Goal: Task Accomplishment & Management: Complete application form

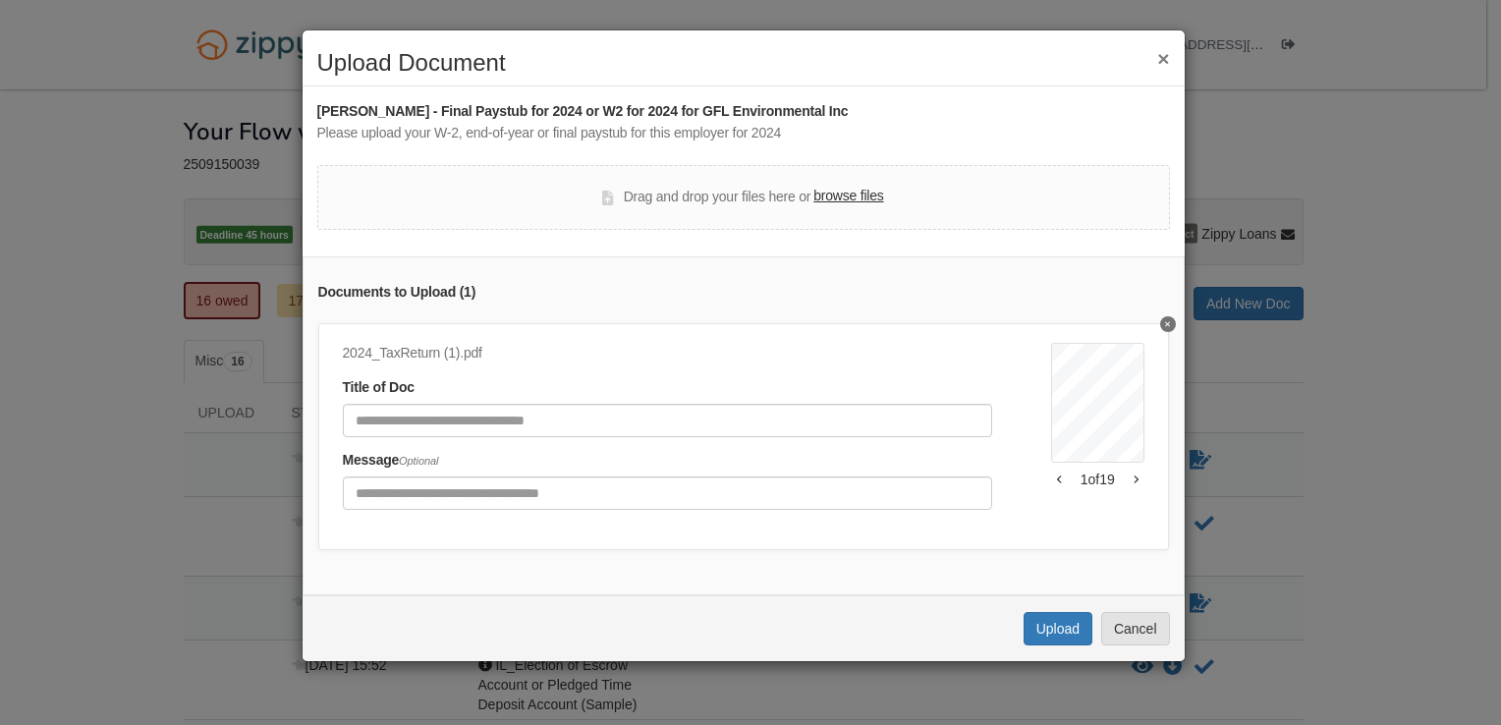
scroll to position [1092, 0]
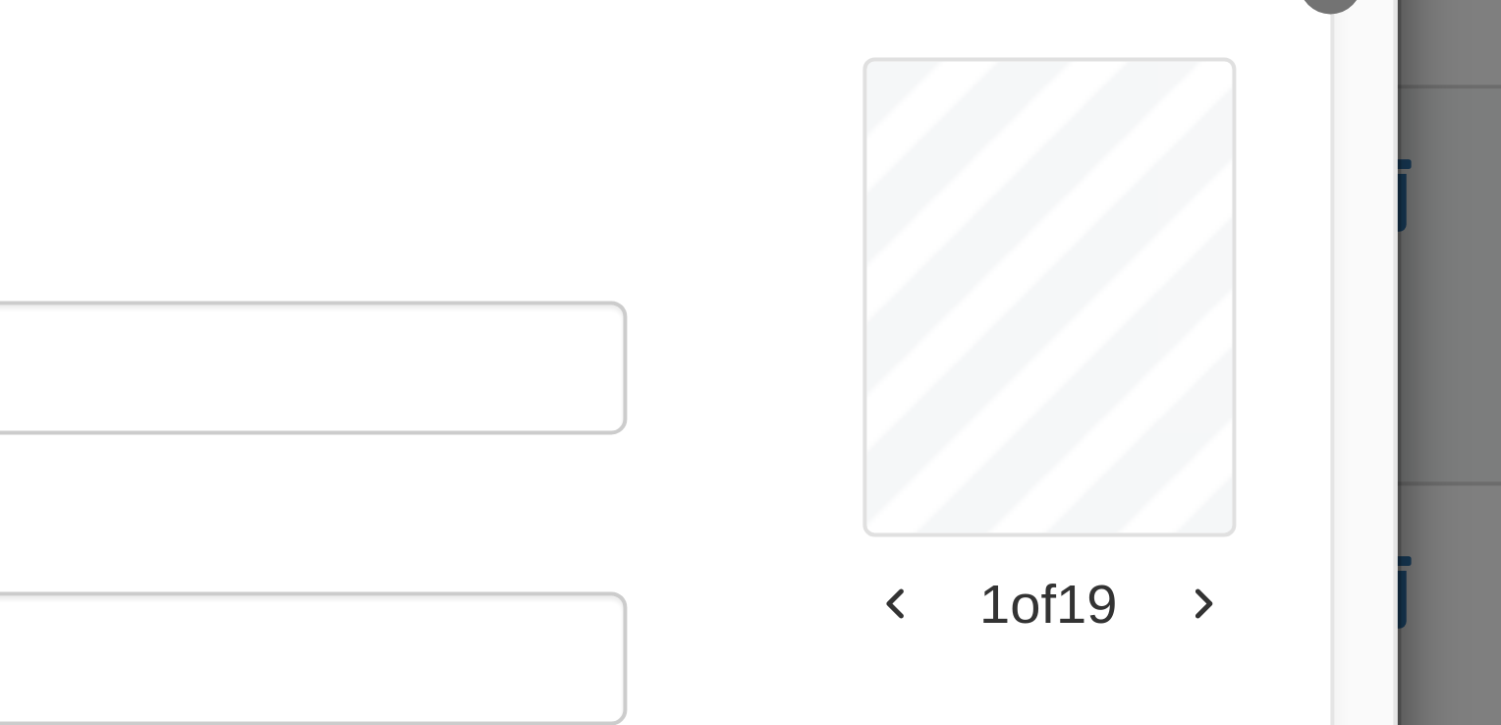
click at [1133, 476] on icon "button" at bounding box center [1135, 480] width 4 height 8
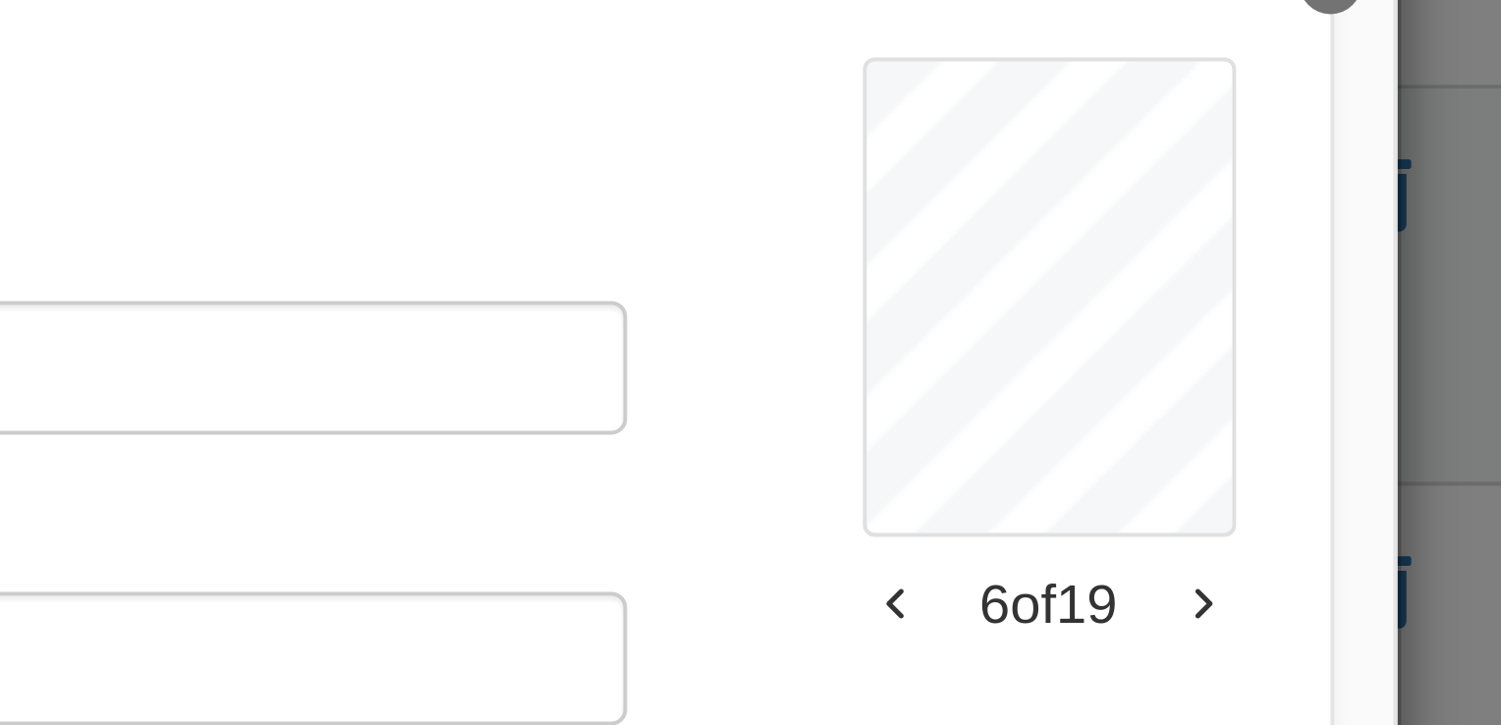
click at [1133, 476] on icon "button" at bounding box center [1135, 480] width 4 height 8
click at [1127, 474] on button "button" at bounding box center [1135, 479] width 17 height 12
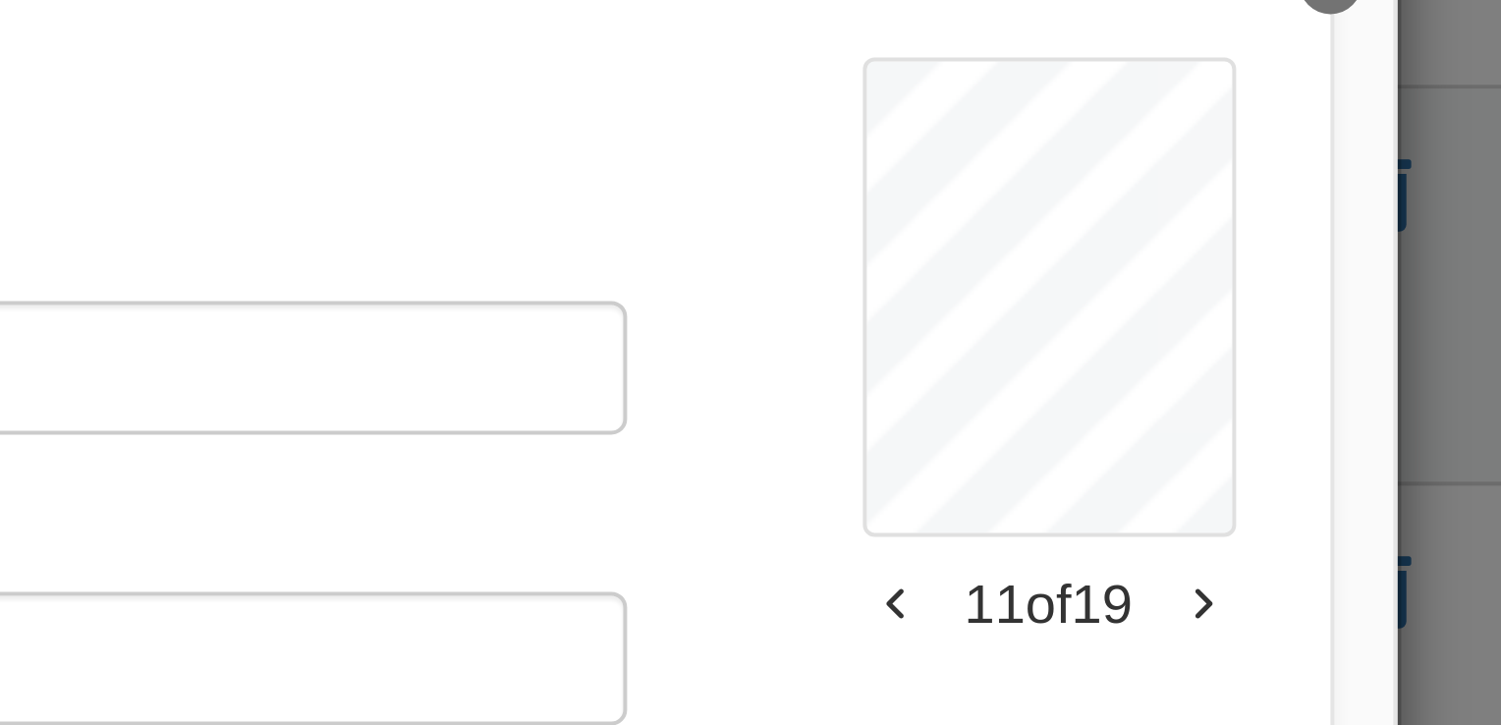
click at [1127, 474] on button "button" at bounding box center [1135, 479] width 17 height 12
click at [1133, 474] on icon "button" at bounding box center [1135, 479] width 5 height 10
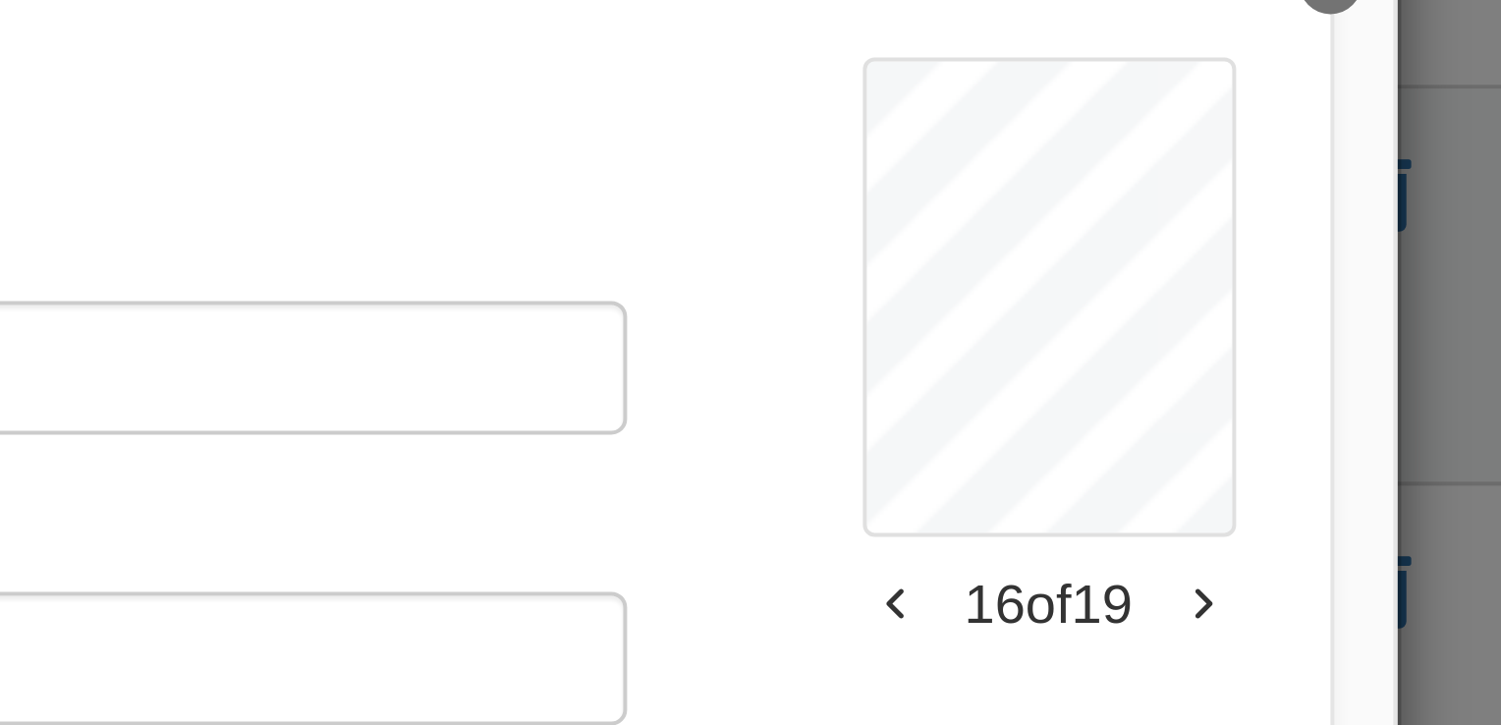
click at [1133, 474] on icon "button" at bounding box center [1135, 479] width 5 height 10
click at [1057, 478] on icon "button" at bounding box center [1059, 479] width 5 height 10
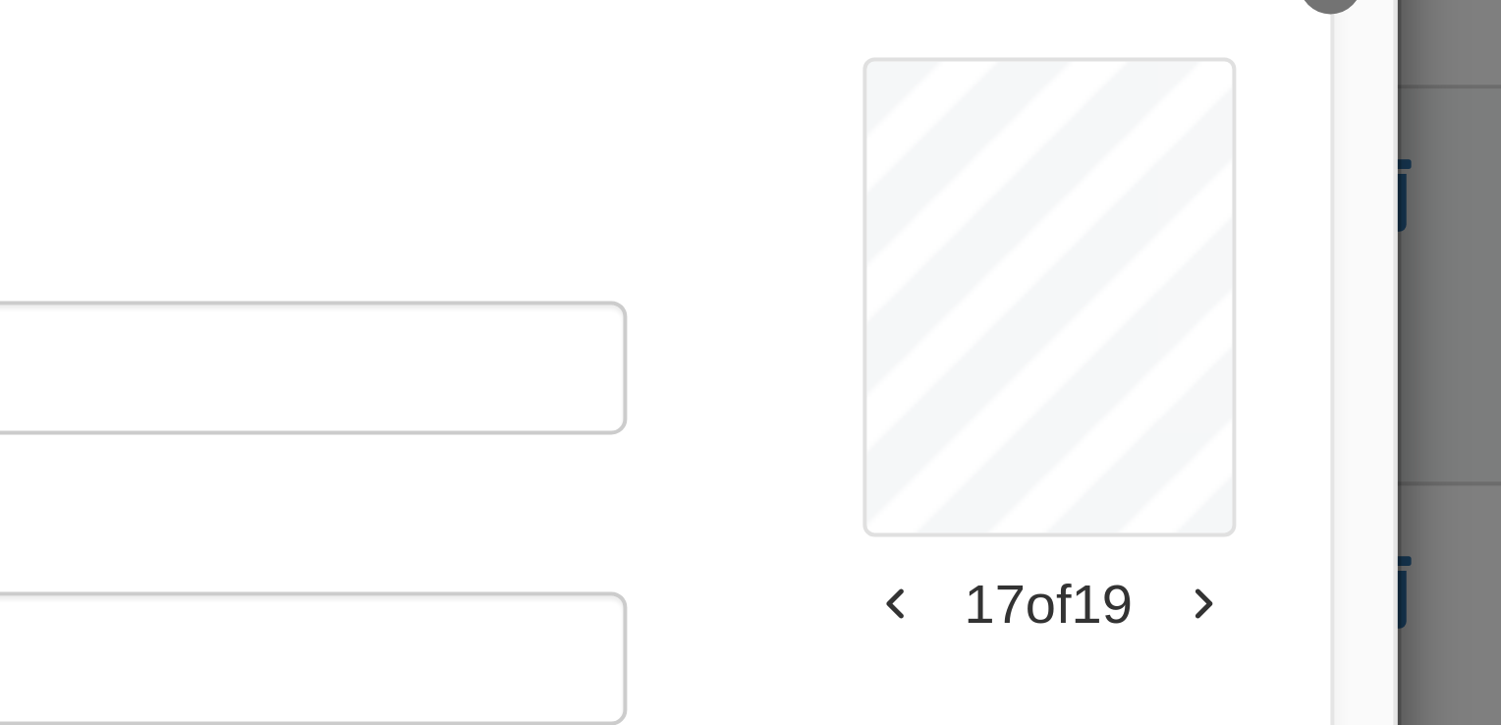
click at [1057, 478] on icon "button" at bounding box center [1059, 479] width 5 height 10
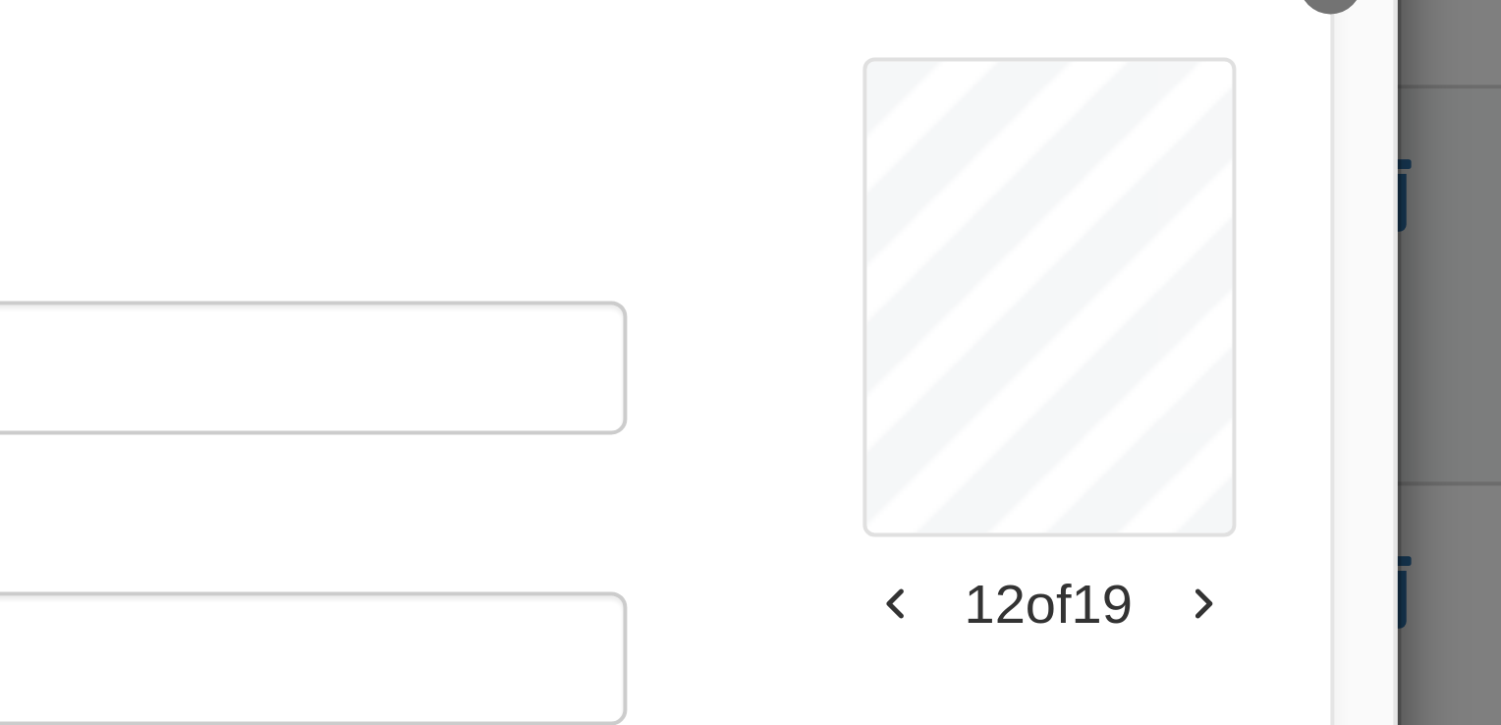
click at [1057, 480] on icon "button" at bounding box center [1059, 479] width 5 height 10
click at [1057, 474] on icon "button" at bounding box center [1059, 479] width 5 height 10
click at [1057, 475] on icon "button" at bounding box center [1059, 479] width 5 height 10
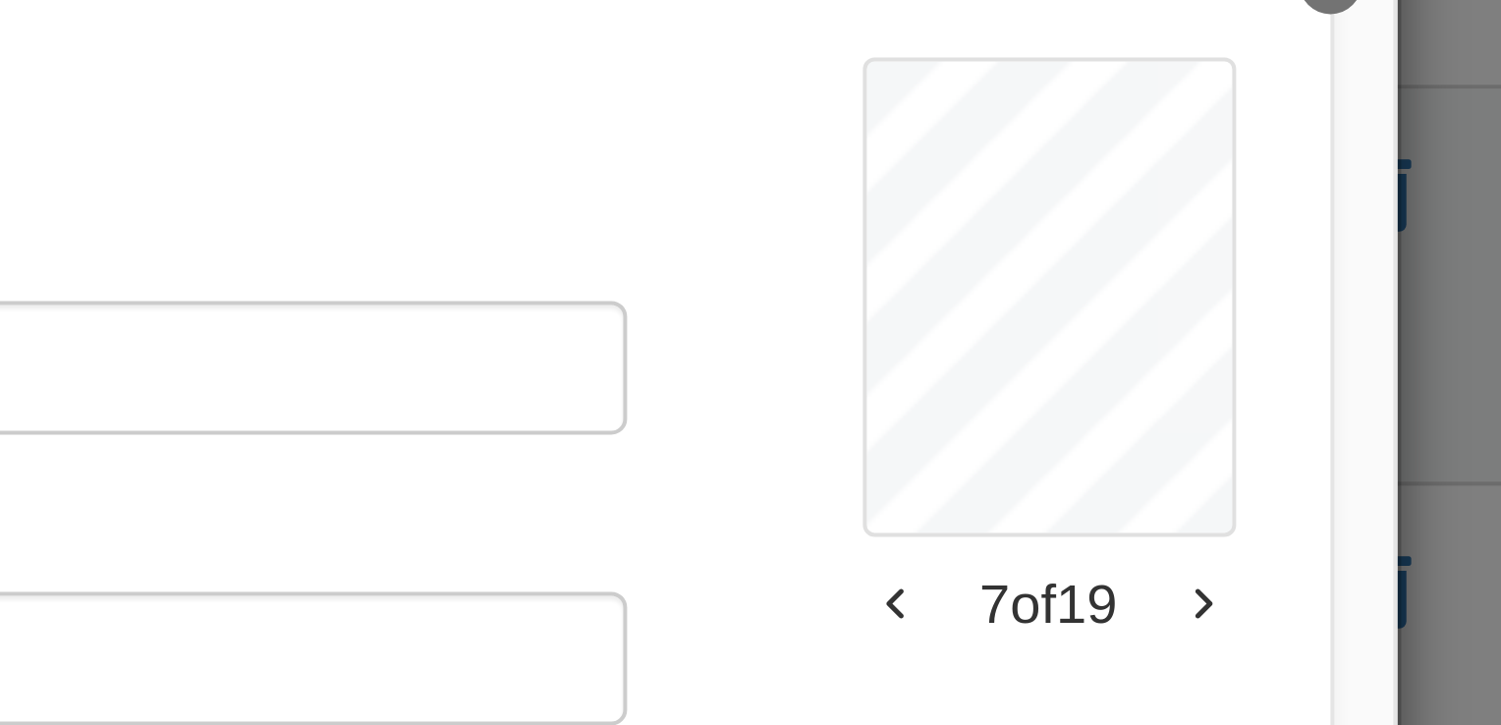
click at [1057, 475] on icon "button" at bounding box center [1059, 479] width 5 height 10
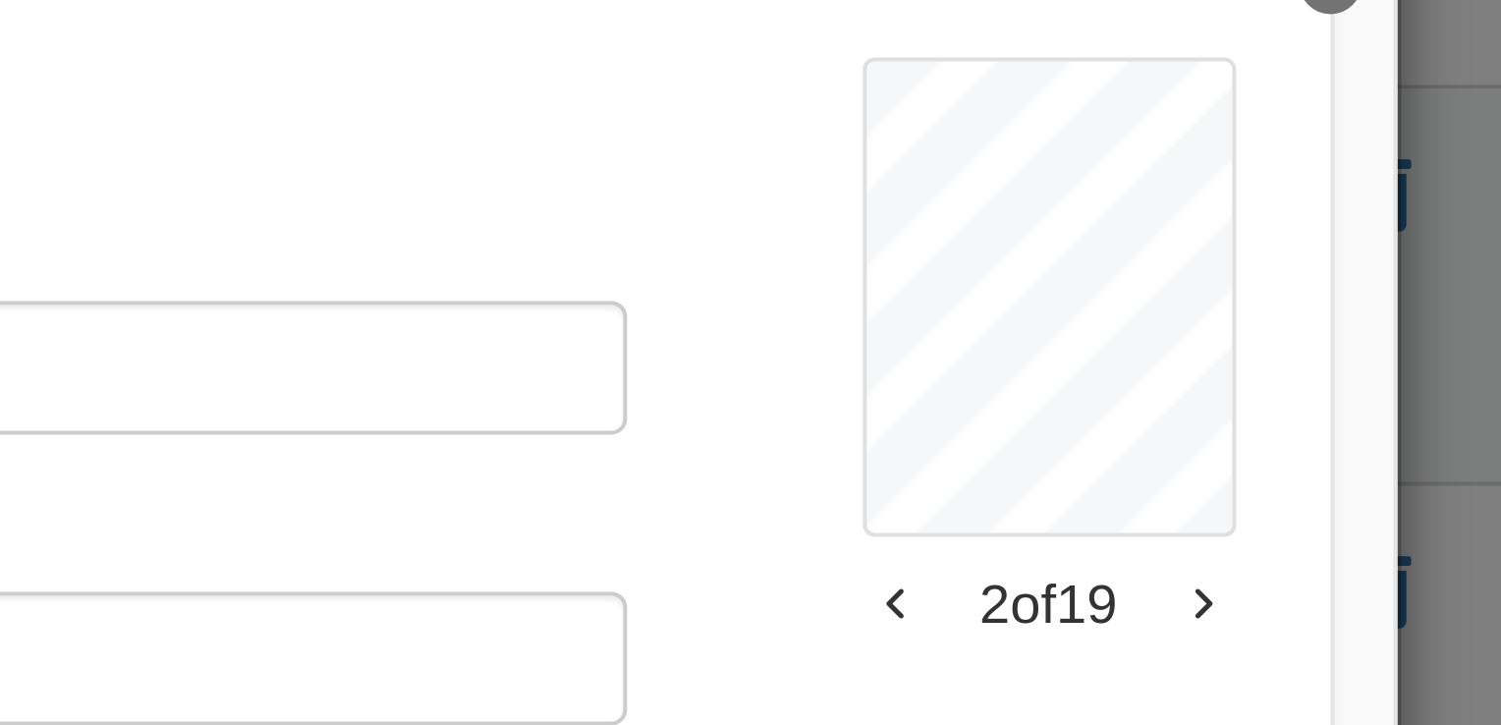
click at [1057, 475] on icon "button" at bounding box center [1059, 479] width 5 height 10
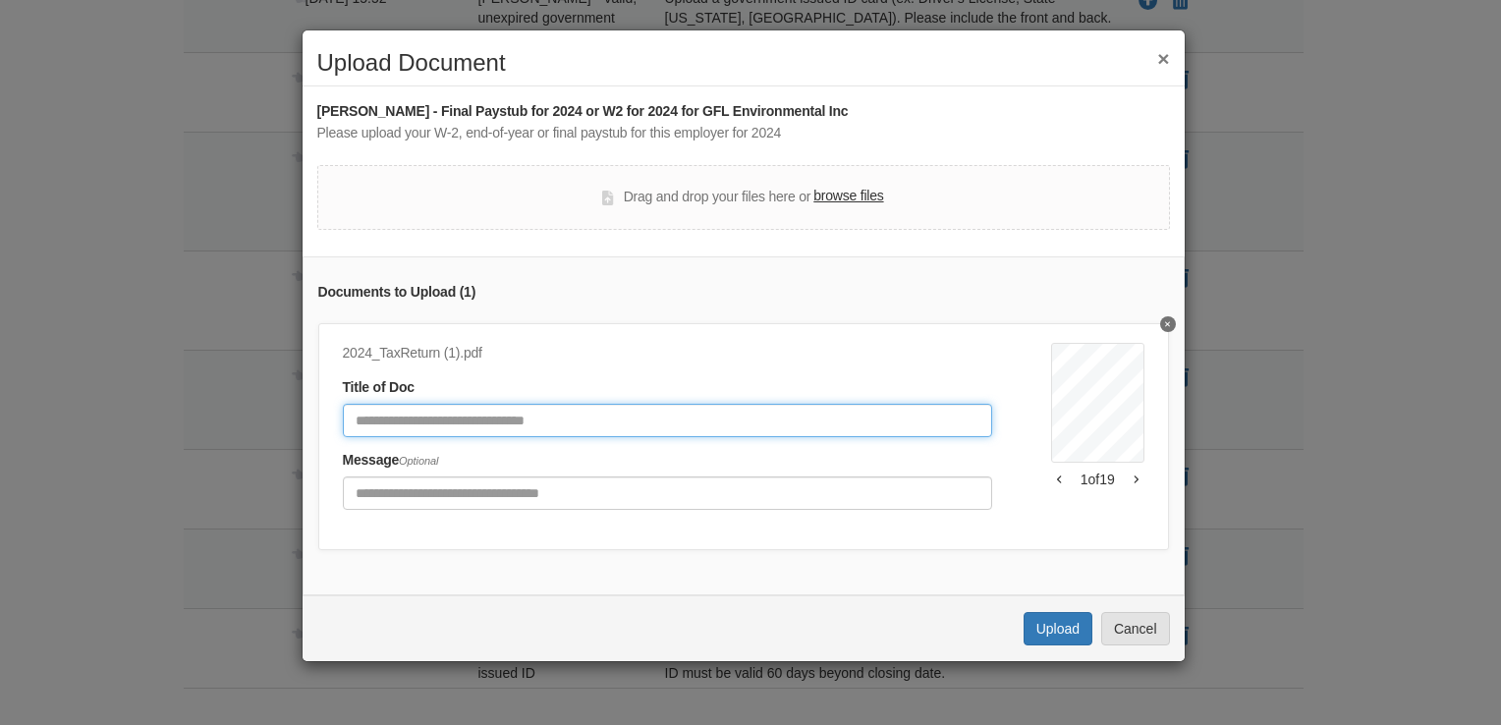
click at [637, 429] on input "Document Title" at bounding box center [667, 420] width 649 height 33
type input "**********"
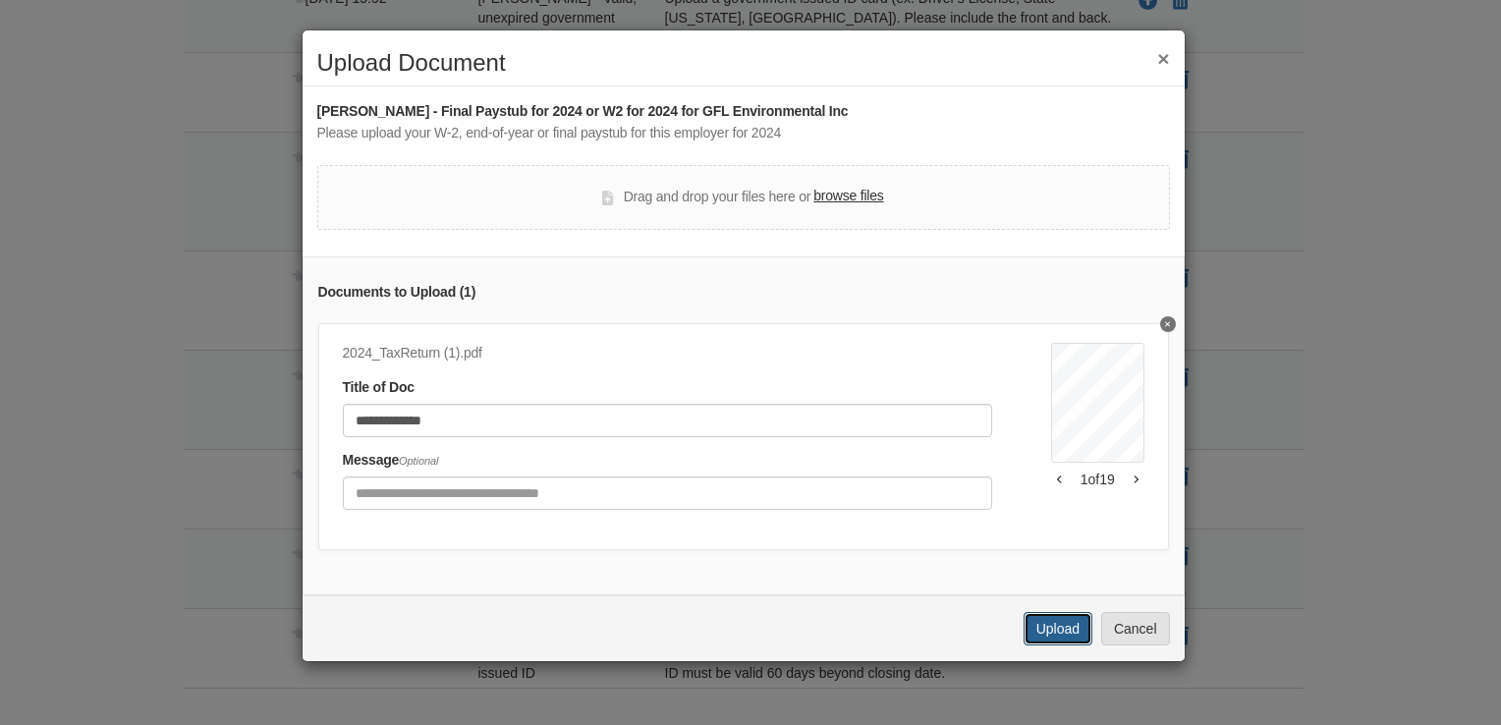
click at [1046, 634] on button "Upload" at bounding box center [1057, 628] width 69 height 33
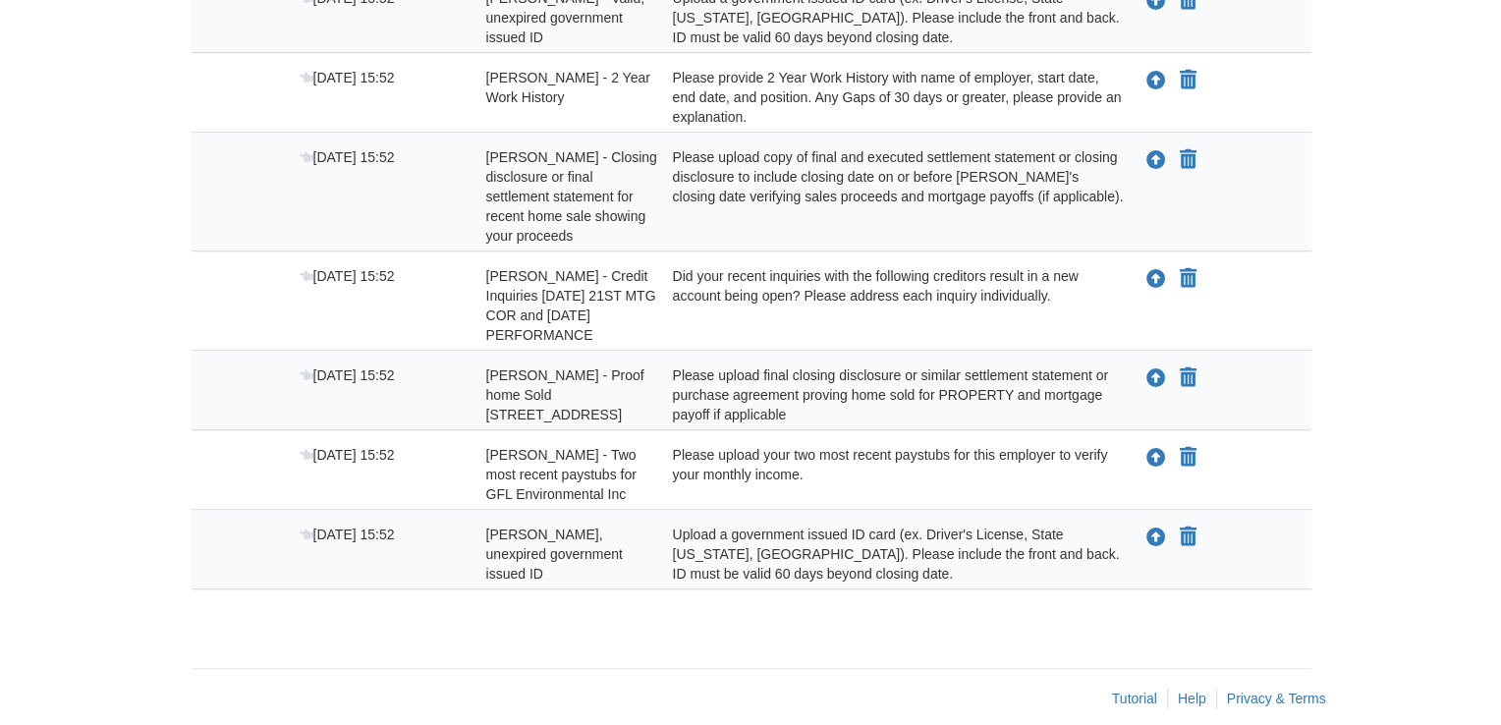
scroll to position [1092, 0]
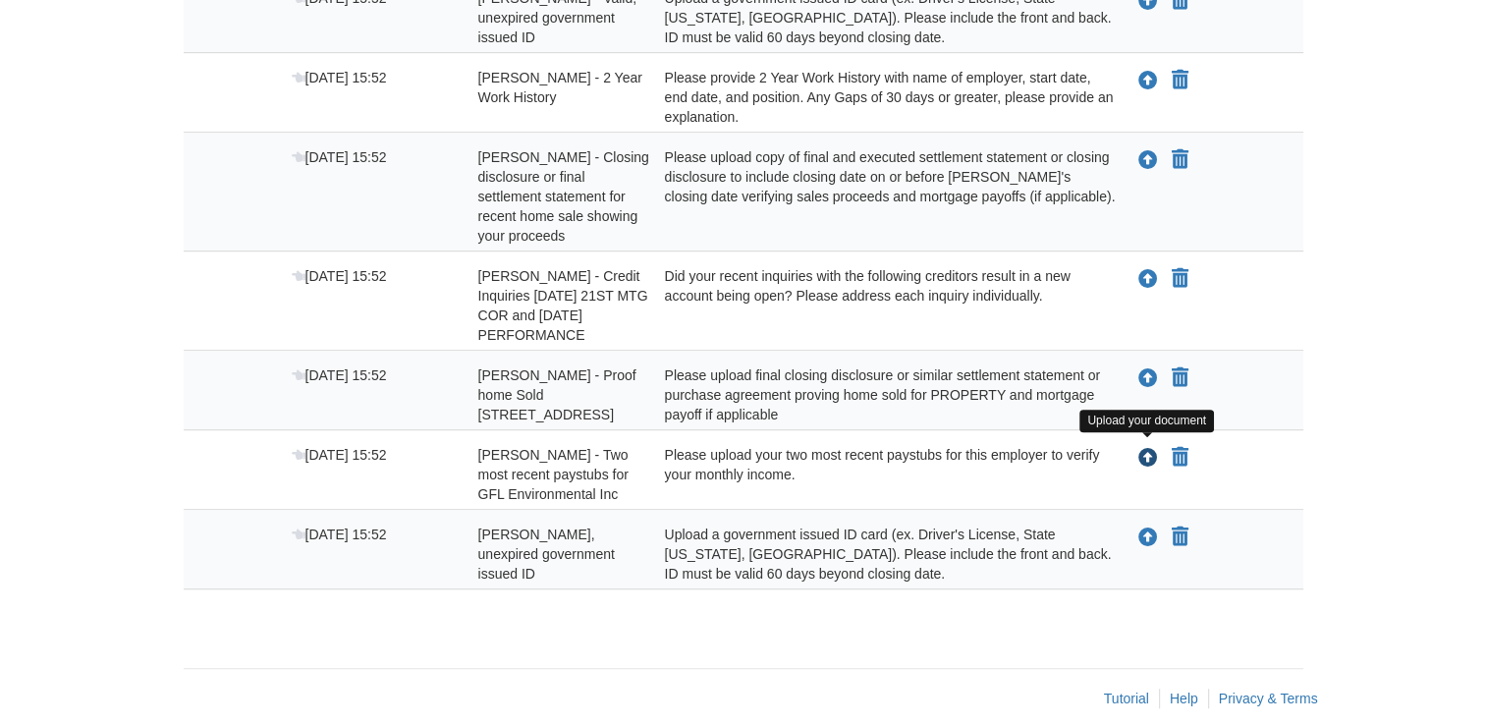
click at [1146, 454] on icon "Upload Tyler Johnston - Two most recent paystubs for GFL Environmental Inc" at bounding box center [1148, 459] width 20 height 20
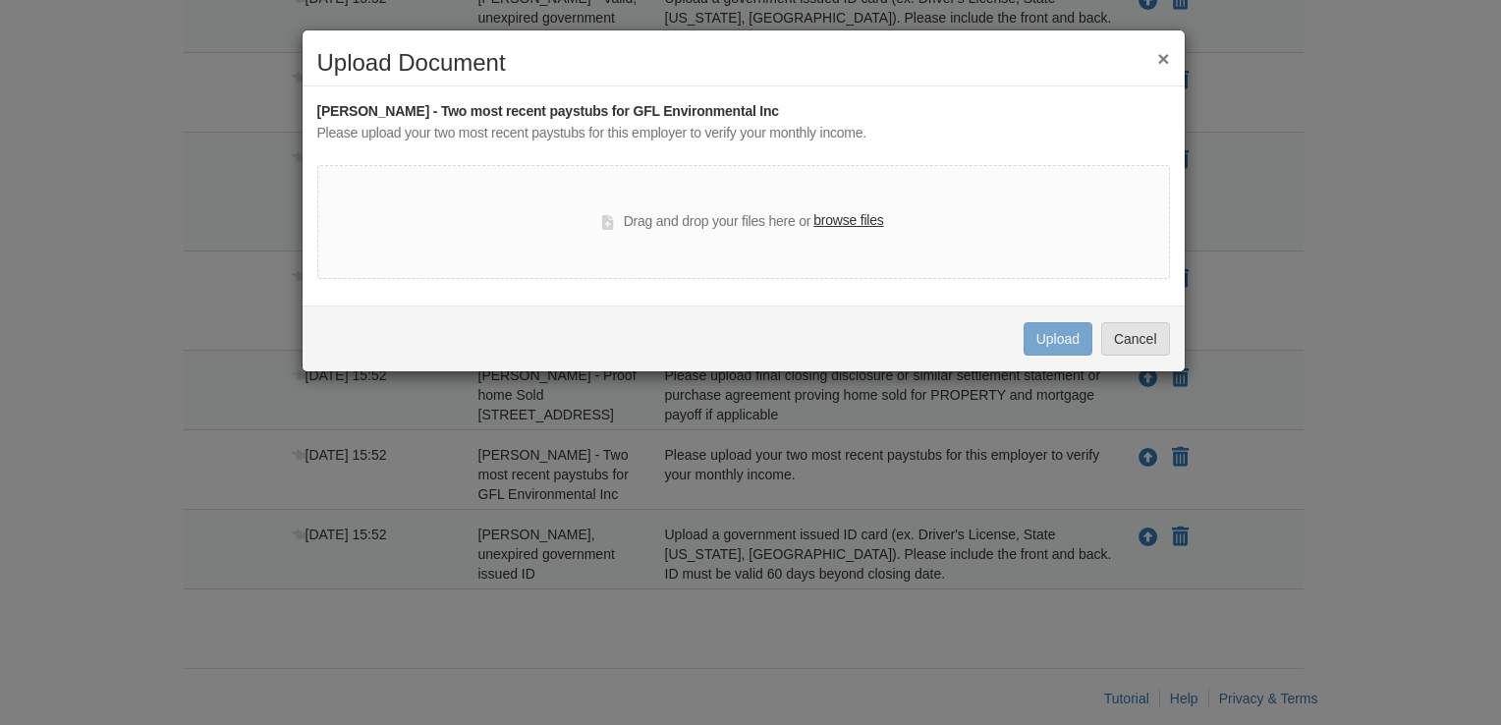
click at [847, 217] on label "browse files" at bounding box center [848, 221] width 70 height 22
click at [0, 0] on input "browse files" at bounding box center [0, 0] width 0 height 0
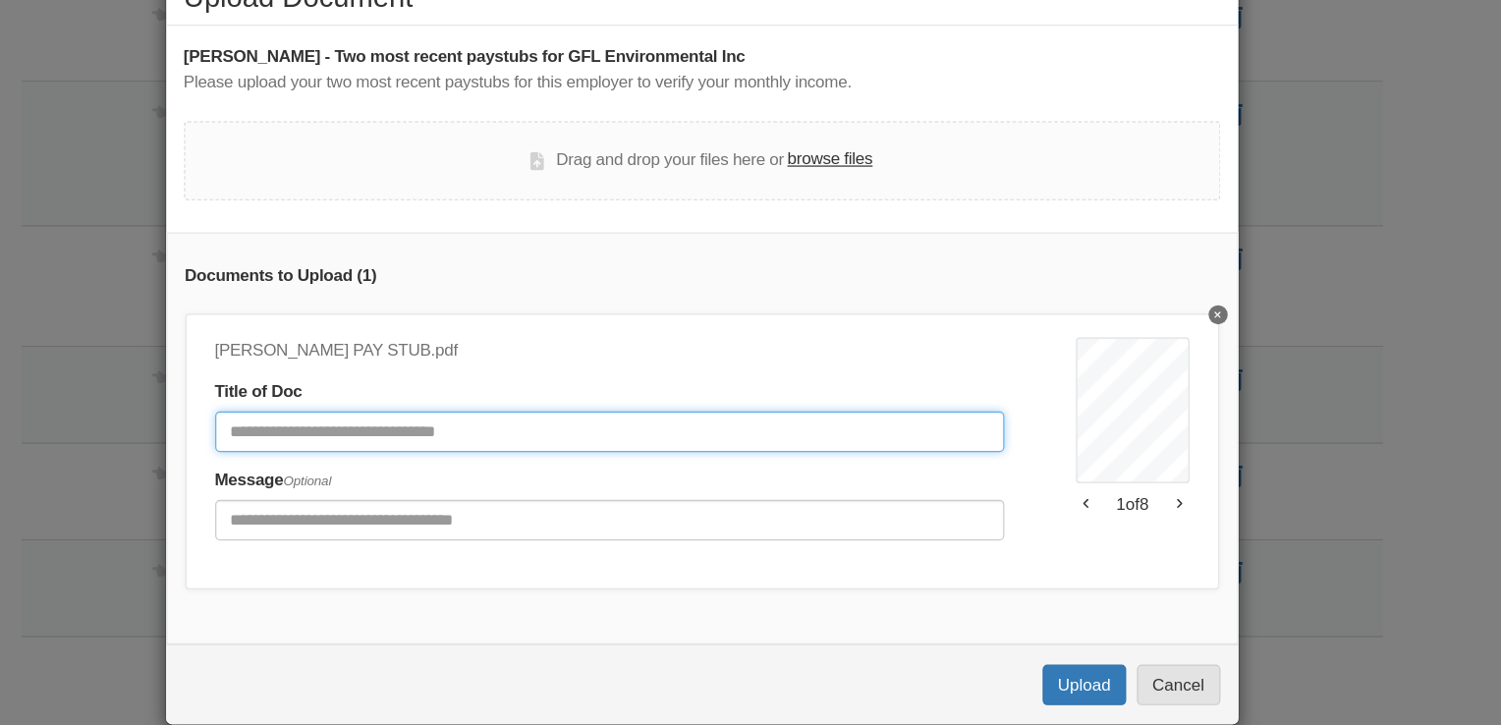
click at [603, 423] on input "Document Title" at bounding box center [667, 420] width 649 height 33
type input "**********"
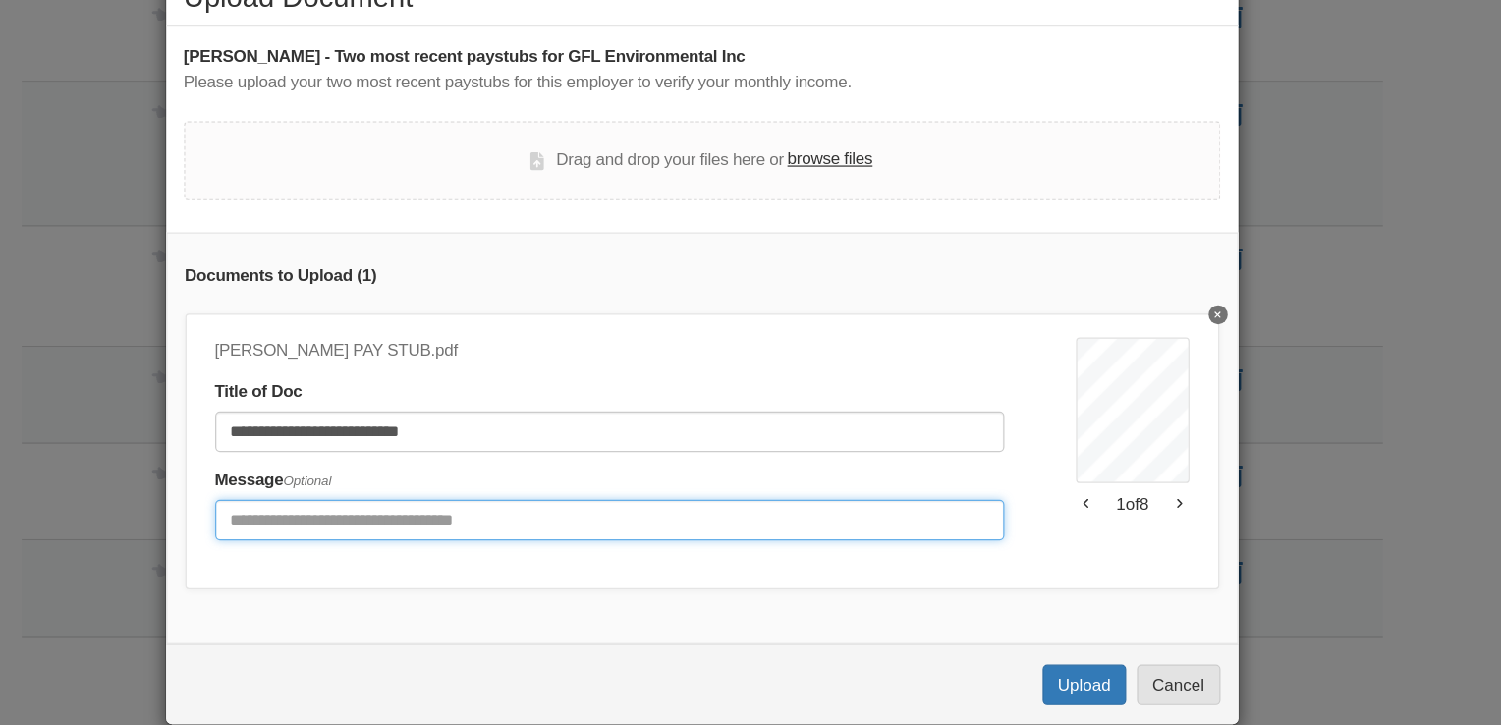
click at [722, 491] on input "Include any comments on this document" at bounding box center [667, 492] width 649 height 33
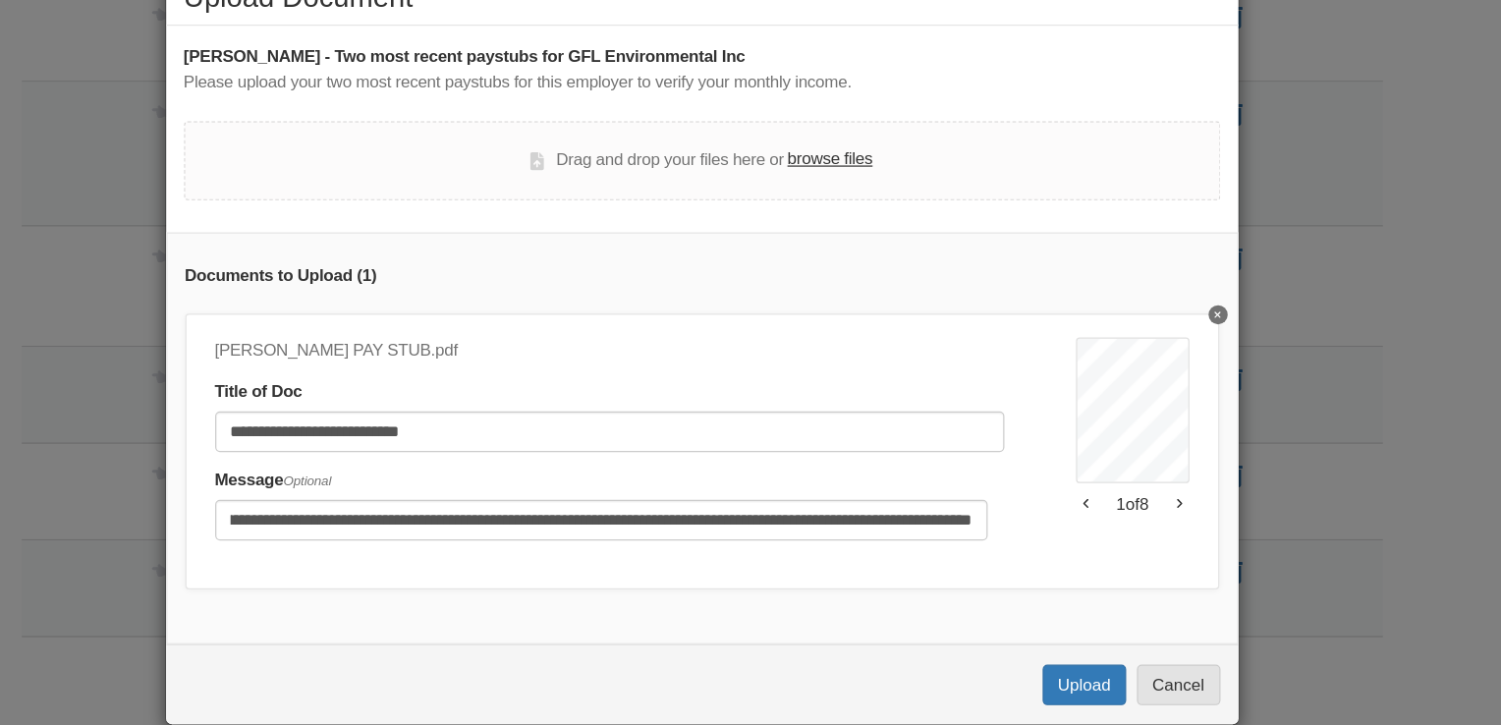
scroll to position [0, 0]
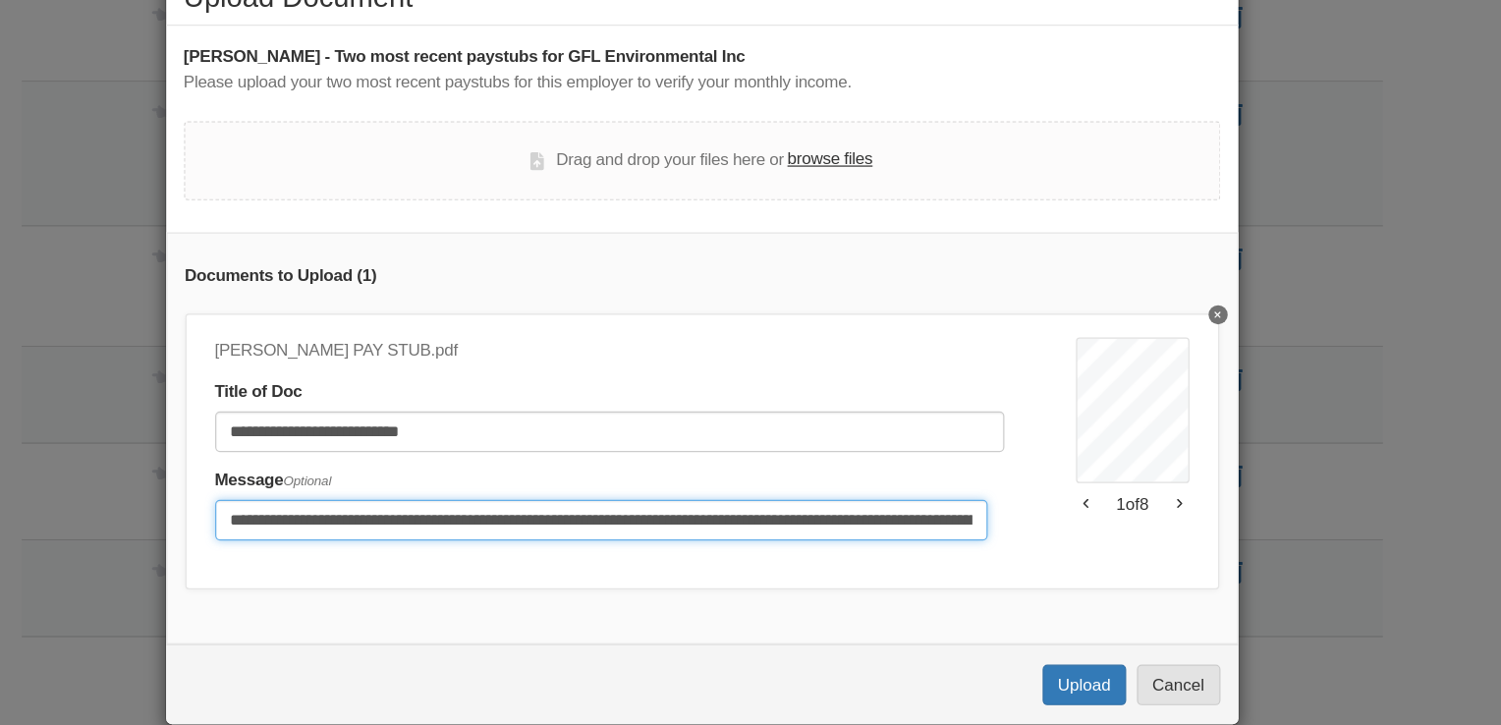
click at [944, 499] on input "**********" at bounding box center [660, 492] width 635 height 33
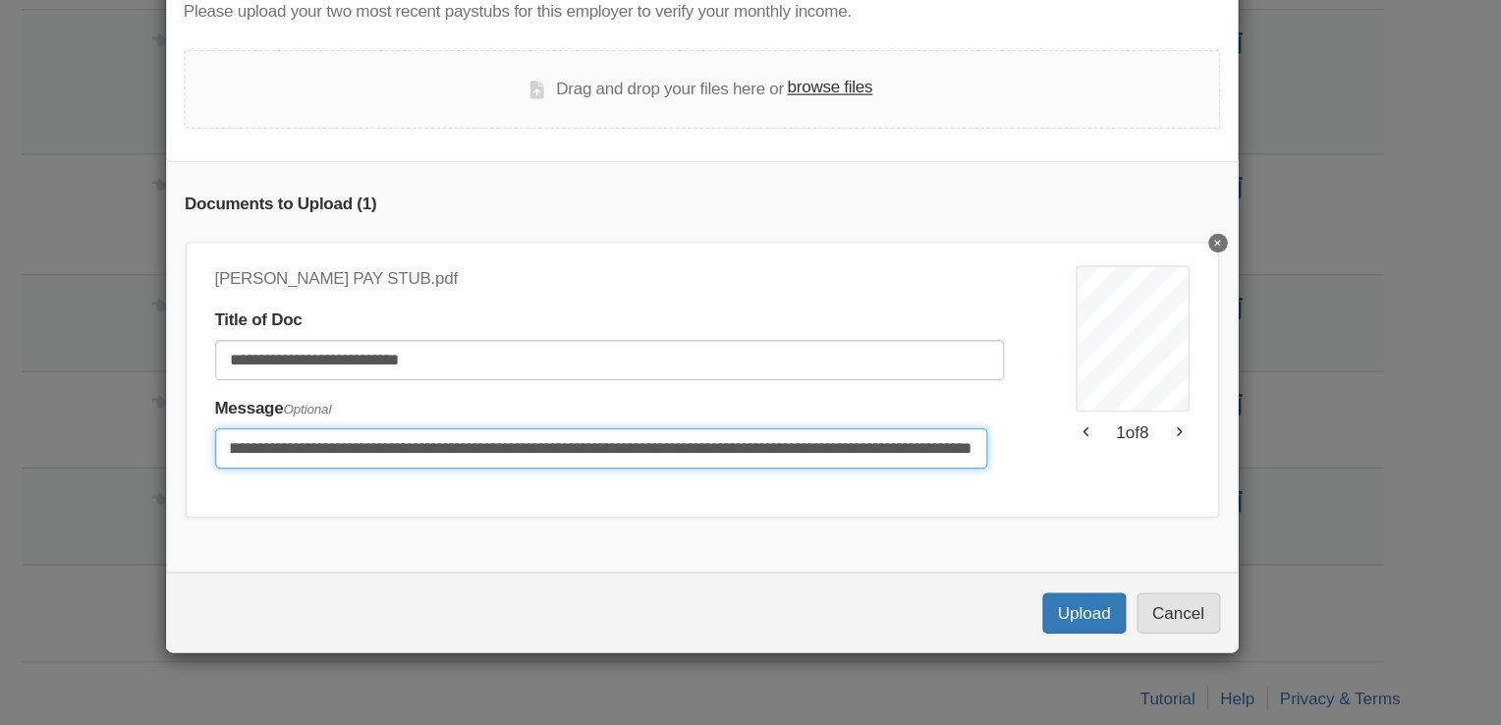
scroll to position [1092, 0]
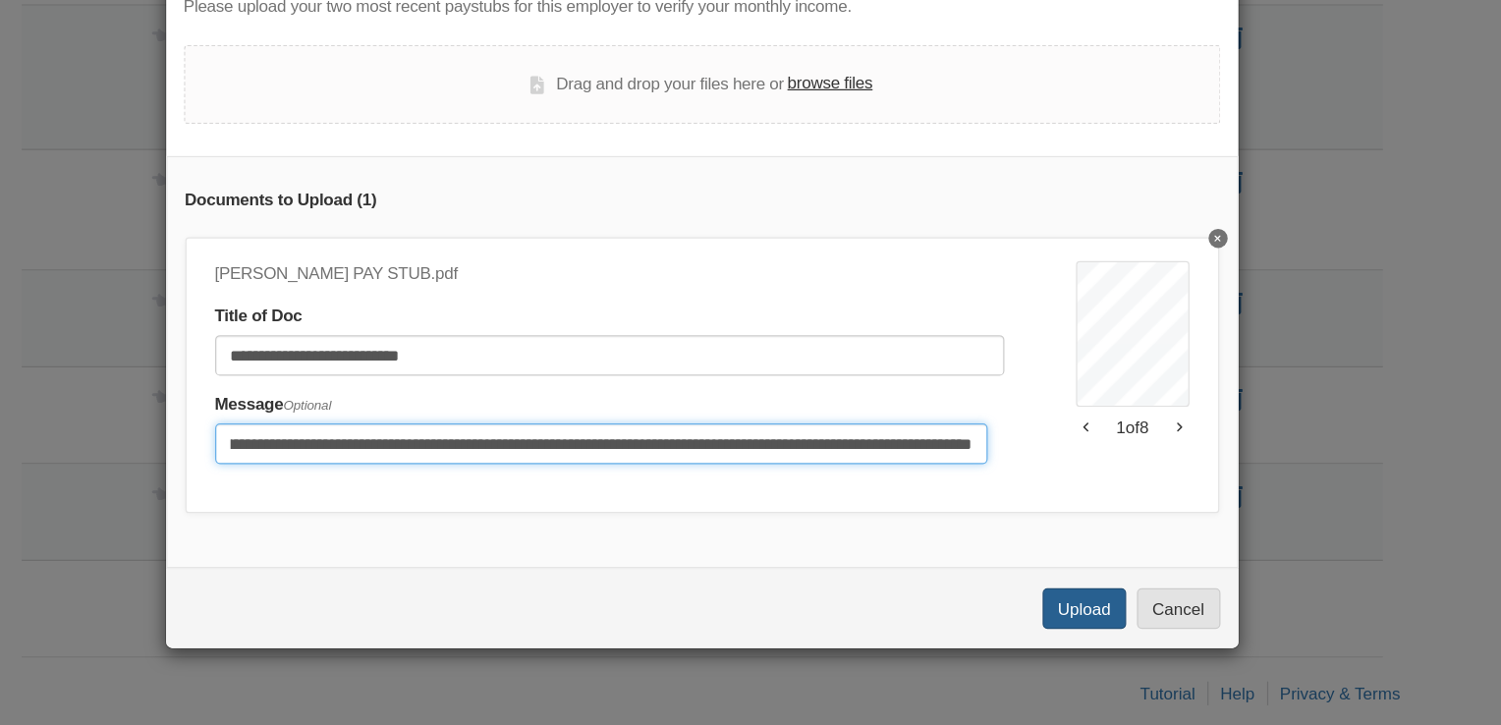
type input "**********"
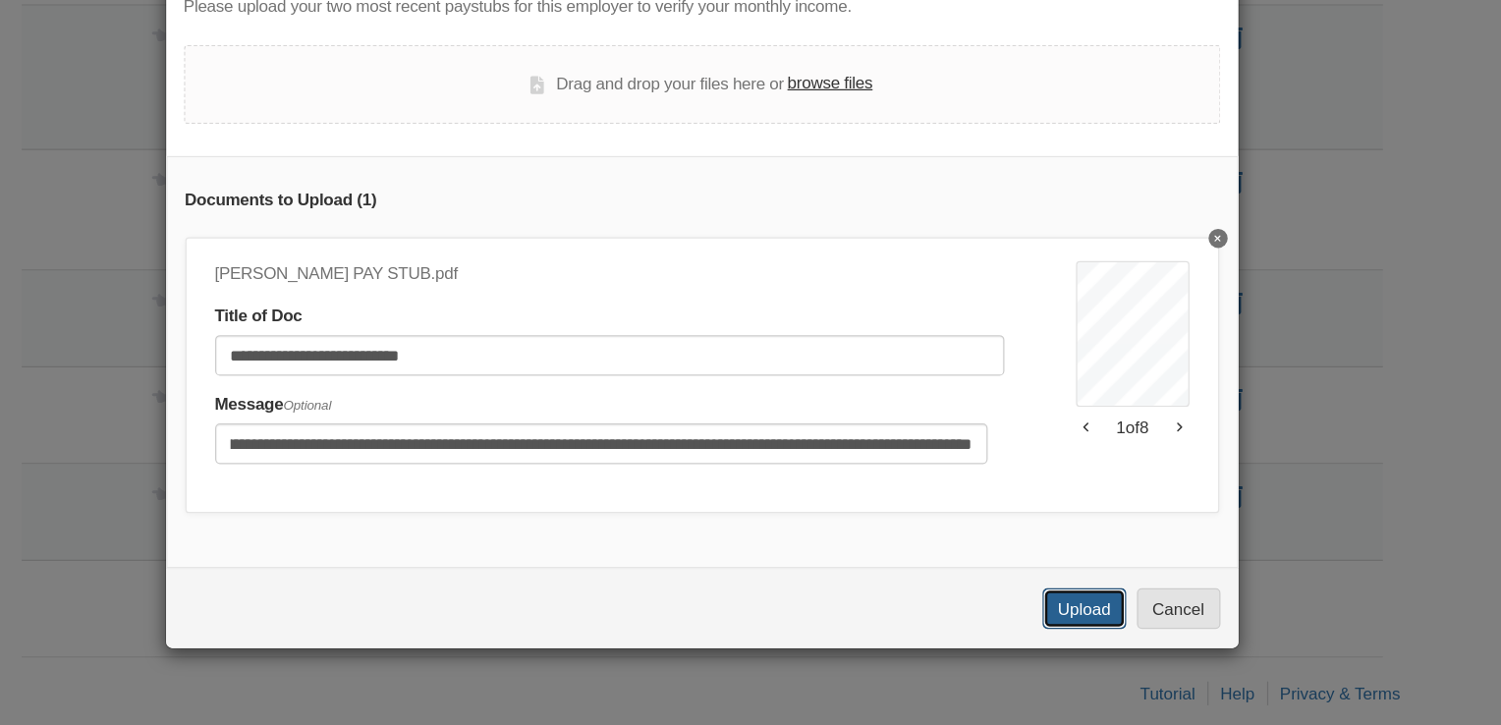
click at [1057, 644] on button "Upload" at bounding box center [1057, 628] width 69 height 33
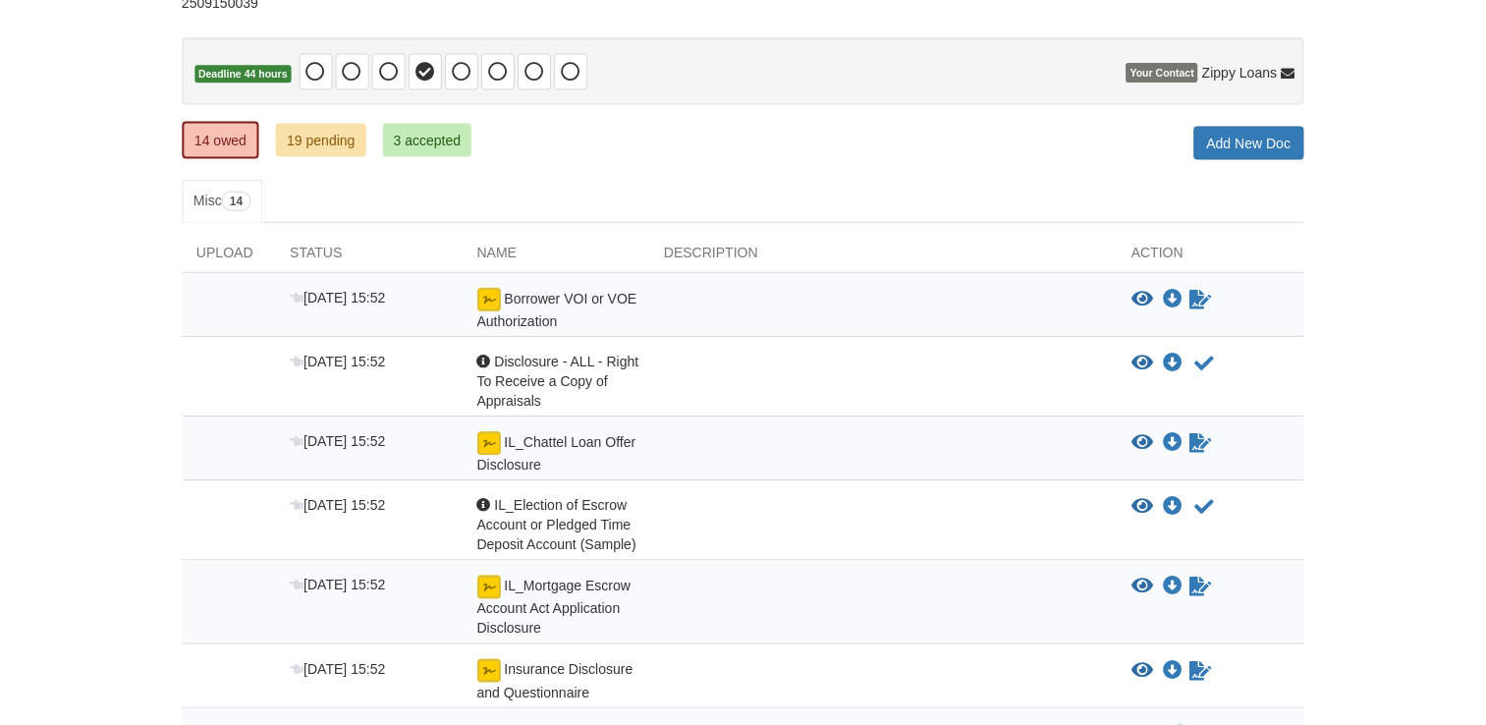
scroll to position [162, 0]
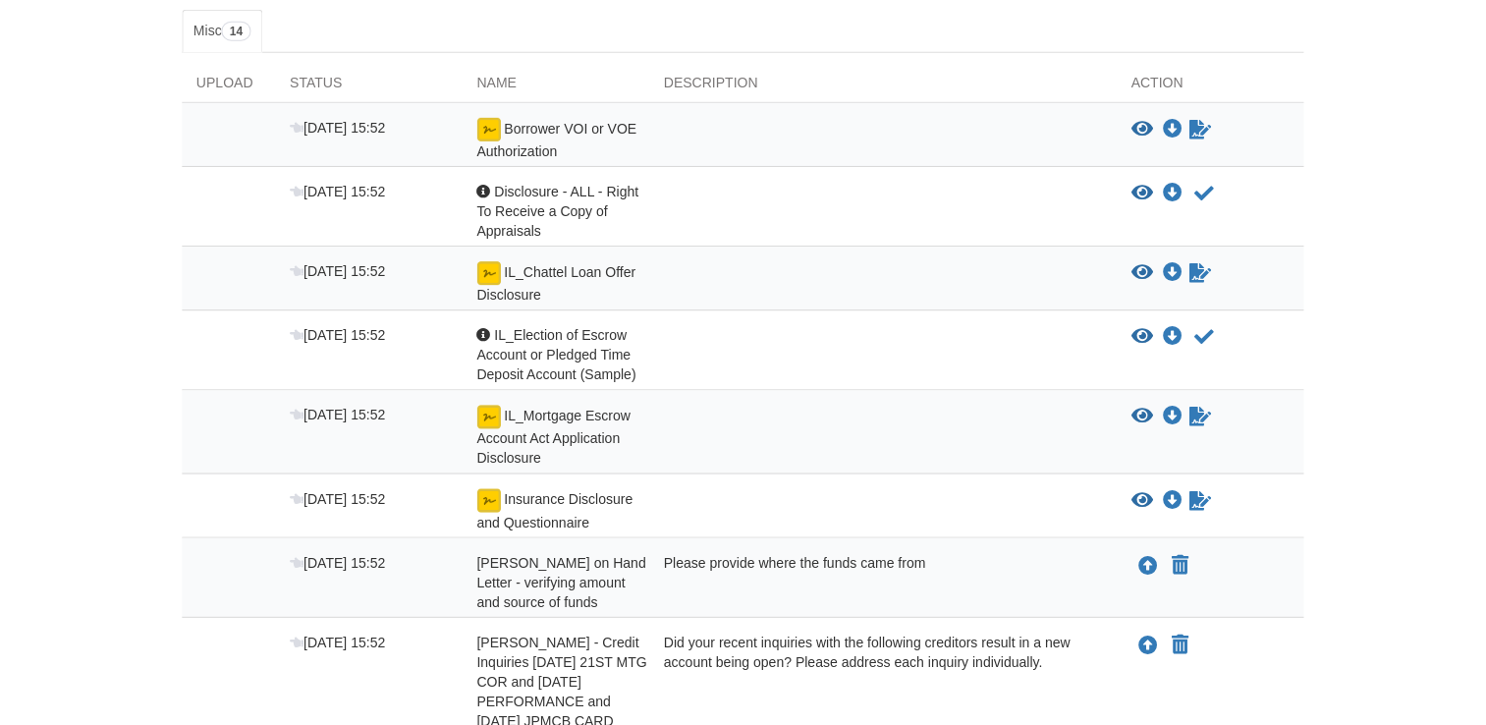
click at [1425, 648] on body "maddisonbrown222@yahoo.com Logout" at bounding box center [743, 550] width 1486 height 1760
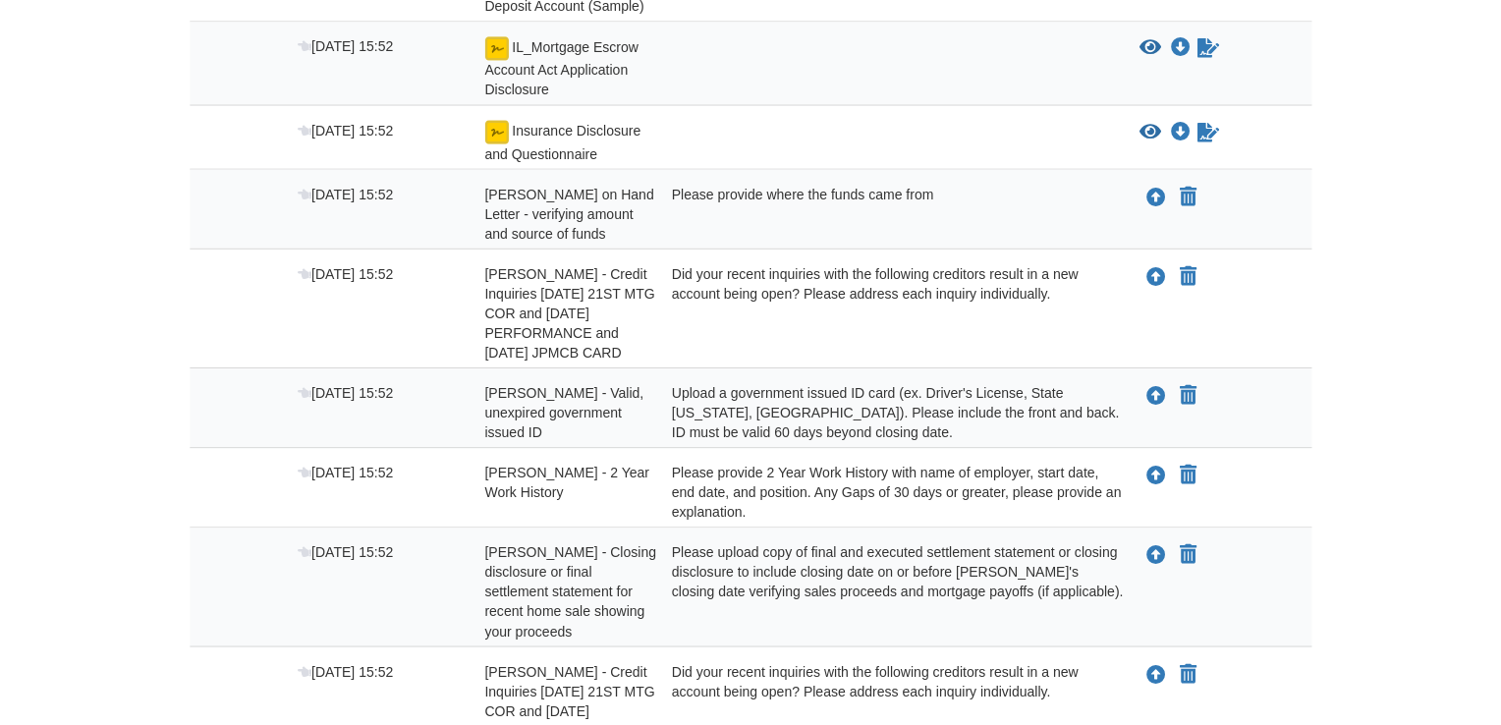
scroll to position [698, 0]
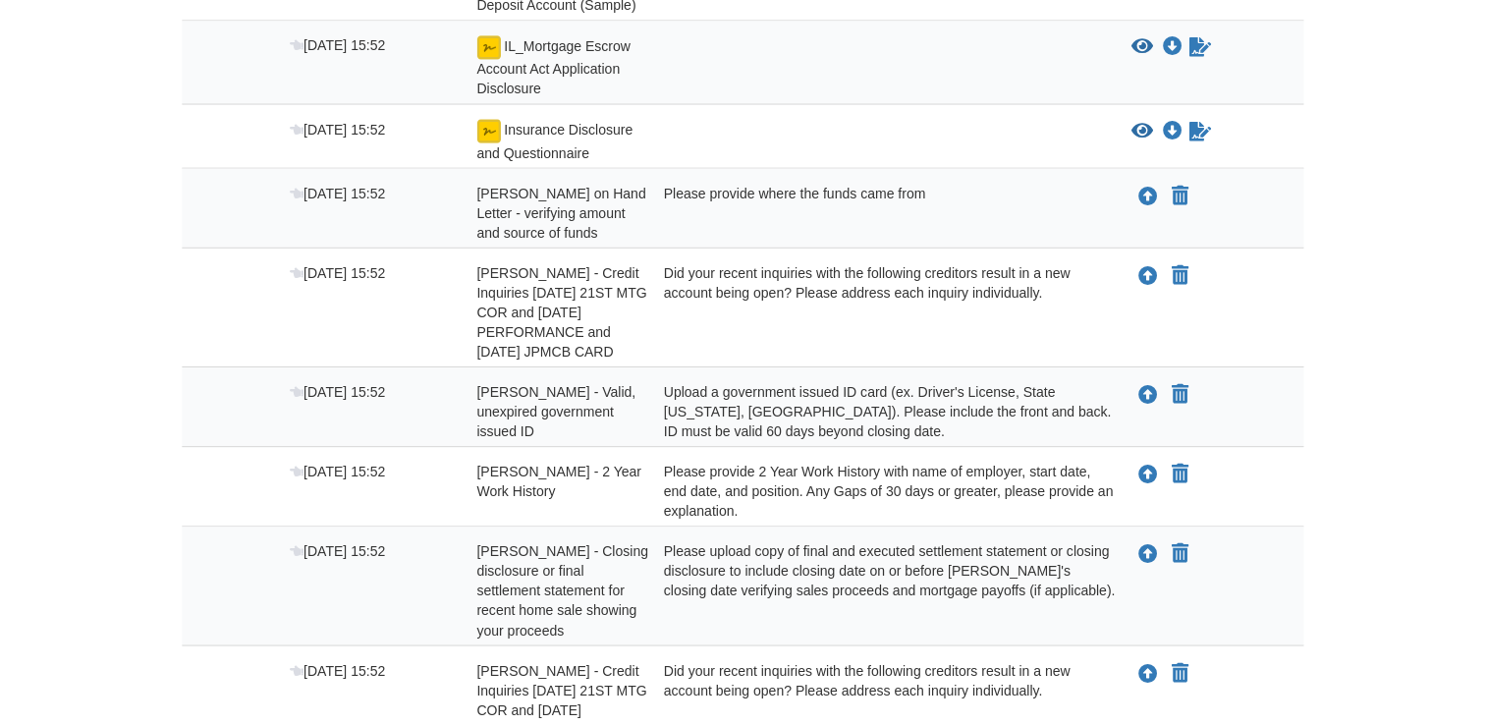
click at [882, 216] on div "Please provide where the funds came from" at bounding box center [883, 213] width 467 height 59
click at [1144, 199] on icon "Upload Maddison Brown - Cash on Hand Letter - verifying amount and source of fu…" at bounding box center [1148, 198] width 20 height 20
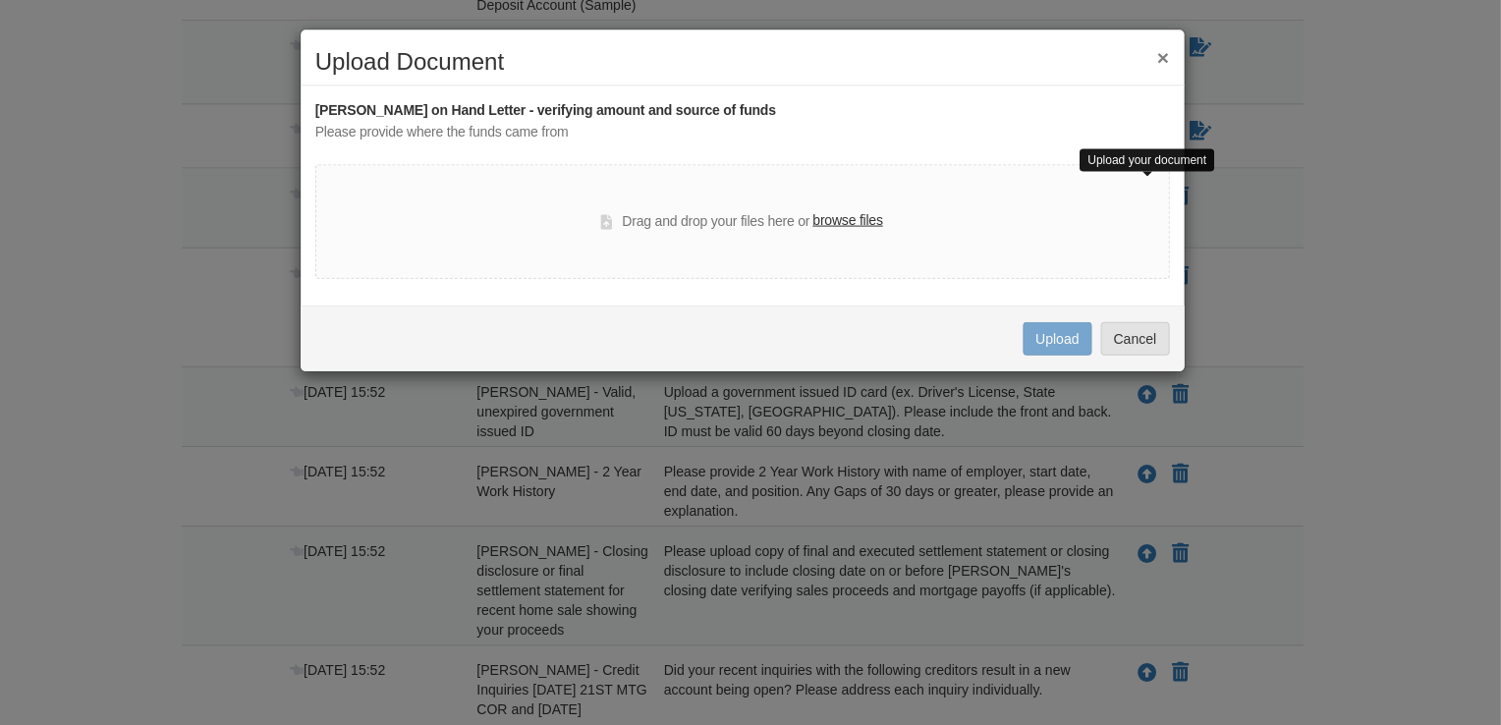
click at [868, 224] on label "browse files" at bounding box center [848, 221] width 70 height 22
click at [0, 0] on input "browse files" at bounding box center [0, 0] width 0 height 0
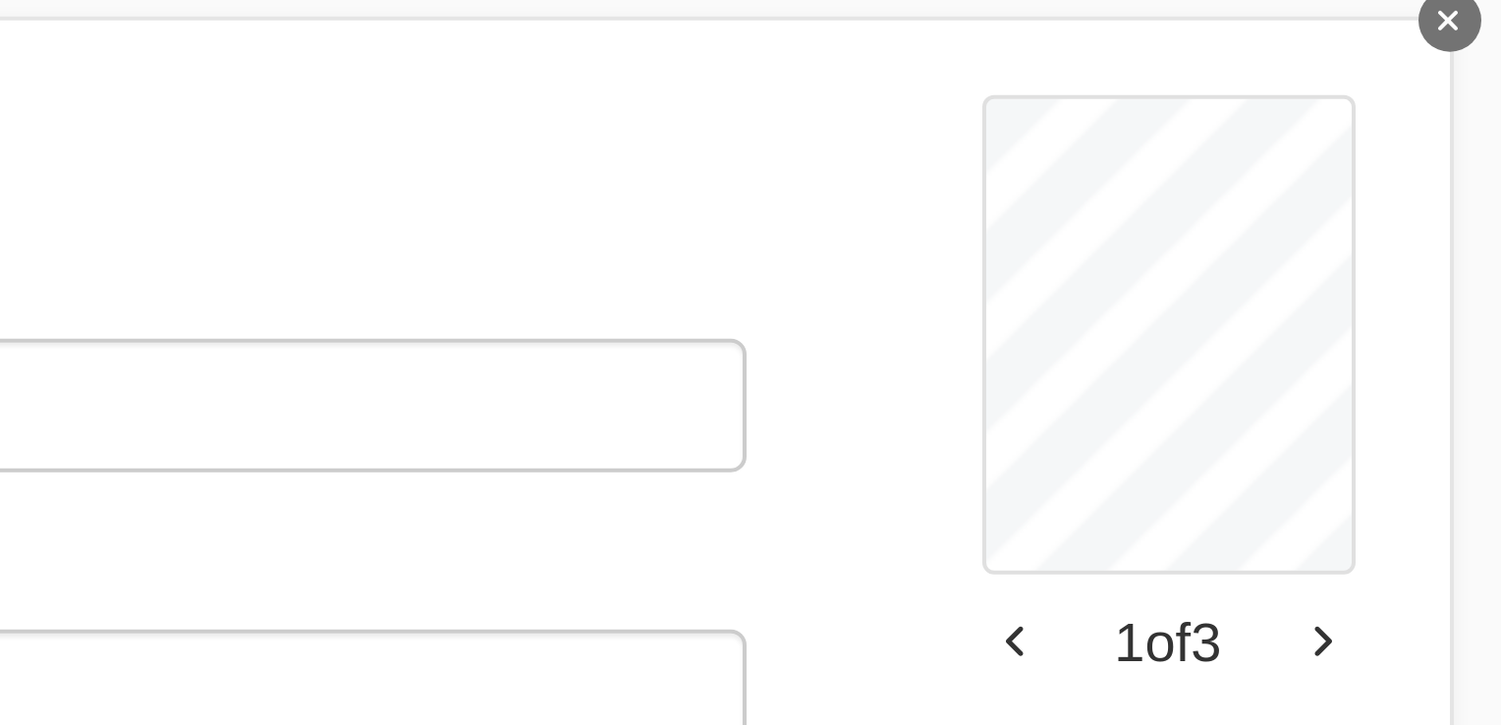
scroll to position [697, 0]
click at [1127, 481] on button "button" at bounding box center [1135, 479] width 17 height 12
click at [1057, 480] on icon "button" at bounding box center [1059, 479] width 5 height 10
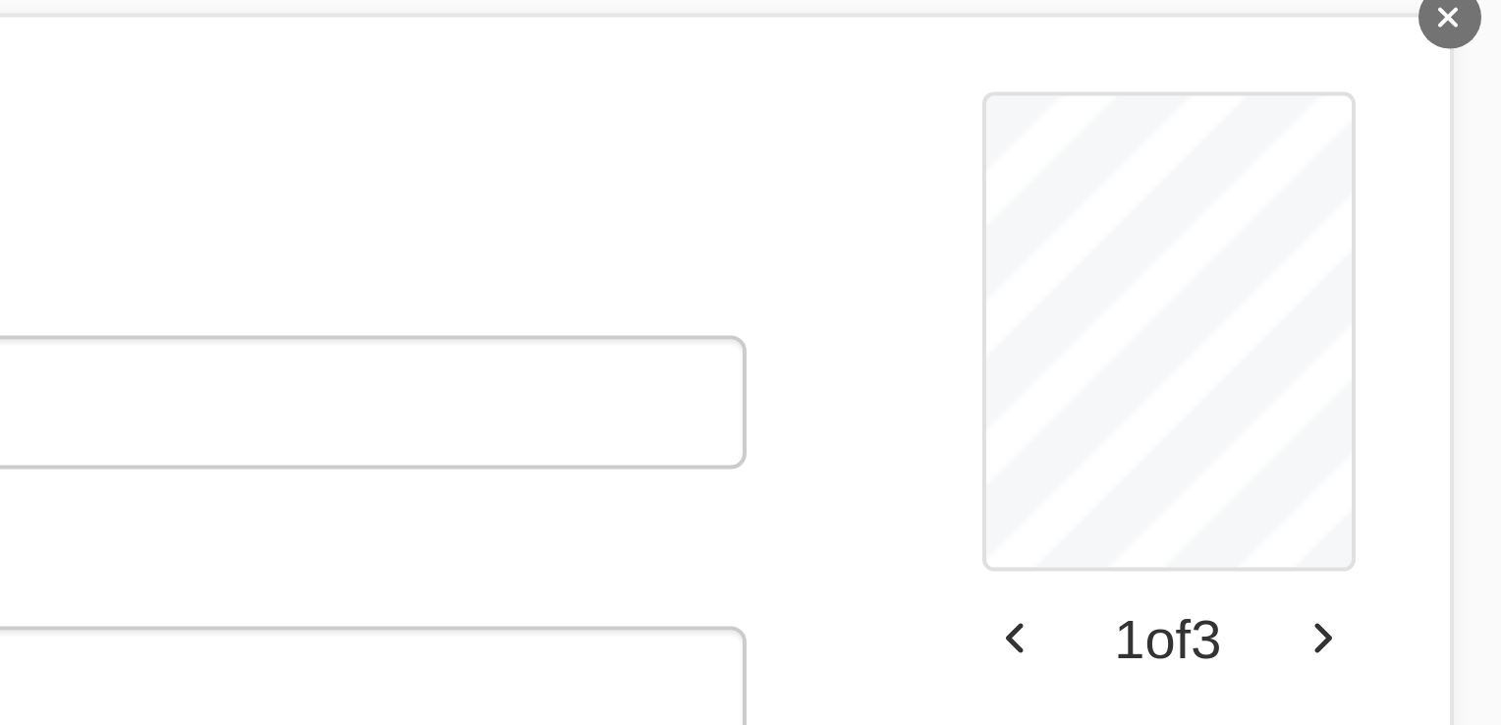
click at [1133, 483] on icon "button" at bounding box center [1135, 479] width 5 height 10
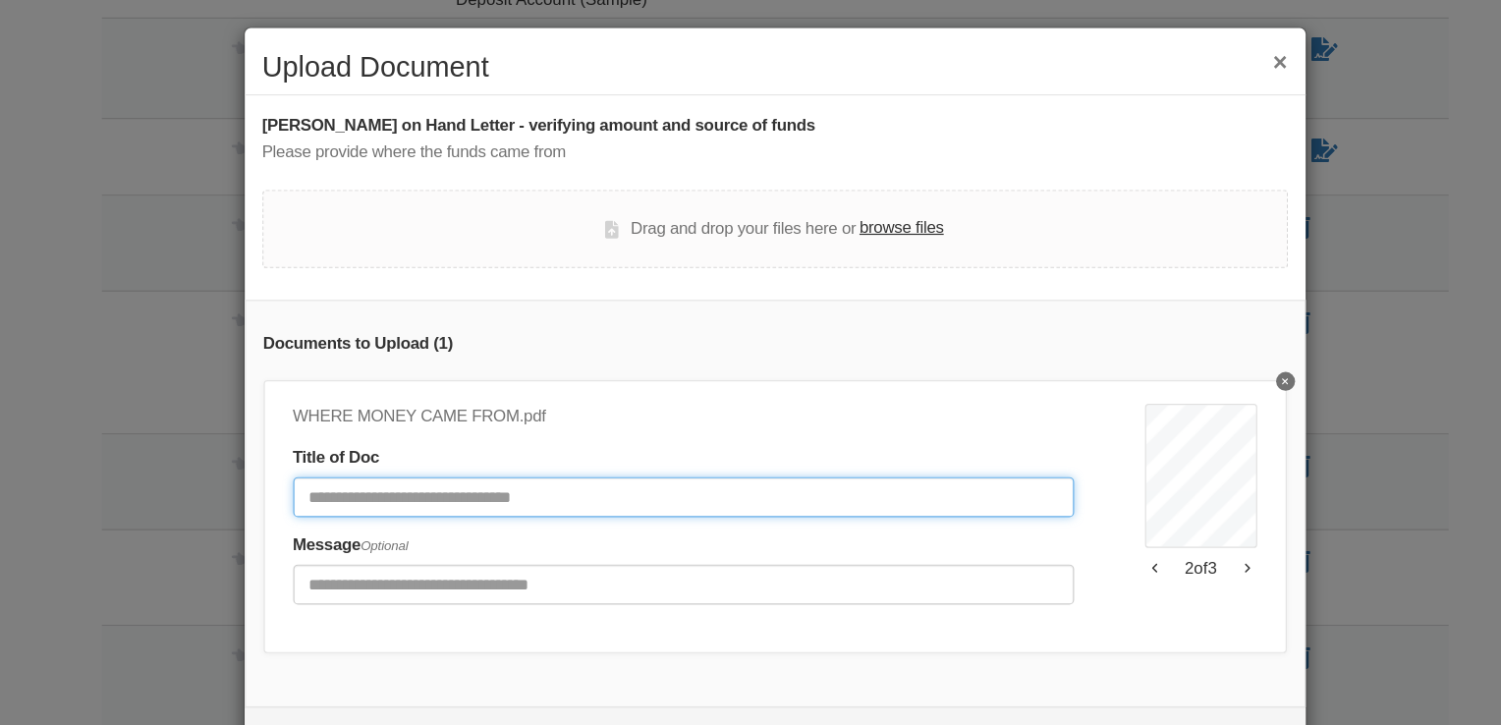
click at [801, 432] on input "Document Title" at bounding box center [667, 420] width 649 height 33
type input "**********"
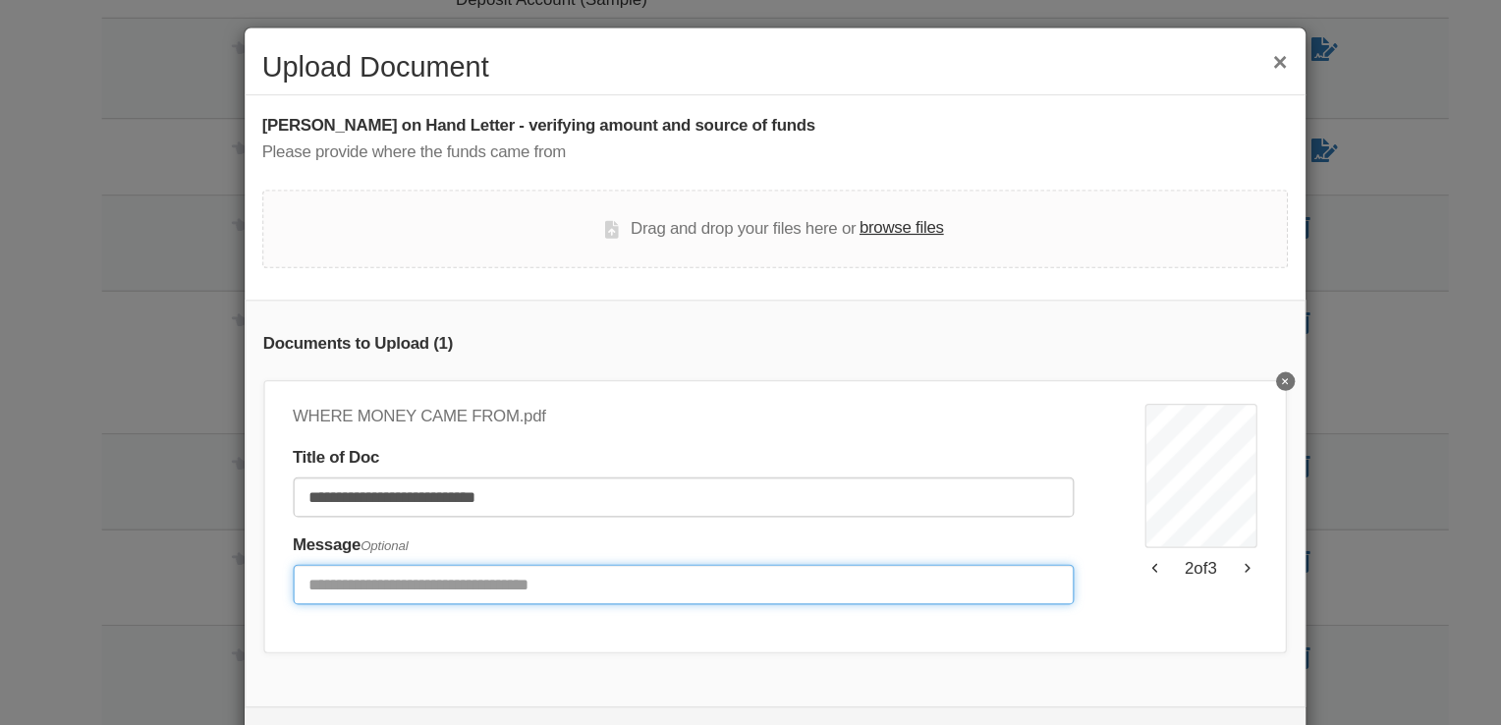
click at [534, 489] on input "Include any comments on this document" at bounding box center [667, 492] width 649 height 33
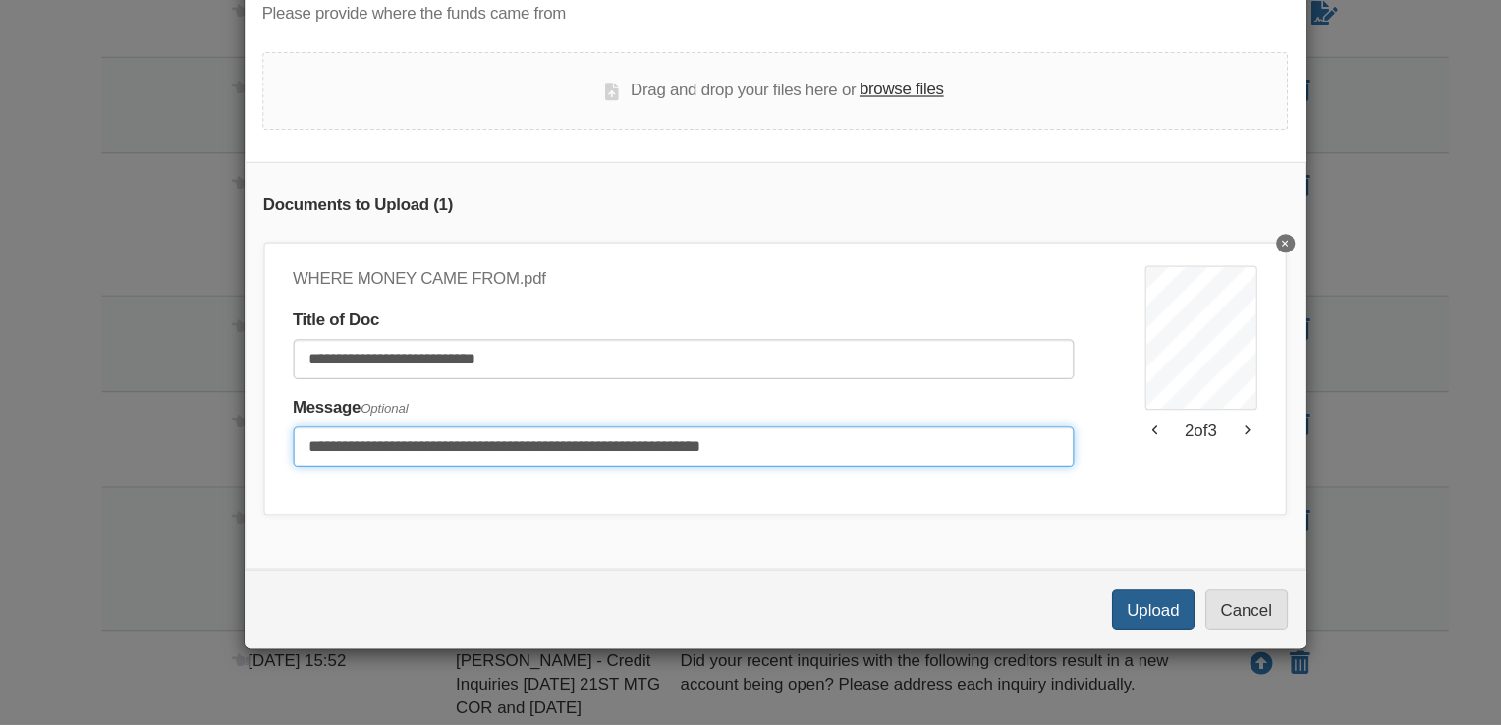
type input "**********"
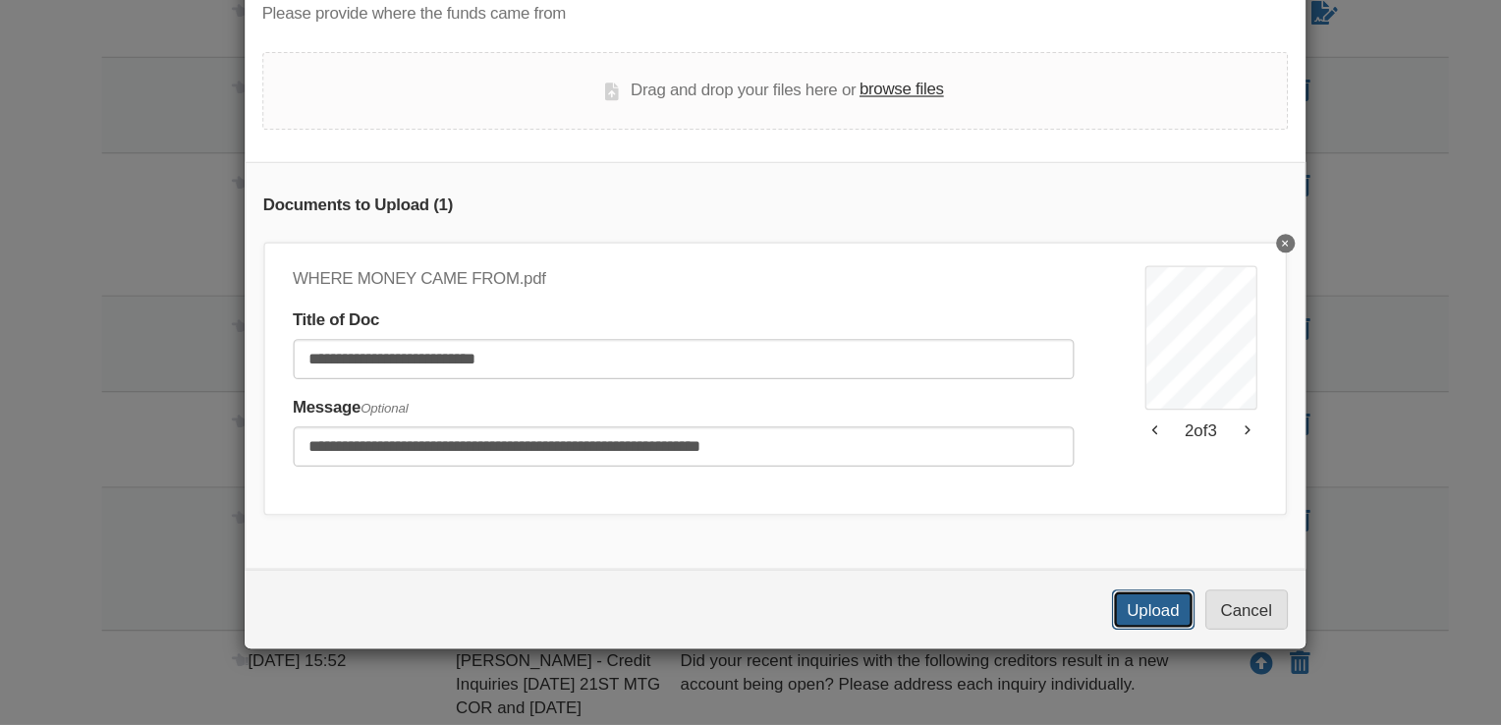
click at [1056, 636] on button "Upload" at bounding box center [1057, 628] width 69 height 33
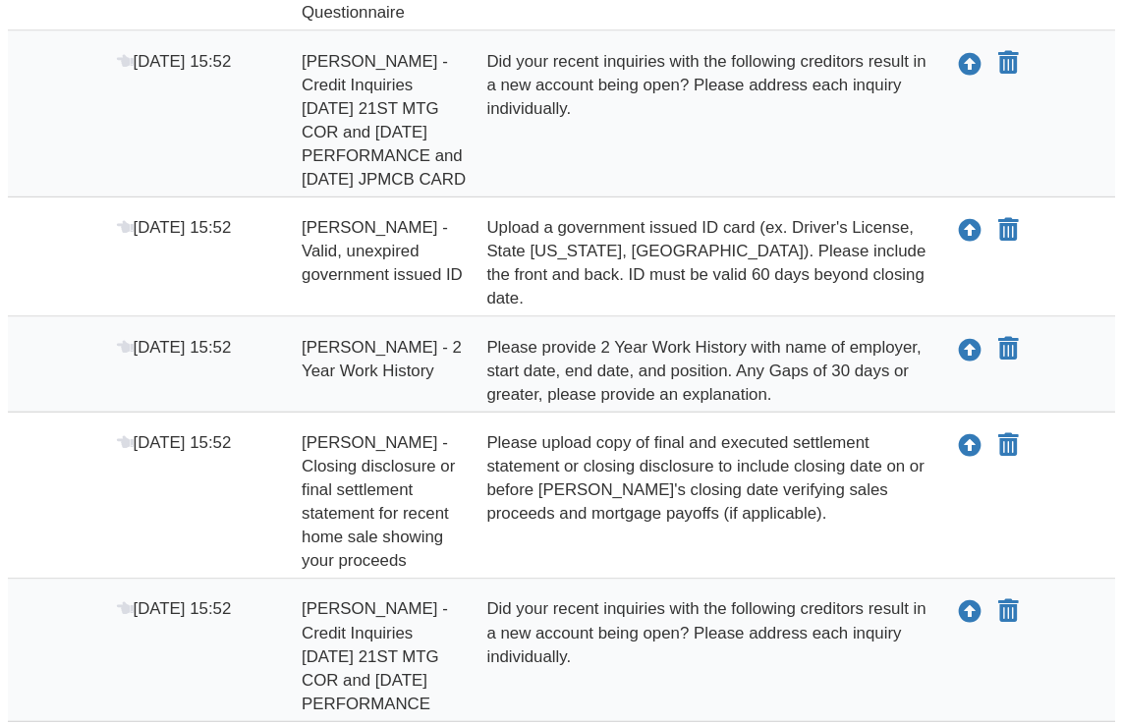
scroll to position [856, 0]
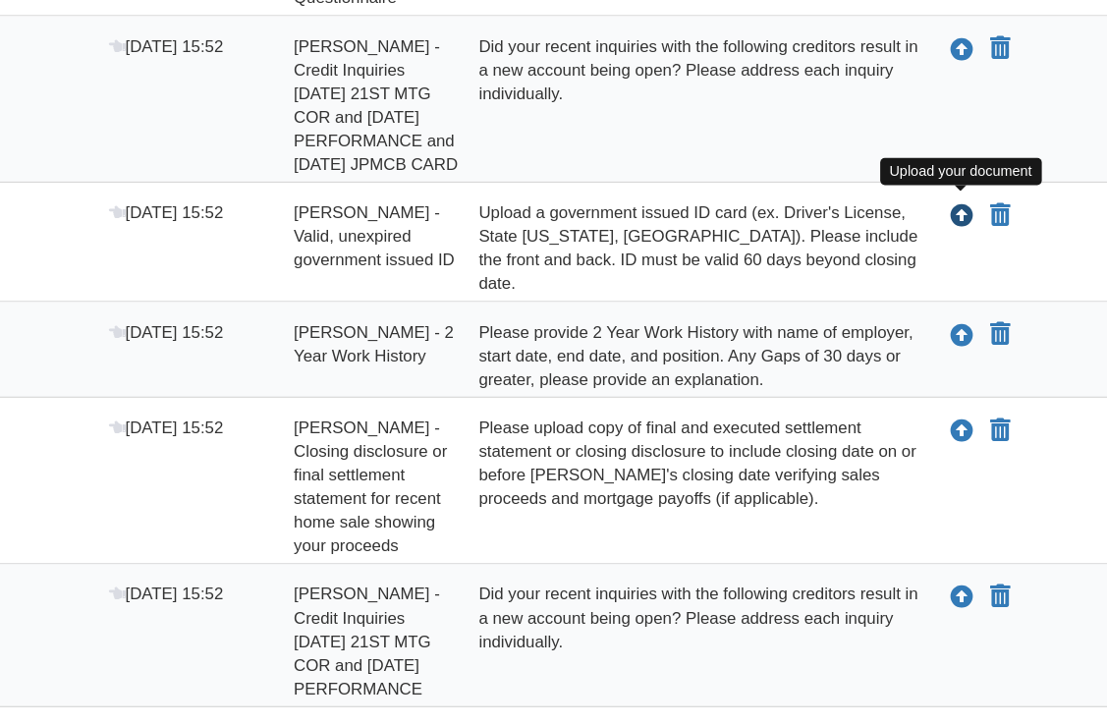
click at [888, 297] on icon "Upload Maddison Brown - Valid, unexpired government issued ID" at bounding box center [893, 303] width 20 height 20
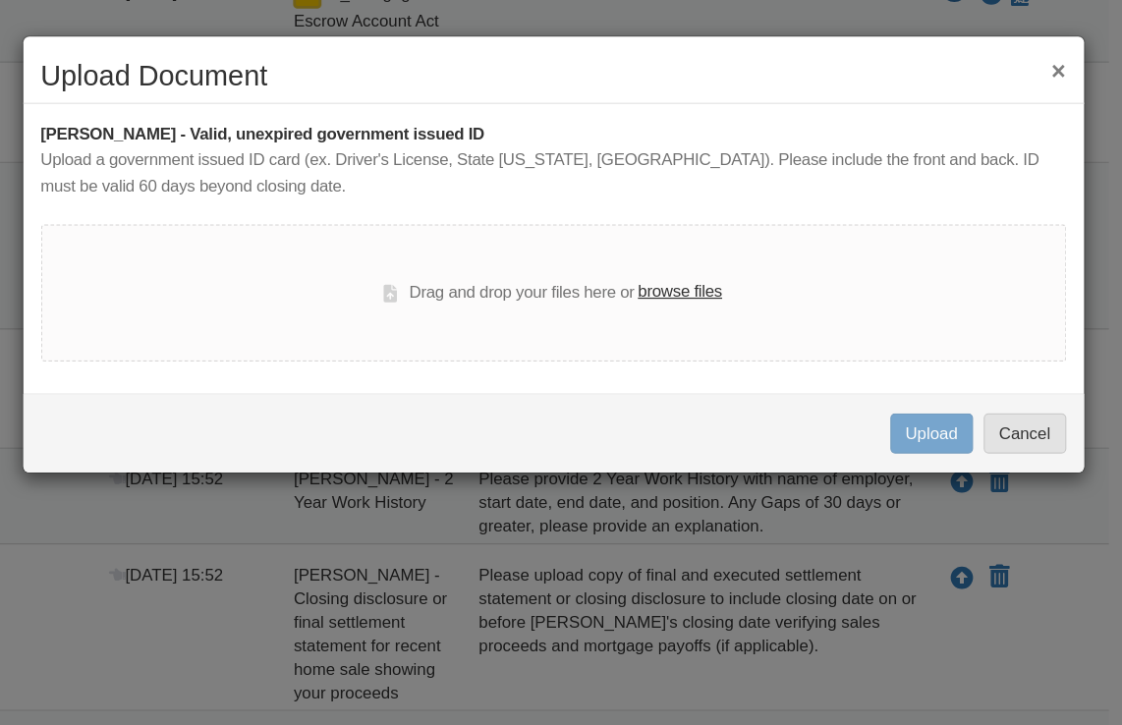
click at [665, 250] on label "browse files" at bounding box center [659, 243] width 70 height 22
click at [0, 0] on input "browse files" at bounding box center [0, 0] width 0 height 0
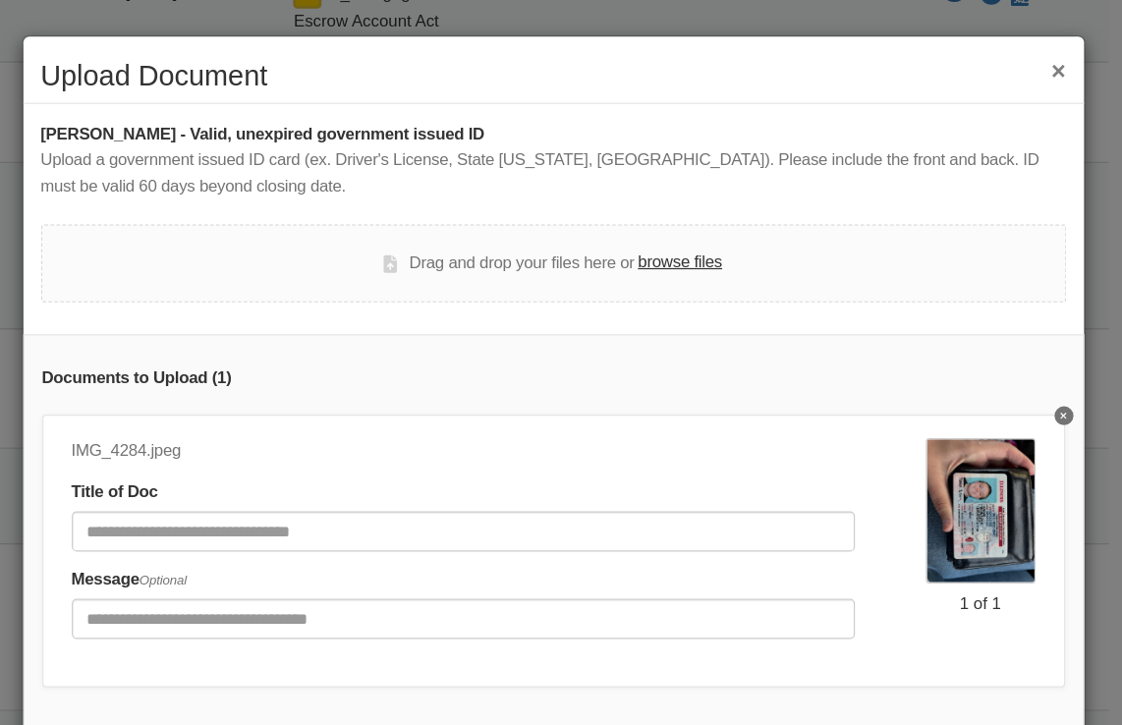
scroll to position [0, 0]
click at [666, 223] on label "browse files" at bounding box center [659, 218] width 70 height 22
click at [0, 0] on input "browse files" at bounding box center [0, 0] width 0 height 0
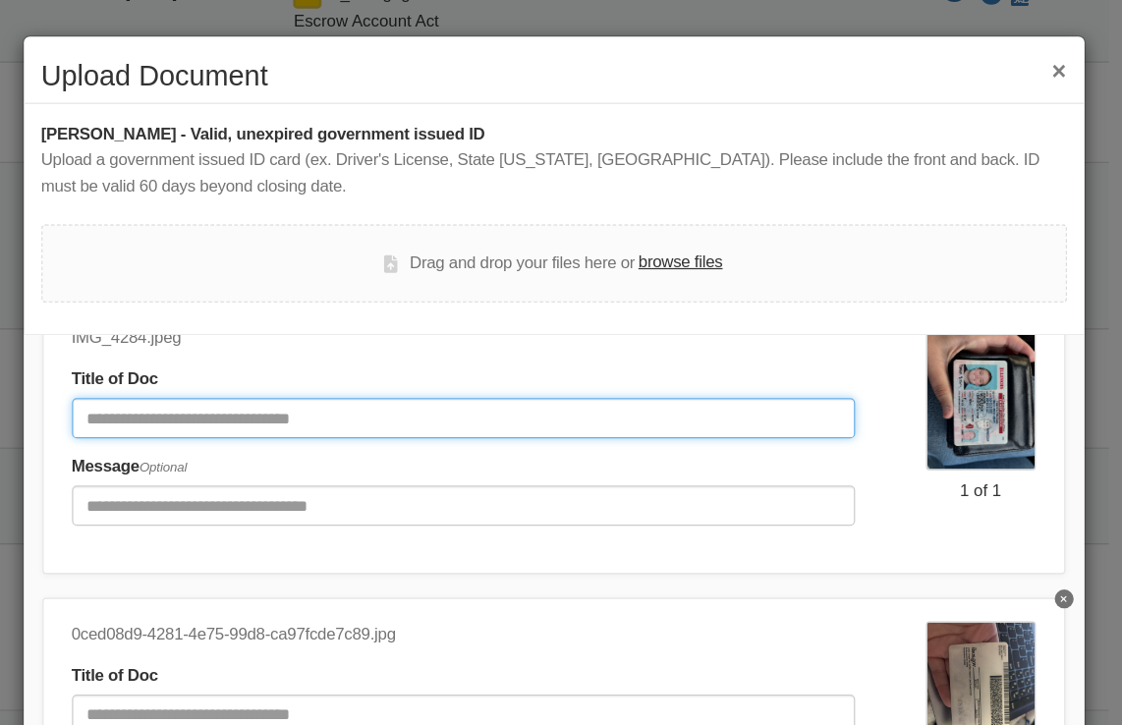
click at [663, 331] on input "Document Title" at bounding box center [478, 347] width 651 height 33
type input "**********"
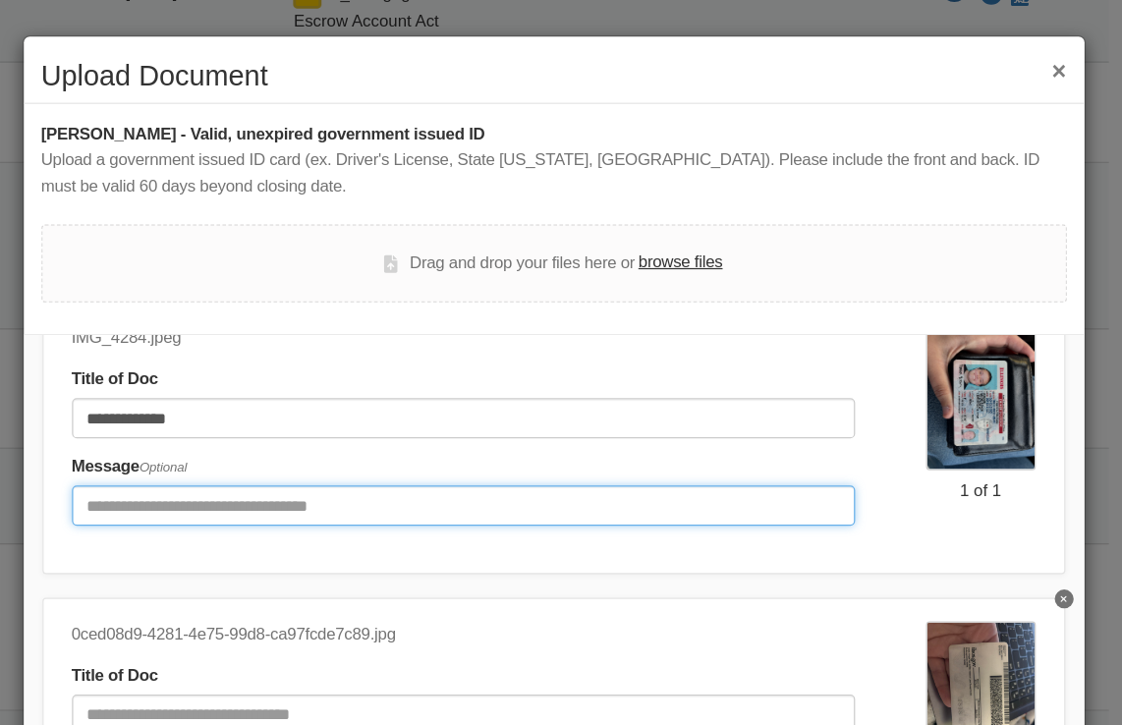
click at [419, 412] on input "Include any comments on this document" at bounding box center [478, 420] width 651 height 33
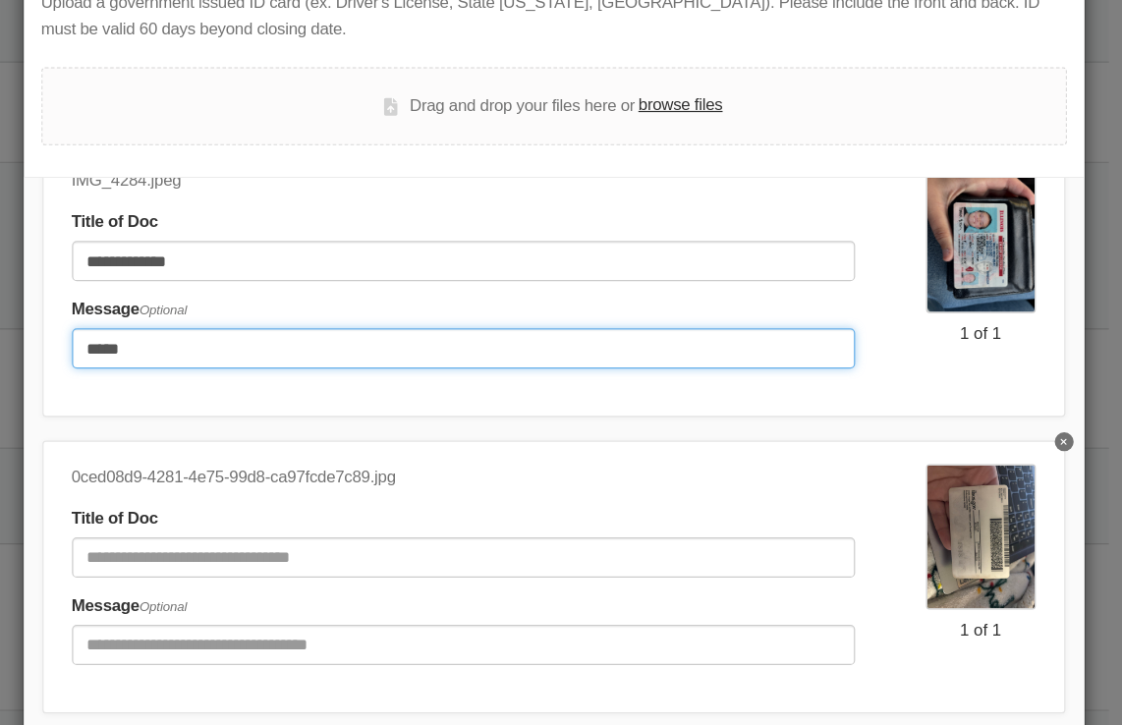
type input "*****"
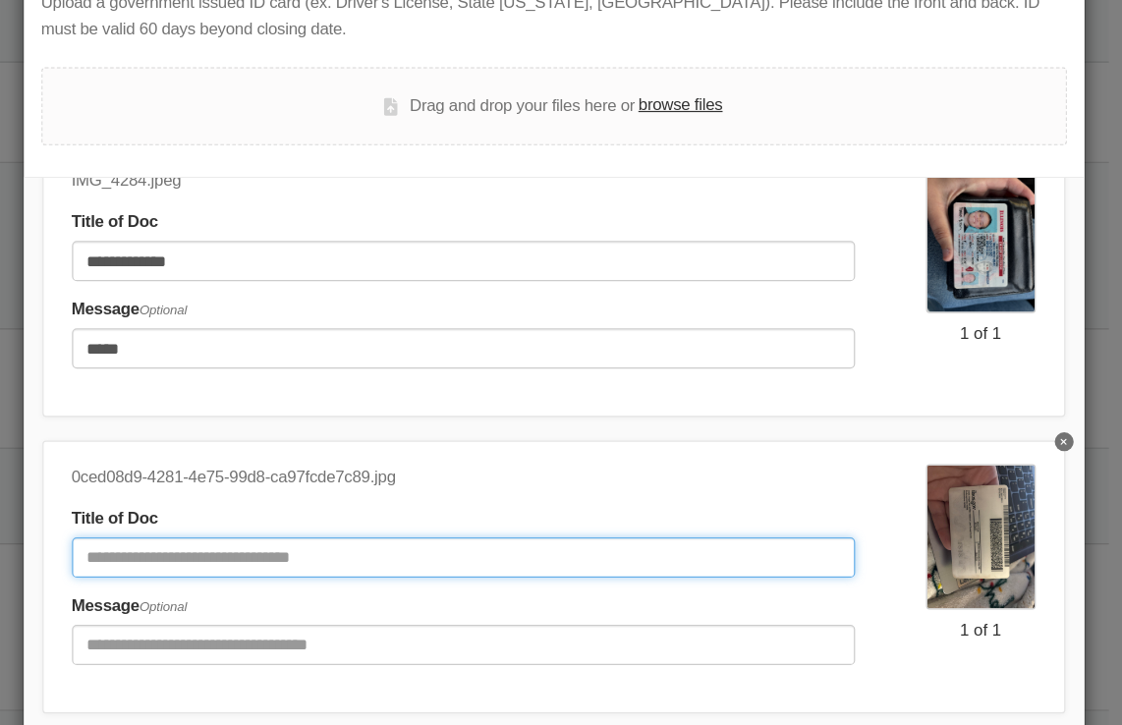
click at [366, 449] on input "Document Title" at bounding box center [478, 463] width 651 height 33
type input "**********"
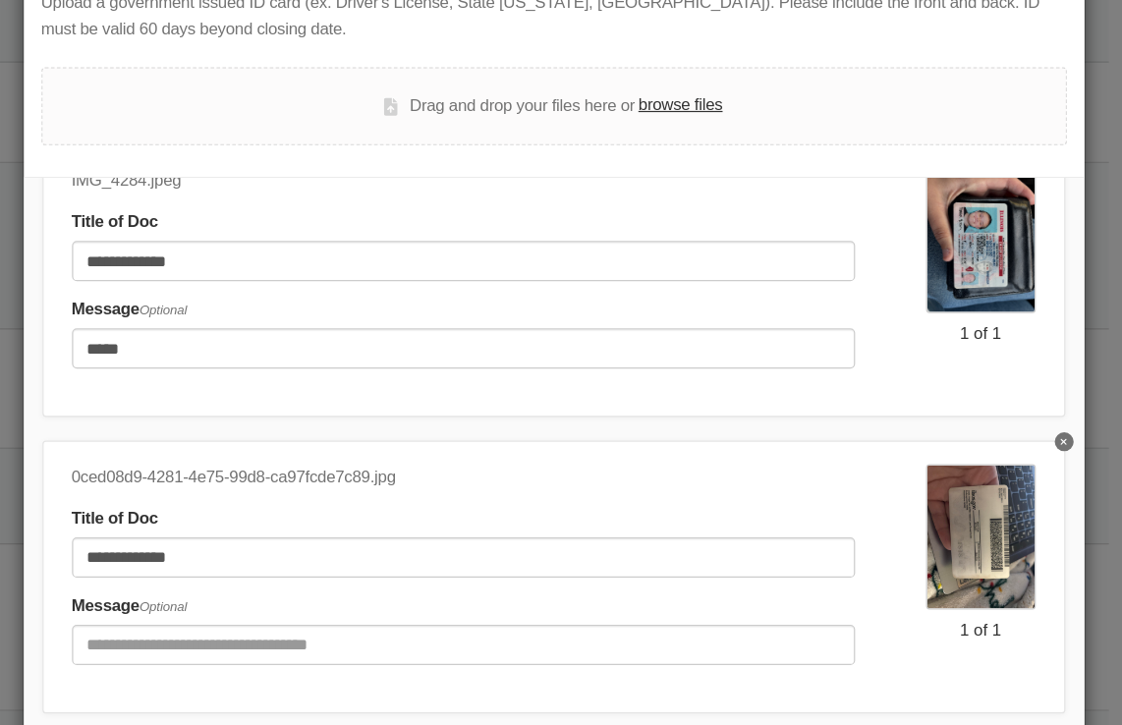
click at [341, 499] on div "Message Optional" at bounding box center [478, 523] width 651 height 60
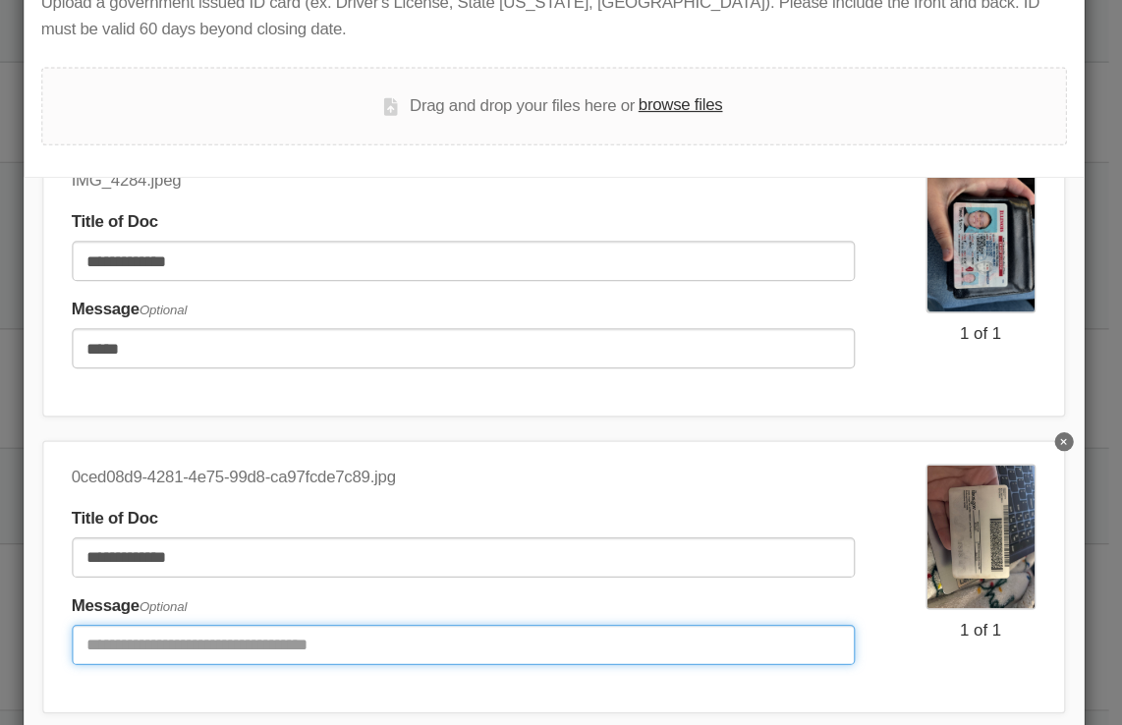
click at [336, 520] on input "Include any comments on this document" at bounding box center [478, 536] width 651 height 33
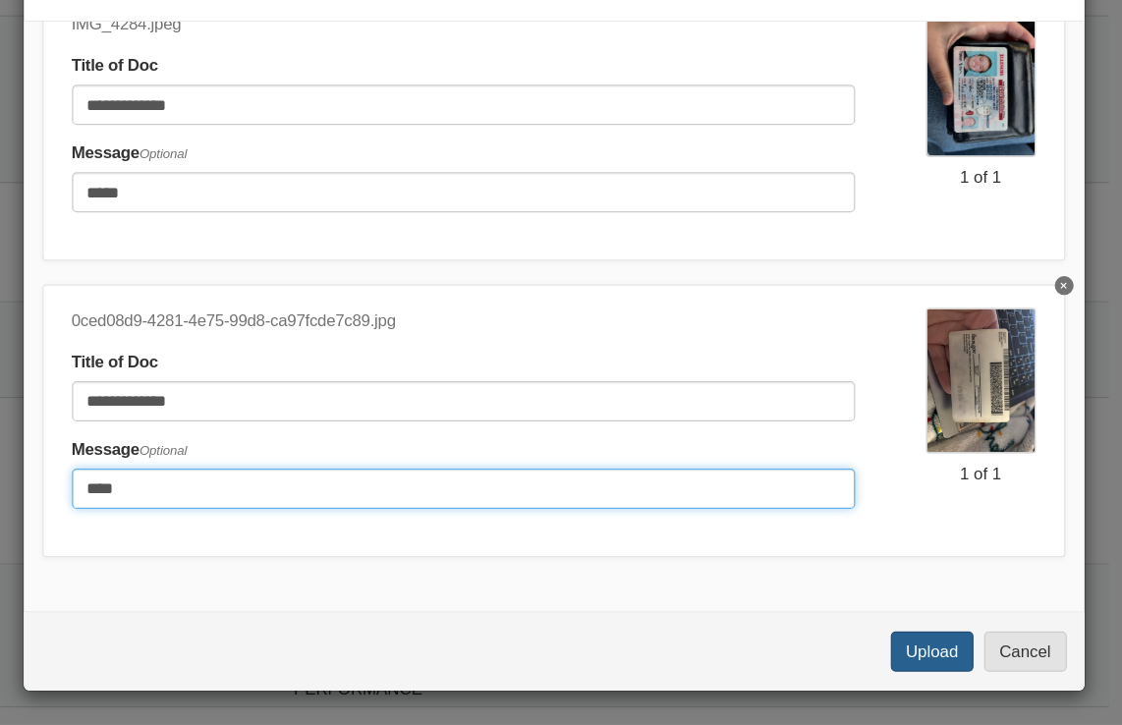
type input "****"
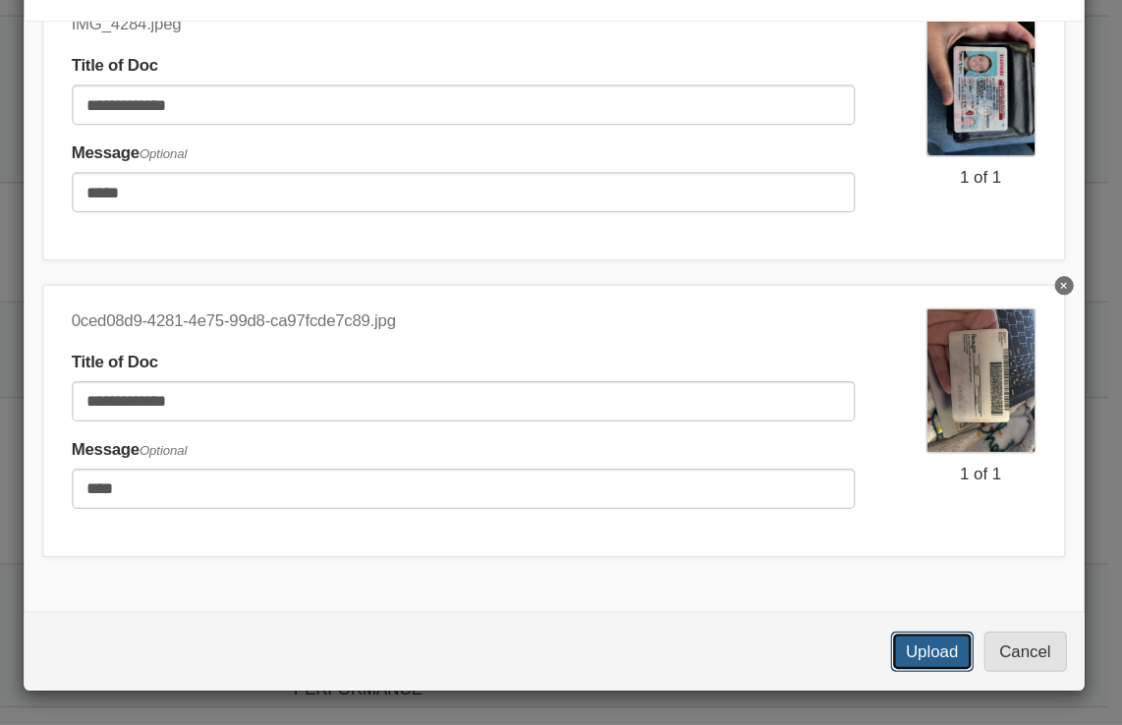
click at [854, 663] on button "Upload" at bounding box center [868, 663] width 69 height 33
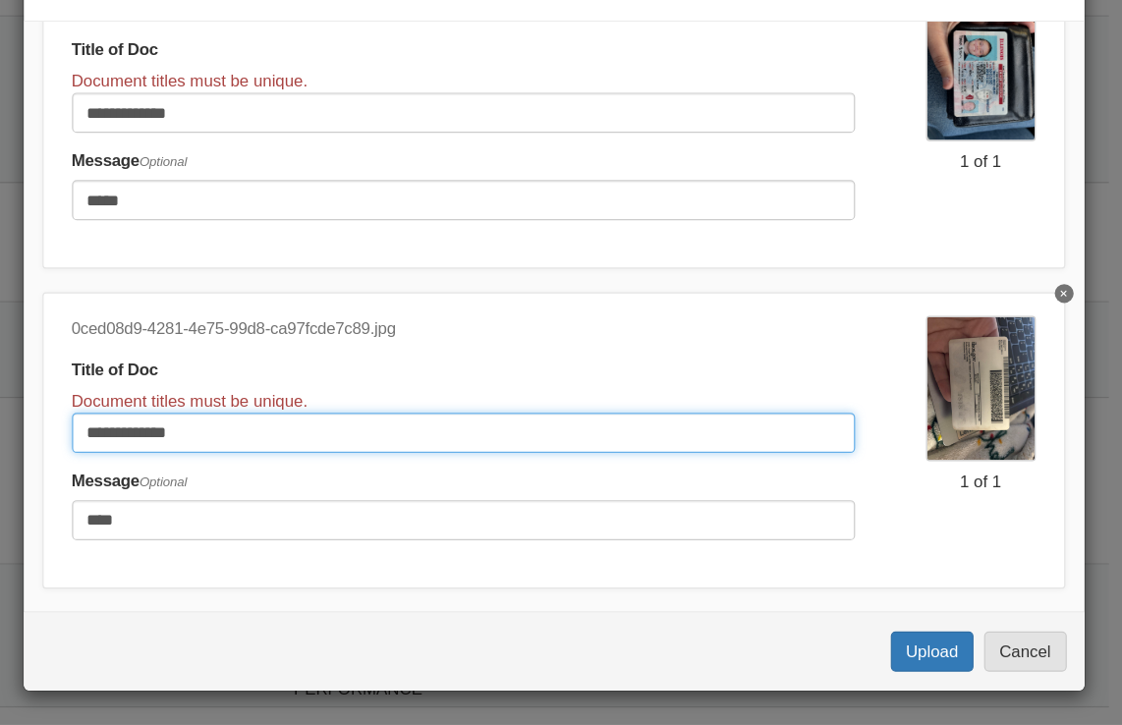
click at [467, 485] on input "**********" at bounding box center [478, 482] width 651 height 33
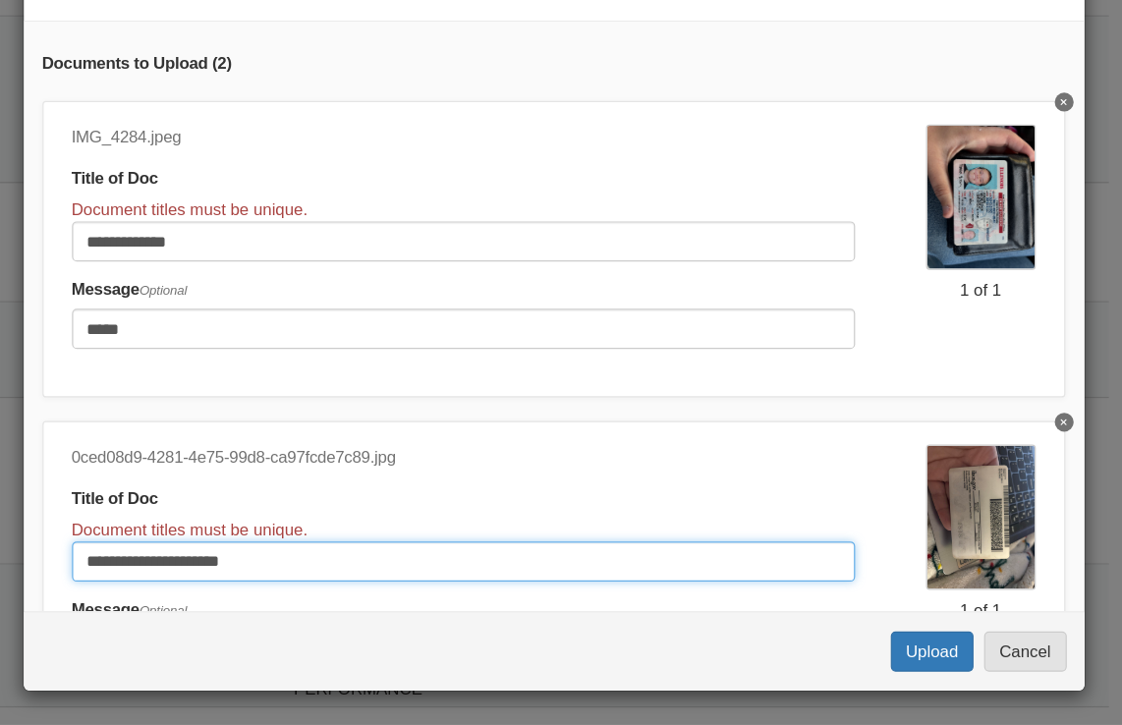
type input "**********"
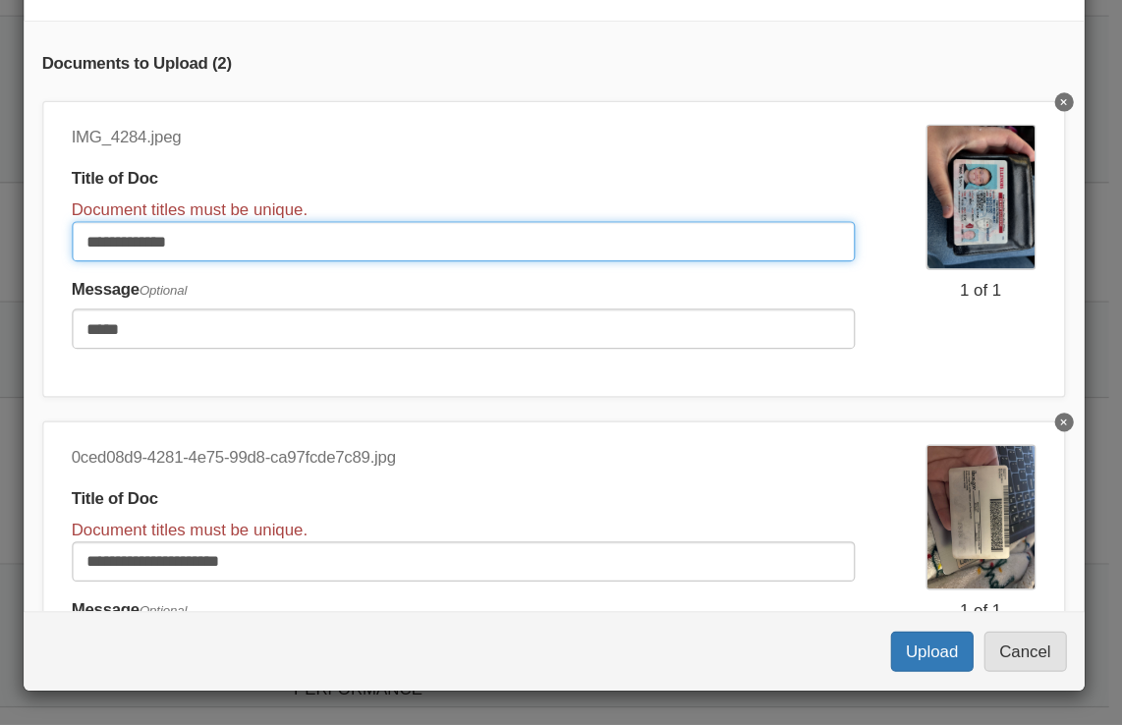
click at [394, 332] on input "**********" at bounding box center [478, 322] width 651 height 33
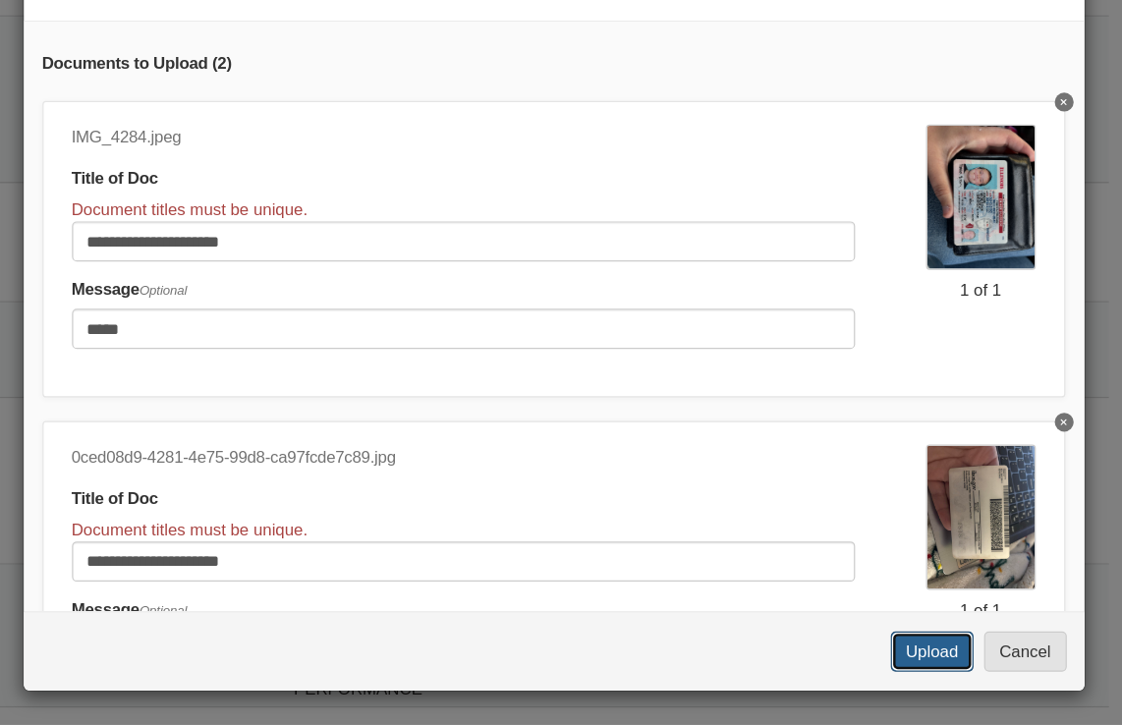
click at [866, 659] on button "Upload" at bounding box center [868, 663] width 69 height 33
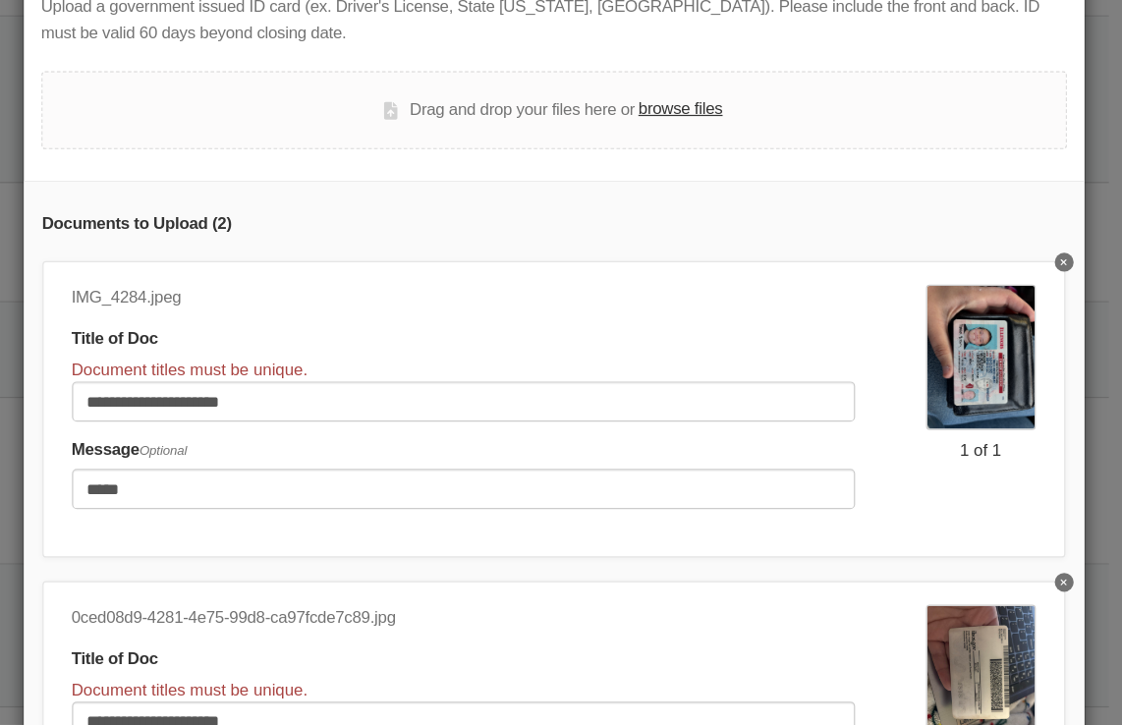
scroll to position [5, 0]
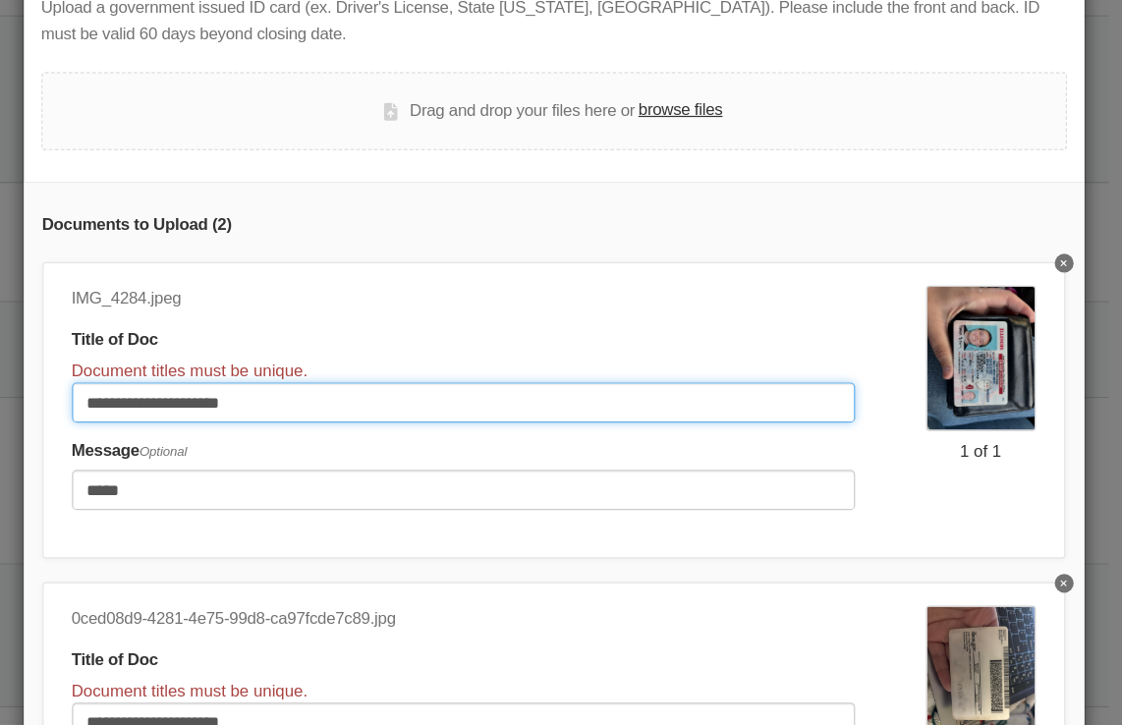
click at [427, 460] on input "**********" at bounding box center [478, 456] width 651 height 33
type input "*"
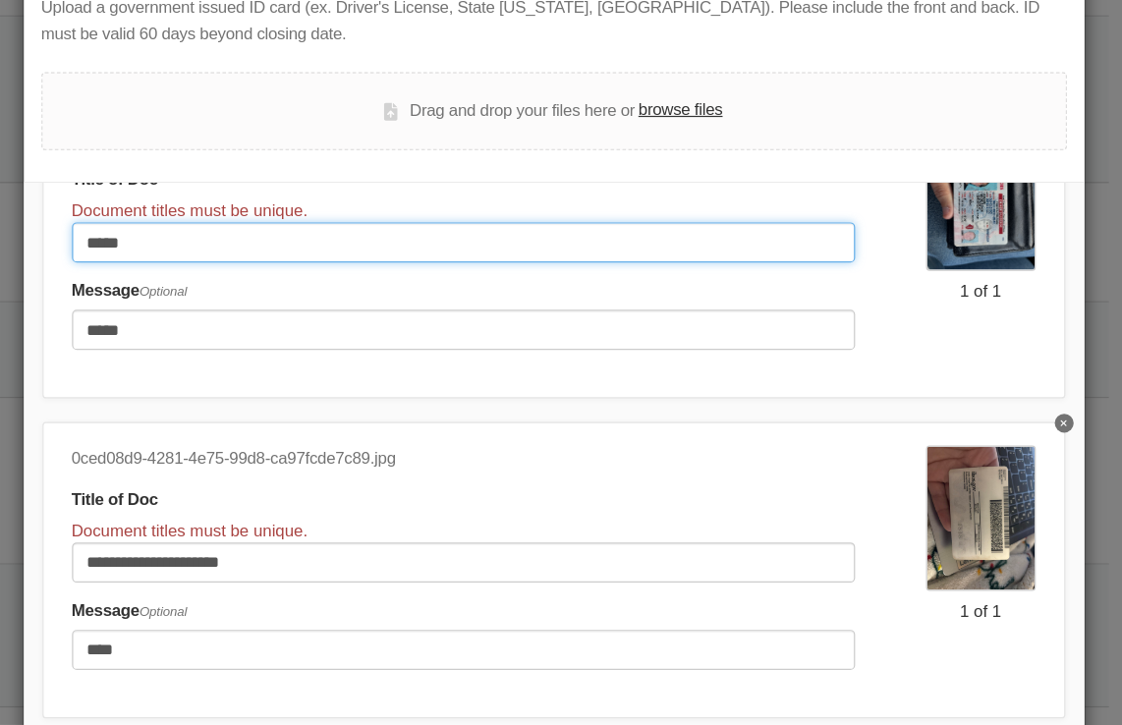
type input "*****"
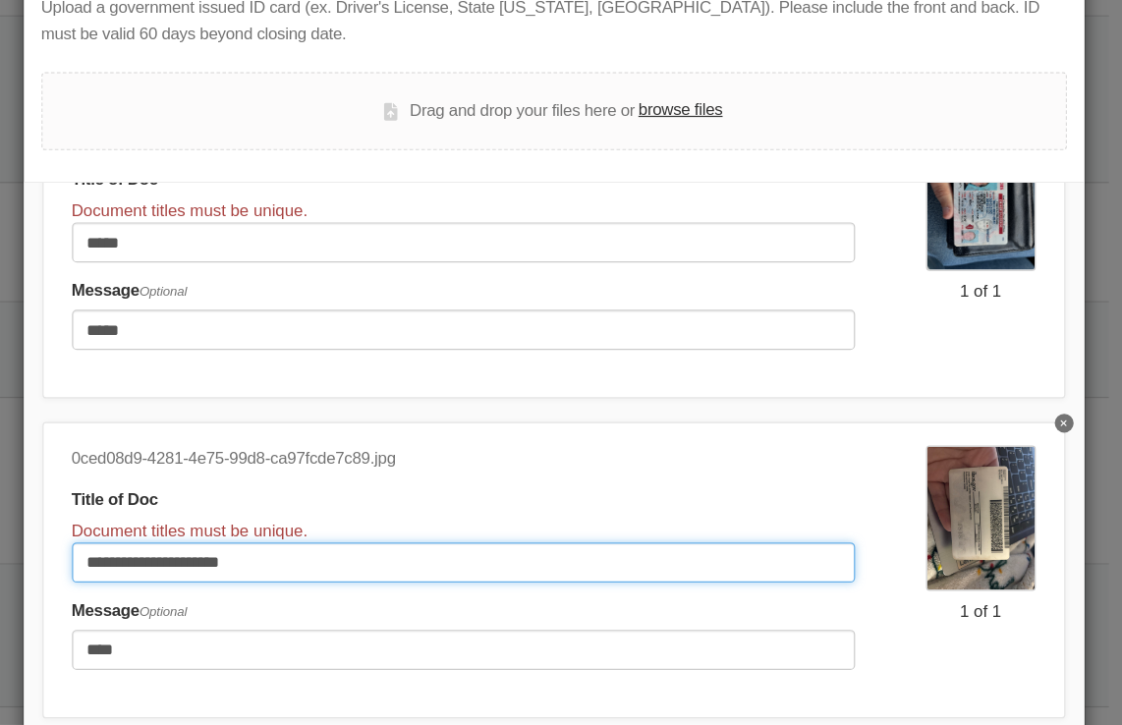
click at [349, 584] on input "**********" at bounding box center [478, 589] width 651 height 33
type input "*"
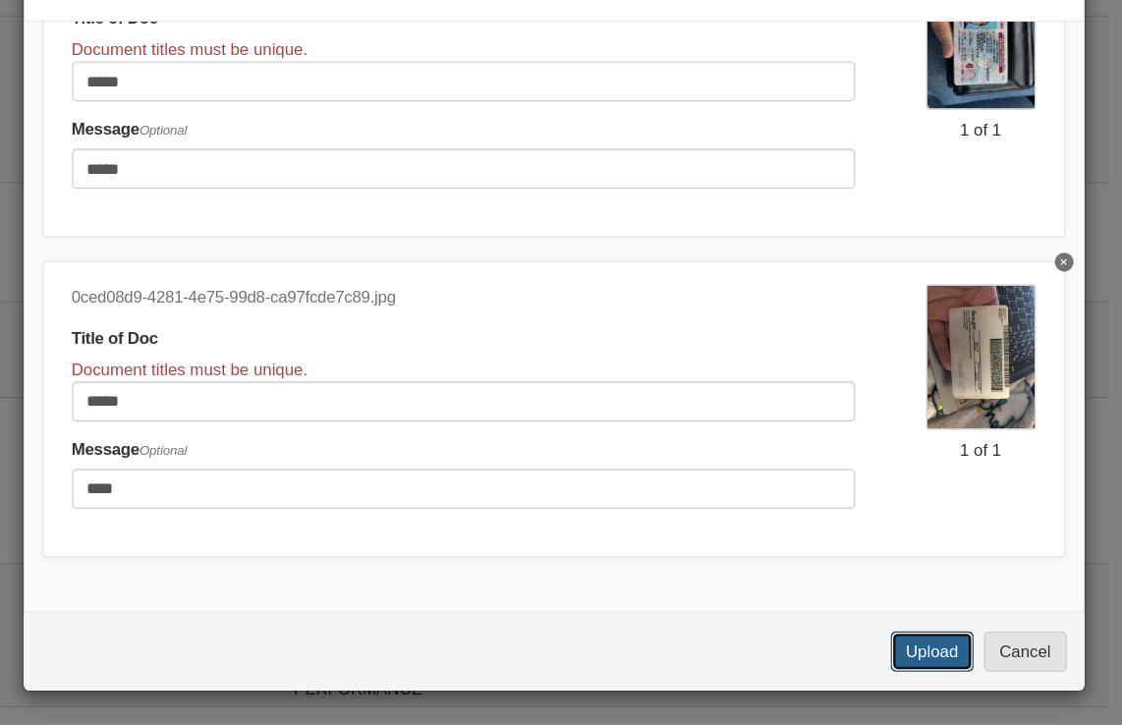
click at [864, 671] on button "Upload" at bounding box center [868, 663] width 69 height 33
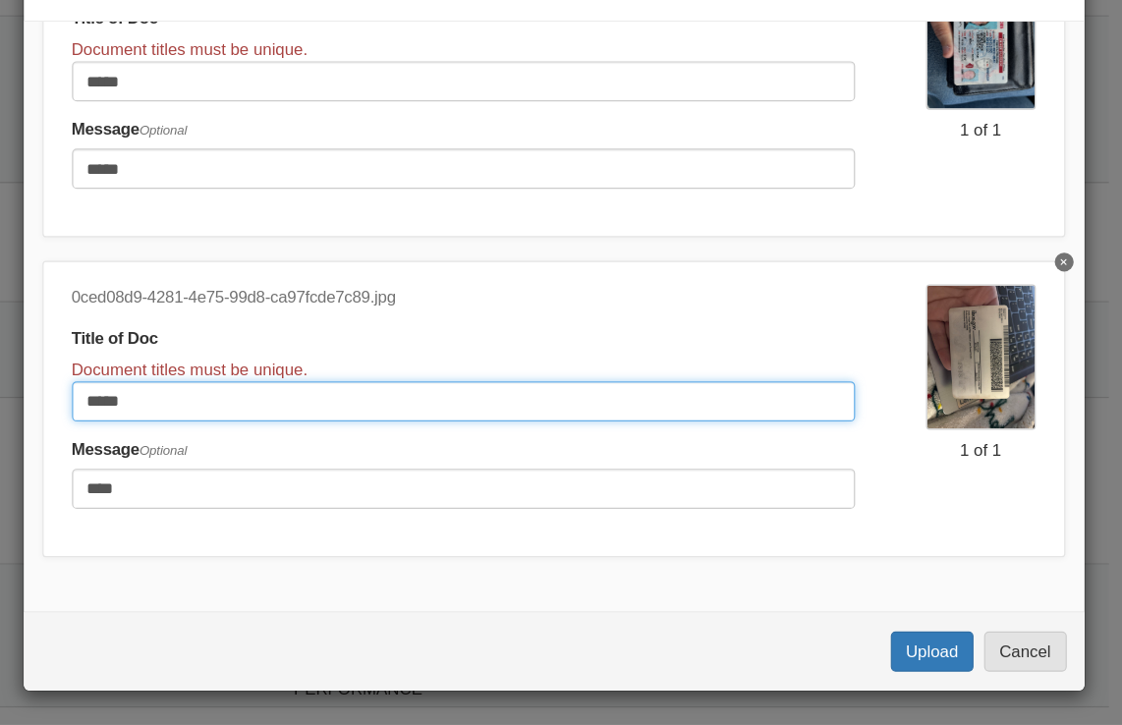
click at [434, 445] on input "*****" at bounding box center [478, 455] width 651 height 33
type input "*"
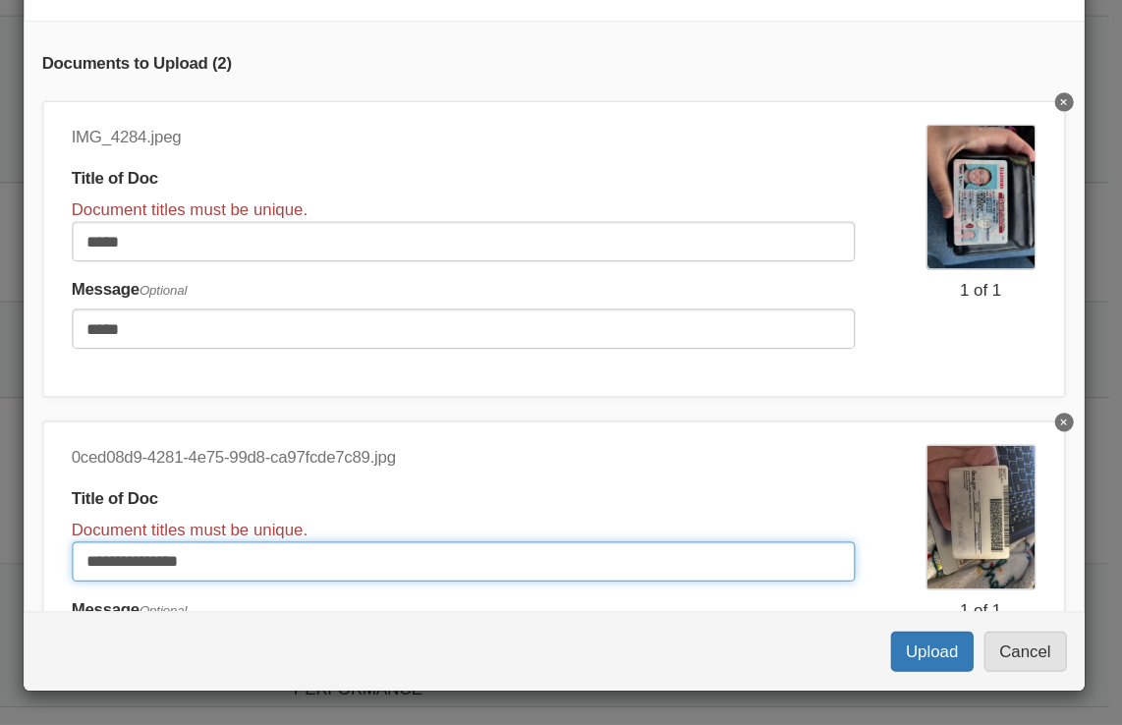
type input "**********"
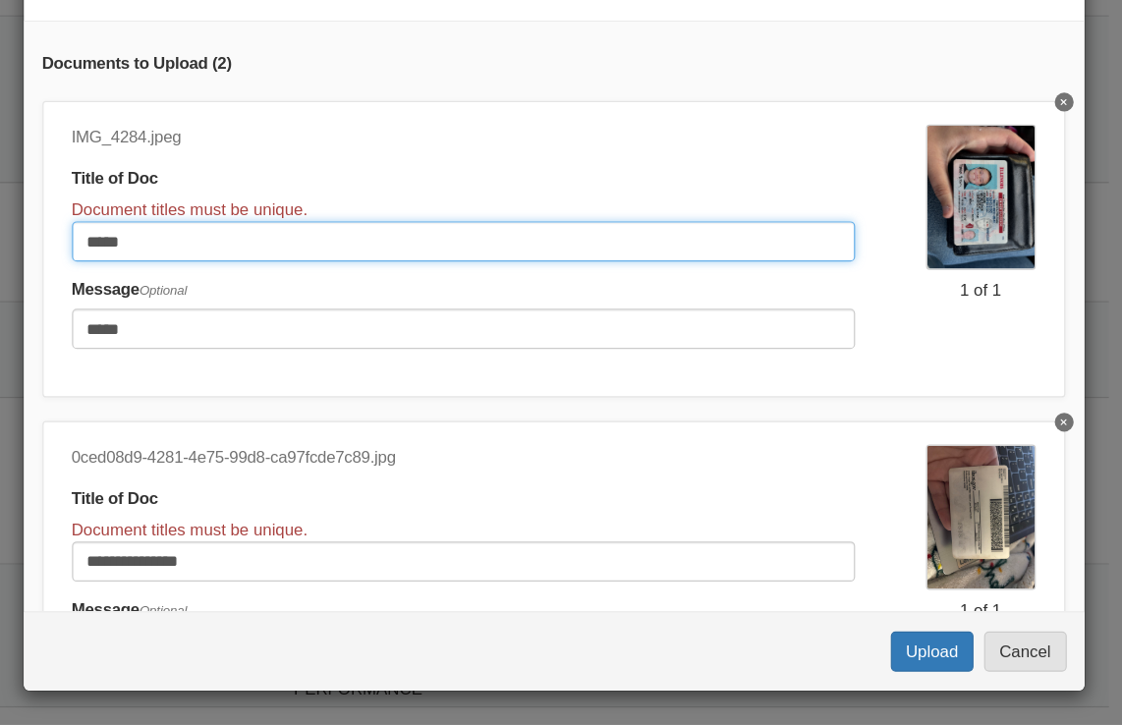
click at [281, 331] on input "*****" at bounding box center [478, 322] width 651 height 33
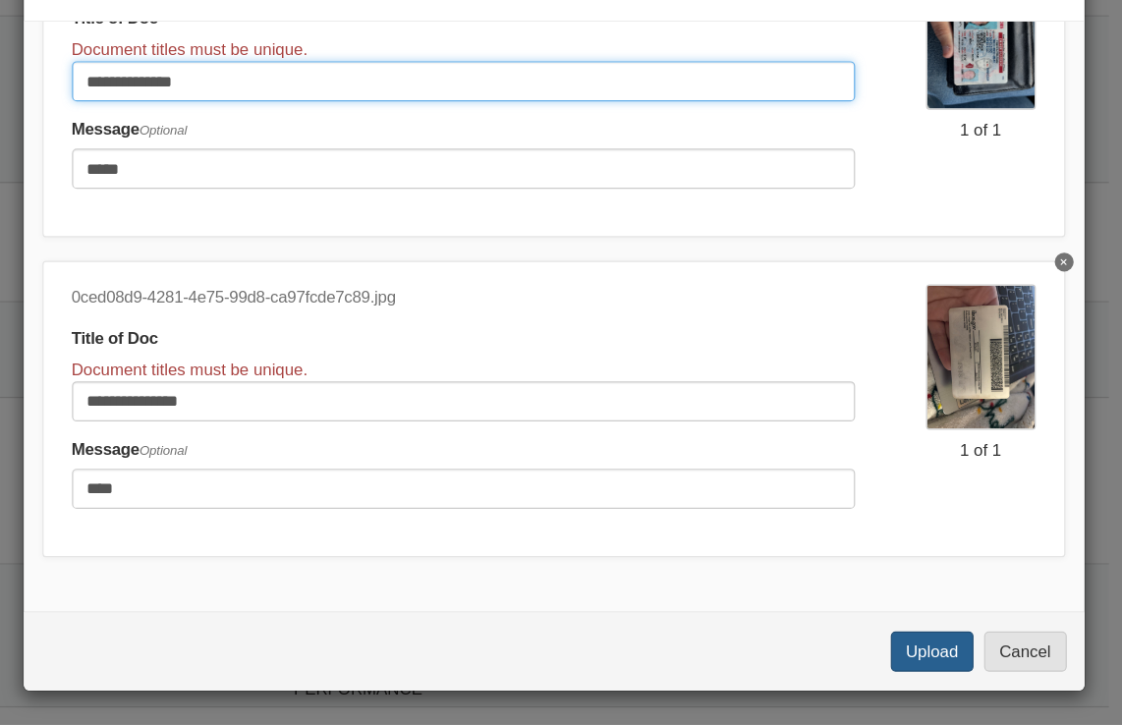
type input "**********"
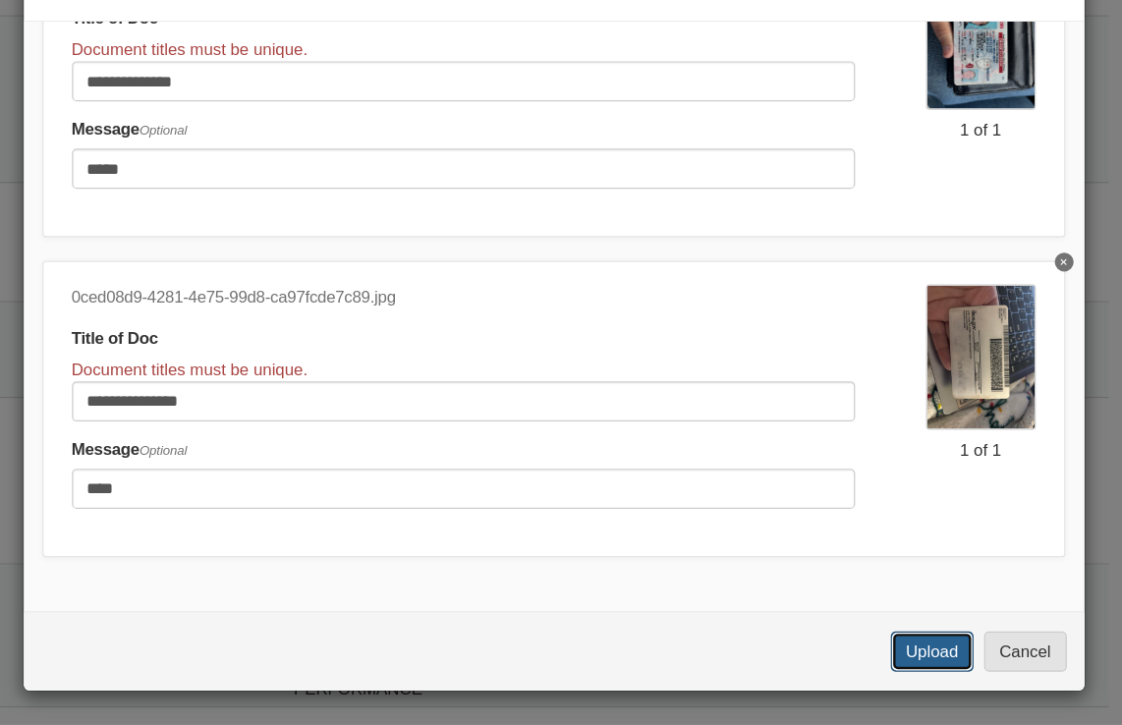
click at [867, 656] on button "Upload" at bounding box center [868, 663] width 69 height 33
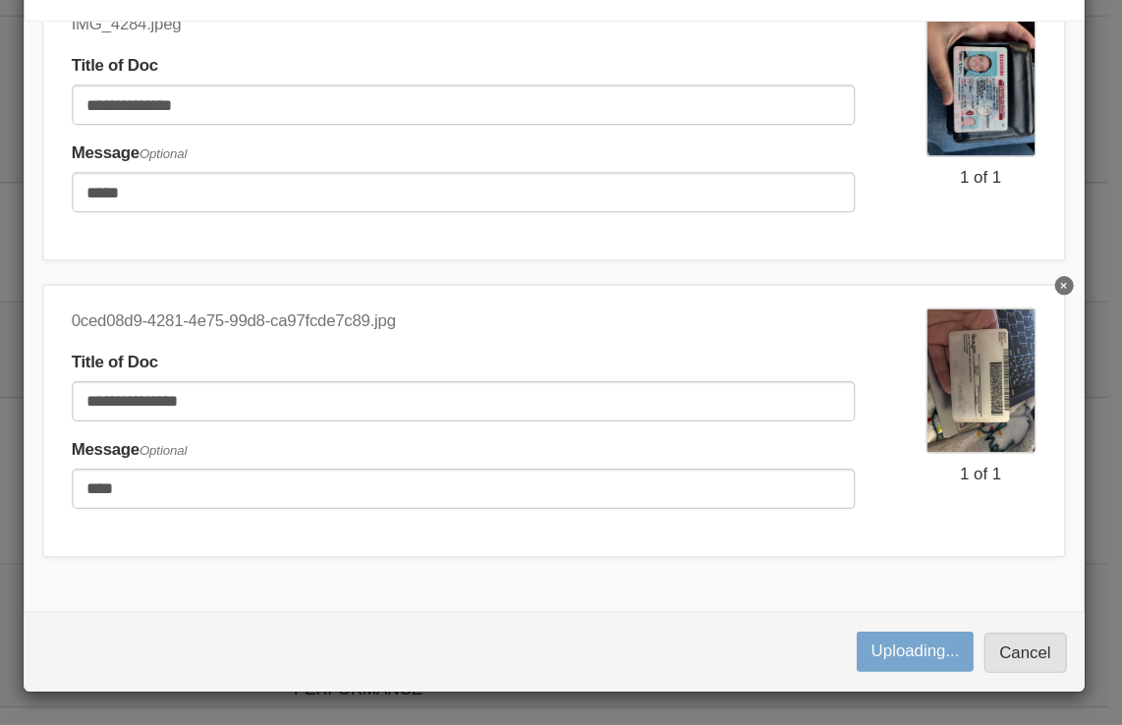
scroll to position [107, 0]
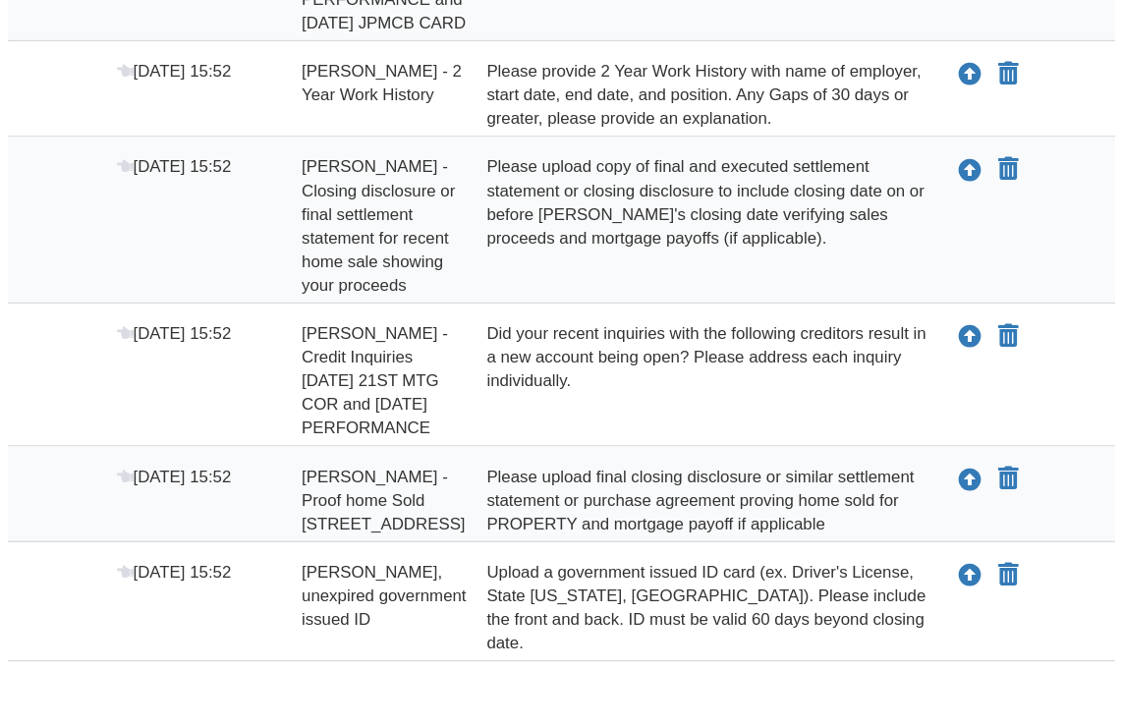
scroll to position [977, 0]
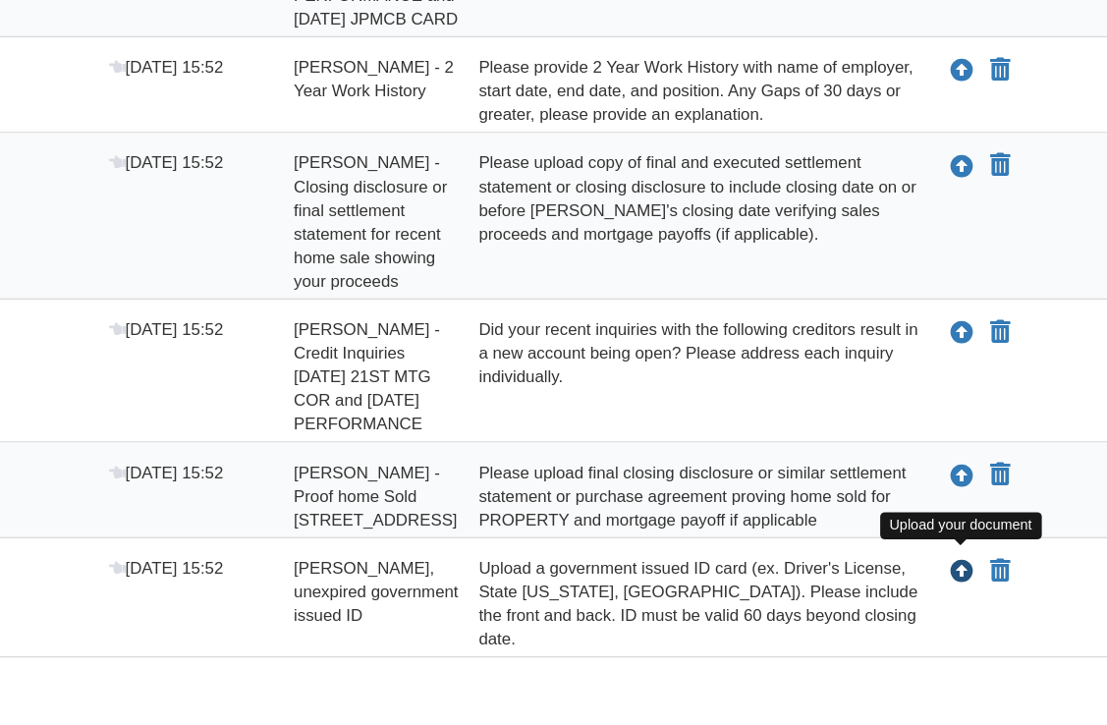
click at [897, 595] on icon "Upload Tyler Johnston - Valid, unexpired government issued ID" at bounding box center [893, 598] width 20 height 20
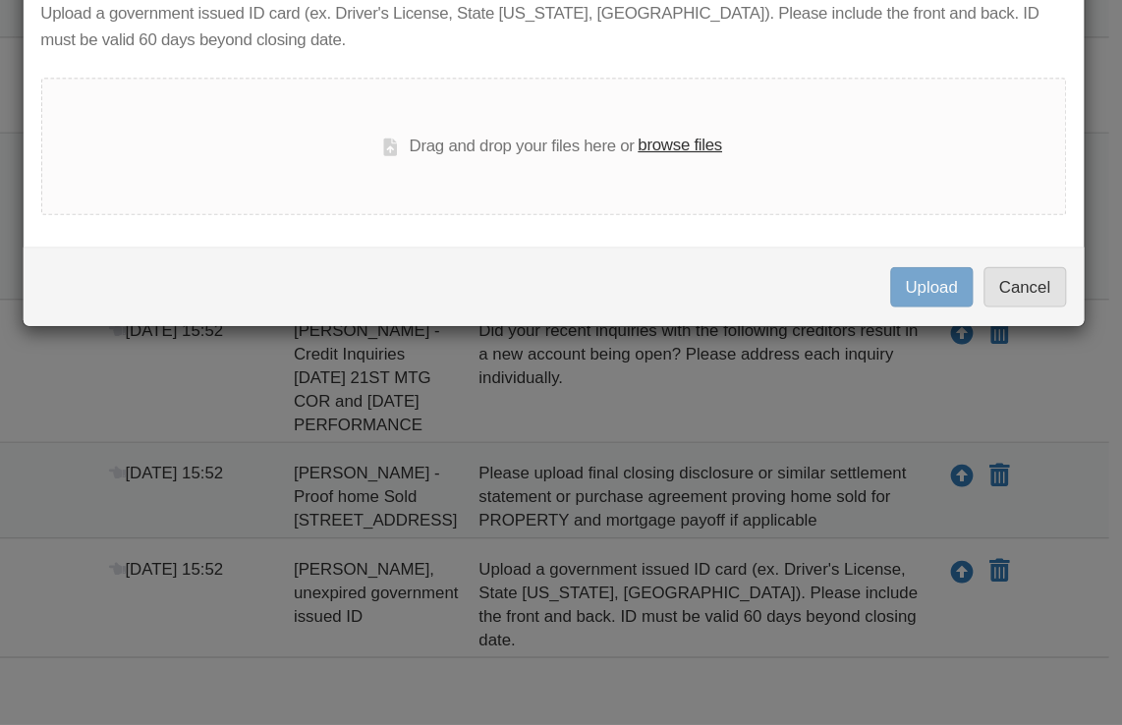
click at [668, 241] on label "browse files" at bounding box center [659, 243] width 70 height 22
click at [0, 0] on input "browse files" at bounding box center [0, 0] width 0 height 0
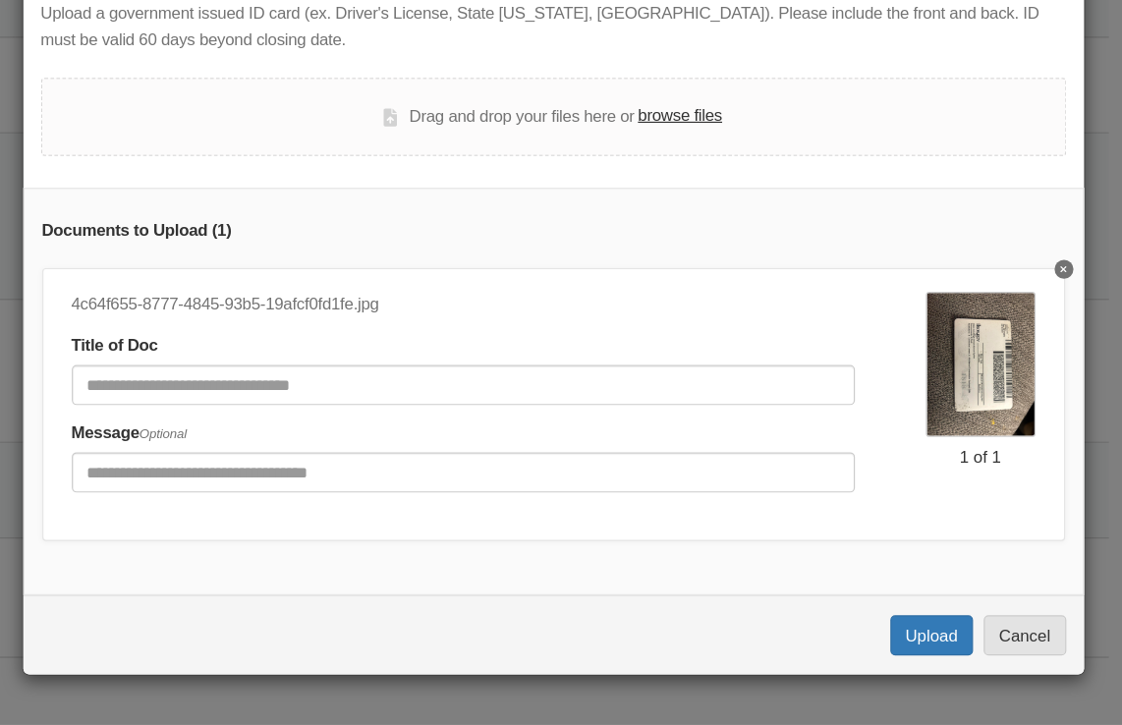
click at [674, 211] on label "browse files" at bounding box center [659, 218] width 70 height 22
click at [0, 0] on input "browse files" at bounding box center [0, 0] width 0 height 0
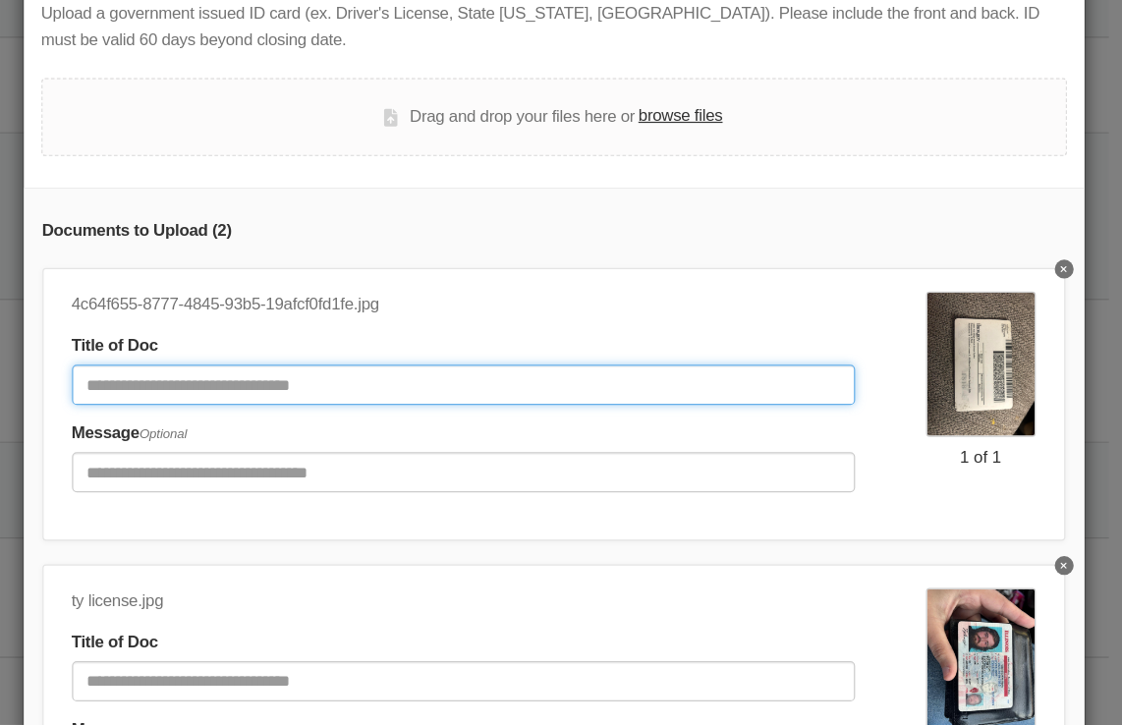
click at [483, 442] on input "Document Title" at bounding box center [478, 441] width 651 height 33
type input "********"
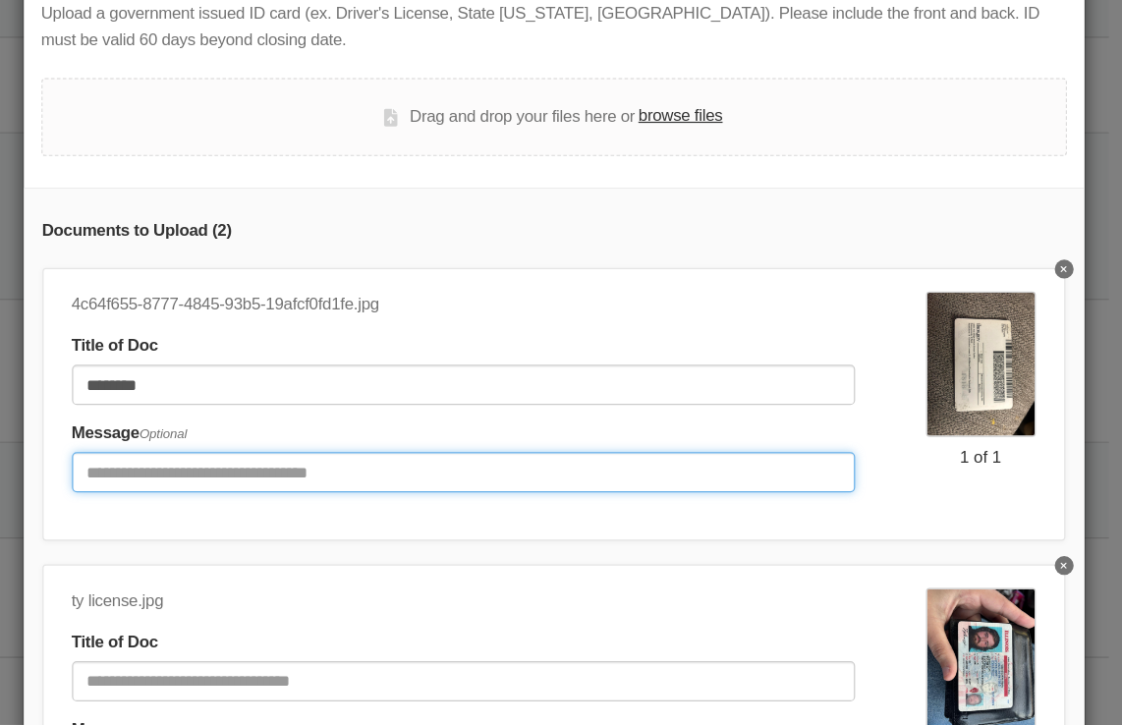
click at [433, 505] on input "Include any comments on this document" at bounding box center [478, 514] width 651 height 33
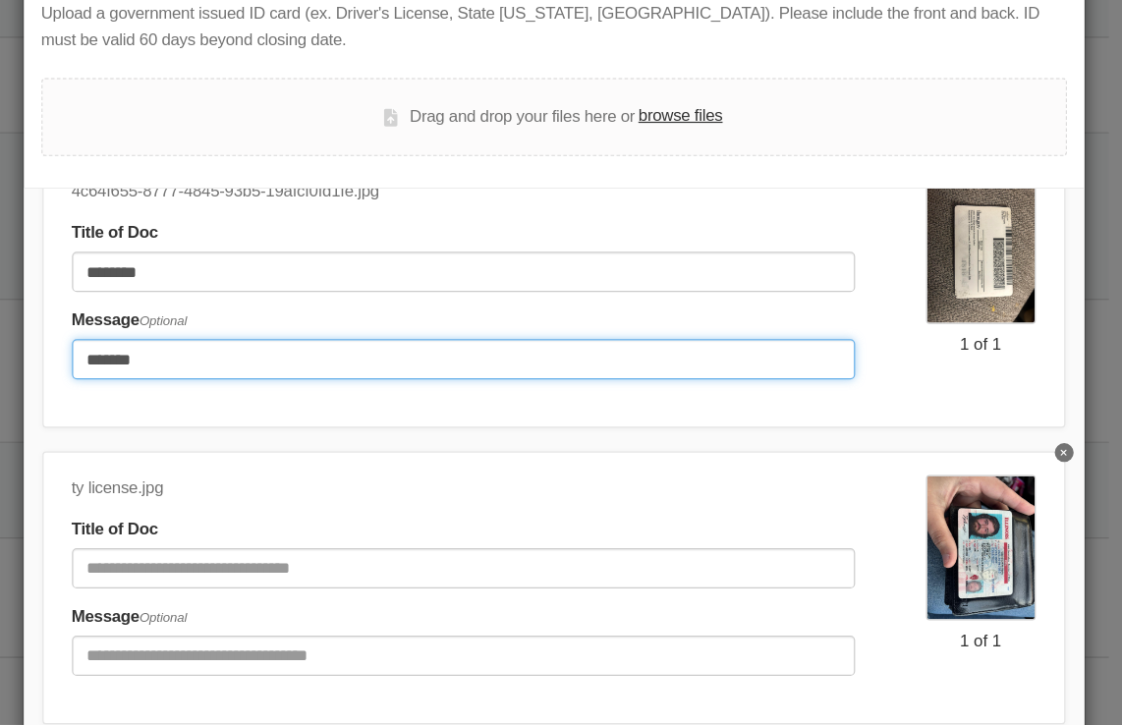
type input "*******"
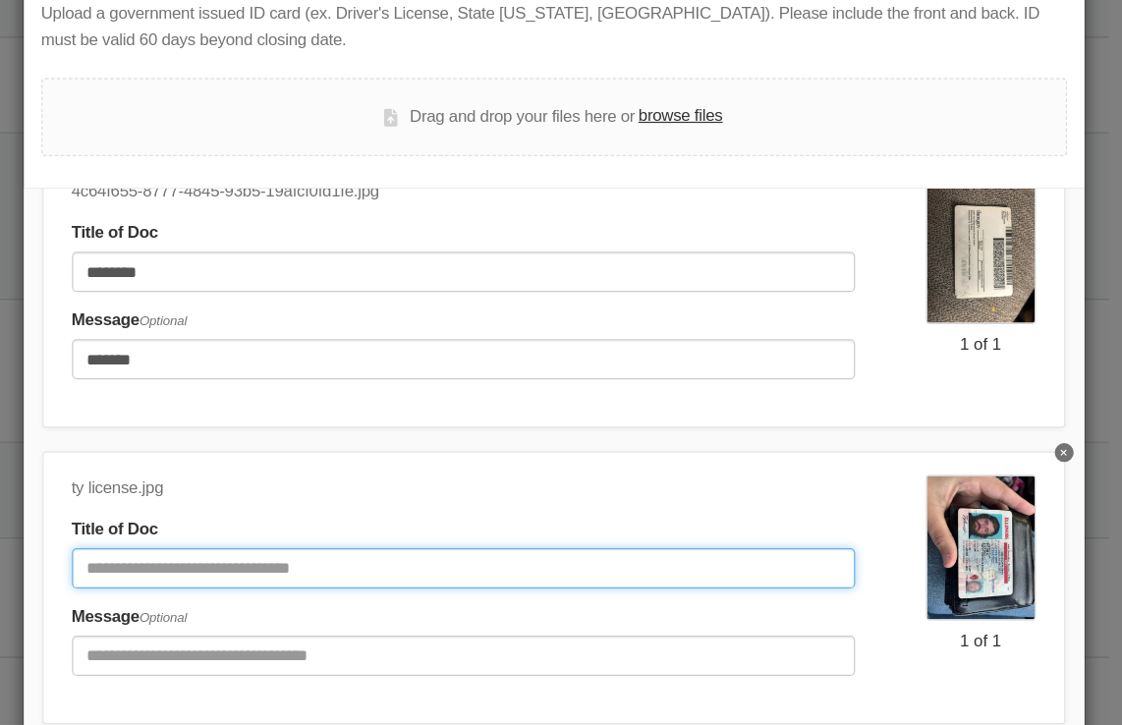
click at [370, 589] on input "Document Title" at bounding box center [478, 593] width 651 height 33
type input "********"
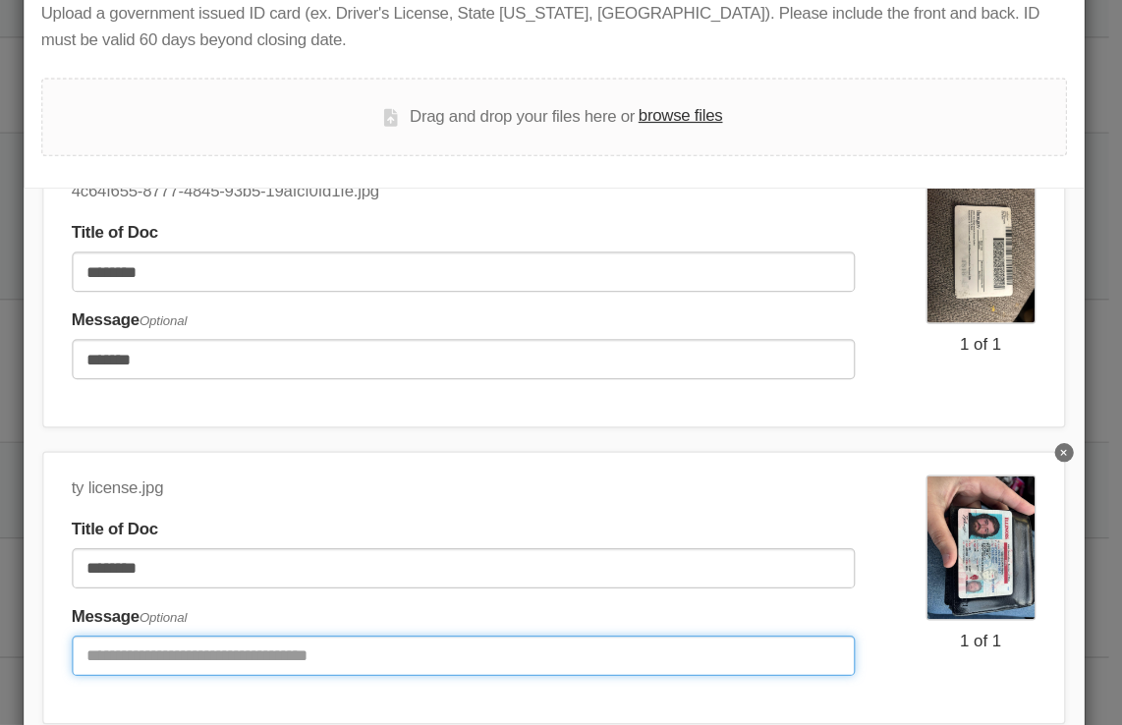
click at [357, 665] on input "Include any comments on this document" at bounding box center [478, 666] width 651 height 33
type input "*******"
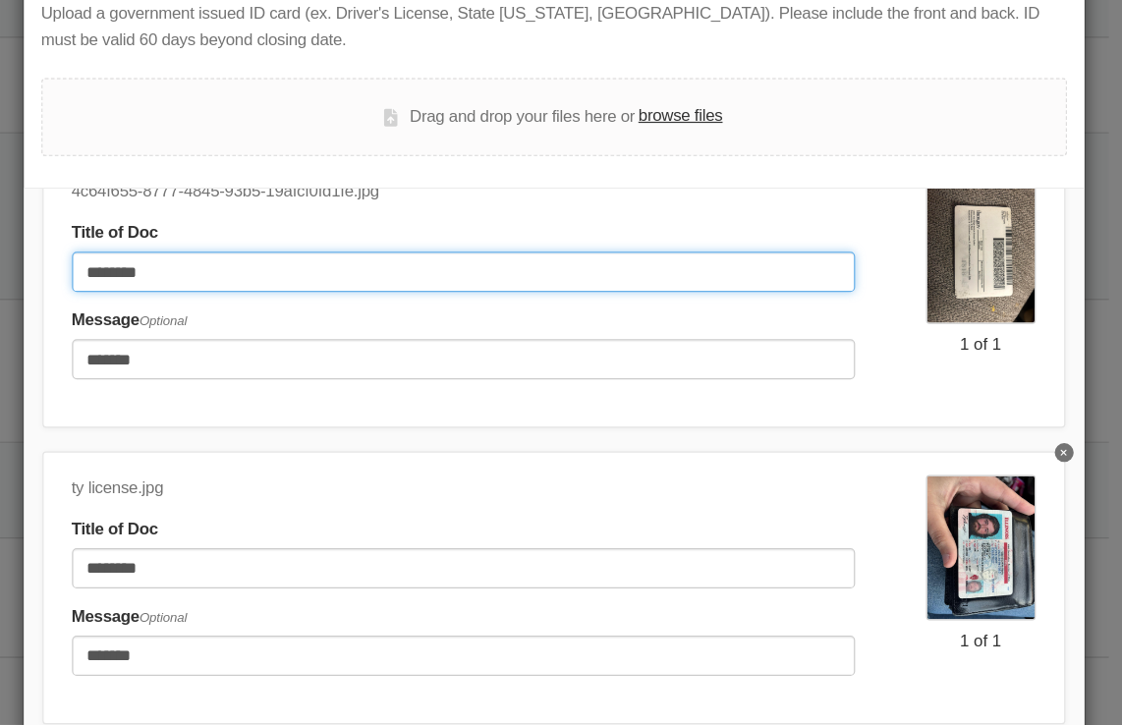
click at [240, 331] on input "********" at bounding box center [478, 347] width 651 height 33
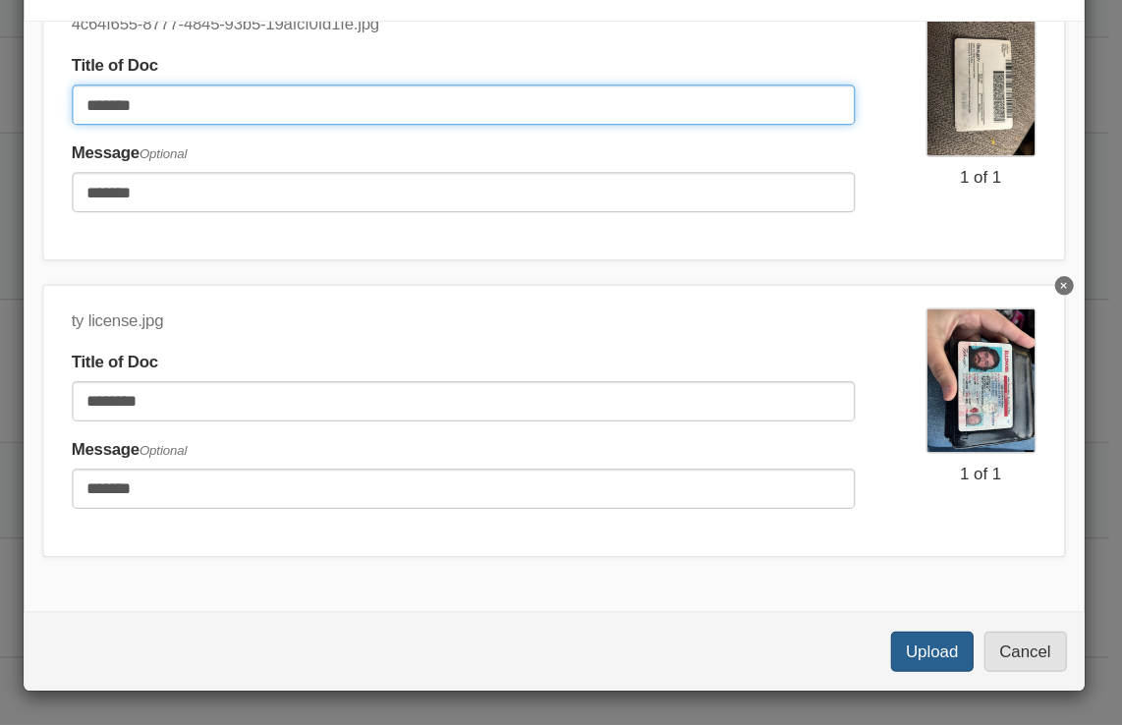
type input "*******"
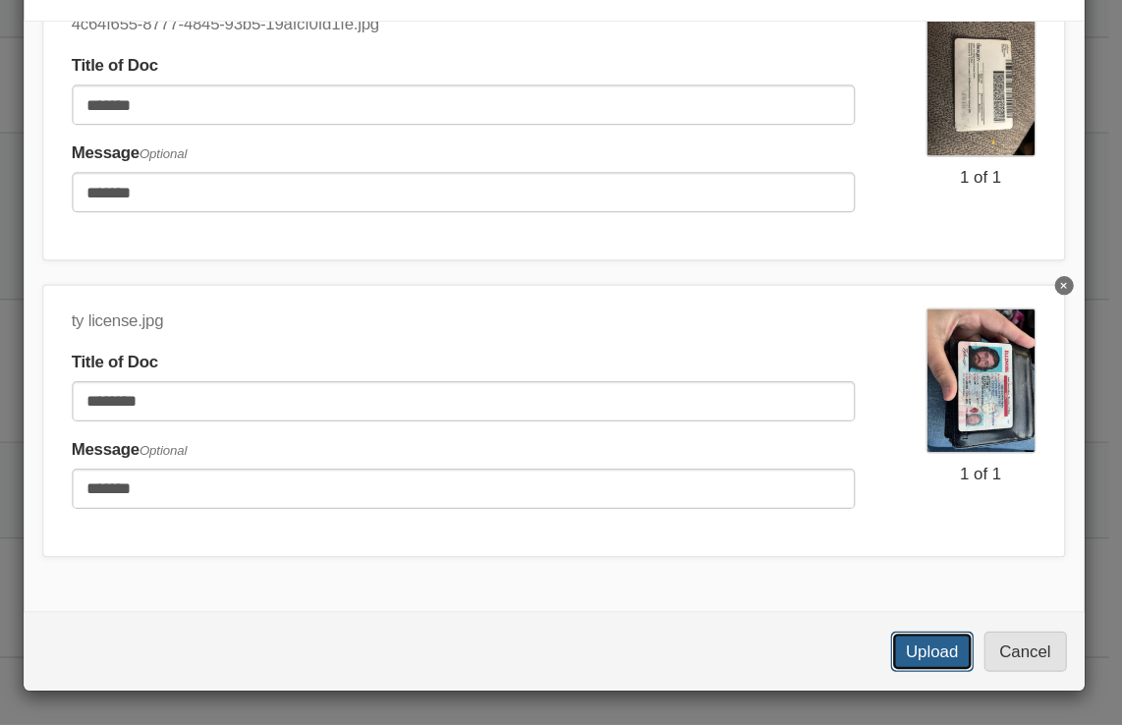
click at [858, 657] on button "Upload" at bounding box center [868, 663] width 69 height 33
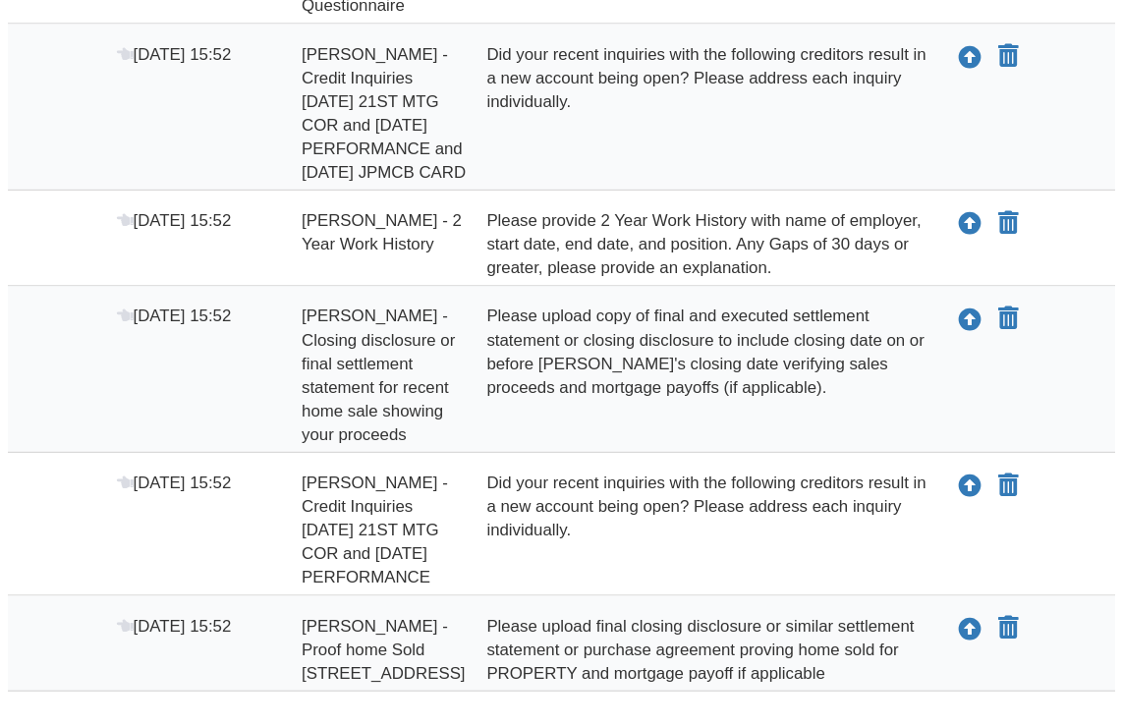
scroll to position [855, 0]
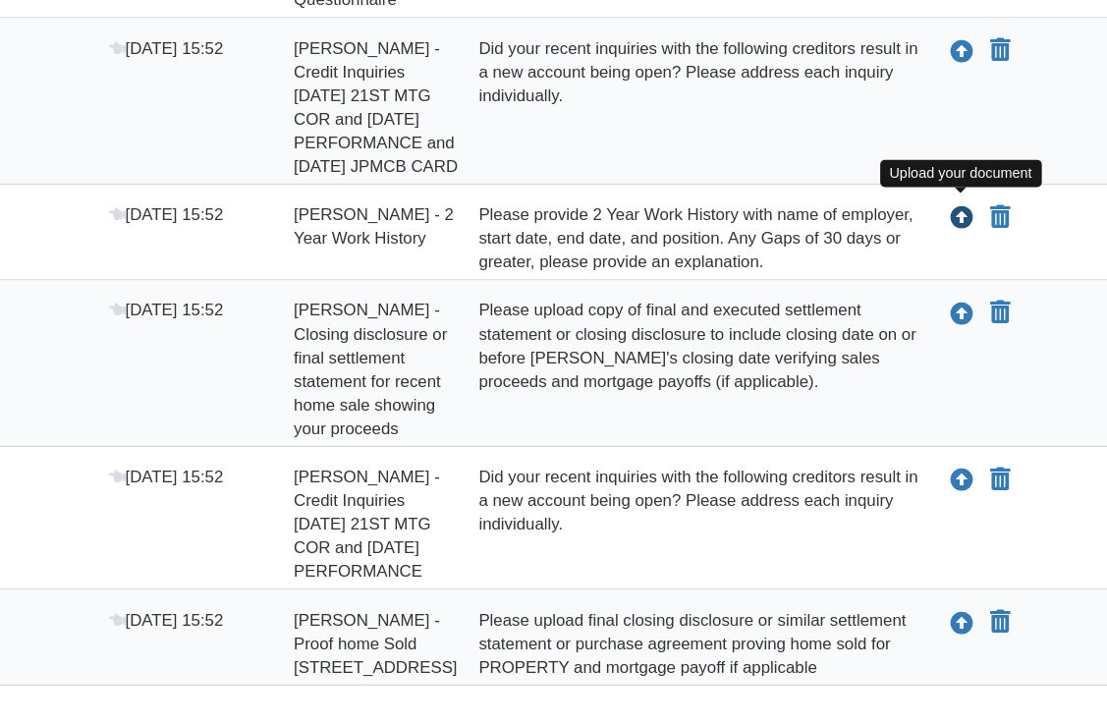
click at [892, 302] on icon "Upload Tyler Johnston - 2 Year Work History" at bounding box center [893, 304] width 20 height 20
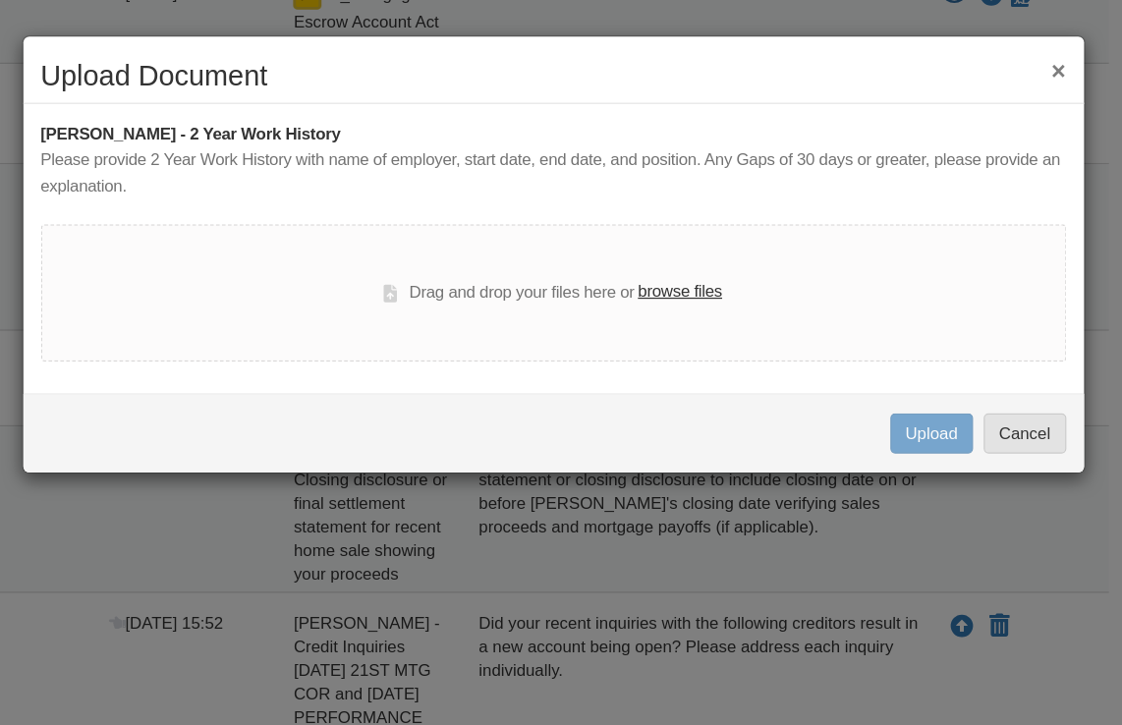
click at [974, 61] on button "×" at bounding box center [973, 58] width 12 height 21
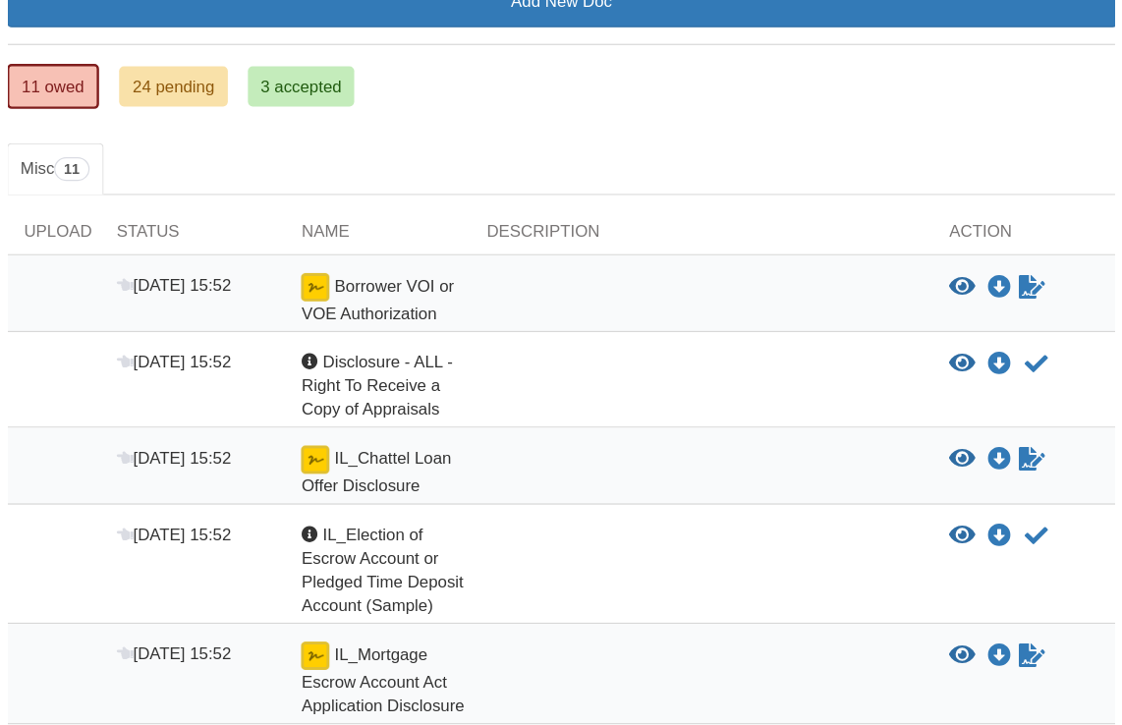
scroll to position [306, 0]
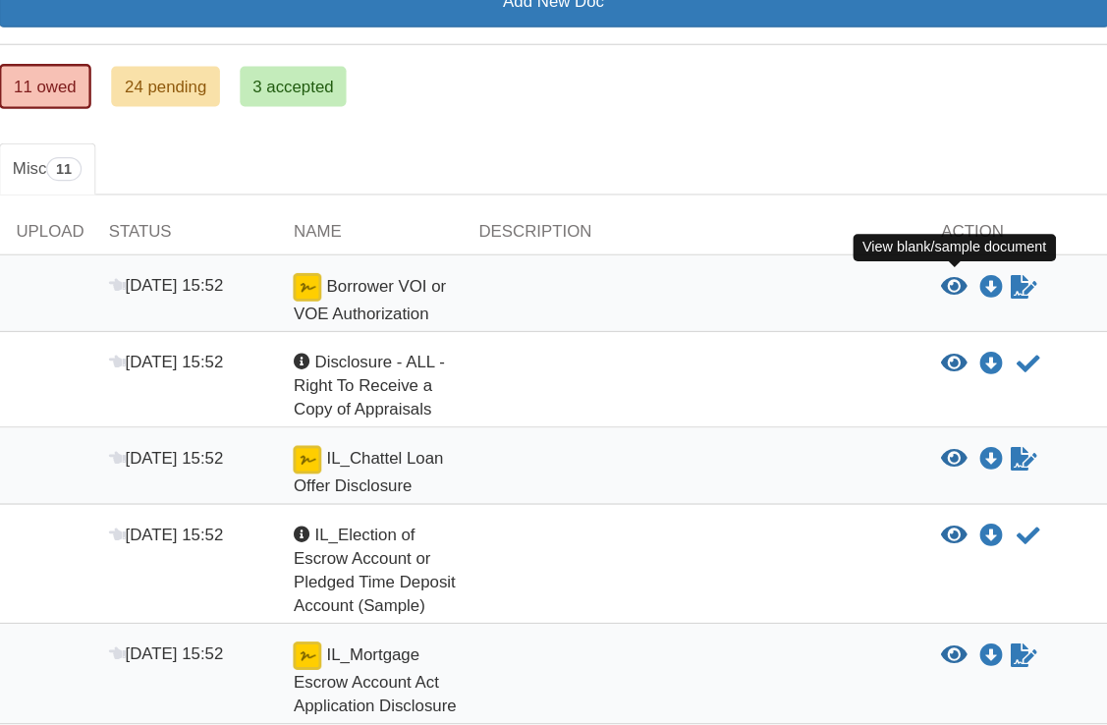
click at [886, 233] on icon "View Borrower VOI or VOE Authorization" at bounding box center [887, 239] width 22 height 20
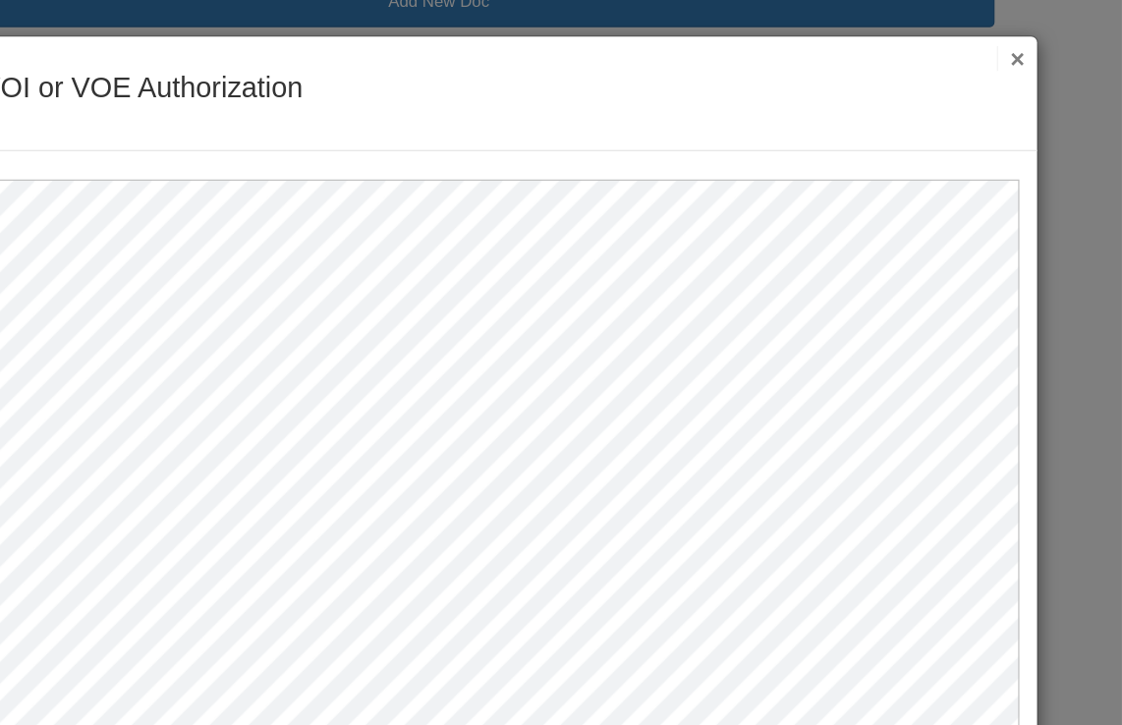
click at [1030, 44] on button "×" at bounding box center [1028, 48] width 23 height 21
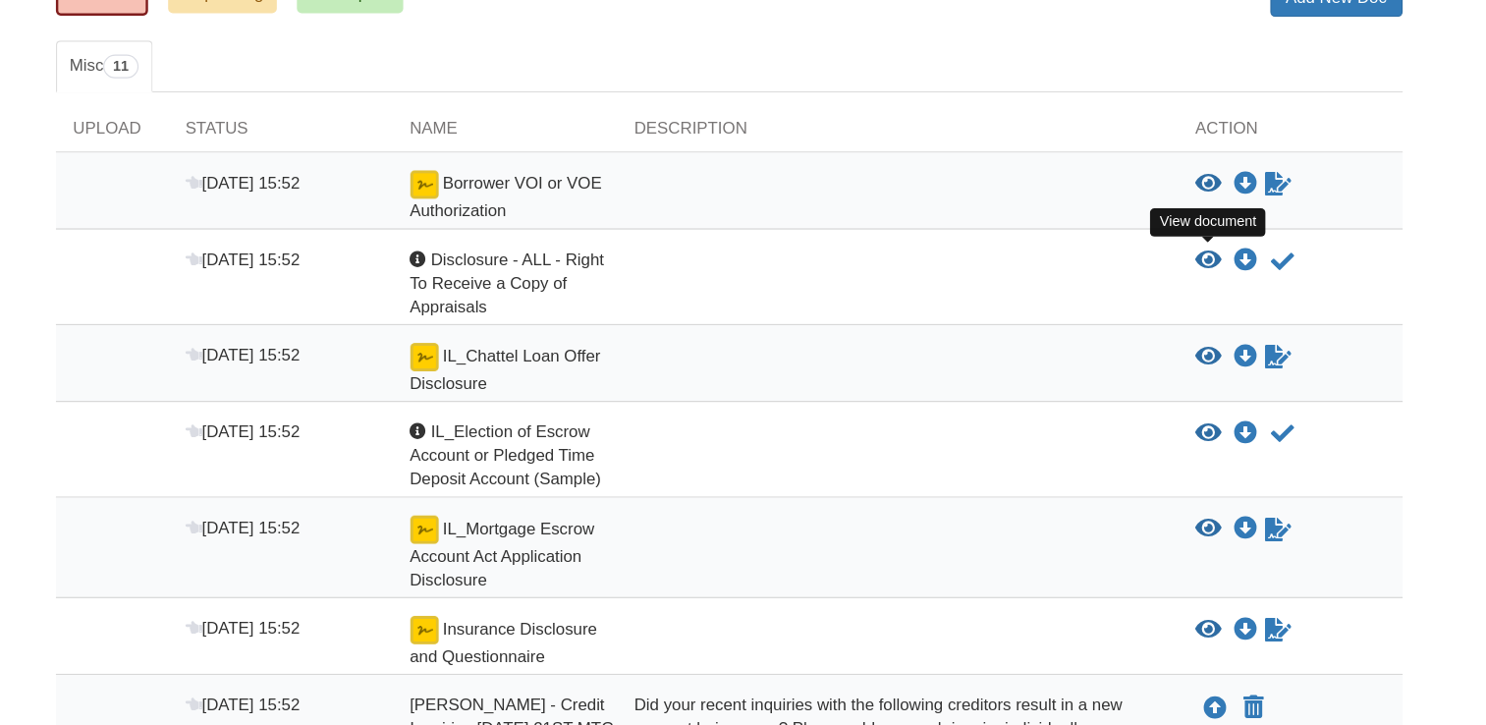
click at [1106, 211] on icon "View Disclosure - ALL - Right To Receive a Copy of Appraisals" at bounding box center [1142, 217] width 22 height 20
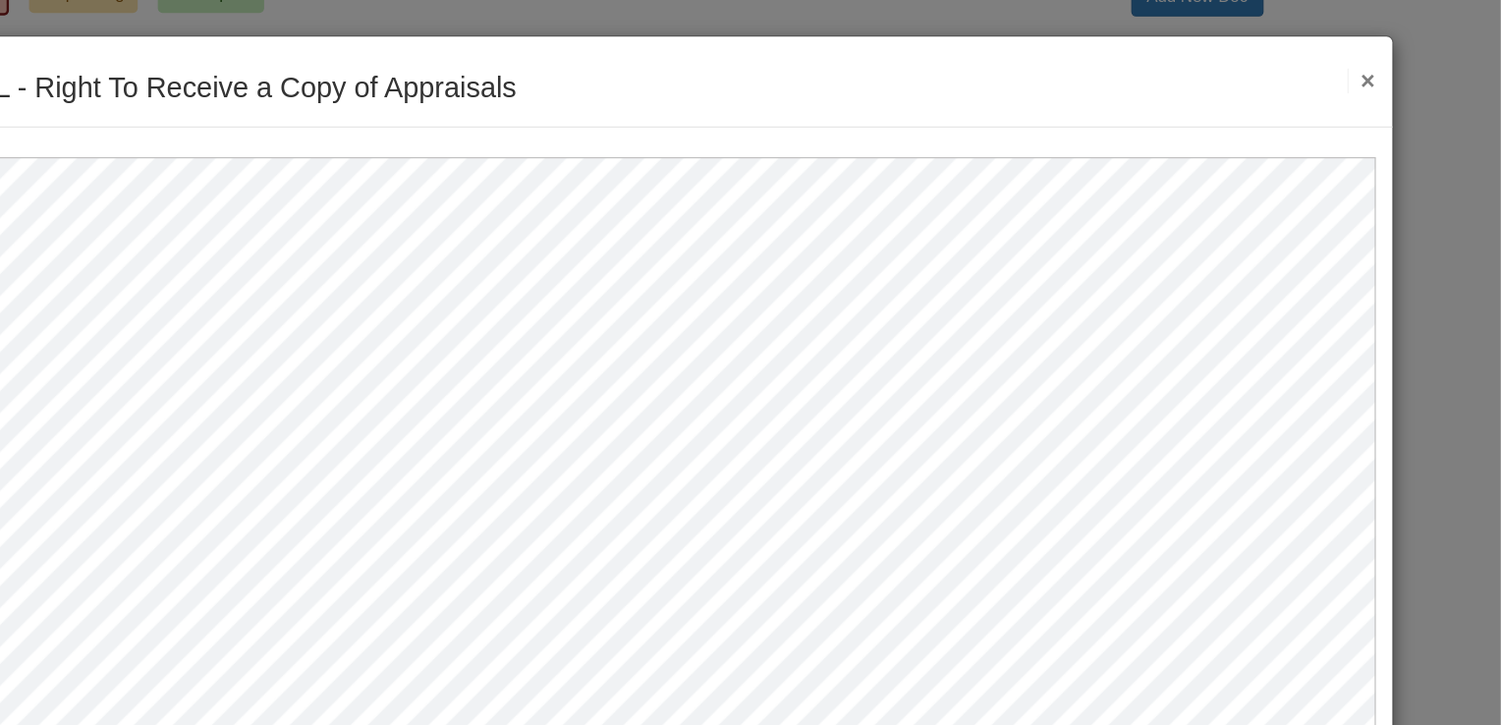
click at [1106, 71] on button "×" at bounding box center [1384, 67] width 23 height 21
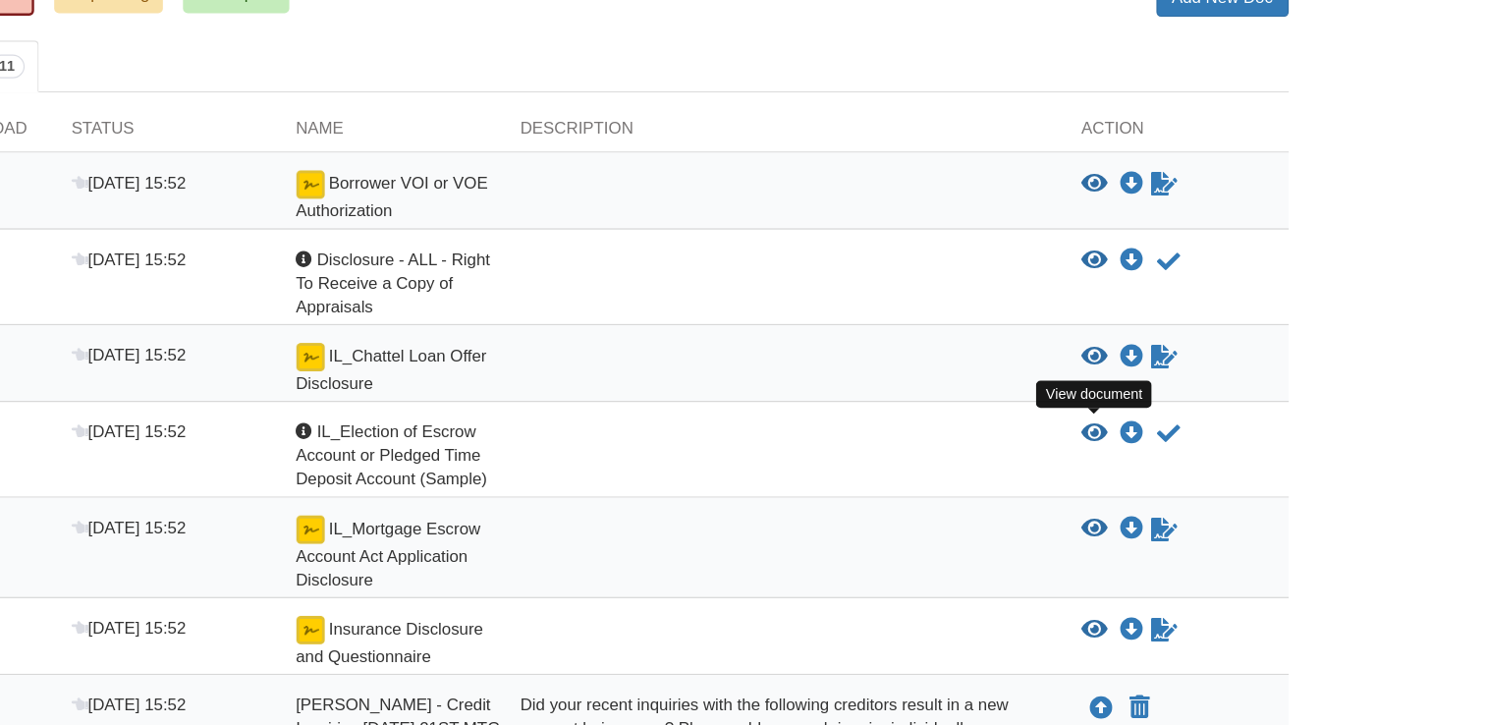
click at [1106, 354] on icon "View IL_Election of Escrow Account or Pledged Time Deposit Account (Sample)" at bounding box center [1142, 361] width 22 height 20
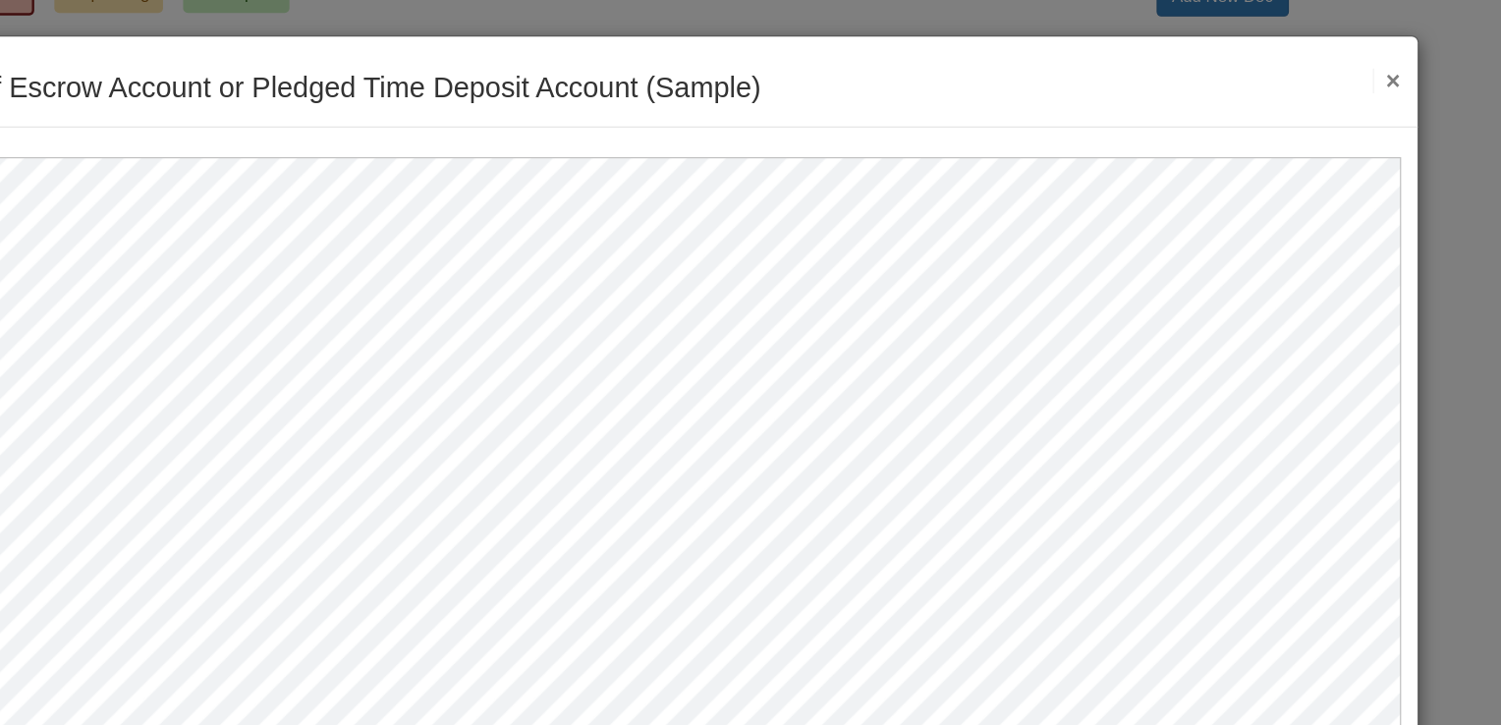
click at [1106, 62] on button "×" at bounding box center [1384, 67] width 23 height 21
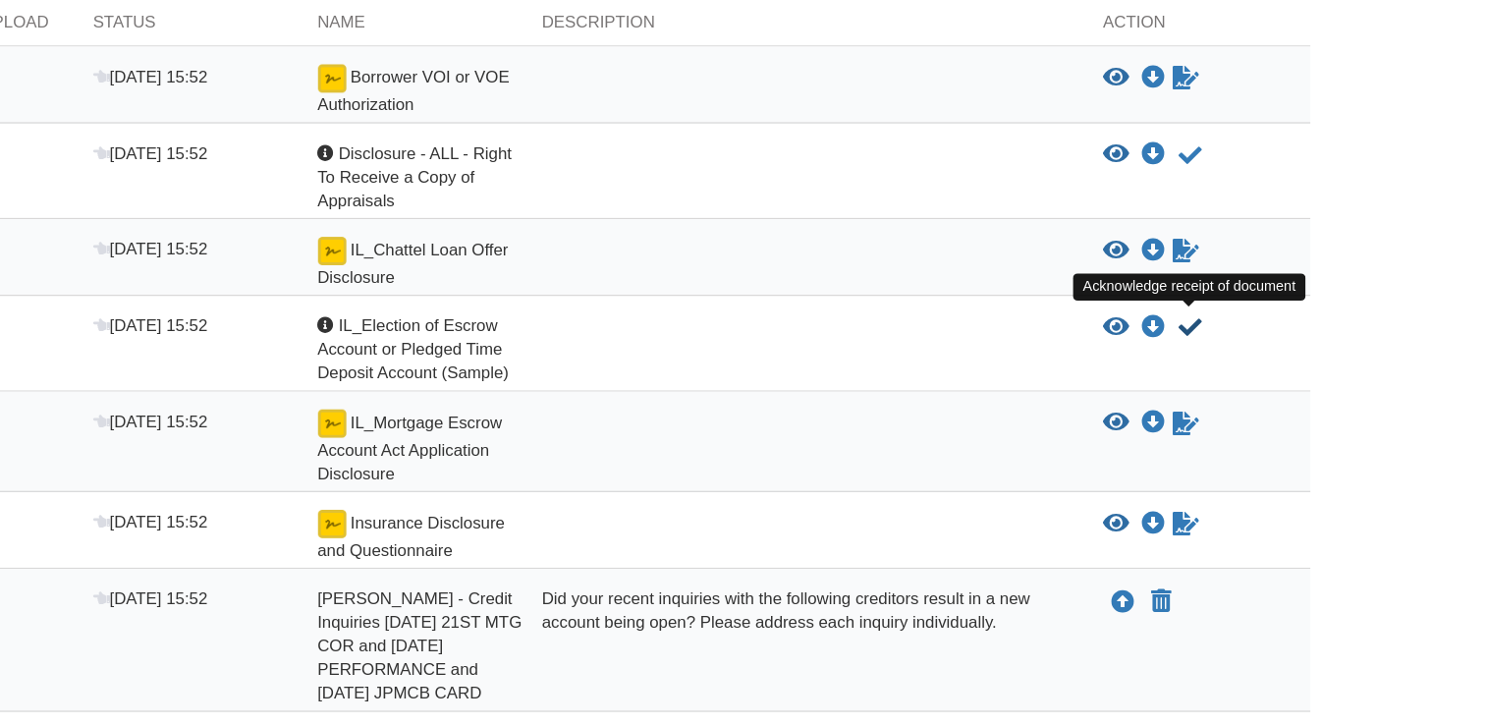
scroll to position [332, 0]
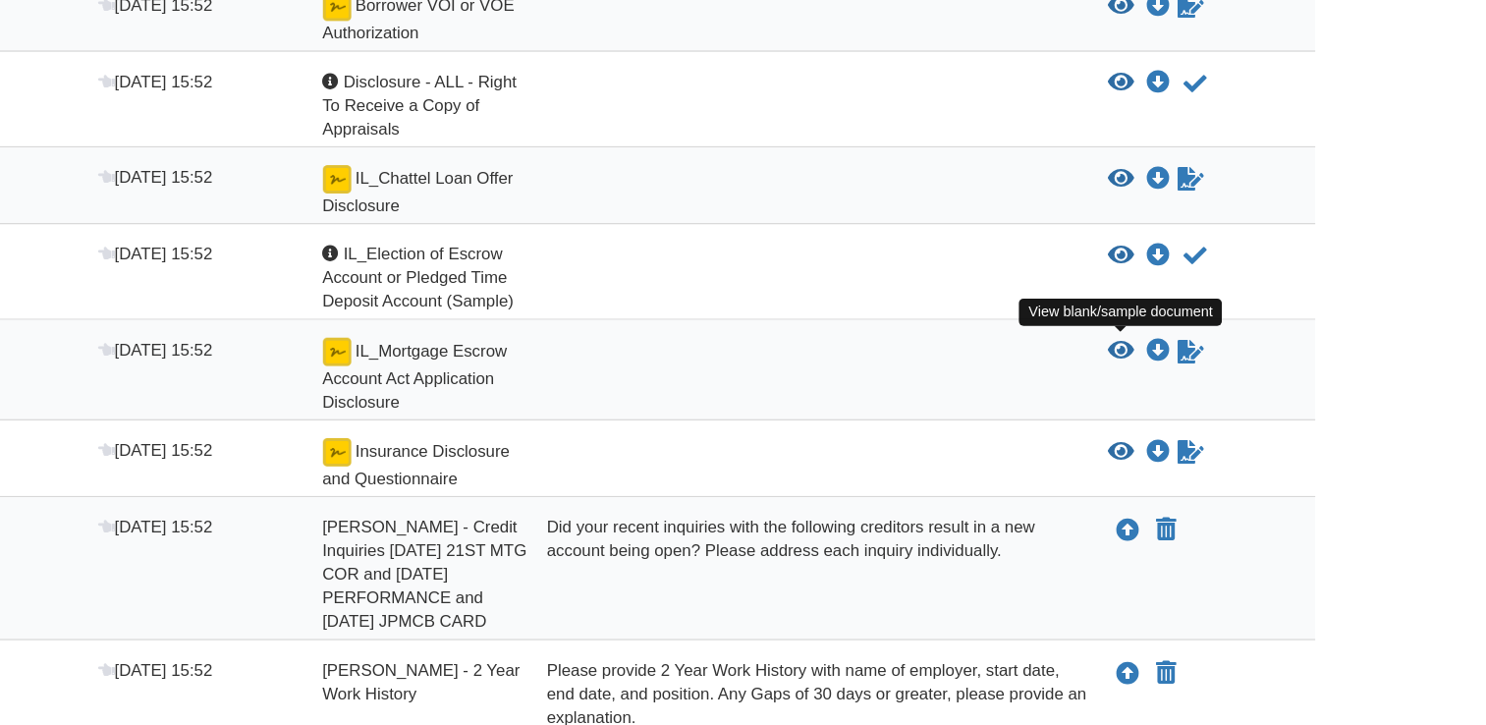
click at [1106, 418] on icon "View IL_Mortgage Escrow Account Act Application Disclosure" at bounding box center [1142, 415] width 22 height 20
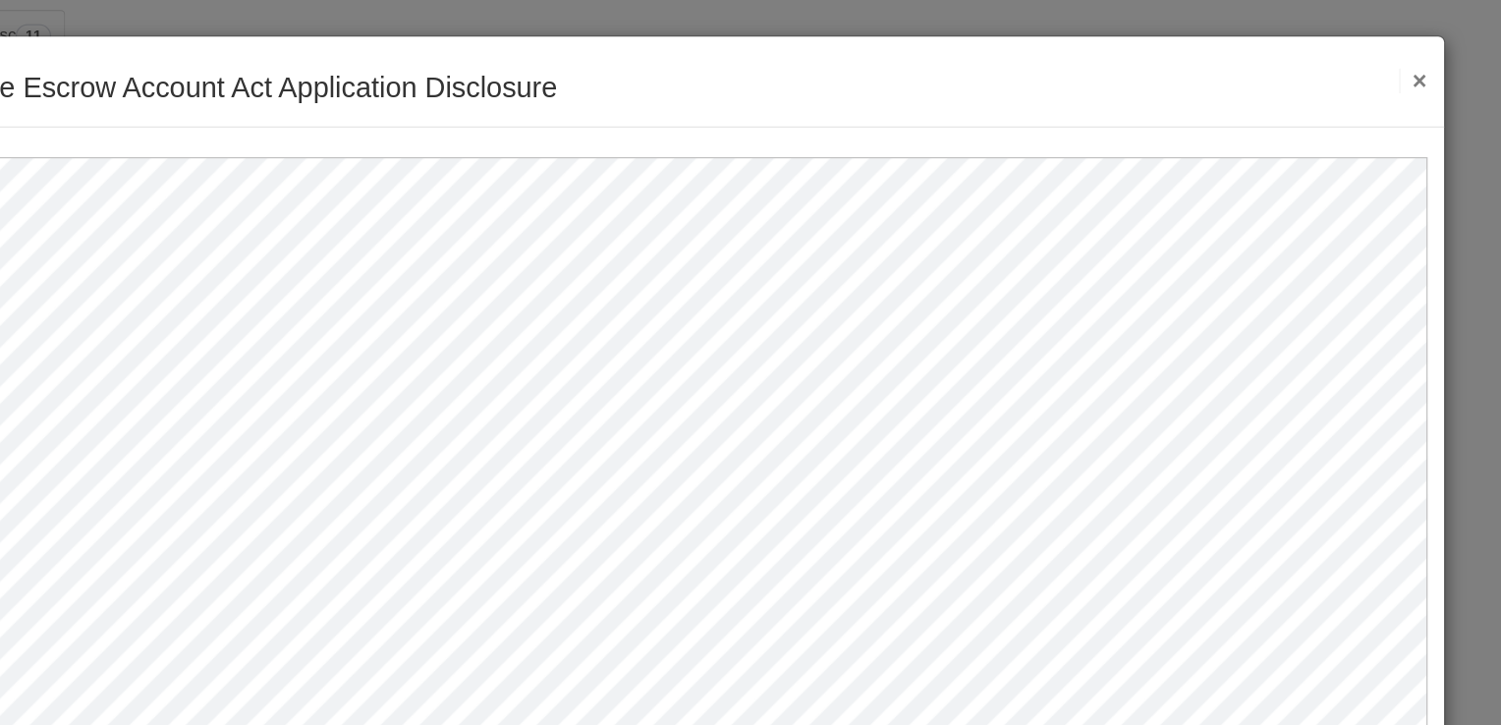
click at [1106, 64] on div "IL_Mortgage Escrow Account Act Application Disclosure Save Cancel Previous Docu…" at bounding box center [744, 68] width 1336 height 76
click at [1106, 78] on button "×" at bounding box center [1384, 67] width 23 height 21
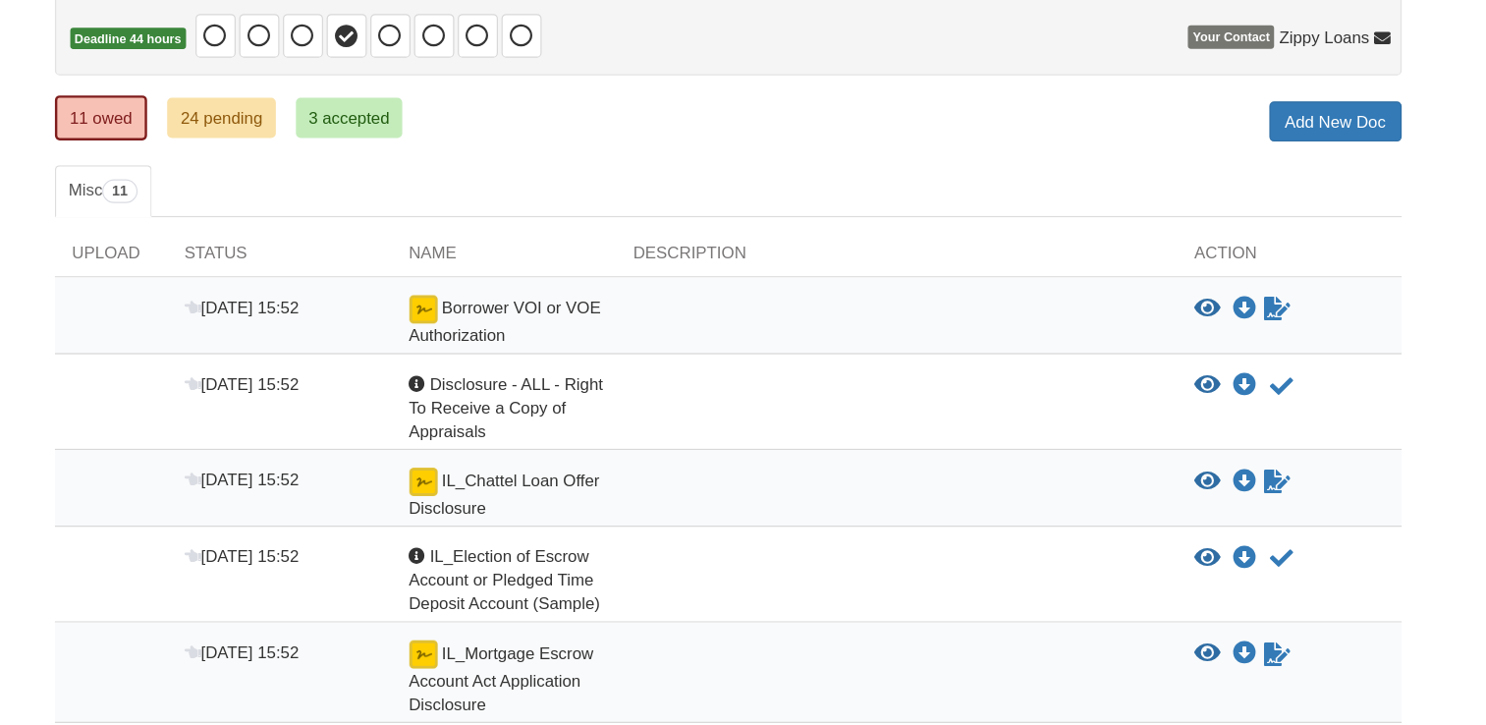
scroll to position [141, 0]
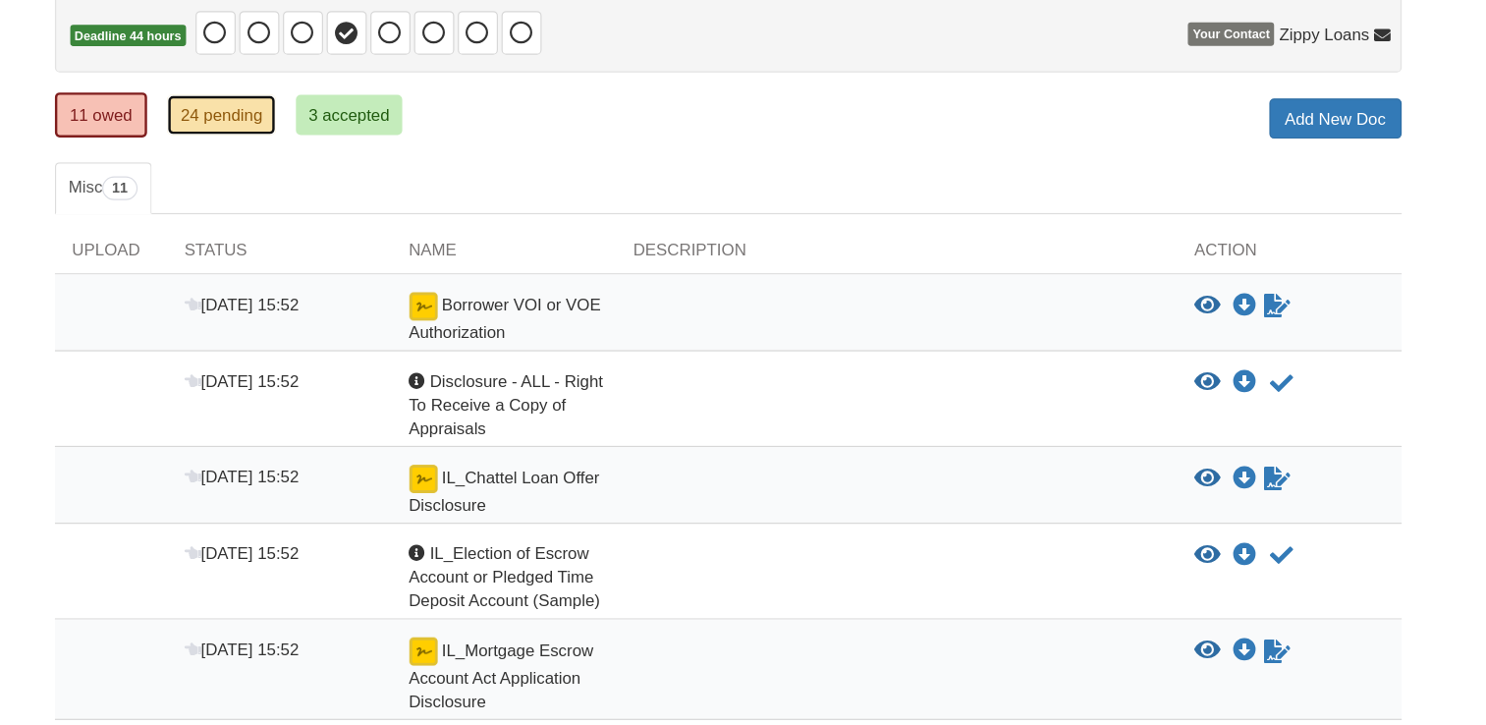
click at [302, 169] on link "24 pending" at bounding box center [321, 158] width 89 height 33
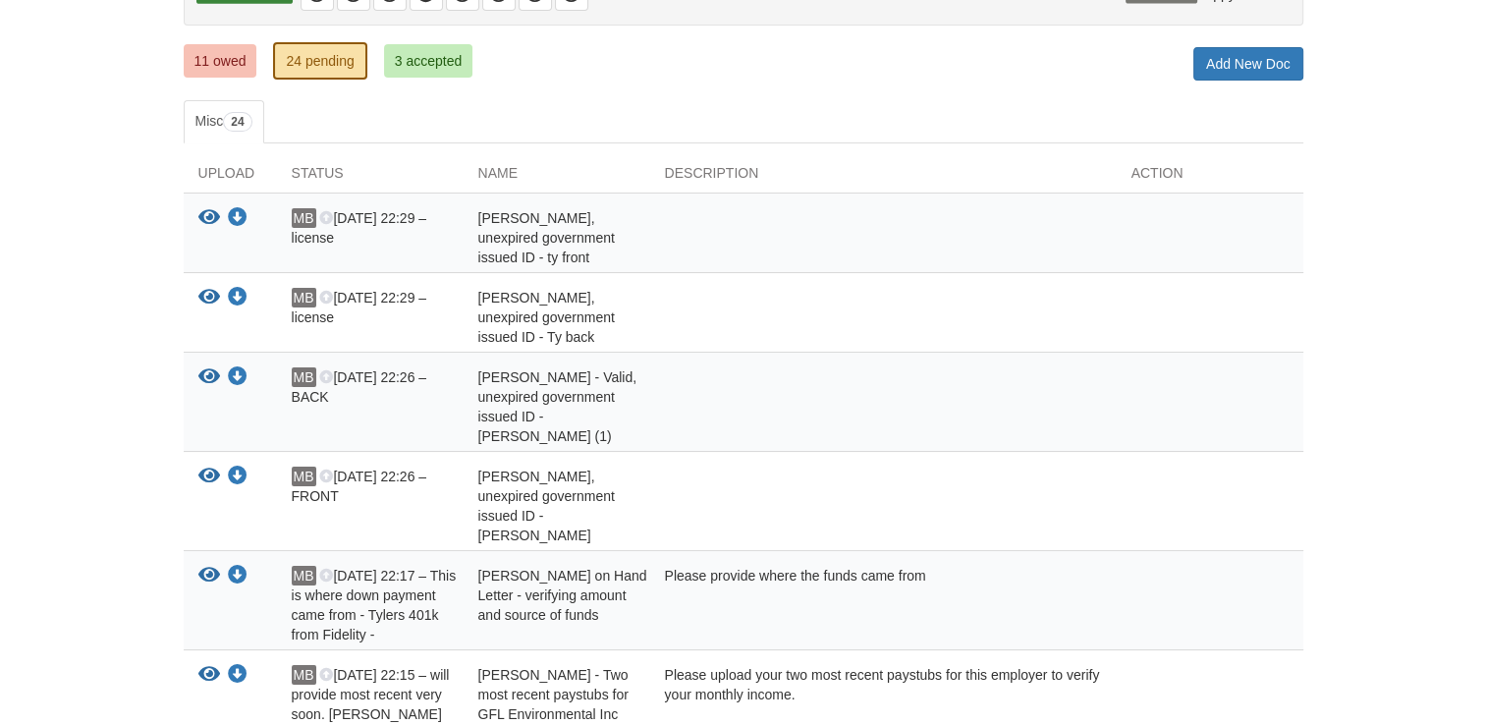
scroll to position [241, 0]
click at [207, 216] on icon "View Tyler Johnston - Valid, unexpired government issued ID - ty front" at bounding box center [209, 217] width 22 height 20
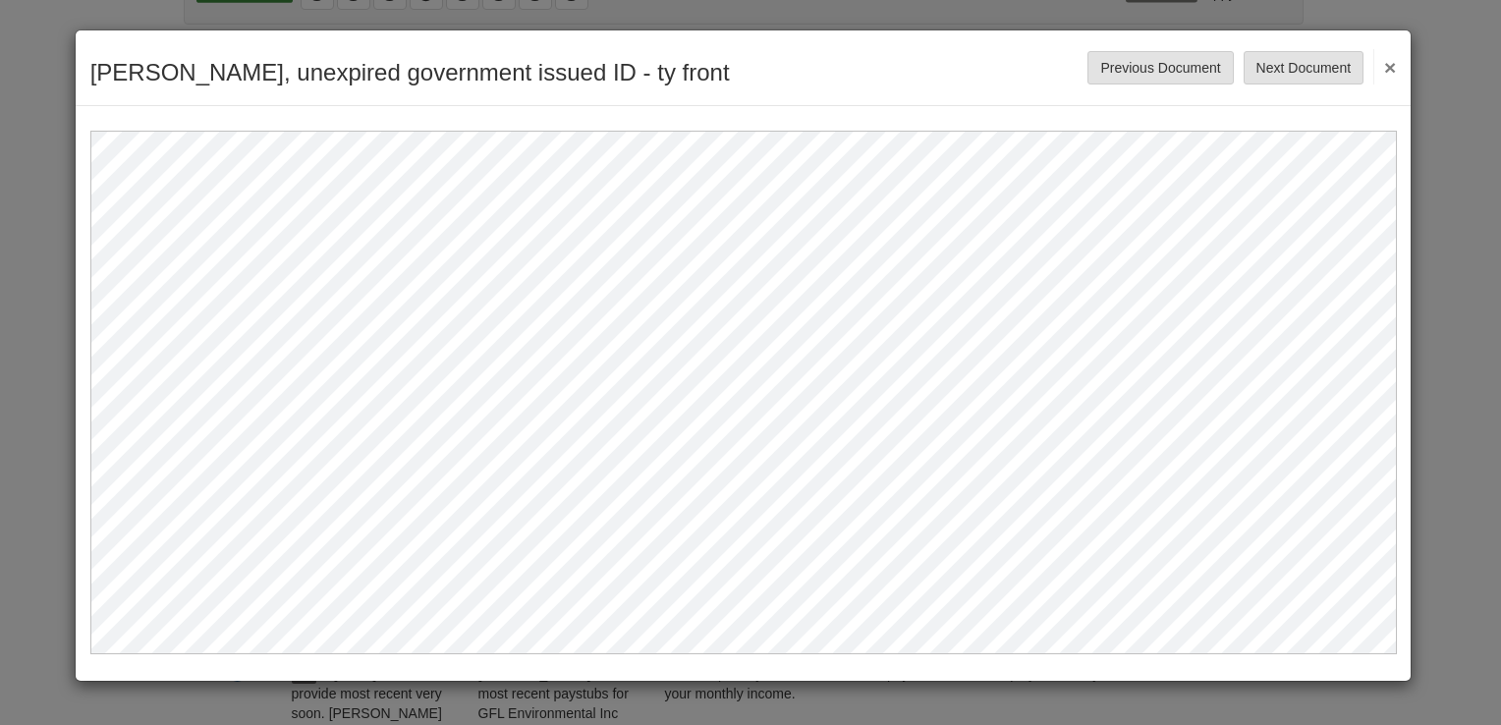
click at [1389, 77] on button "×" at bounding box center [1384, 66] width 23 height 35
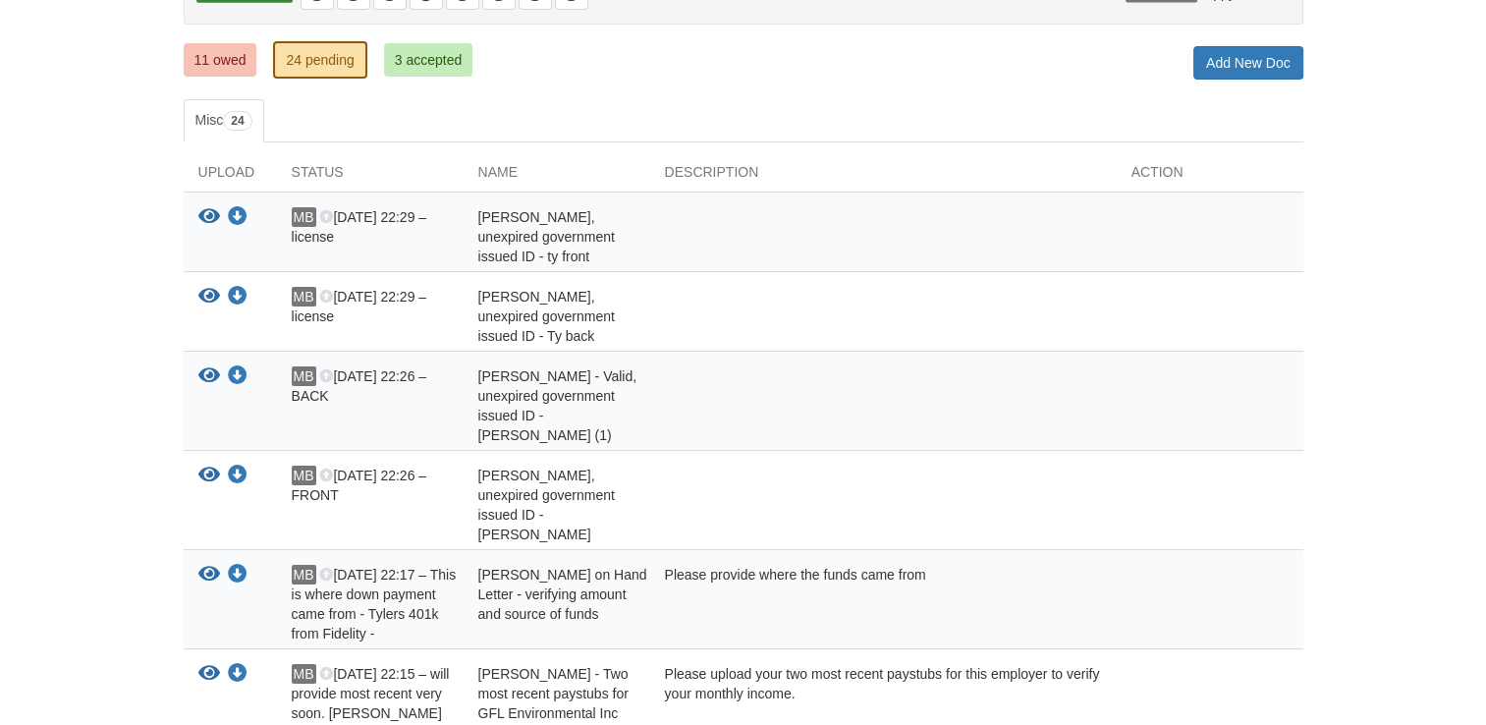
click at [204, 295] on icon "View Tyler Johnston - Valid, unexpired government issued ID - Ty back" at bounding box center [209, 297] width 22 height 20
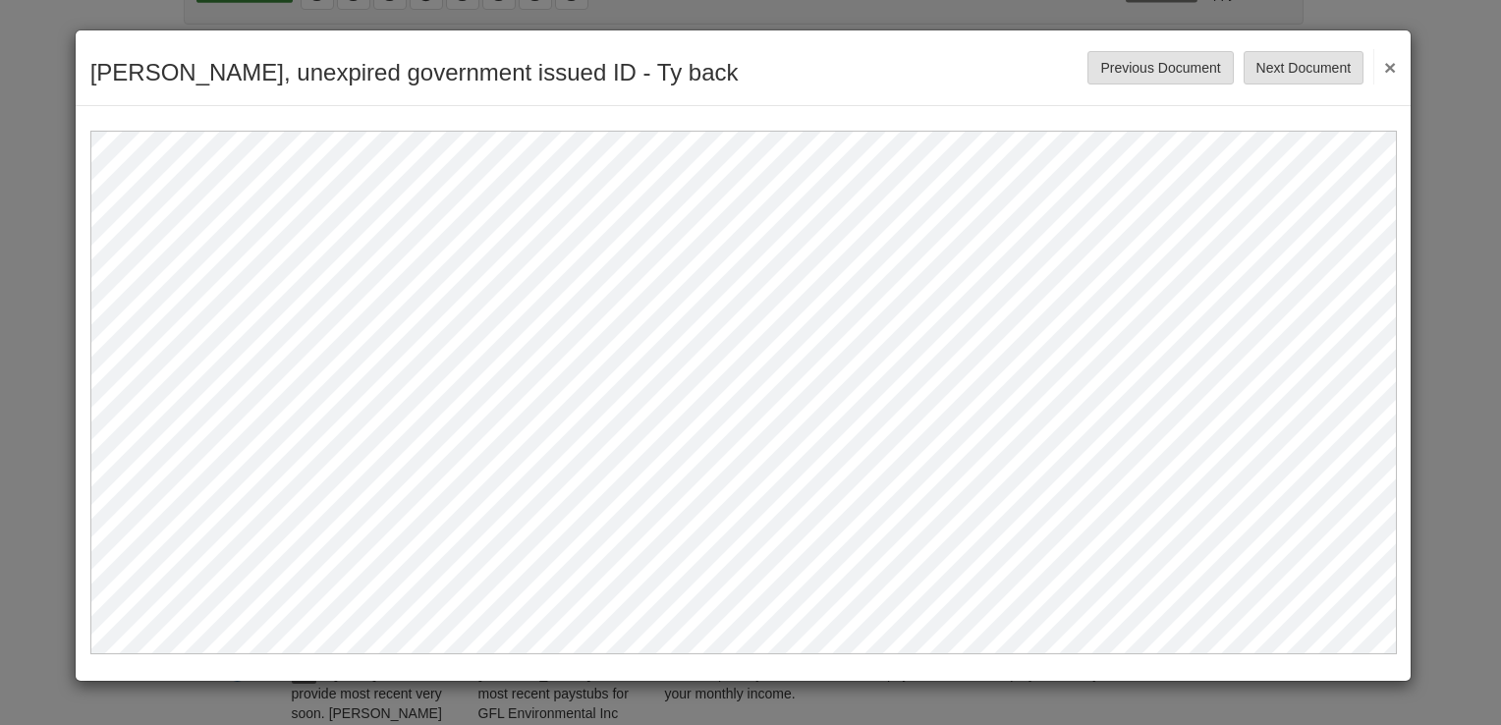
click at [1389, 70] on button "×" at bounding box center [1384, 66] width 23 height 35
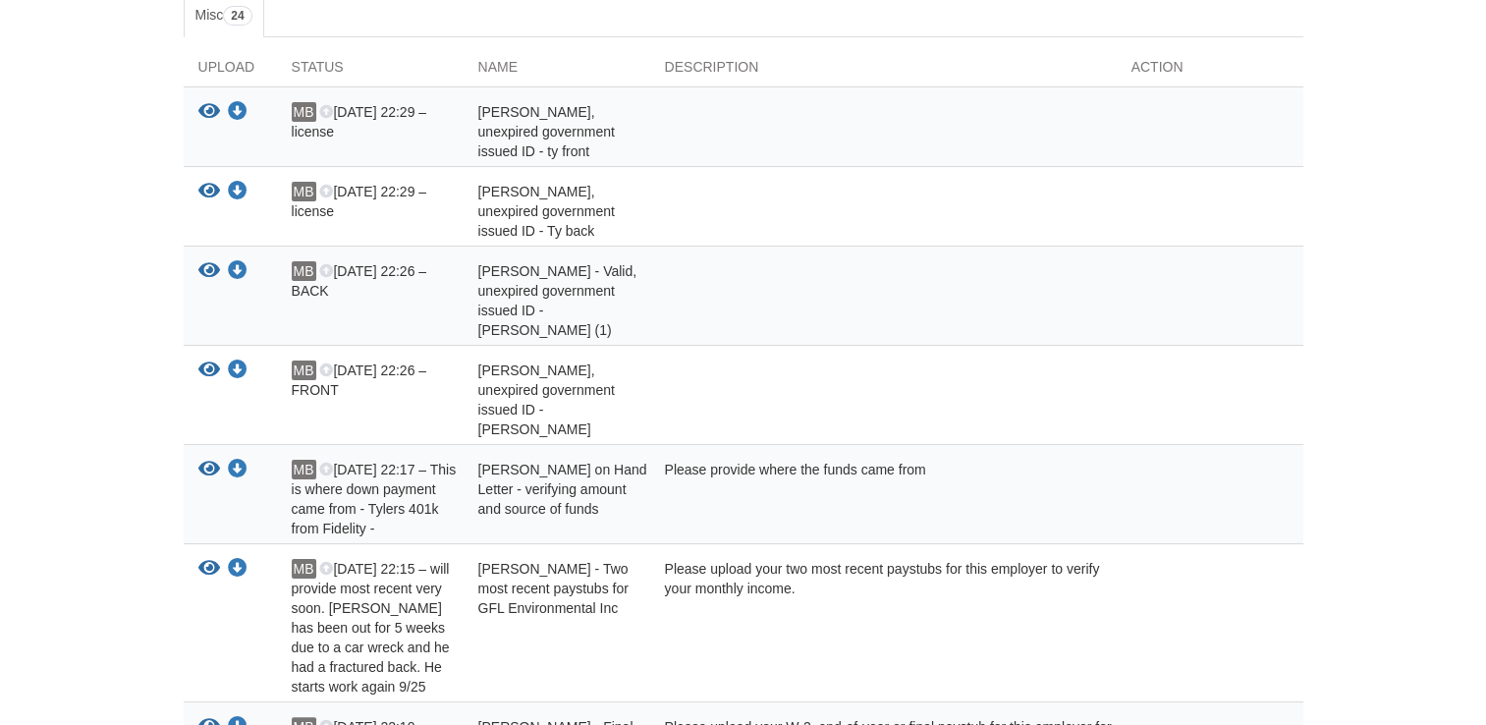
scroll to position [351, 0]
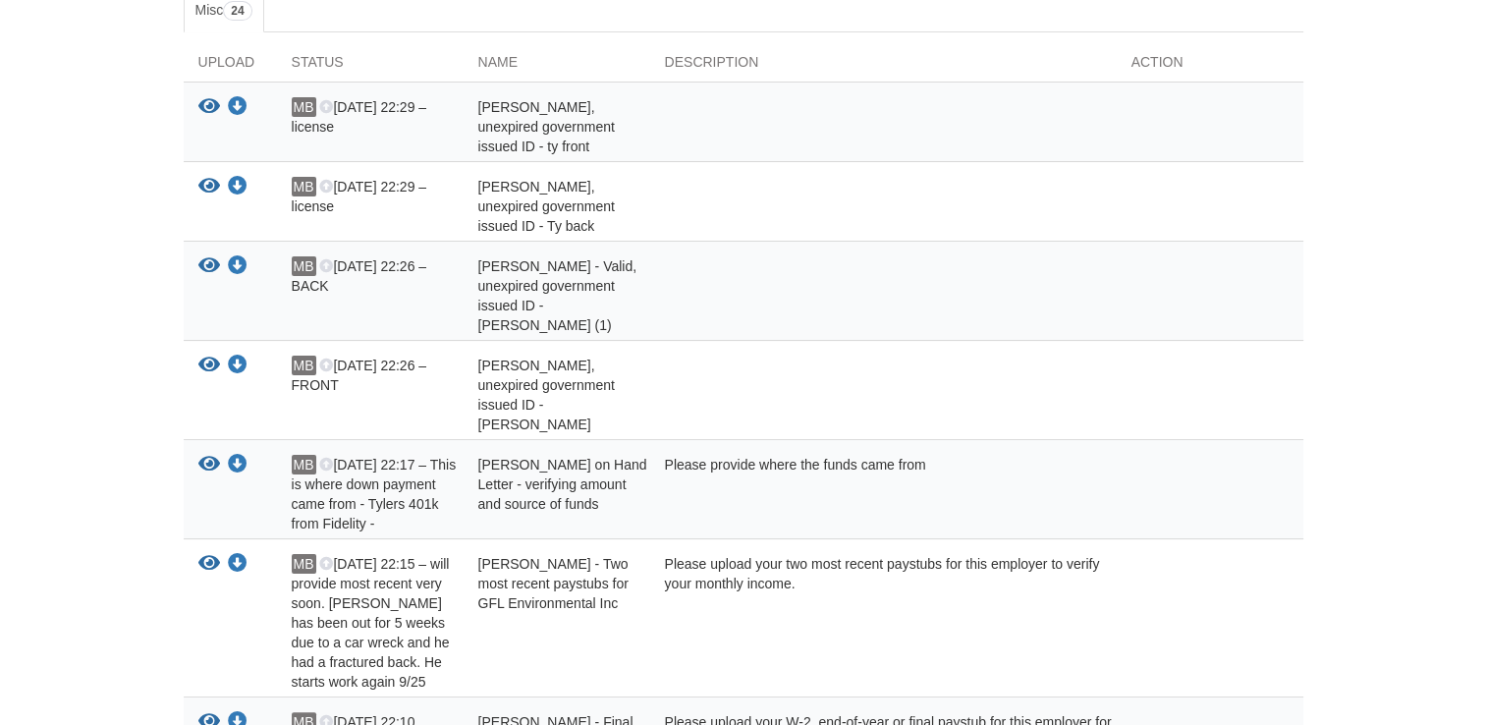
click at [208, 263] on icon "View Maddison Brown - Valid, unexpired government issued ID - Maddison Brown (1)" at bounding box center [209, 266] width 22 height 20
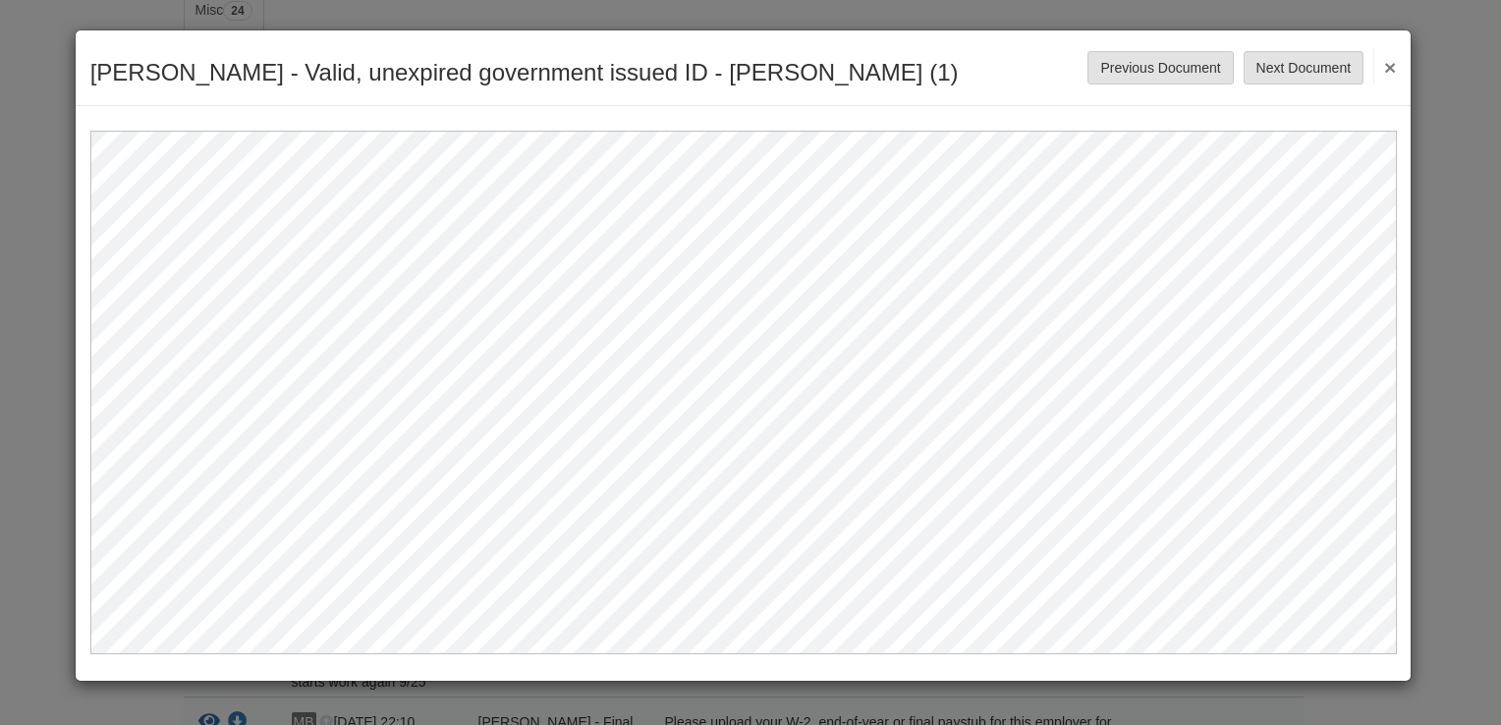
click at [1393, 73] on button "×" at bounding box center [1384, 66] width 23 height 35
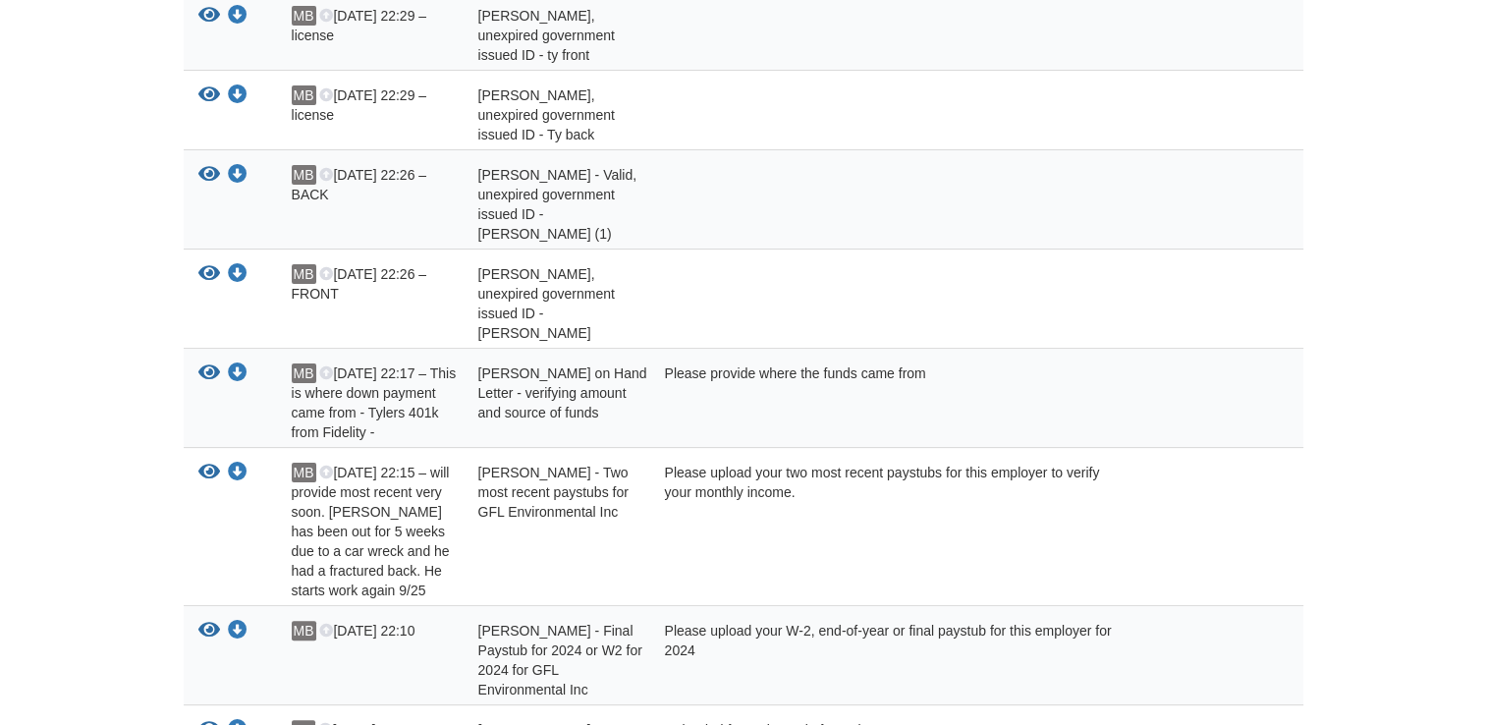
scroll to position [443, 0]
click at [200, 267] on icon "View Maddison Brown - Valid, unexpired government issued ID - Maddison Brown" at bounding box center [209, 273] width 22 height 20
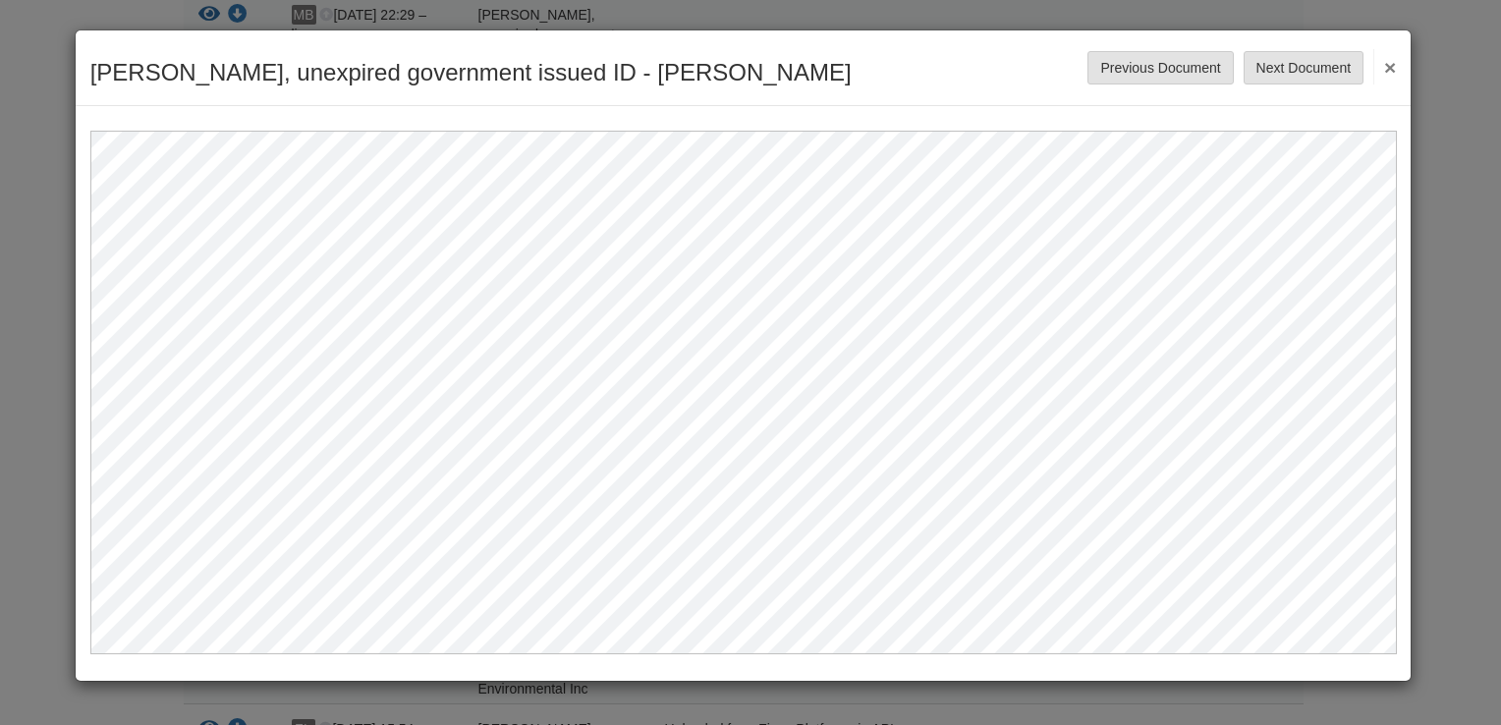
click at [1388, 65] on button "×" at bounding box center [1384, 66] width 23 height 35
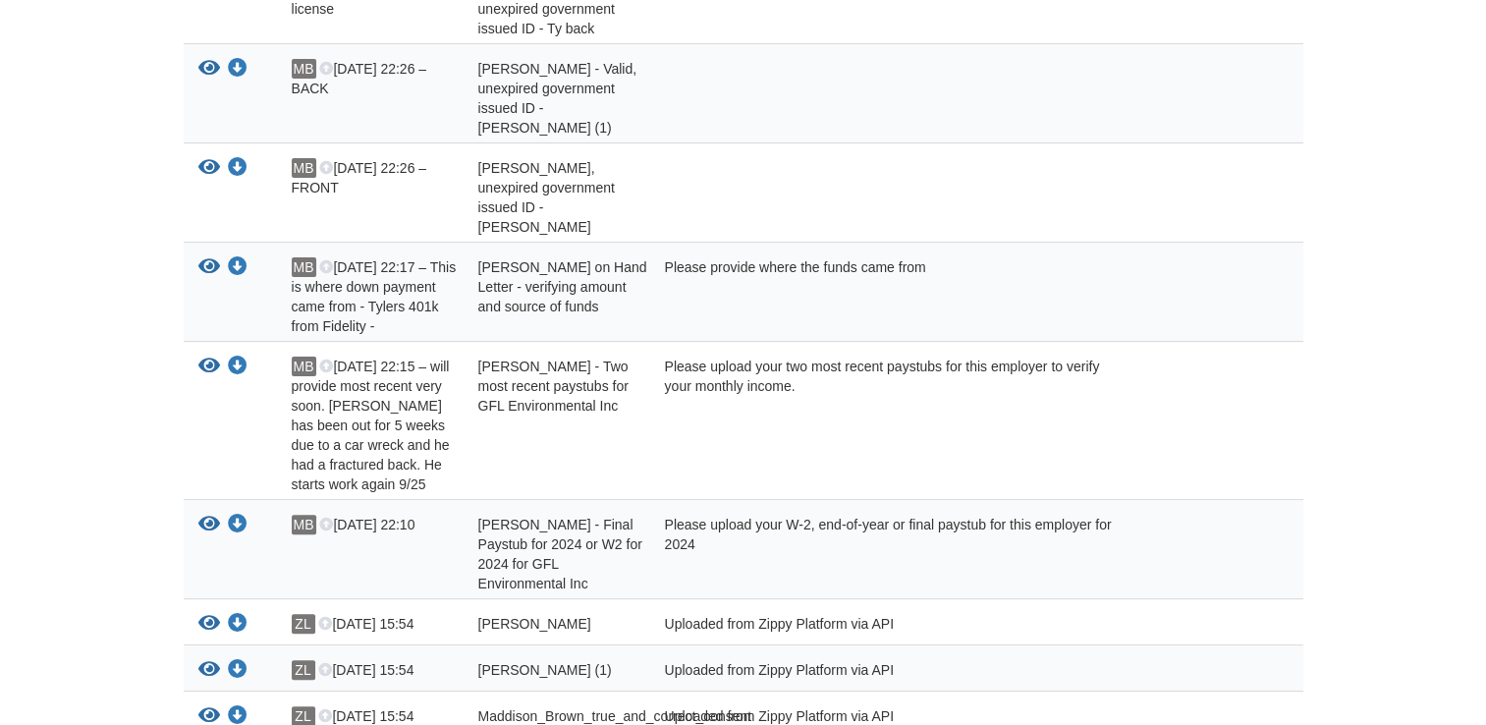
scroll to position [553, 0]
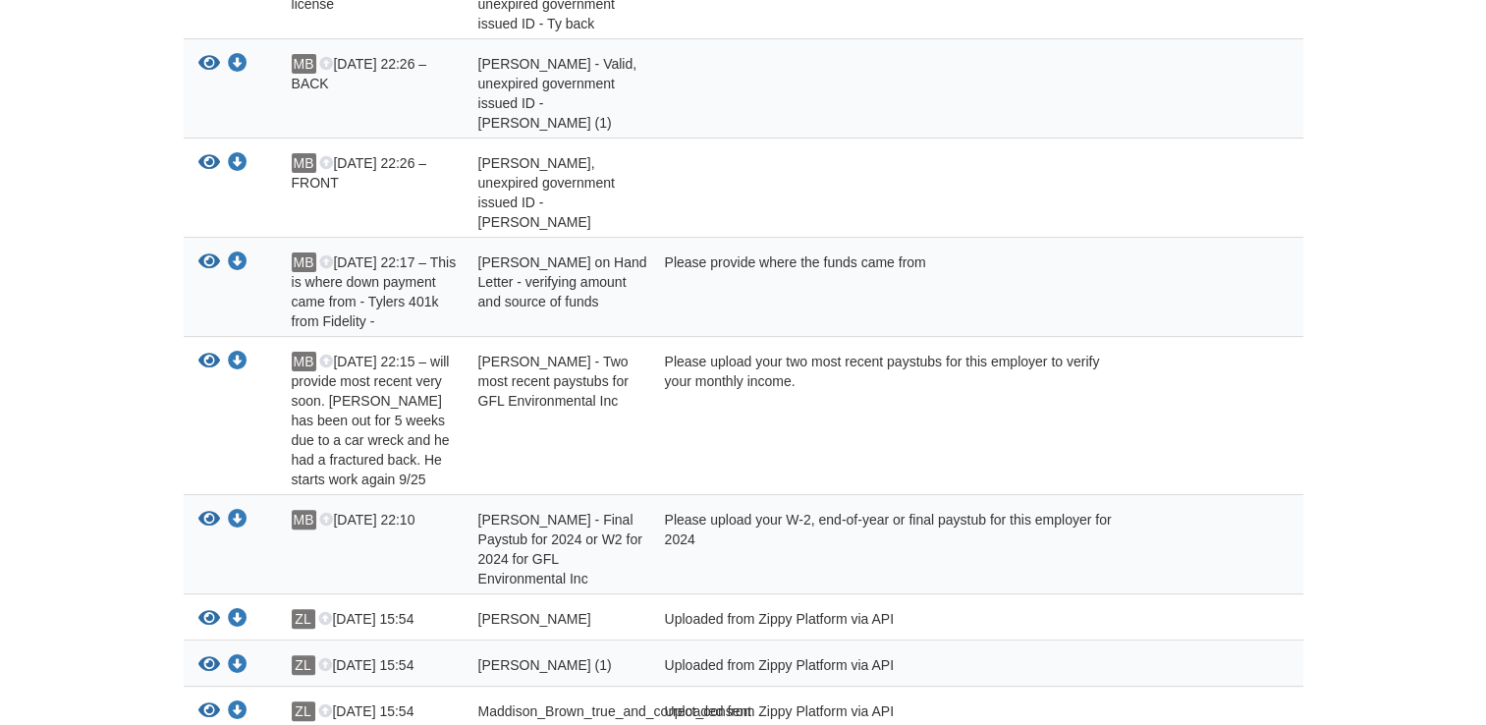
click at [204, 263] on icon "View Maddison Brown - Cash on Hand Letter - verifying amount and source of funds" at bounding box center [209, 262] width 22 height 20
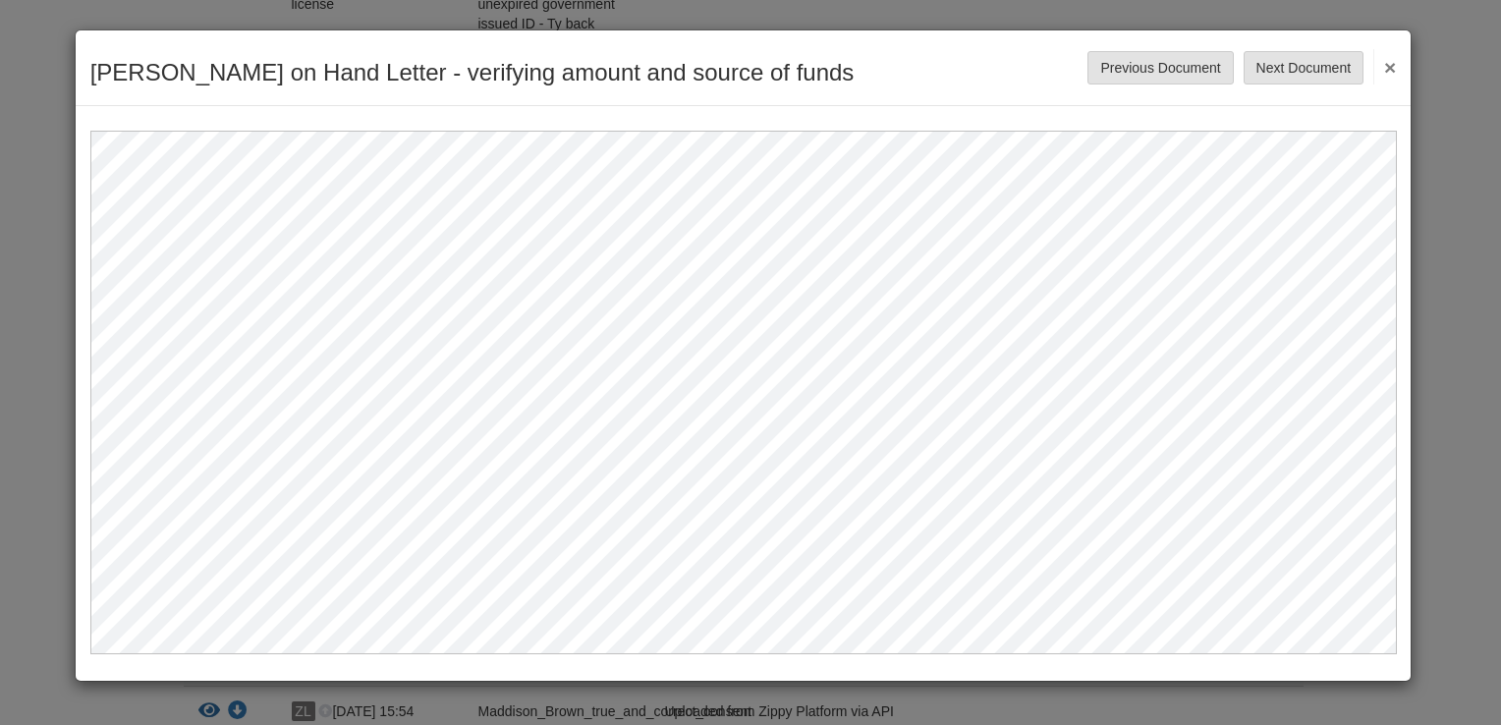
click at [1388, 70] on button "×" at bounding box center [1384, 66] width 23 height 35
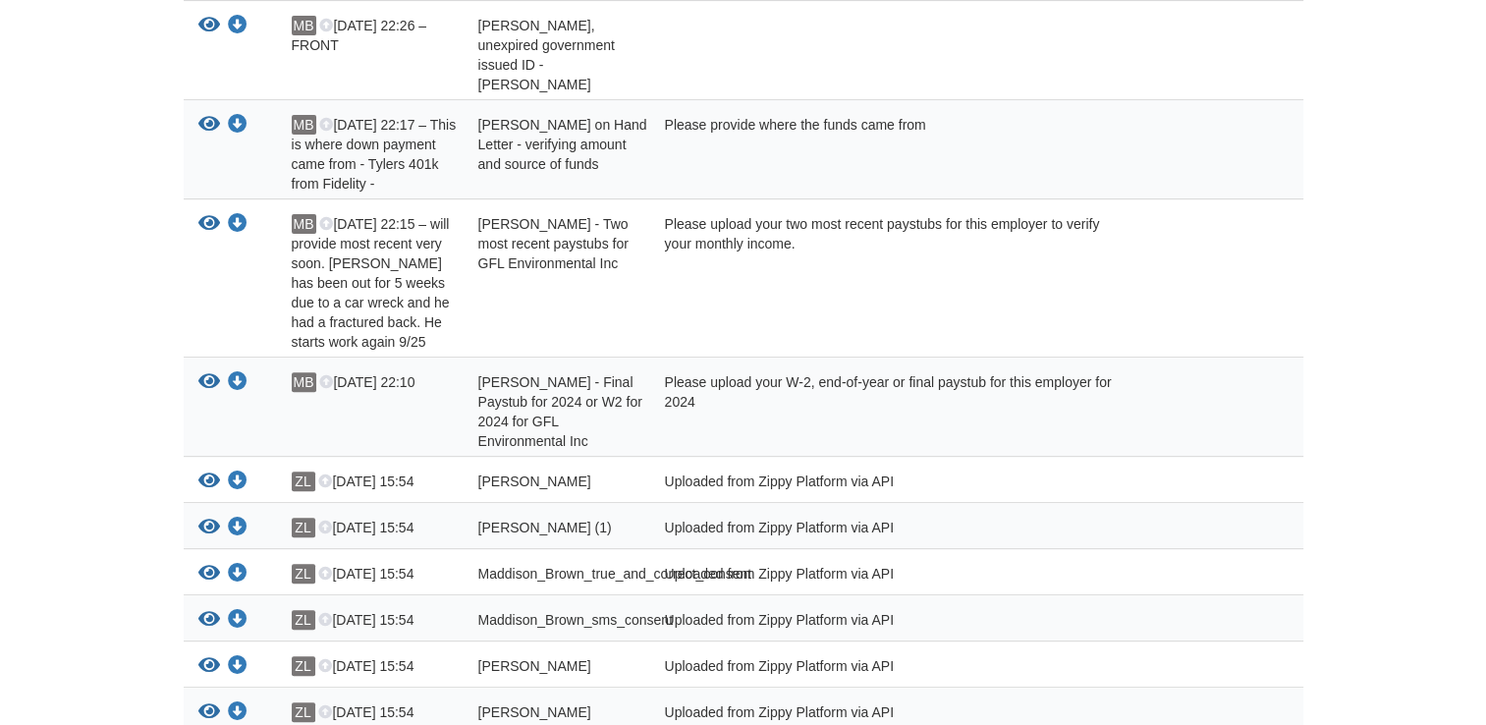
scroll to position [691, 0]
click at [201, 222] on icon "View Tyler Johnston - Two most recent paystubs for GFL Environmental Inc" at bounding box center [209, 223] width 22 height 20
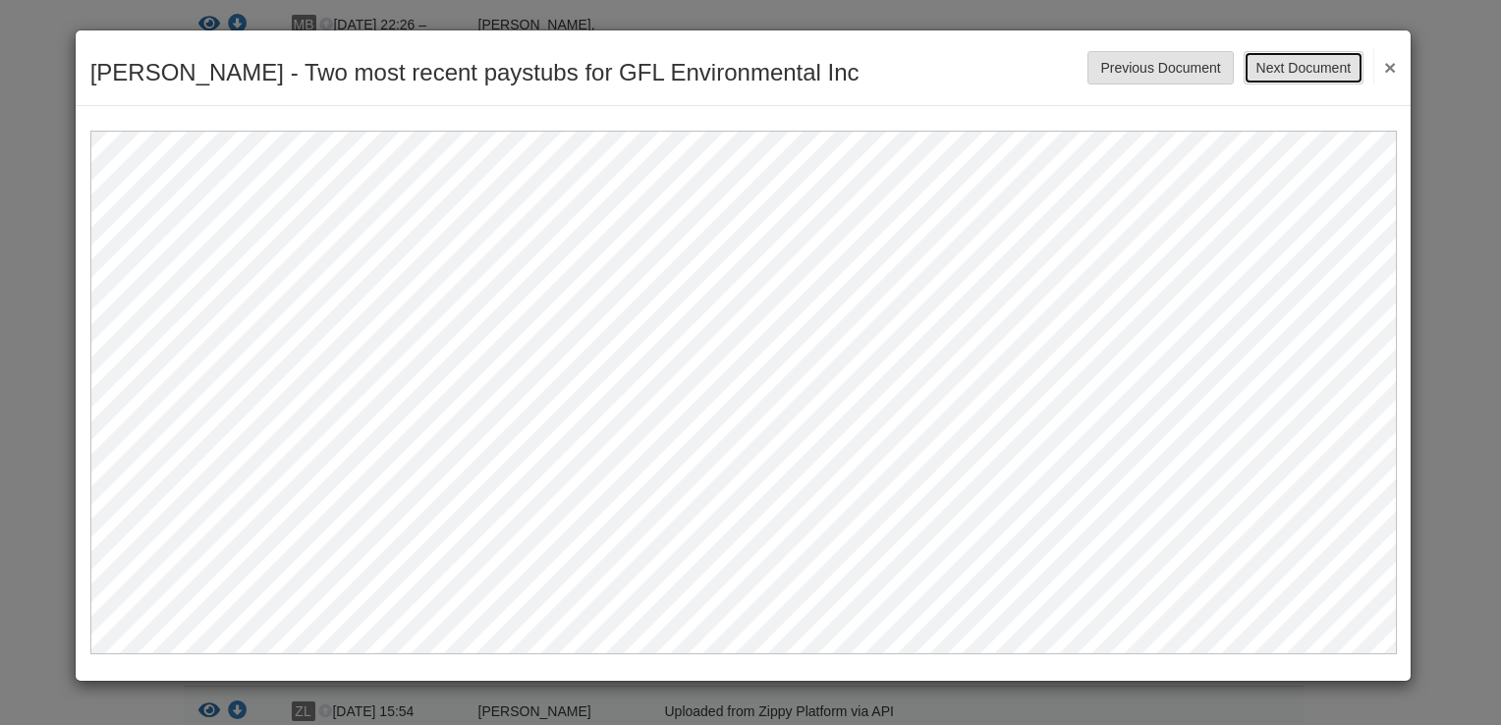
click at [1355, 71] on button "Next Document" at bounding box center [1303, 67] width 120 height 33
click at [1288, 69] on button "Next Document" at bounding box center [1303, 67] width 120 height 33
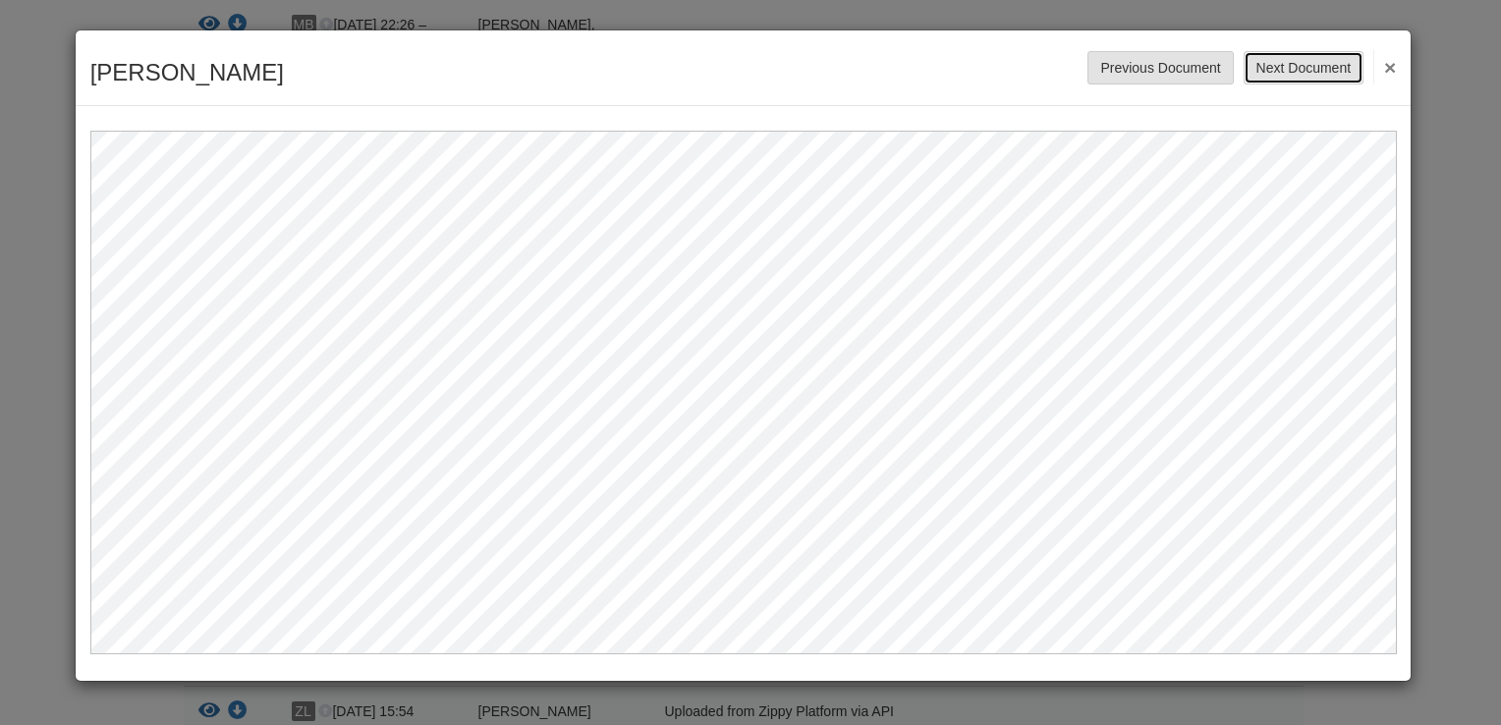
click at [1325, 67] on button "Next Document" at bounding box center [1303, 67] width 120 height 33
click at [1312, 68] on button "Next Document" at bounding box center [1303, 67] width 120 height 33
click at [1295, 67] on button "Next Document" at bounding box center [1303, 67] width 120 height 33
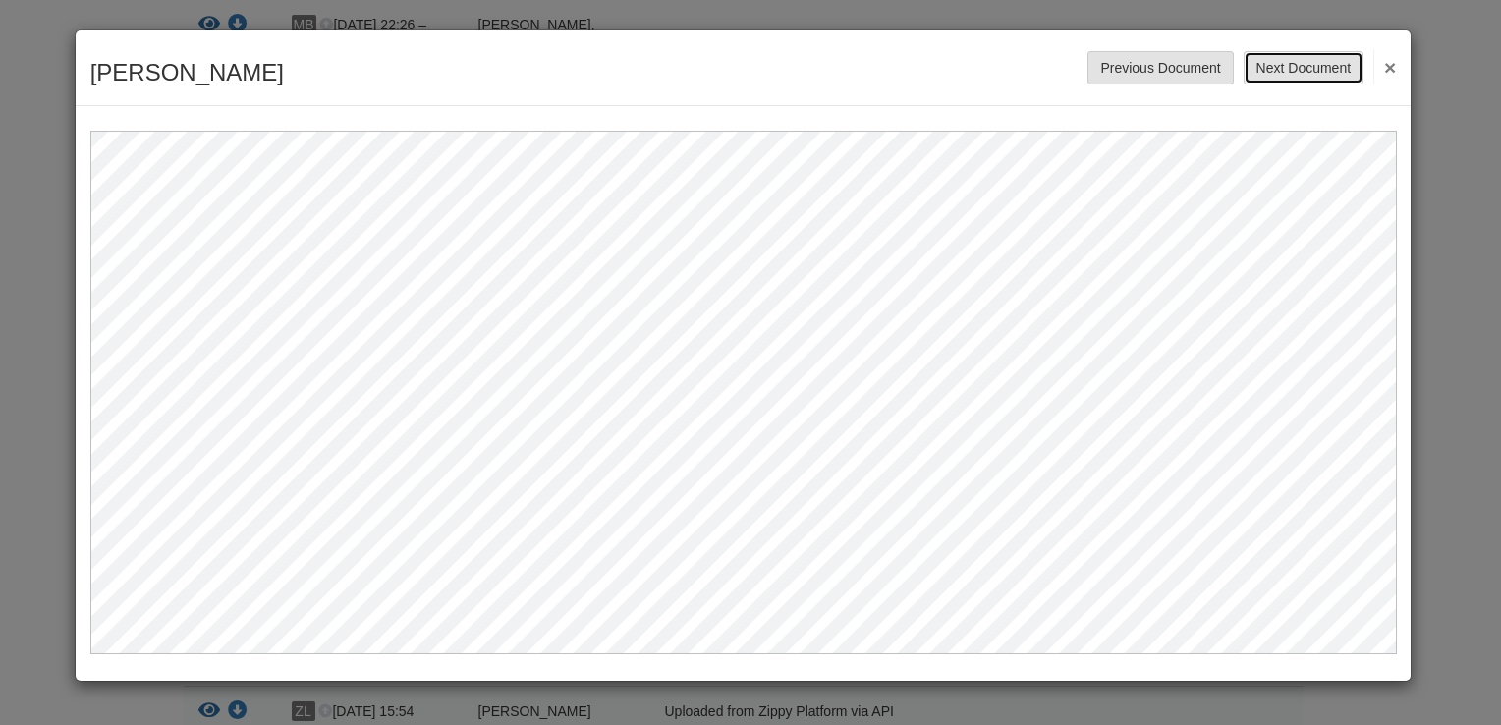
click at [1295, 67] on button "Next Document" at bounding box center [1303, 67] width 120 height 33
click at [1283, 82] on button "Next Document" at bounding box center [1303, 67] width 120 height 33
click at [1282, 73] on button "Next Document" at bounding box center [1303, 67] width 120 height 33
click at [1304, 63] on button "Next Document" at bounding box center [1303, 67] width 120 height 33
click at [1278, 67] on button "Next Document" at bounding box center [1303, 67] width 120 height 33
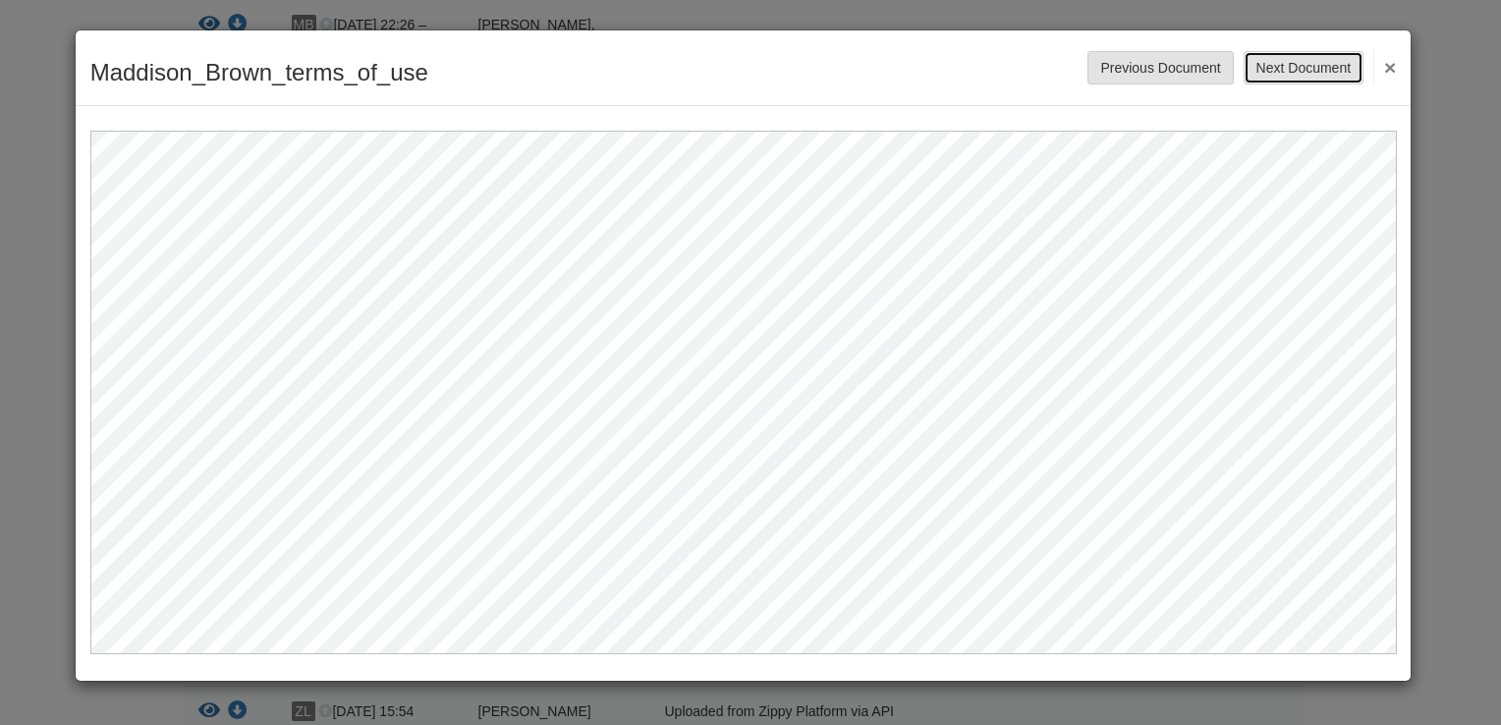
click at [1301, 73] on button "Next Document" at bounding box center [1303, 67] width 120 height 33
click at [1290, 72] on button "Next Document" at bounding box center [1303, 67] width 120 height 33
click at [1297, 82] on button "Next Document" at bounding box center [1303, 67] width 120 height 33
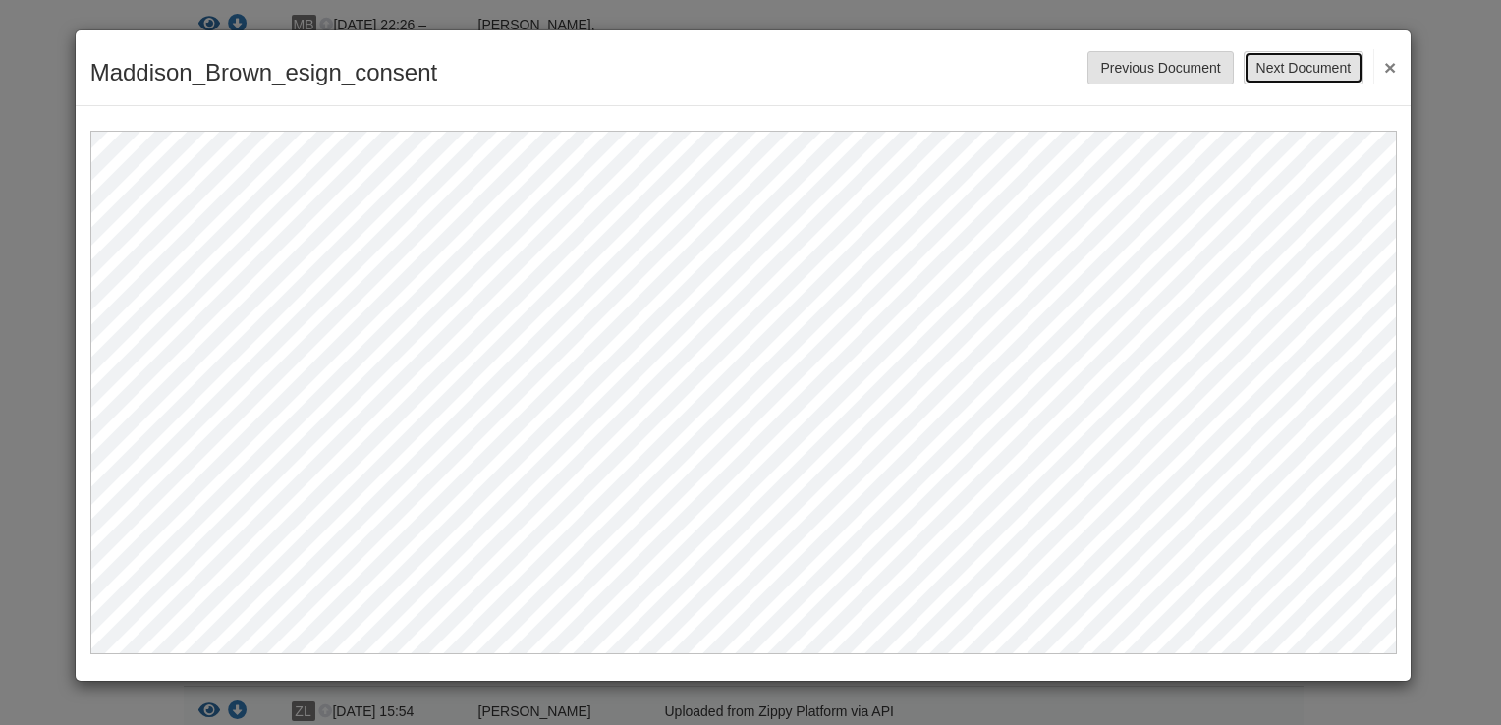
click at [1287, 75] on button "Next Document" at bounding box center [1303, 67] width 120 height 33
click at [1300, 68] on button "Next Document" at bounding box center [1303, 67] width 120 height 33
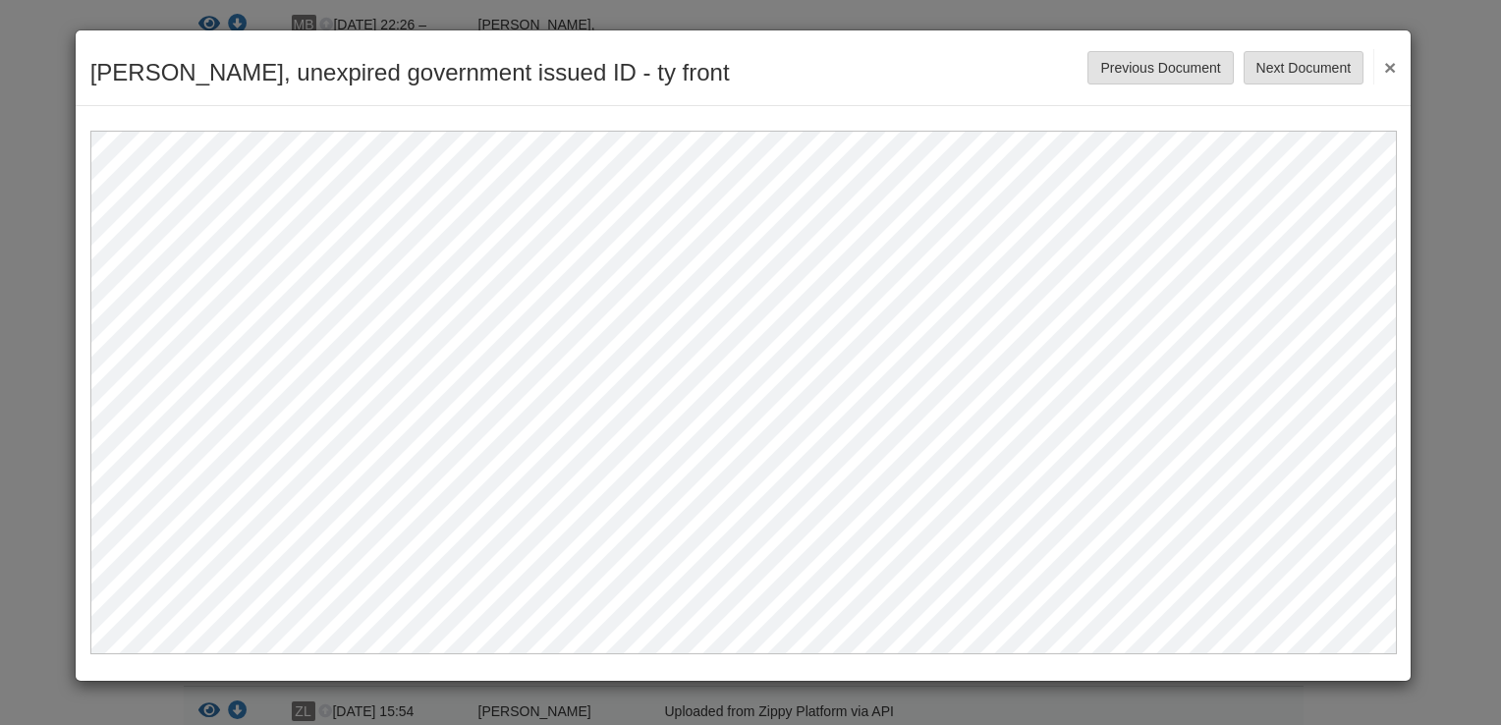
click at [1390, 66] on button "×" at bounding box center [1384, 66] width 23 height 35
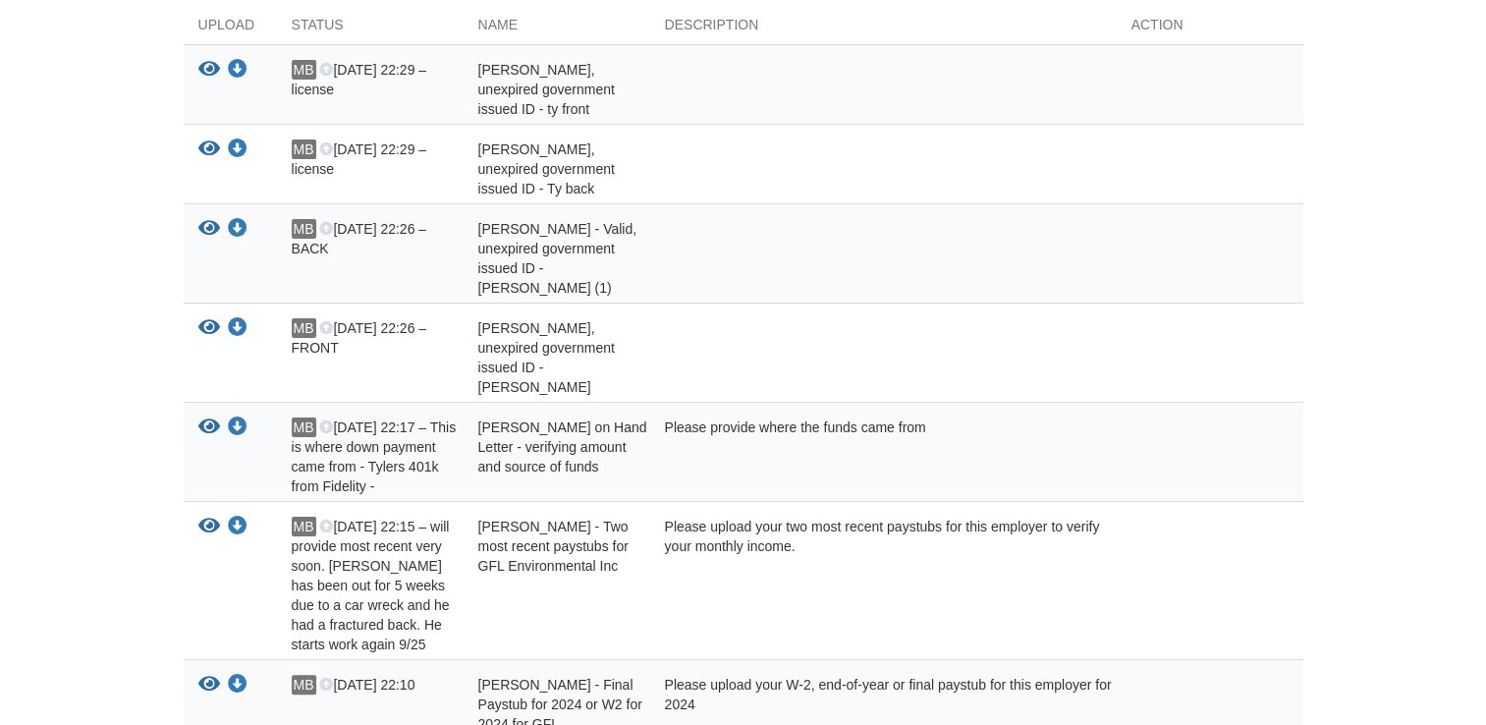
scroll to position [0, 0]
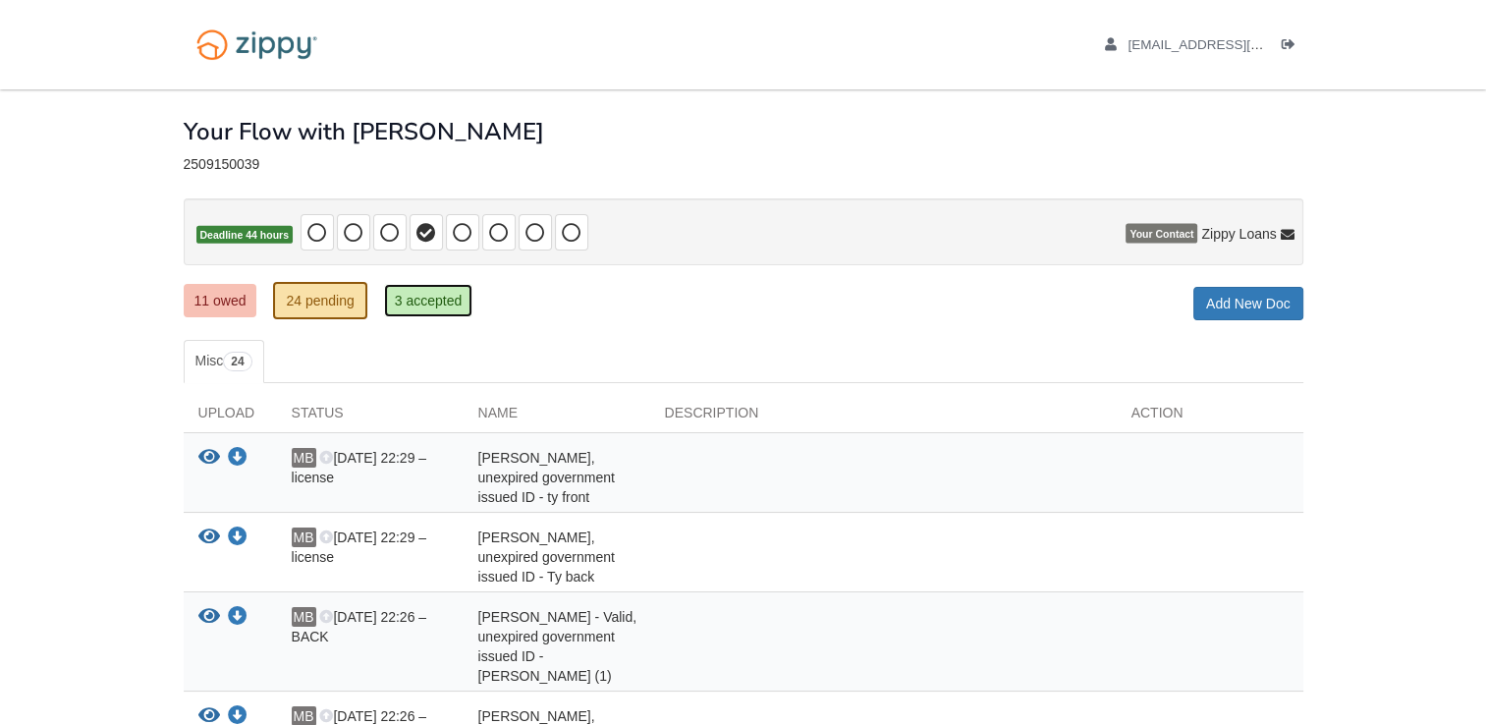
click at [439, 295] on link "3 accepted" at bounding box center [428, 300] width 89 height 33
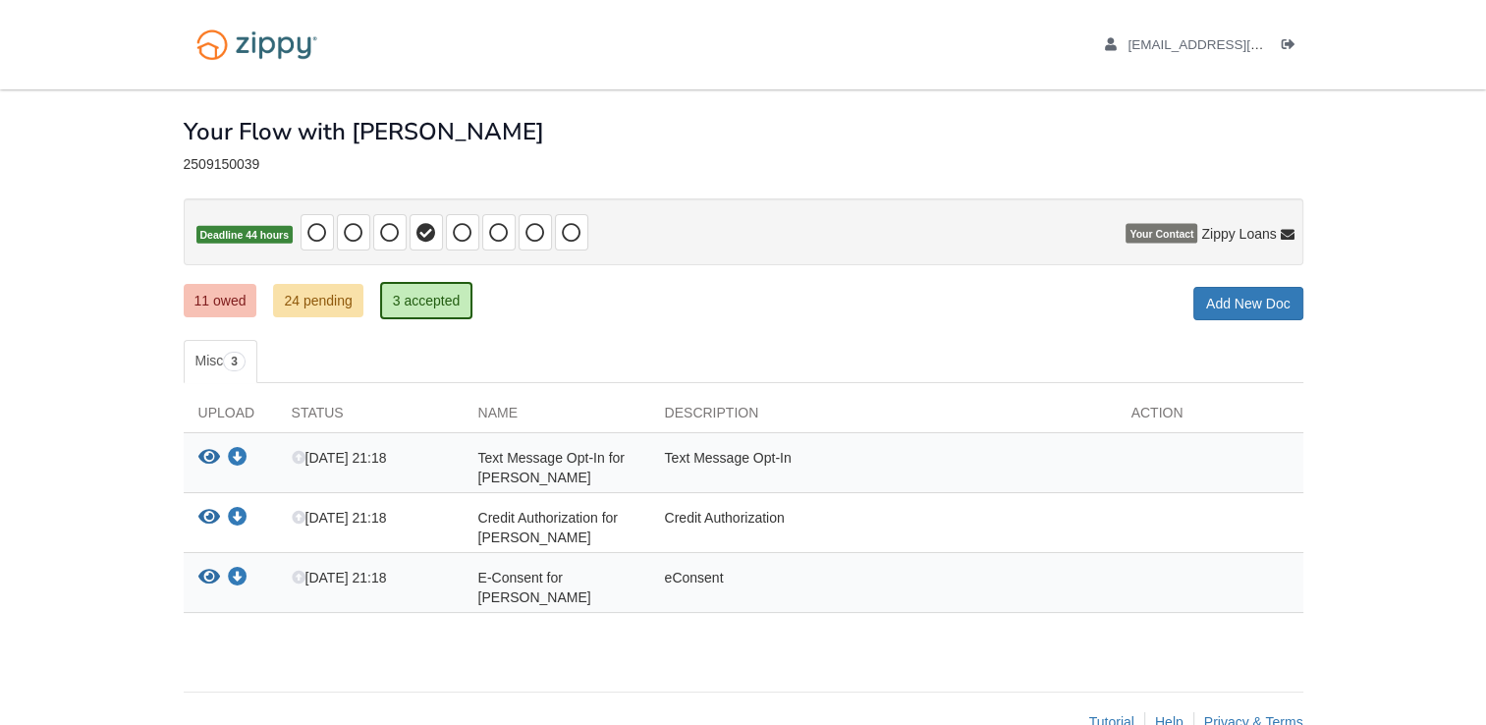
scroll to position [42, 0]
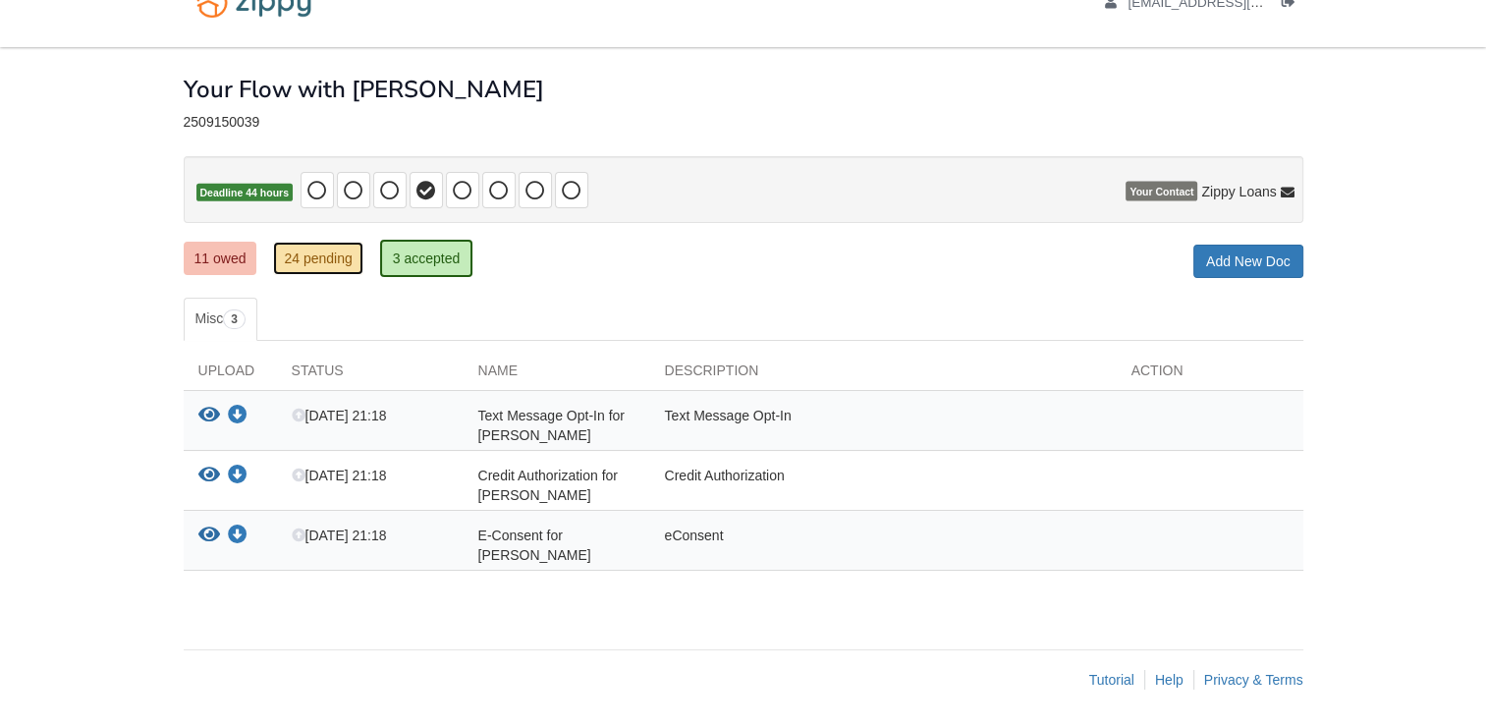
click at [313, 272] on link "24 pending" at bounding box center [317, 258] width 89 height 33
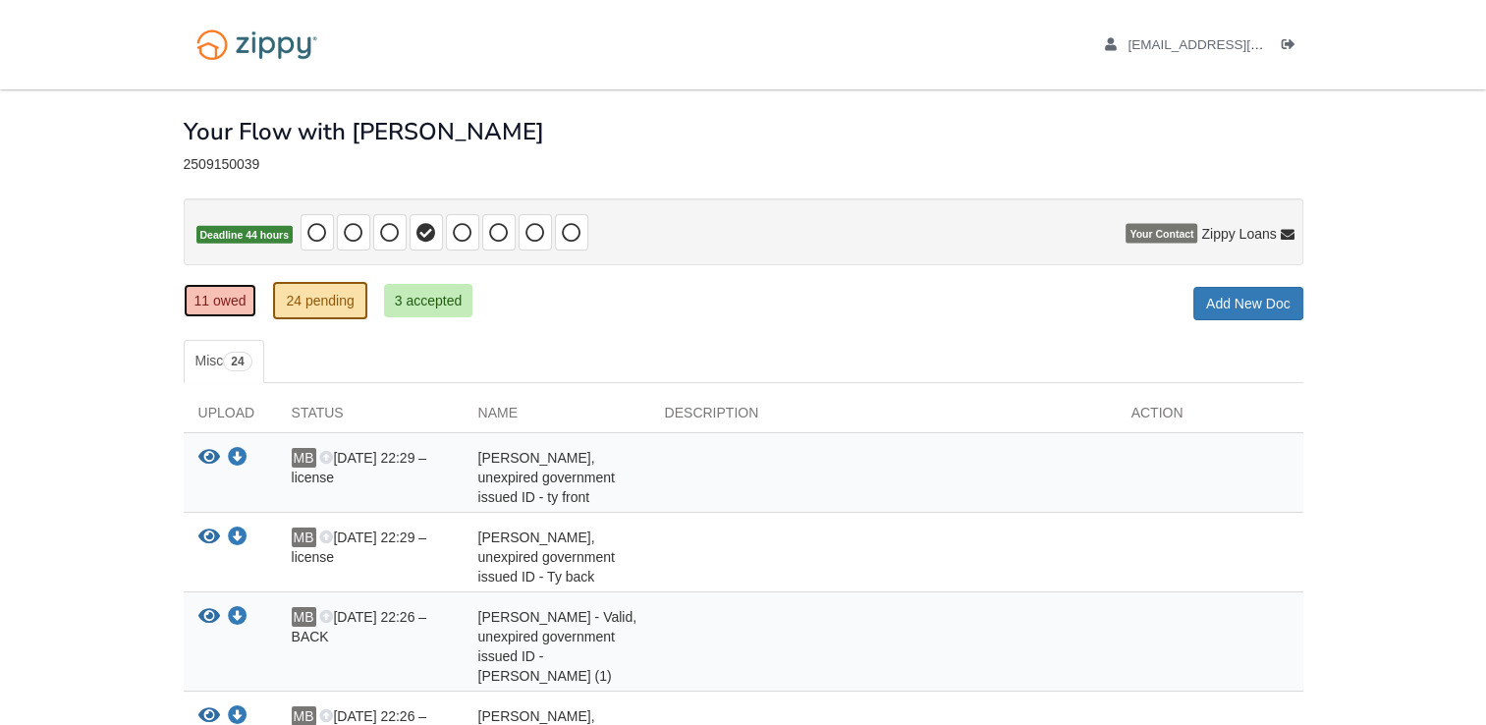
click at [199, 306] on link "11 owed" at bounding box center [221, 300] width 74 height 33
click at [208, 290] on link "11 owed" at bounding box center [221, 300] width 74 height 33
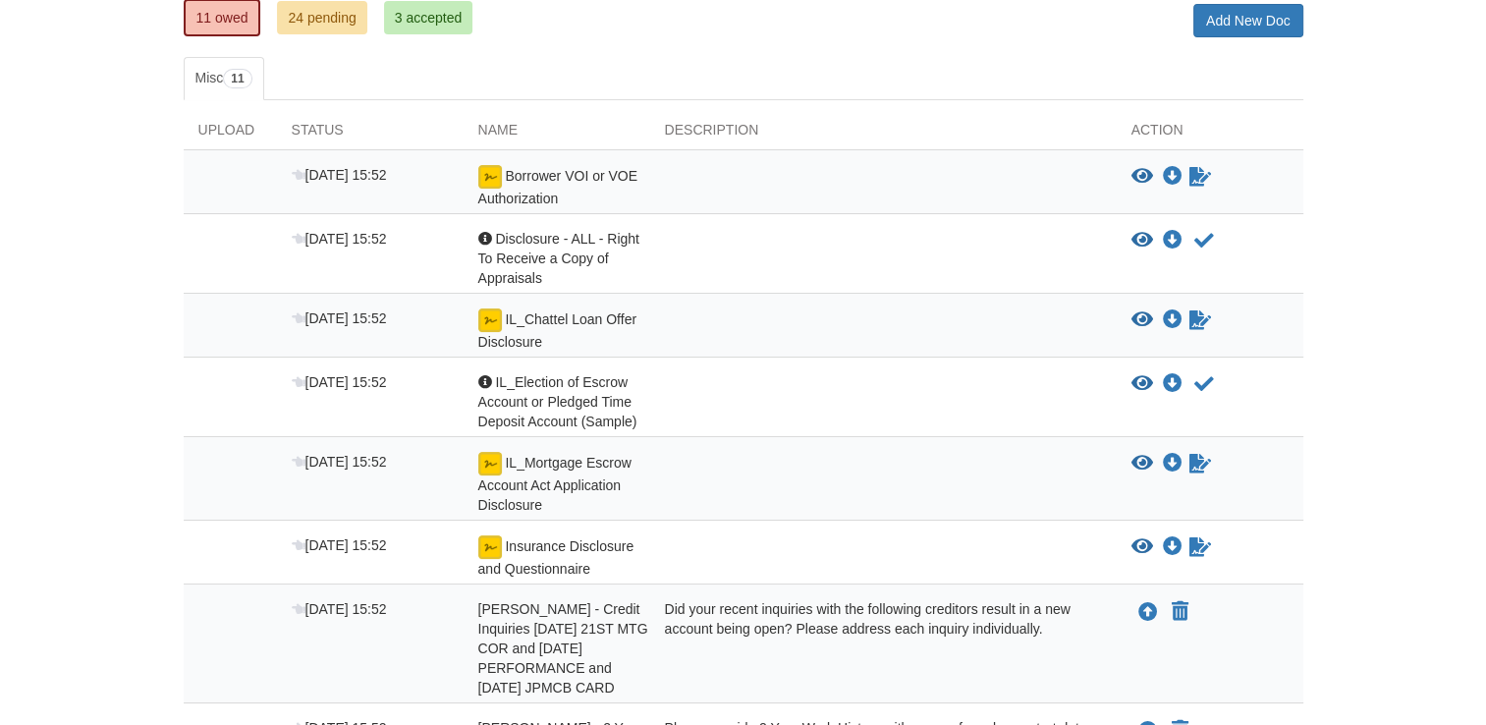
scroll to position [291, 0]
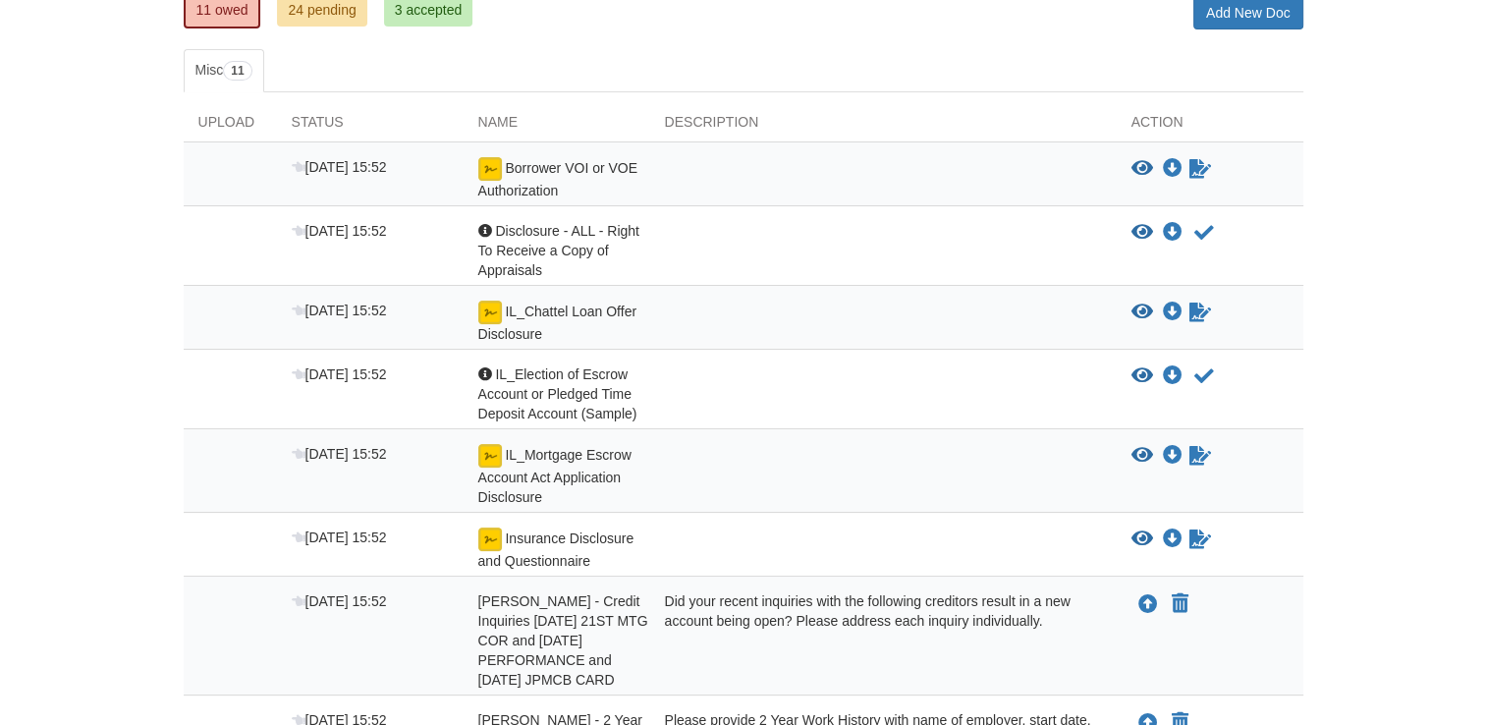
click at [651, 247] on div at bounding box center [883, 250] width 467 height 59
click at [1136, 229] on icon "View Disclosure - ALL - Right To Receive a Copy of Appraisals" at bounding box center [1142, 233] width 22 height 20
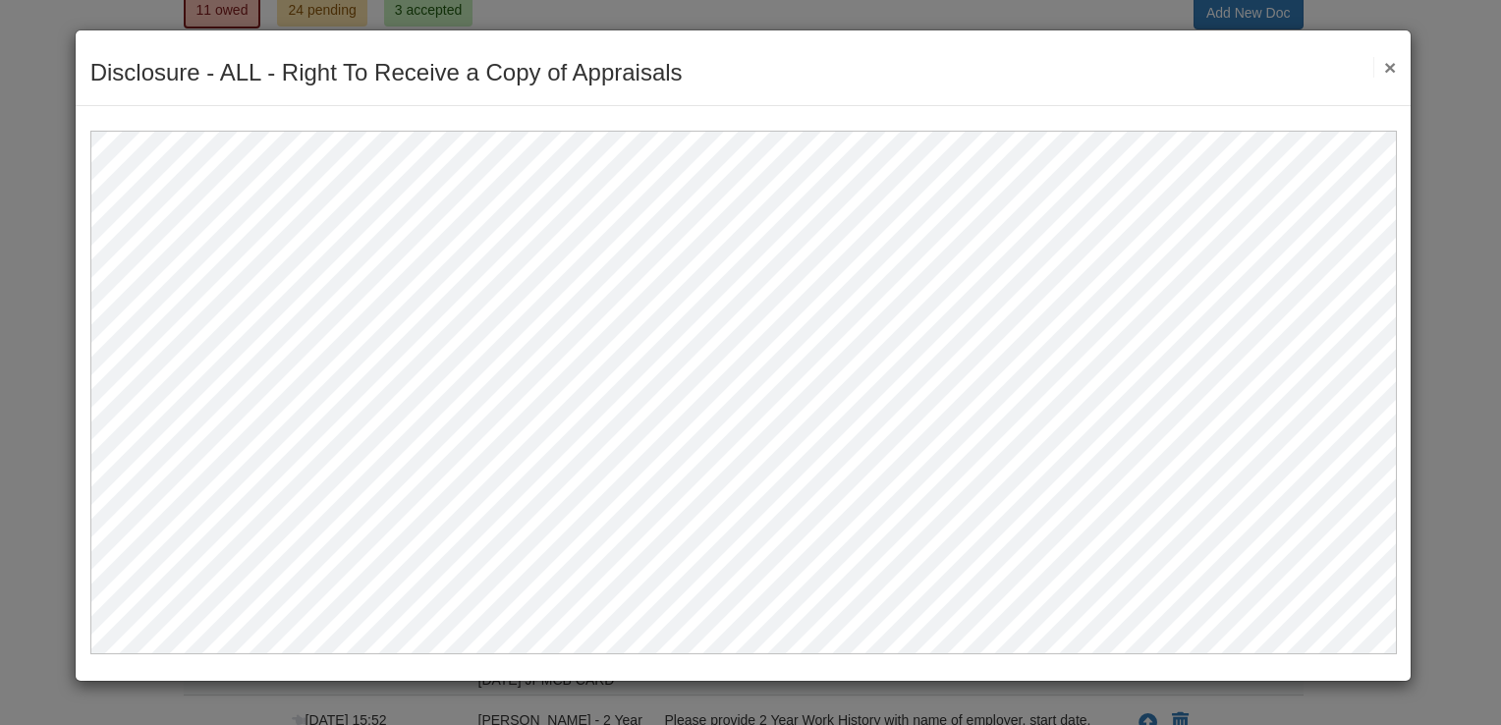
click at [1377, 69] on button "×" at bounding box center [1384, 67] width 23 height 21
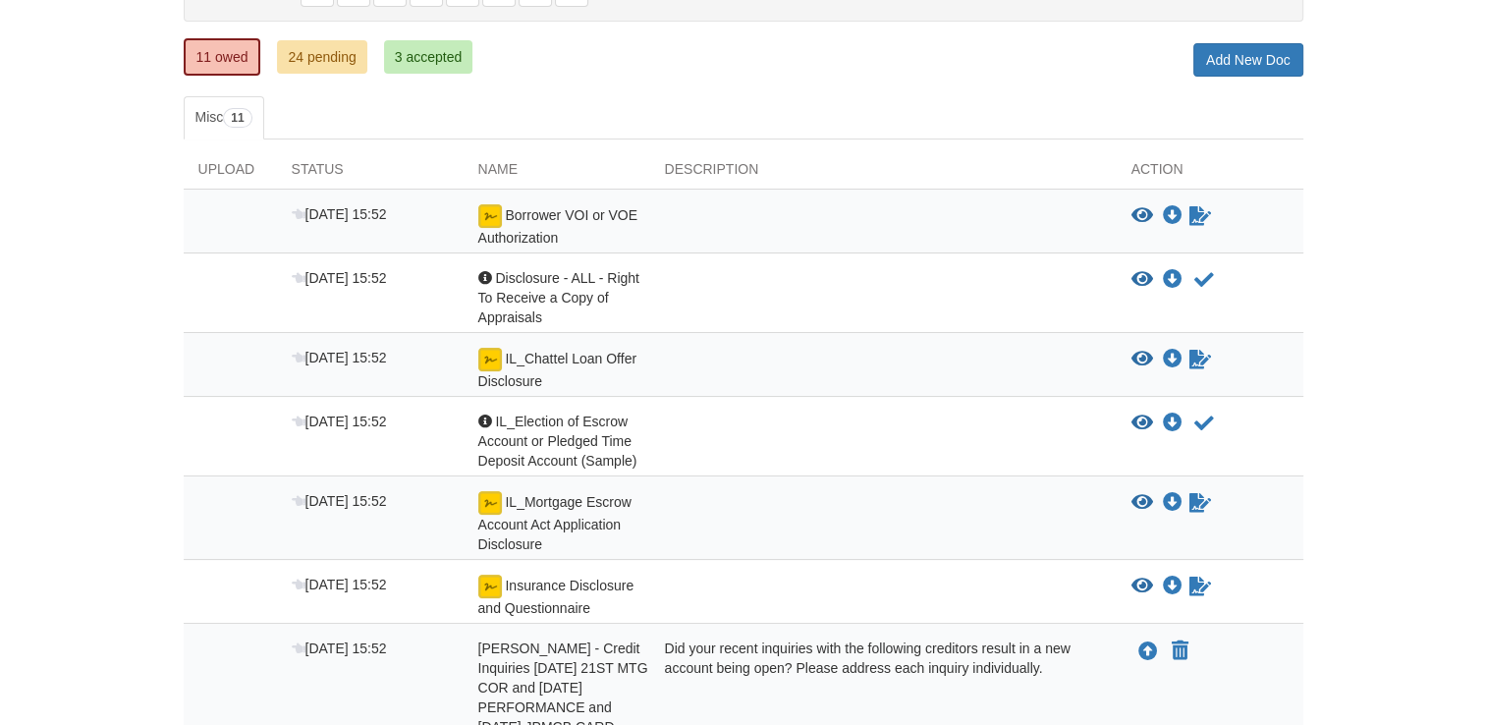
scroll to position [239, 0]
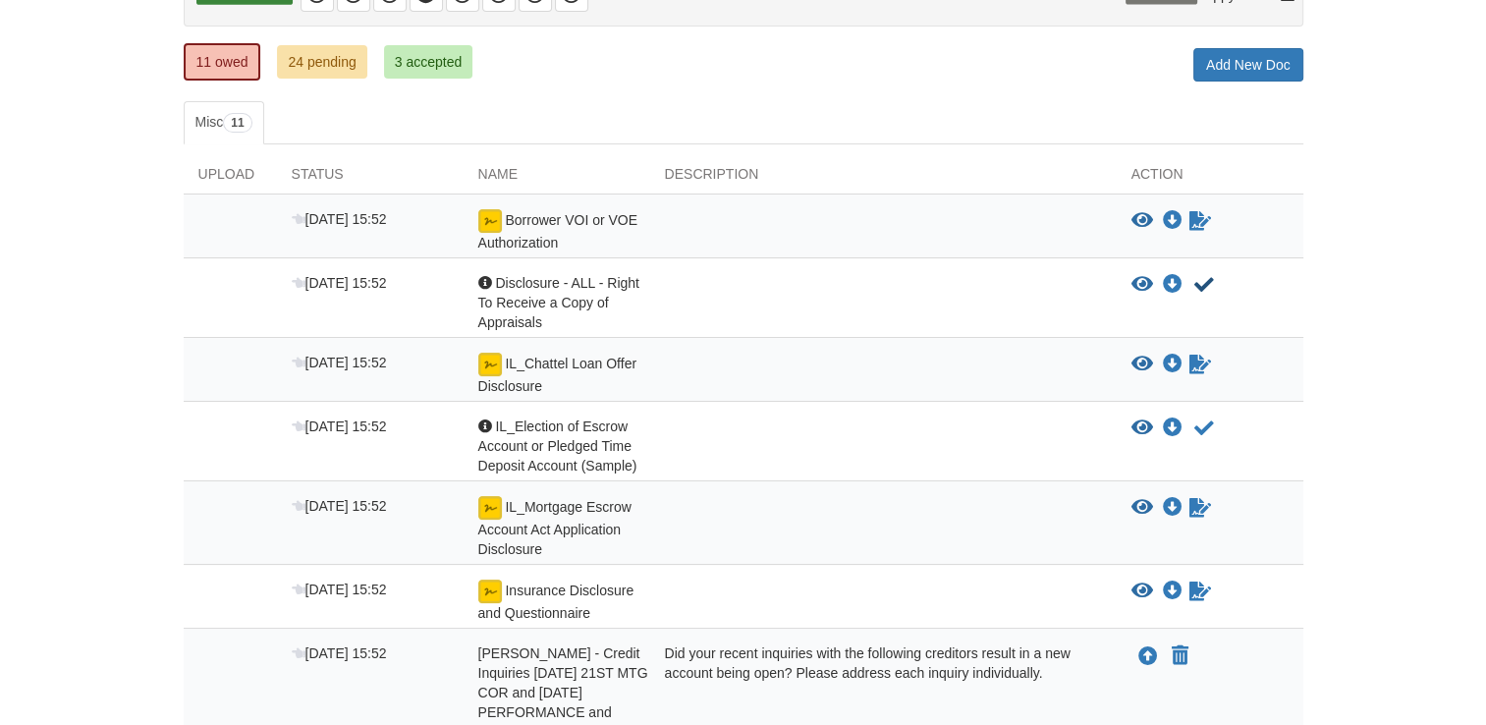
click at [1197, 275] on icon "Acknowledge receipt of document" at bounding box center [1204, 285] width 20 height 20
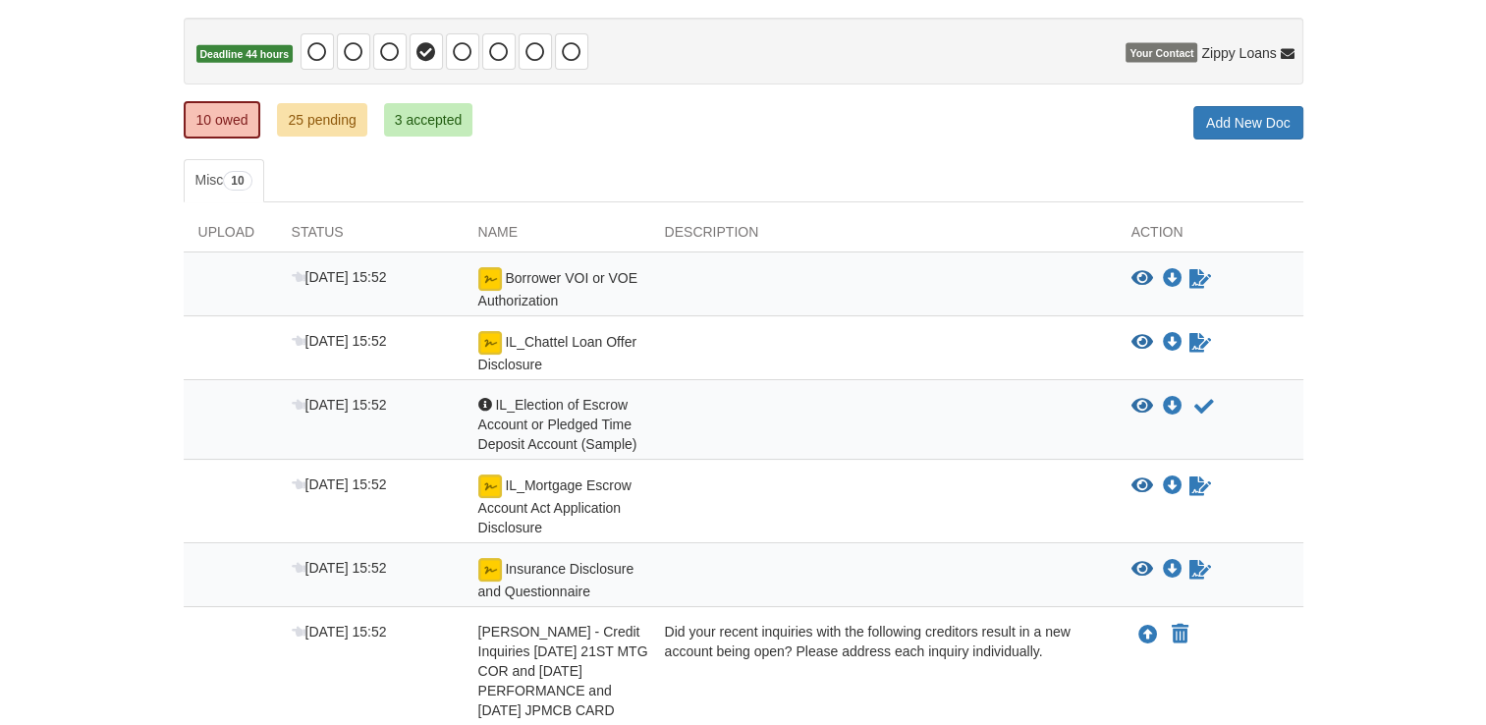
scroll to position [184, 0]
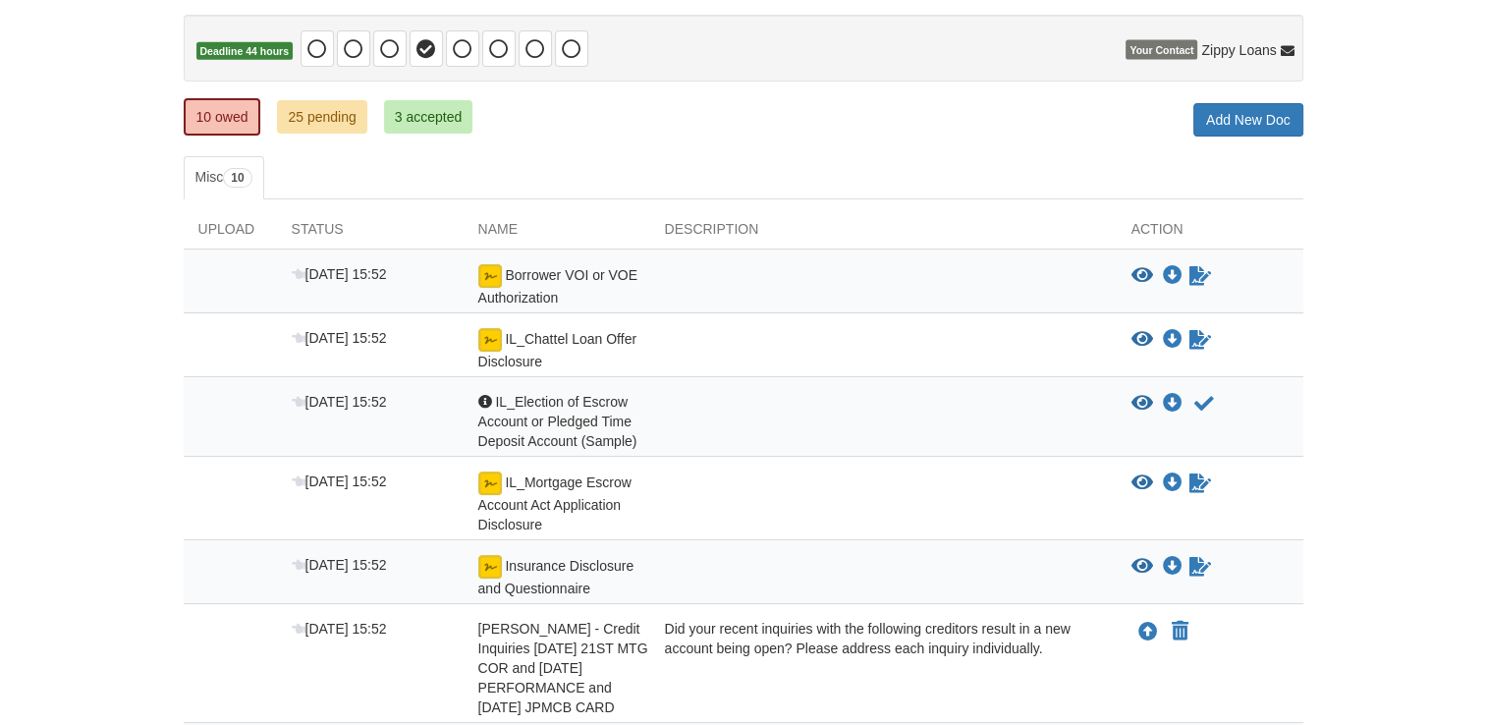
click at [1135, 397] on icon "View IL_Election of Escrow Account or Pledged Time Deposit Account (Sample)" at bounding box center [1142, 404] width 22 height 20
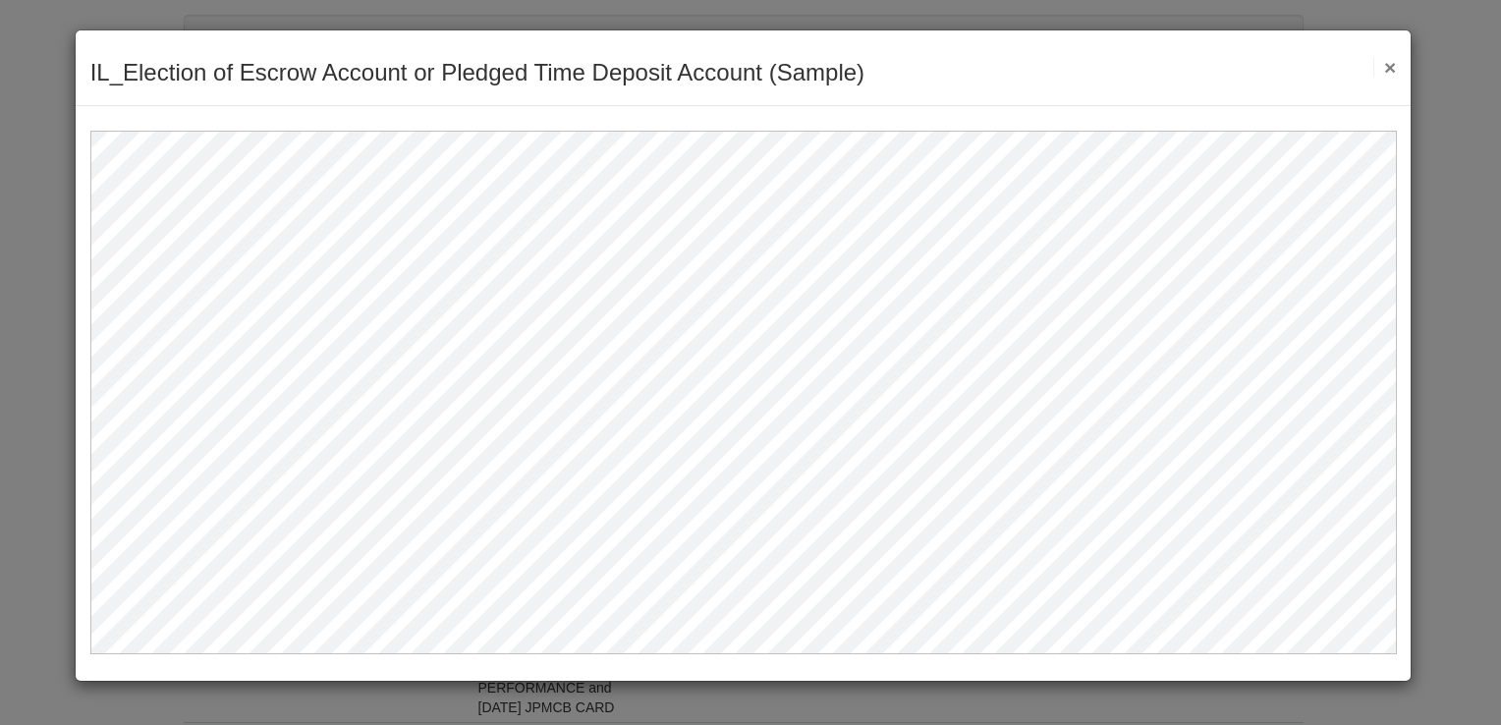
click at [1382, 74] on button "×" at bounding box center [1384, 67] width 23 height 21
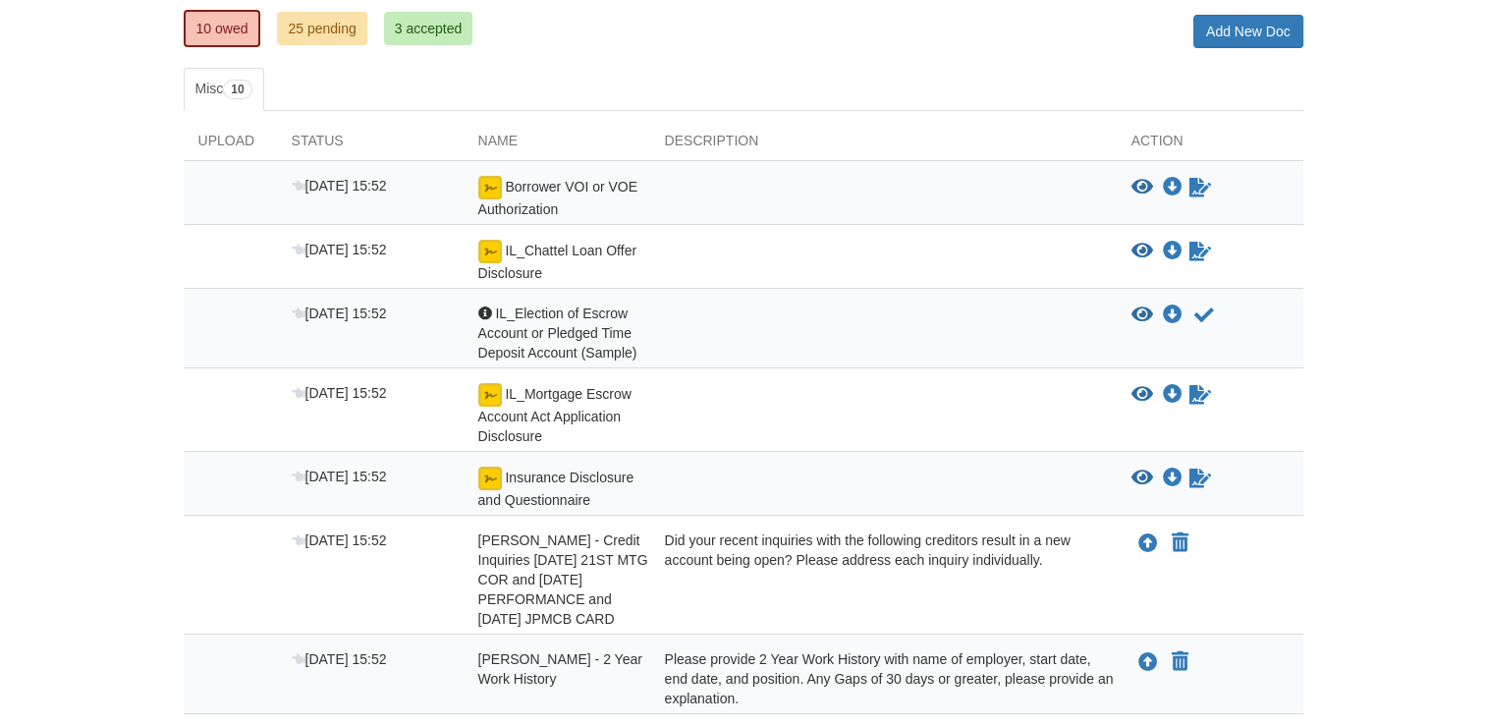
scroll to position [287, 0]
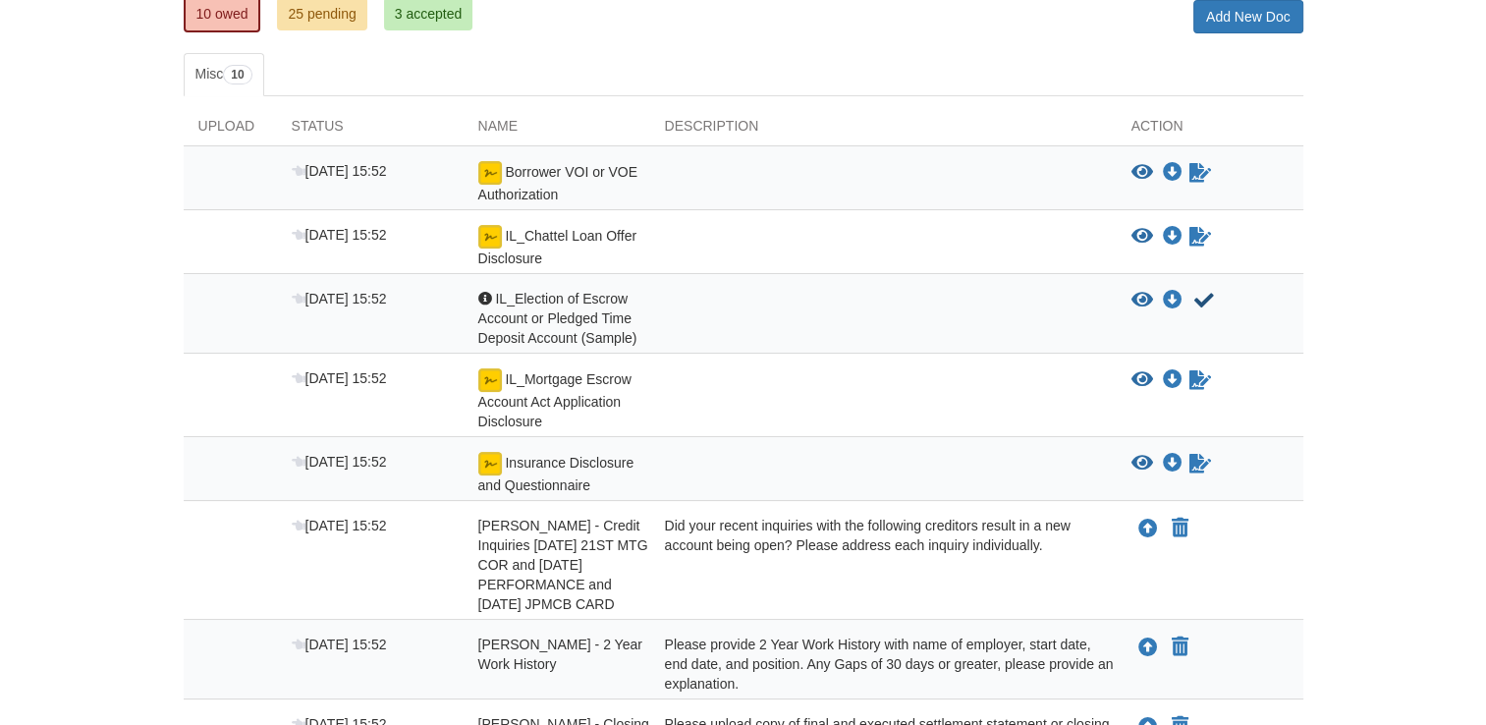
click at [1202, 301] on icon "Acknowledge receipt of document" at bounding box center [1204, 301] width 20 height 20
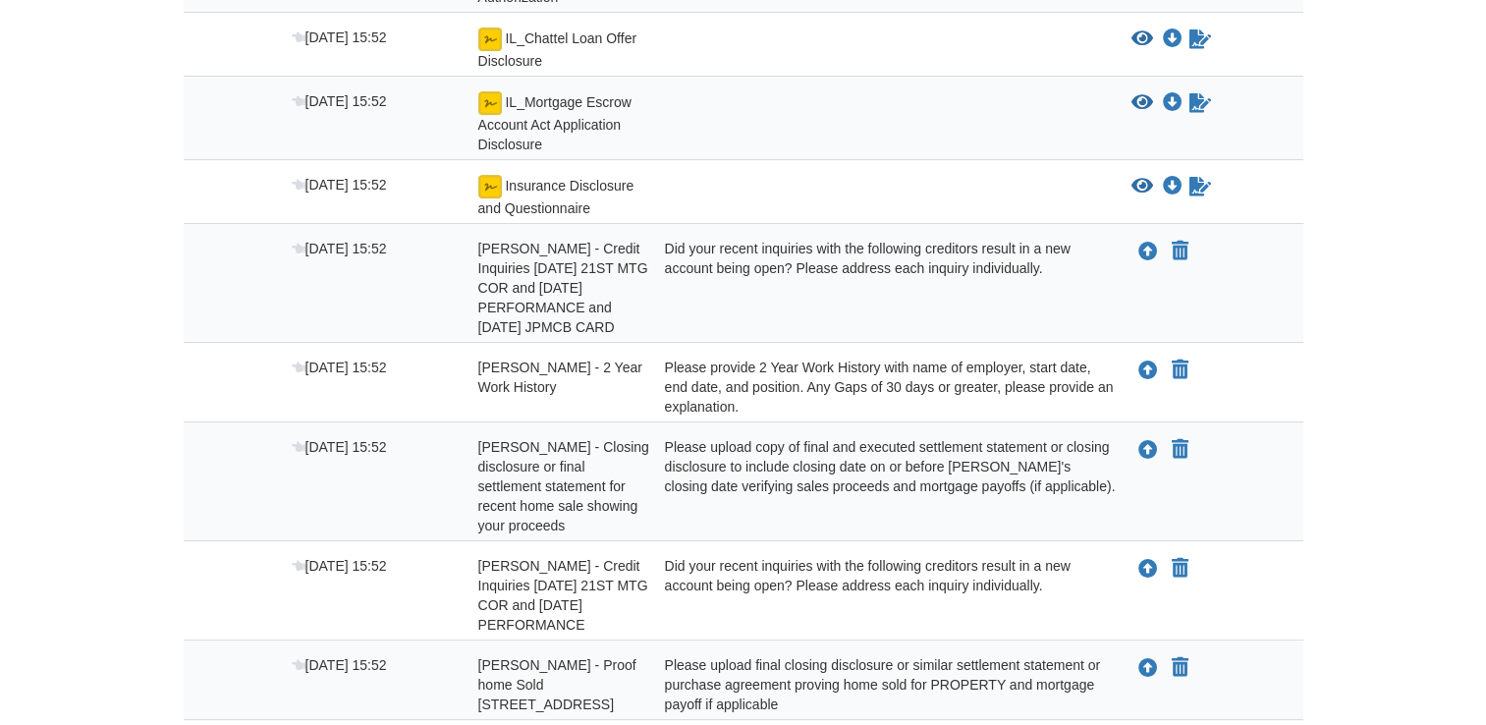
scroll to position [475, 0]
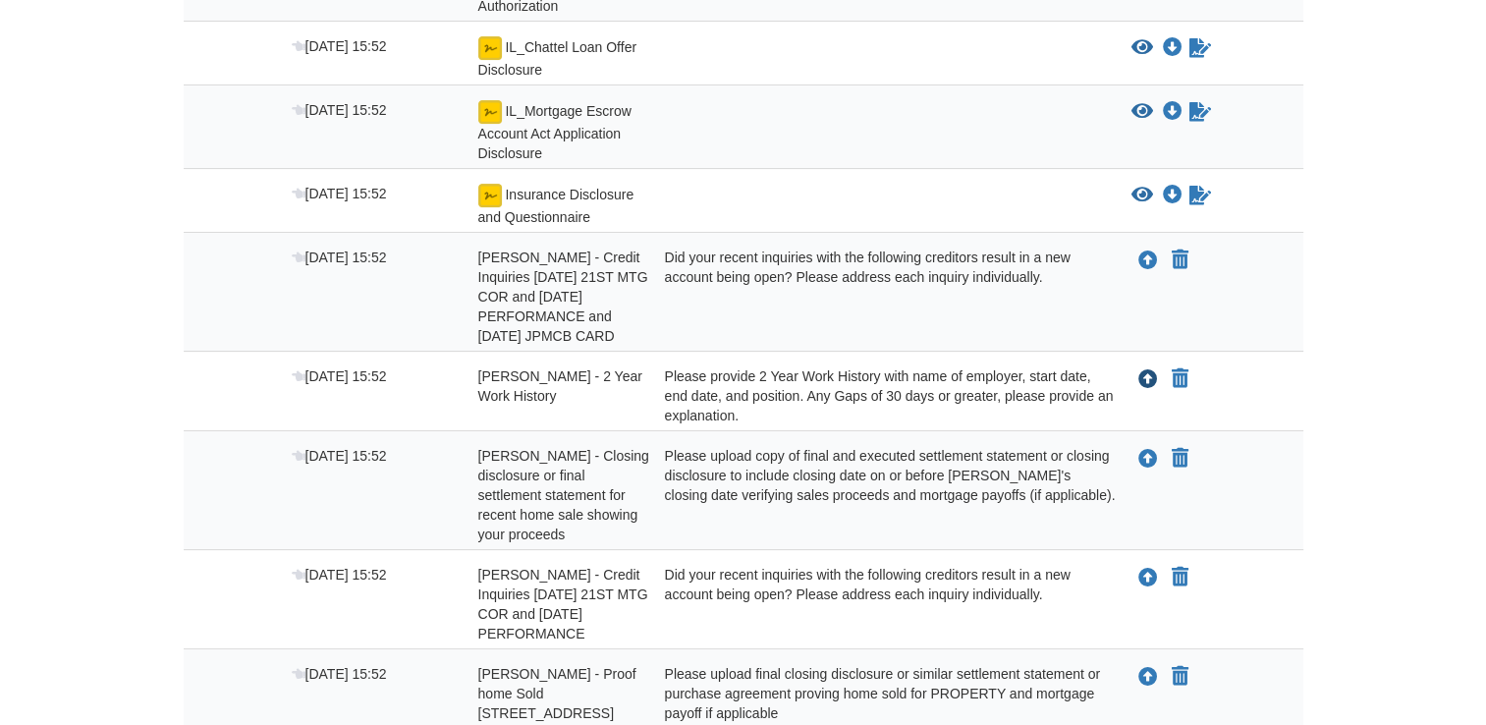
click at [1144, 377] on icon "Upload Tyler Johnston - 2 Year Work History" at bounding box center [1148, 380] width 20 height 20
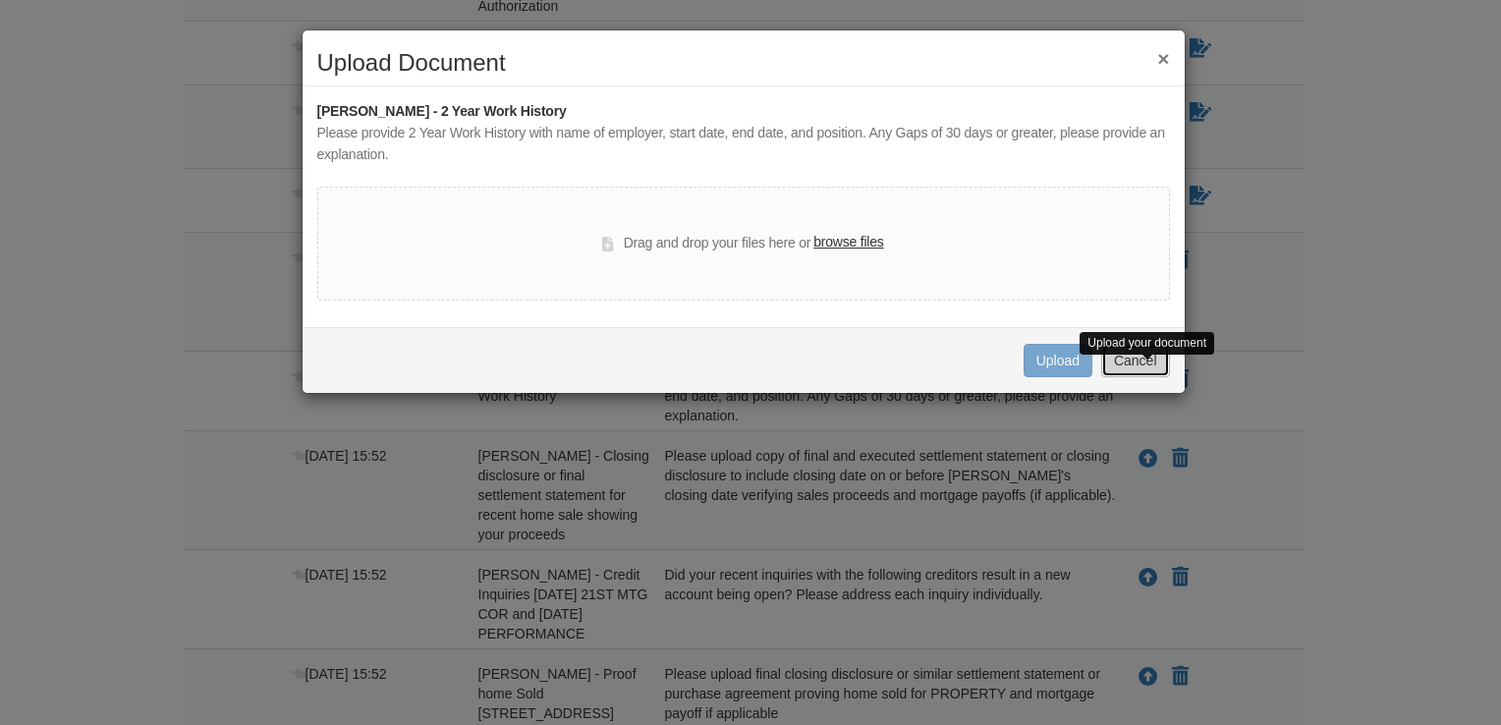
click at [1128, 373] on button "Cancel" at bounding box center [1135, 360] width 69 height 33
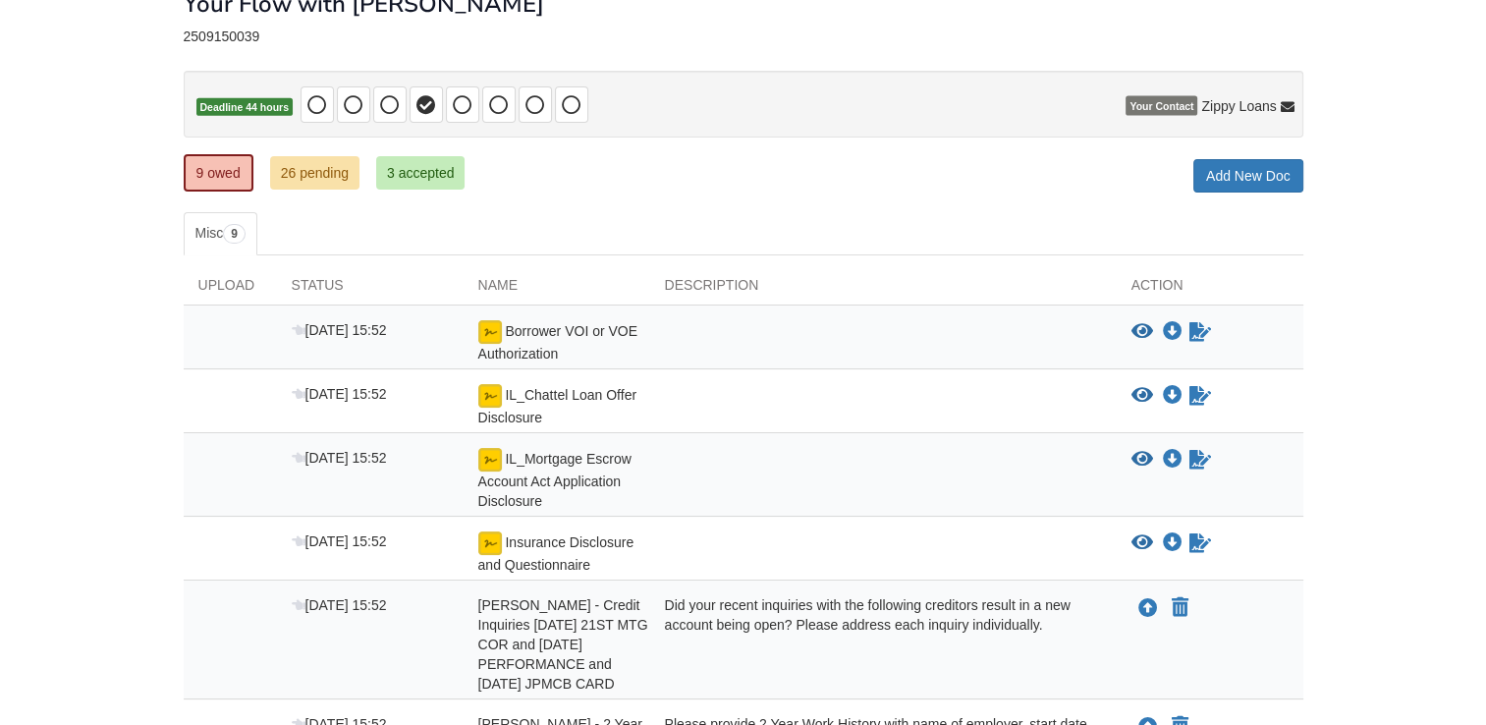
scroll to position [122, 0]
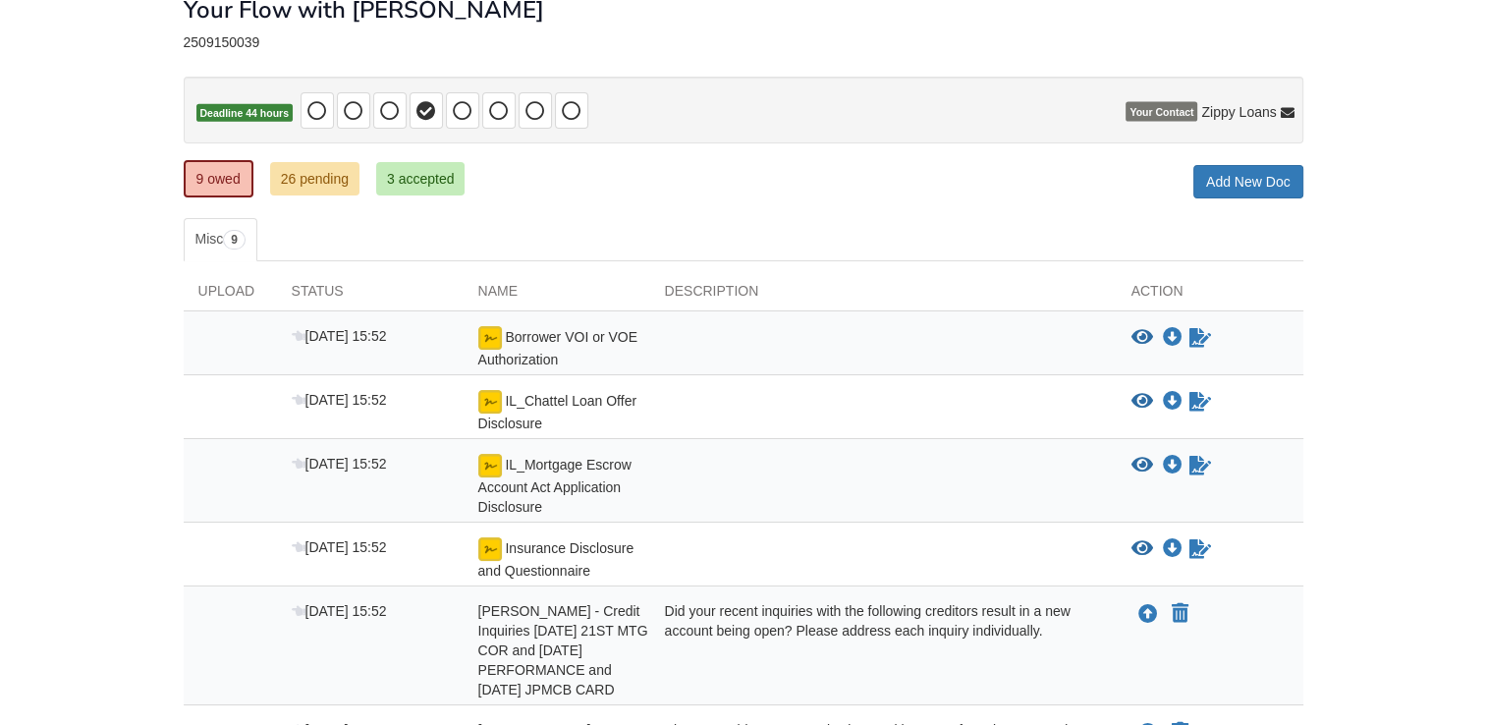
click at [1141, 338] on icon "View Borrower VOI or VOE Authorization" at bounding box center [1142, 338] width 22 height 20
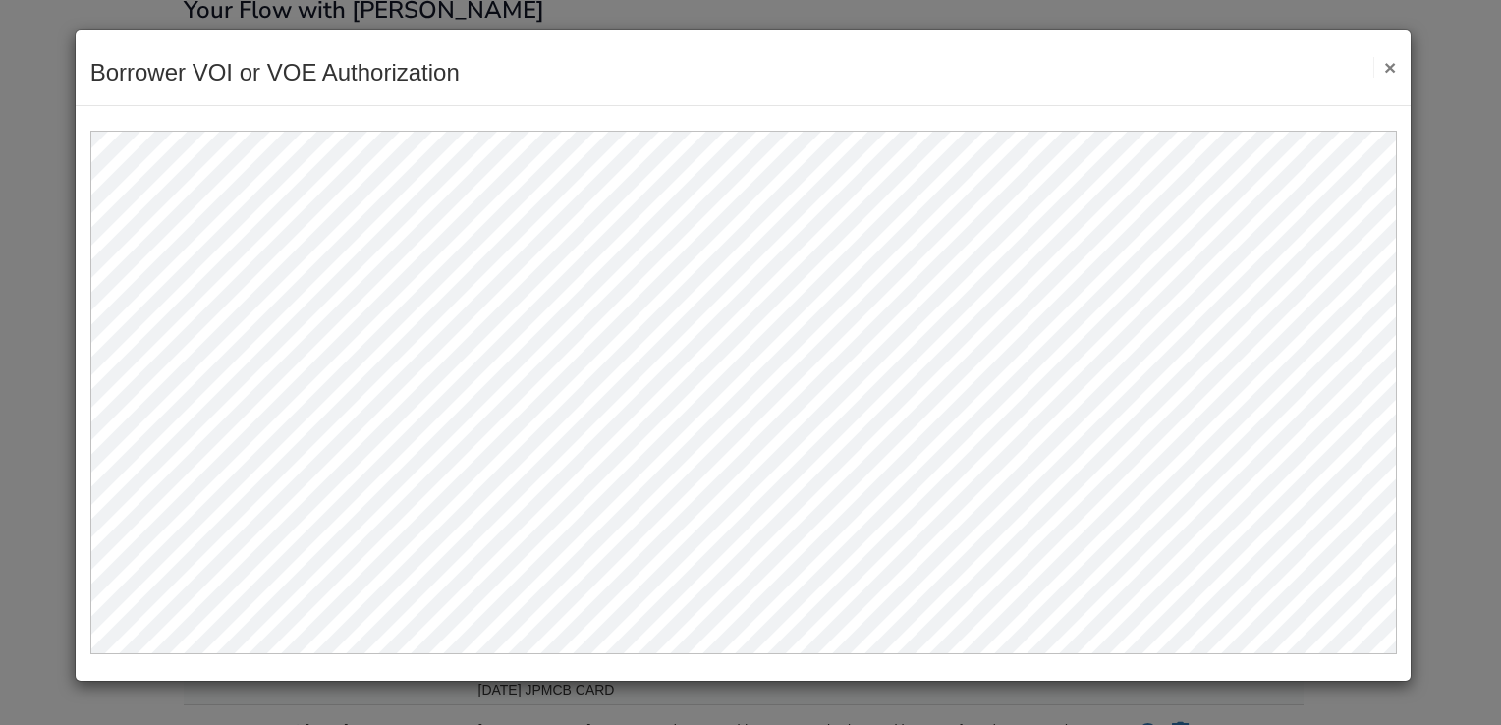
click at [1390, 71] on button "×" at bounding box center [1384, 67] width 23 height 21
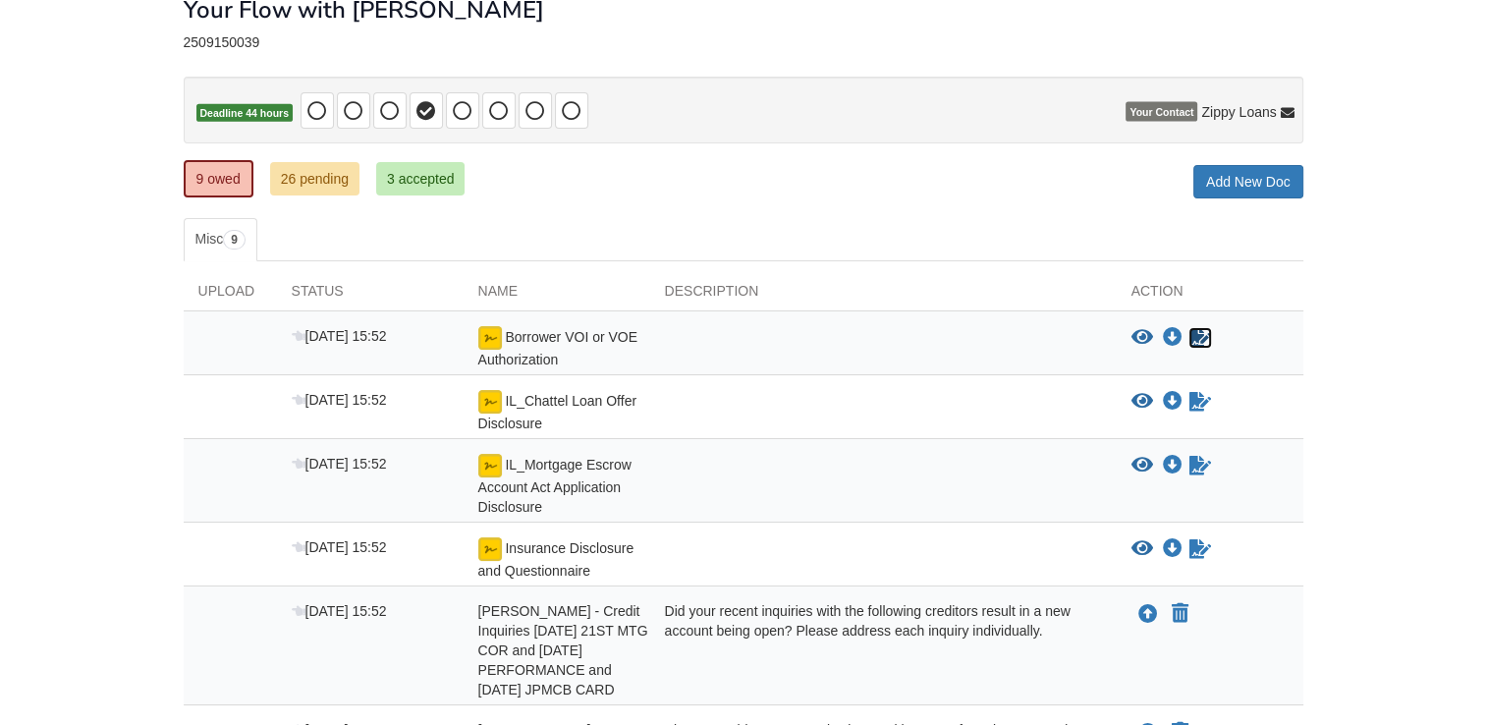
click at [1198, 336] on icon "Sign Form" at bounding box center [1200, 338] width 22 height 20
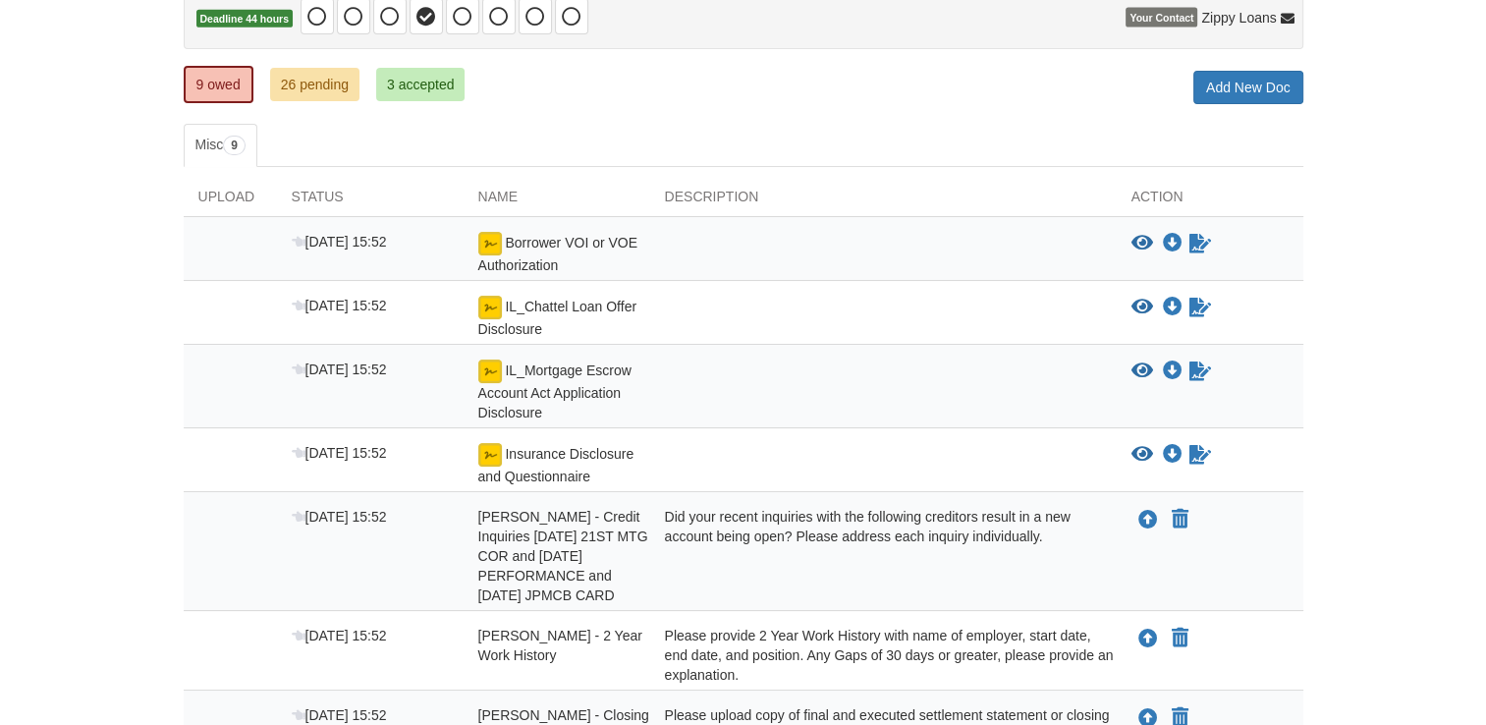
scroll to position [224, 0]
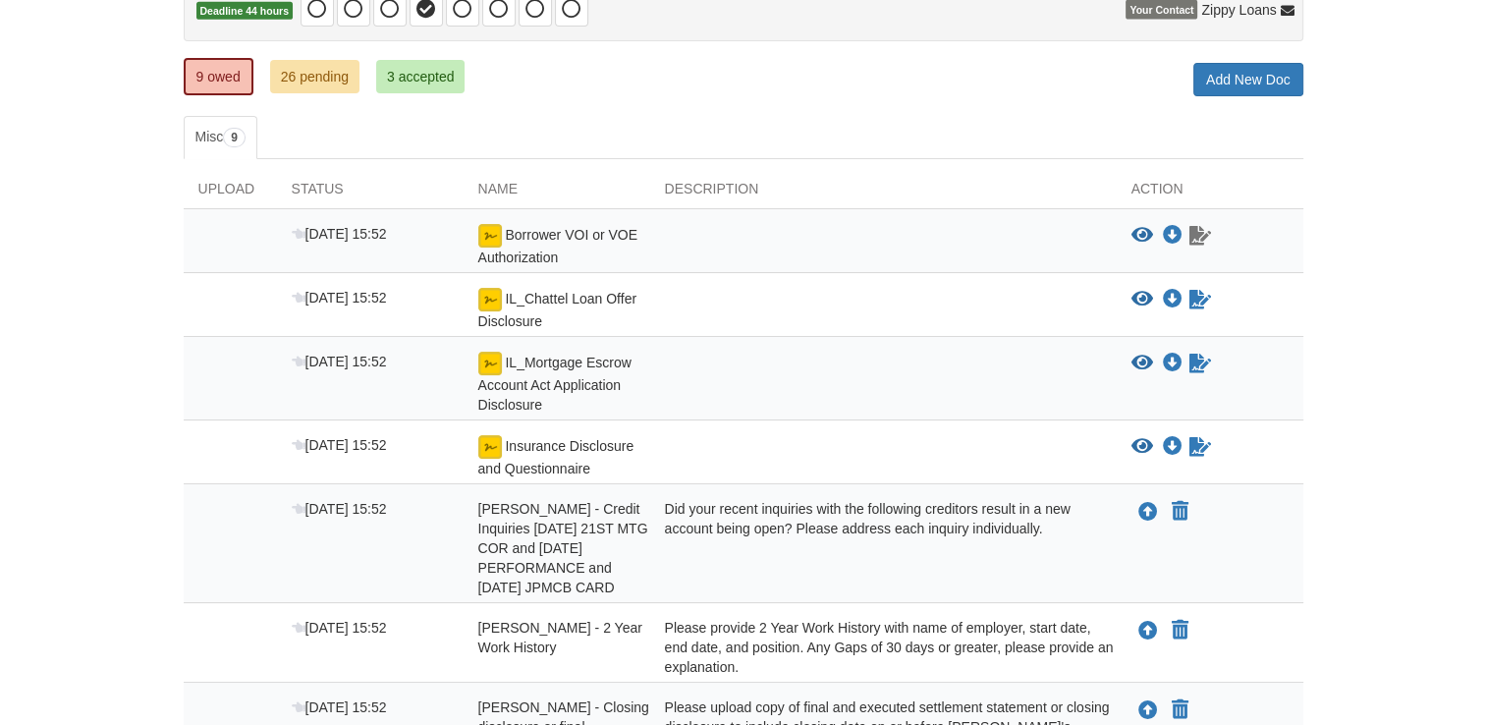
click at [1190, 237] on icon "Waiting for your co-borrower to e-sign" at bounding box center [1200, 236] width 22 height 20
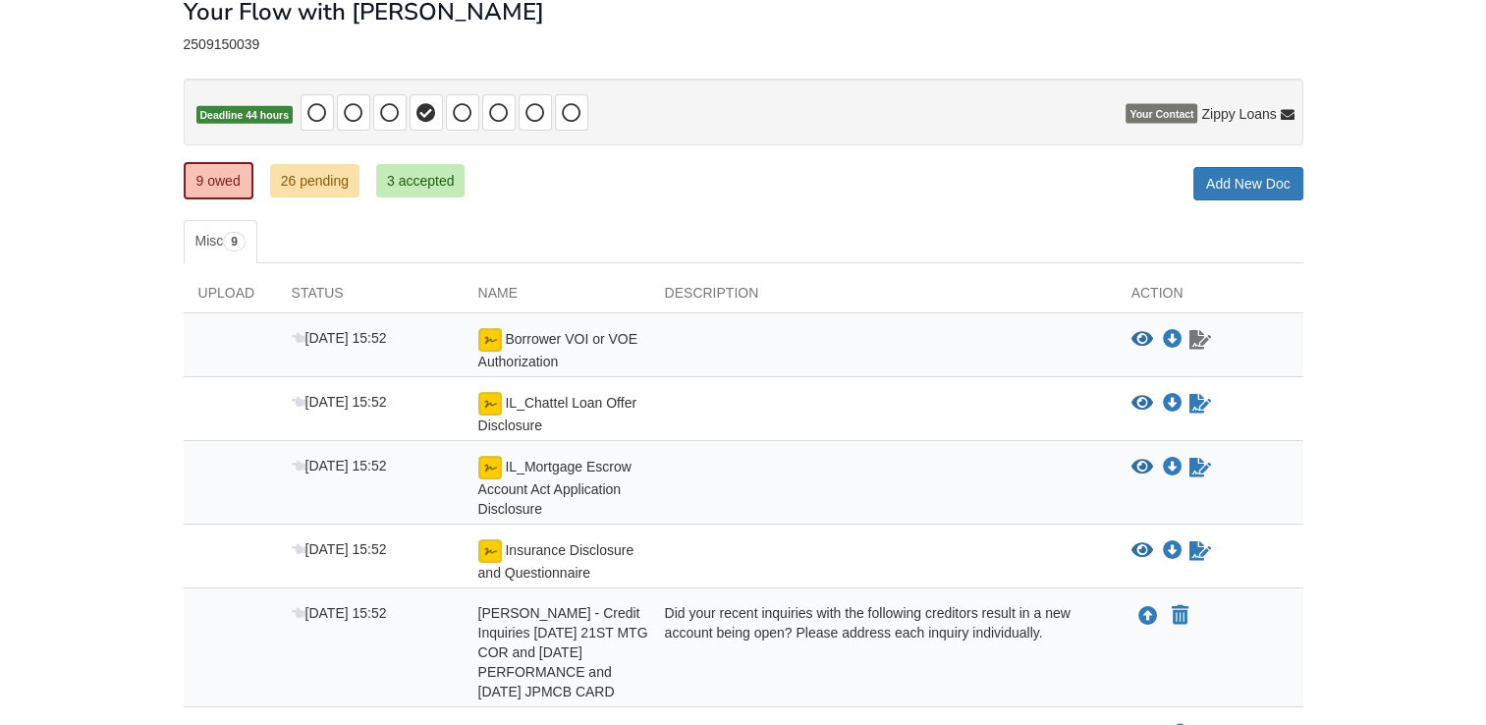
scroll to position [111, 0]
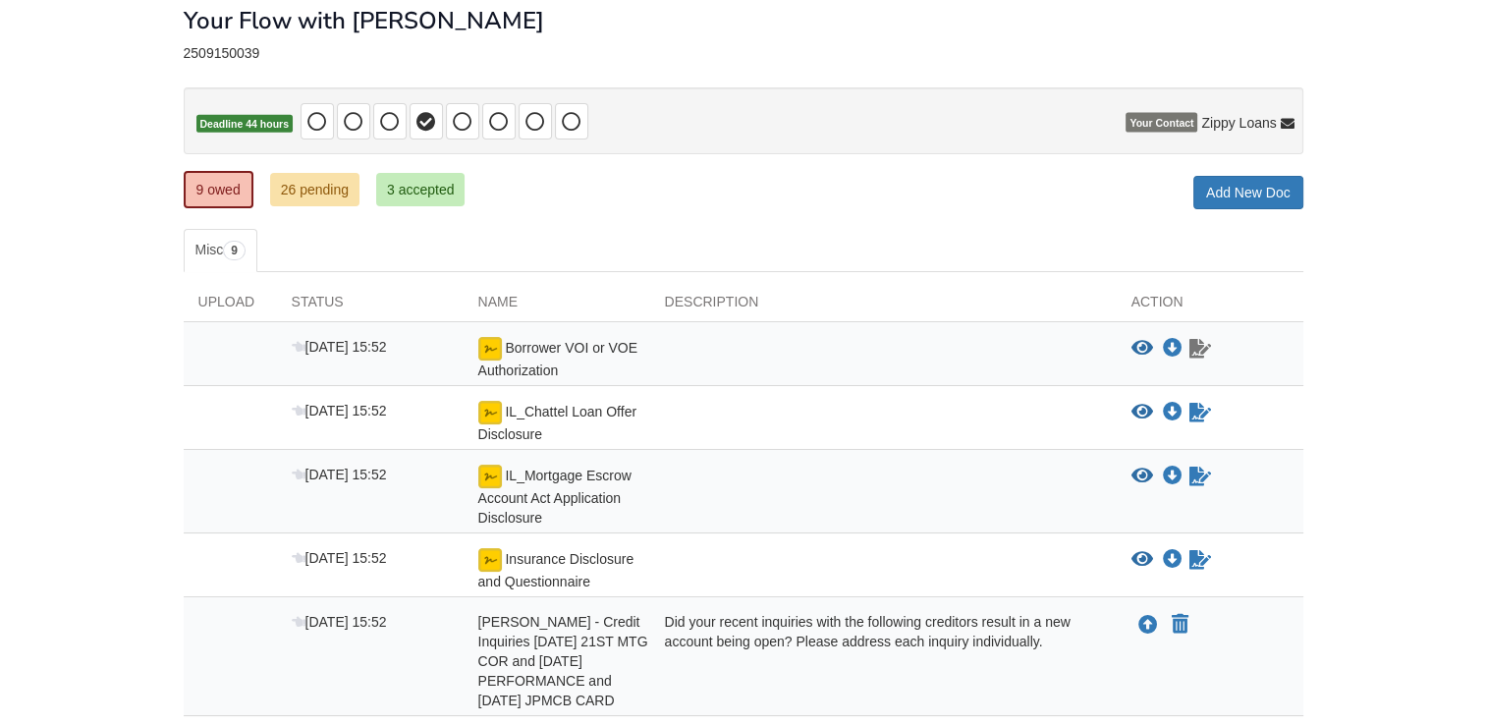
click at [1204, 352] on icon "Waiting for your co-borrower to e-sign" at bounding box center [1200, 349] width 22 height 20
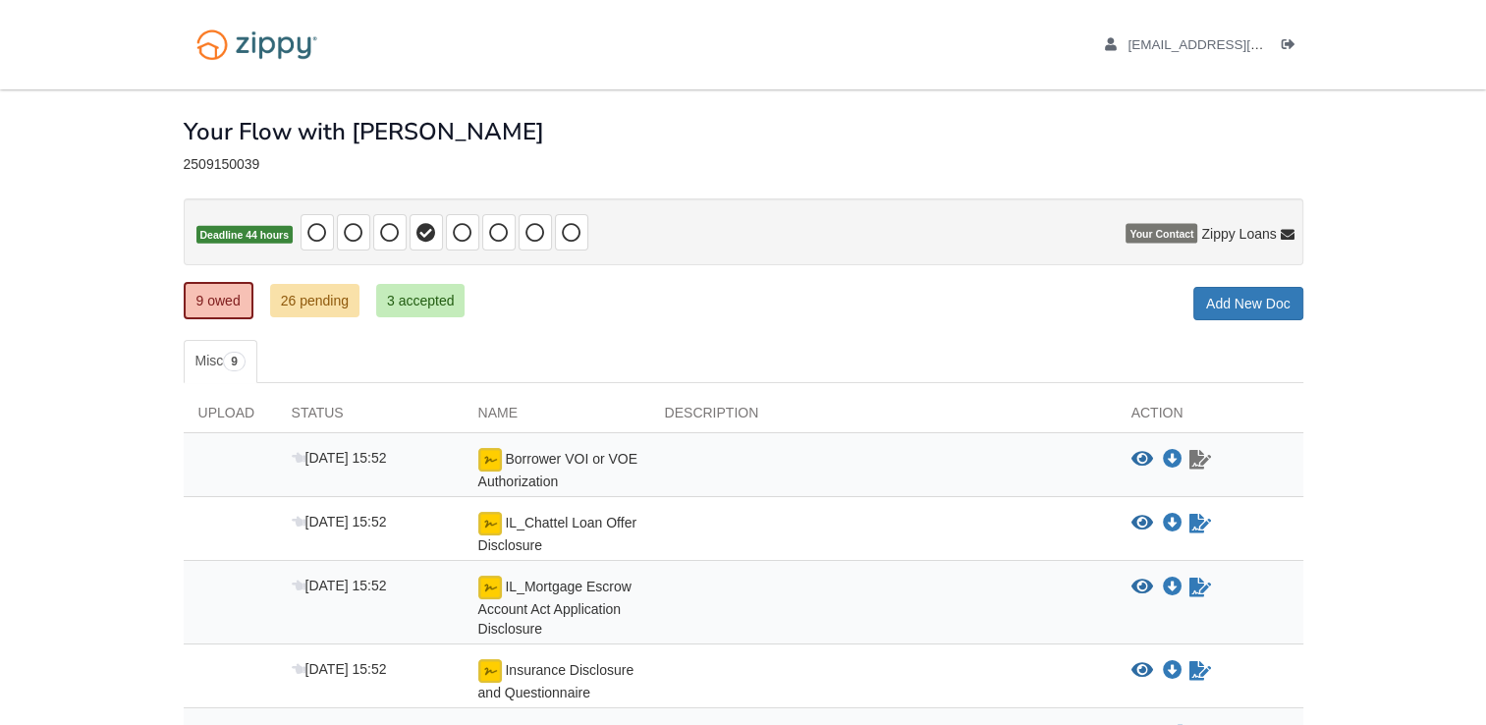
click at [1199, 465] on icon "Waiting for your co-borrower to e-sign" at bounding box center [1200, 460] width 22 height 20
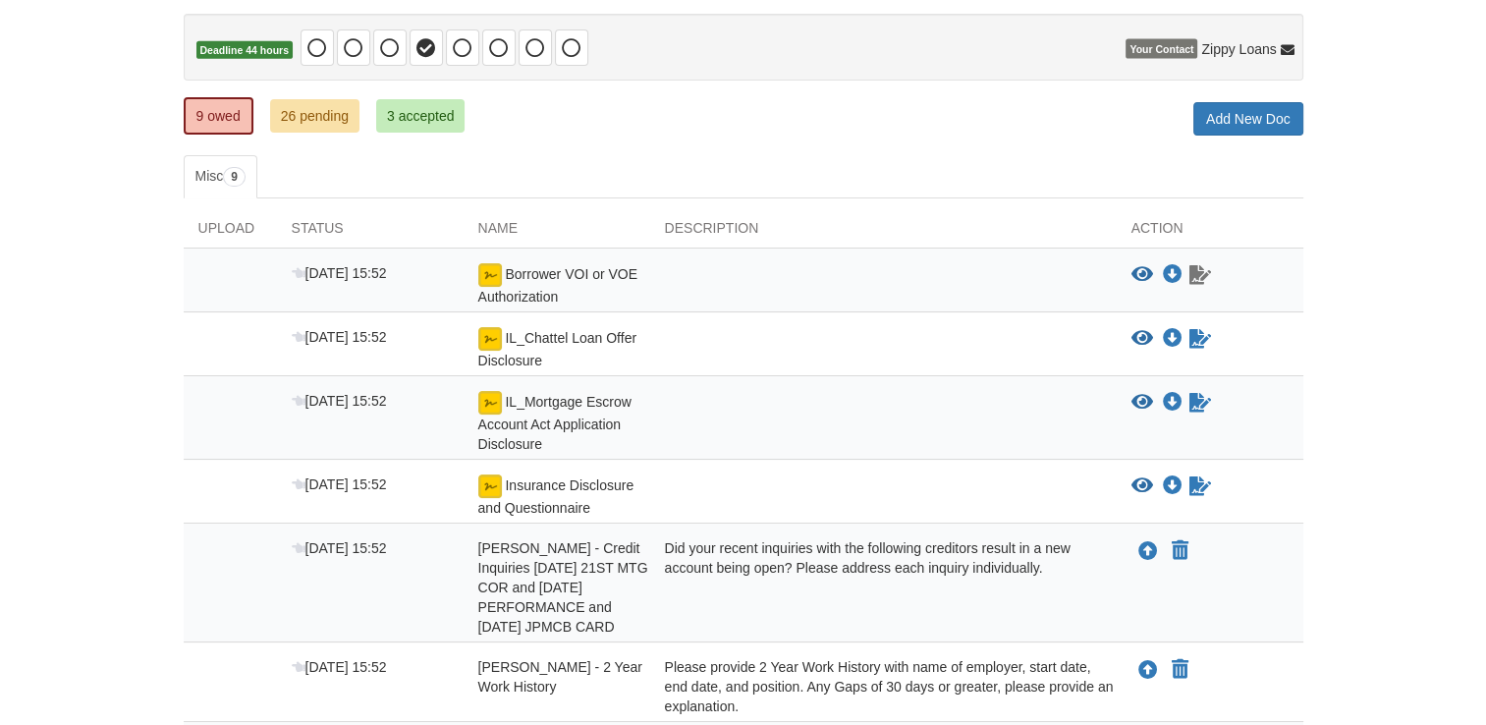
scroll to position [181, 0]
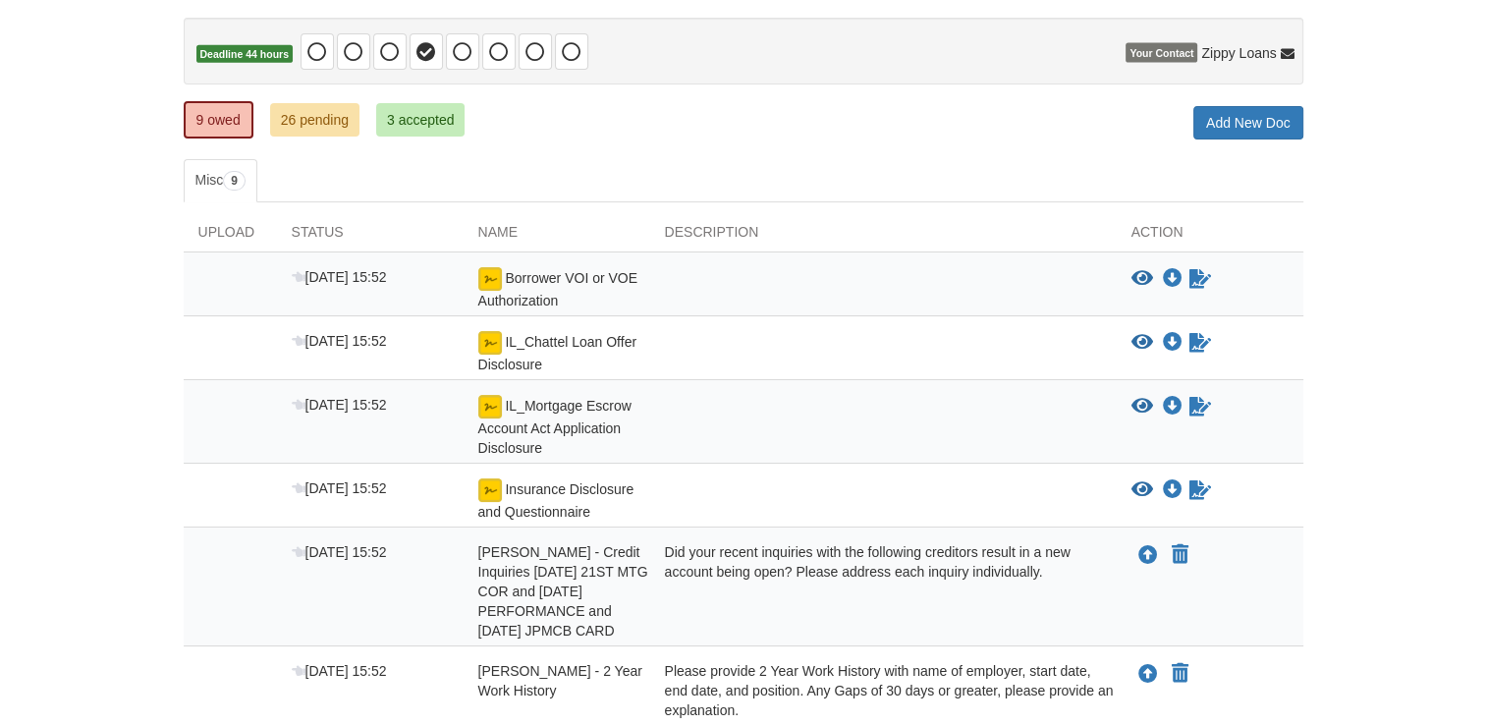
click at [1141, 276] on icon "View Borrower VOI or VOE Authorization" at bounding box center [1142, 279] width 22 height 20
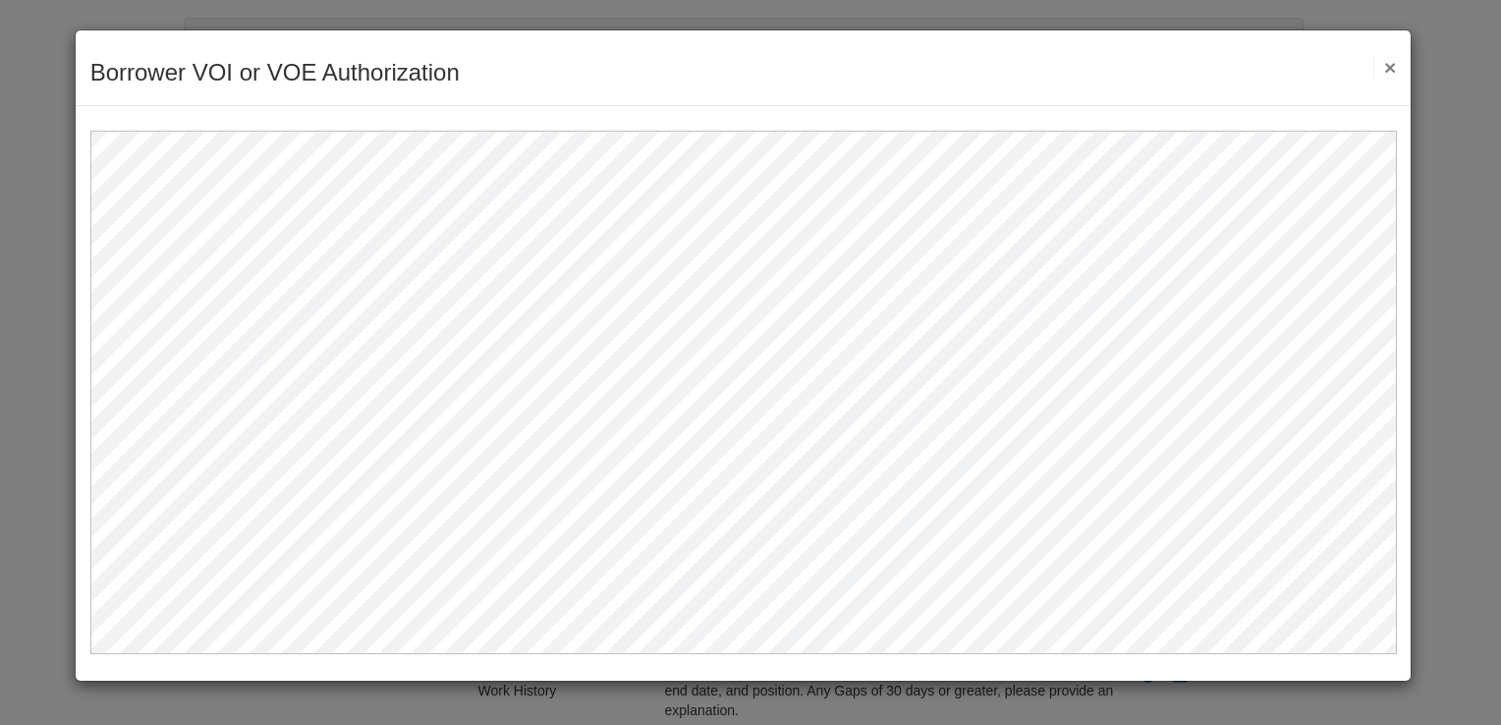
click at [1388, 76] on button "×" at bounding box center [1384, 67] width 23 height 21
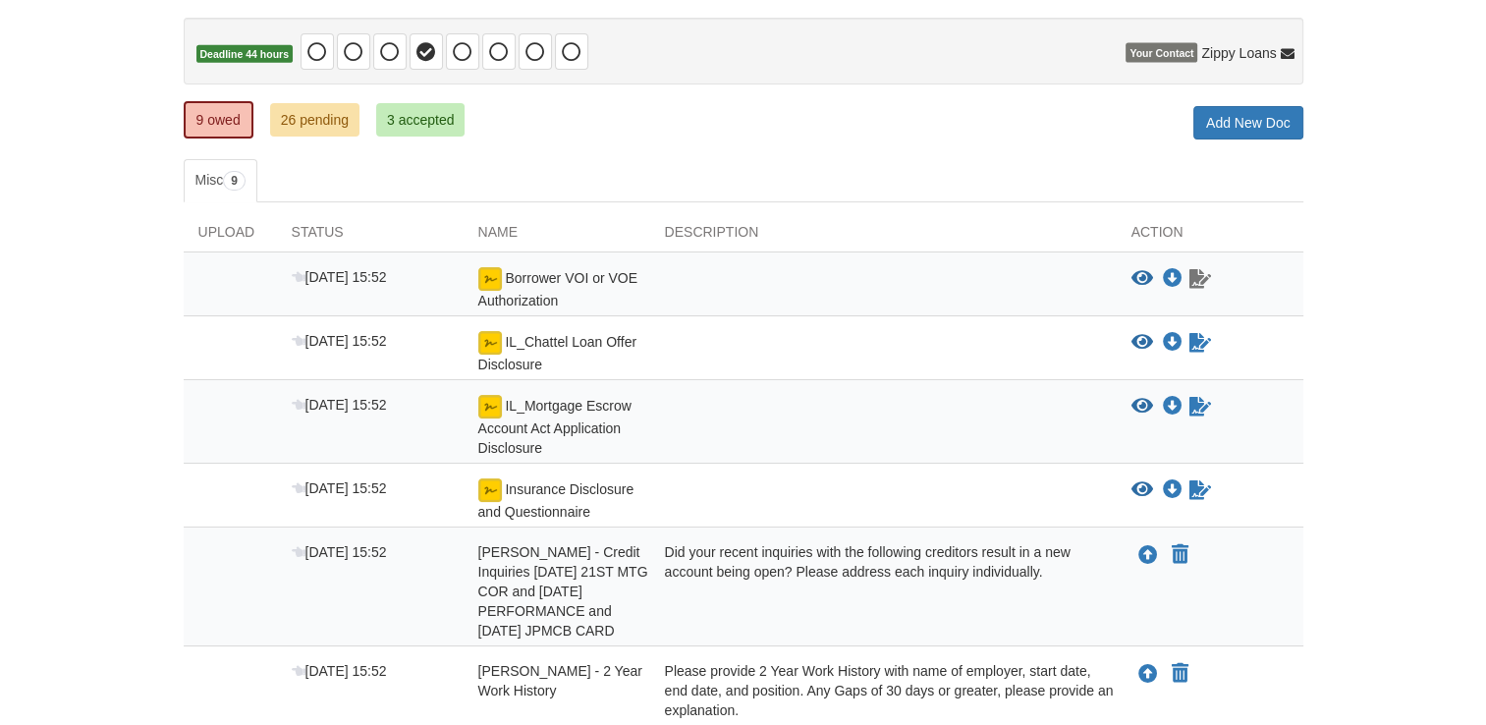
click at [1198, 276] on icon "Waiting for your co-borrower to e-sign" at bounding box center [1200, 279] width 22 height 20
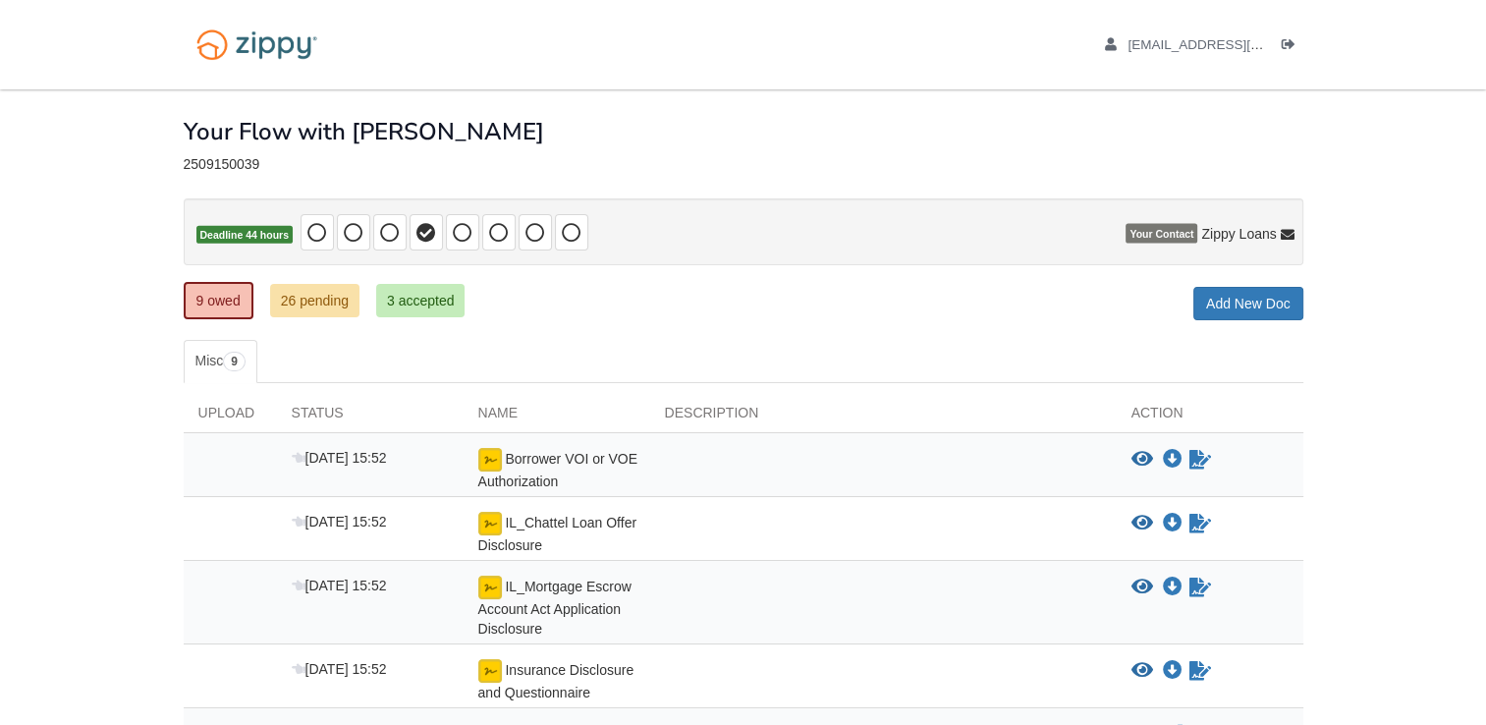
scroll to position [188, 0]
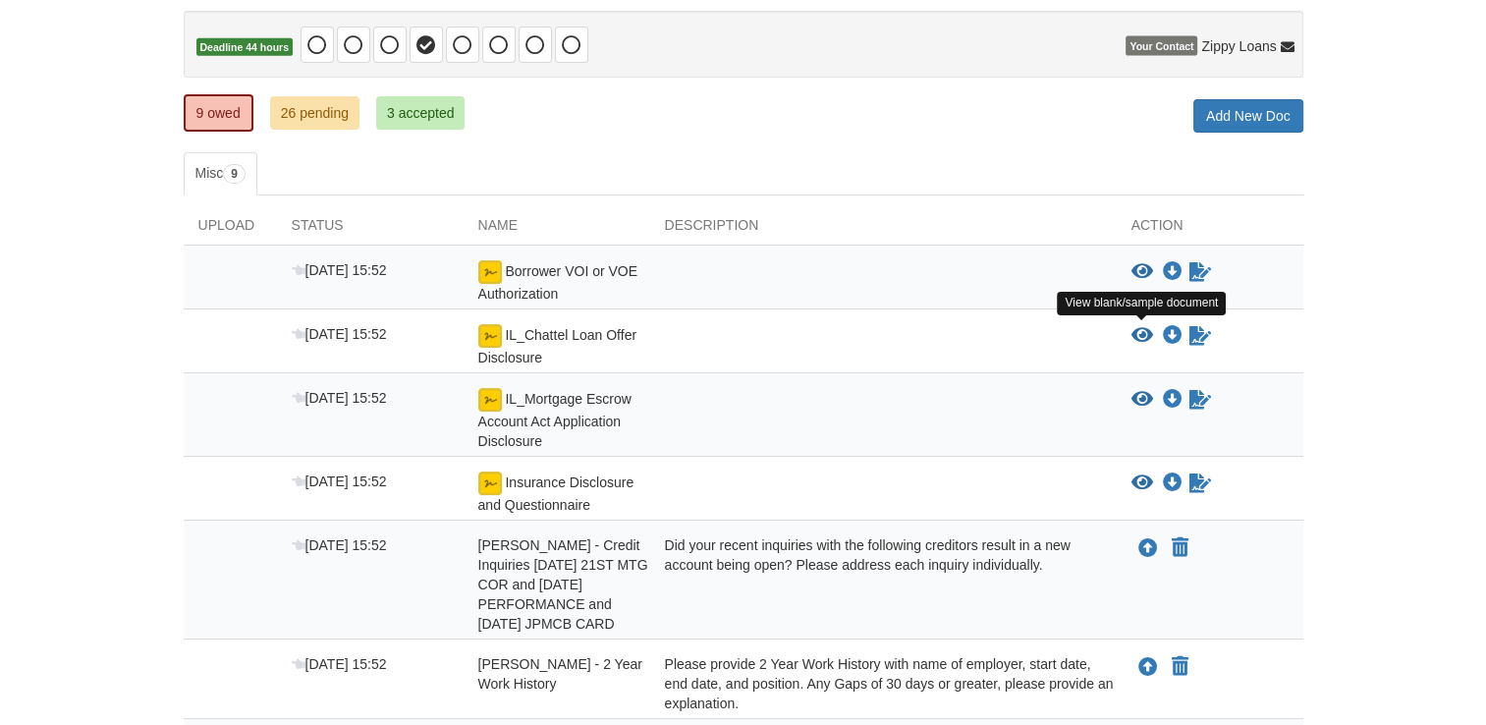
click at [1147, 329] on icon "View IL_Chattel Loan Offer Disclosure" at bounding box center [1142, 336] width 22 height 20
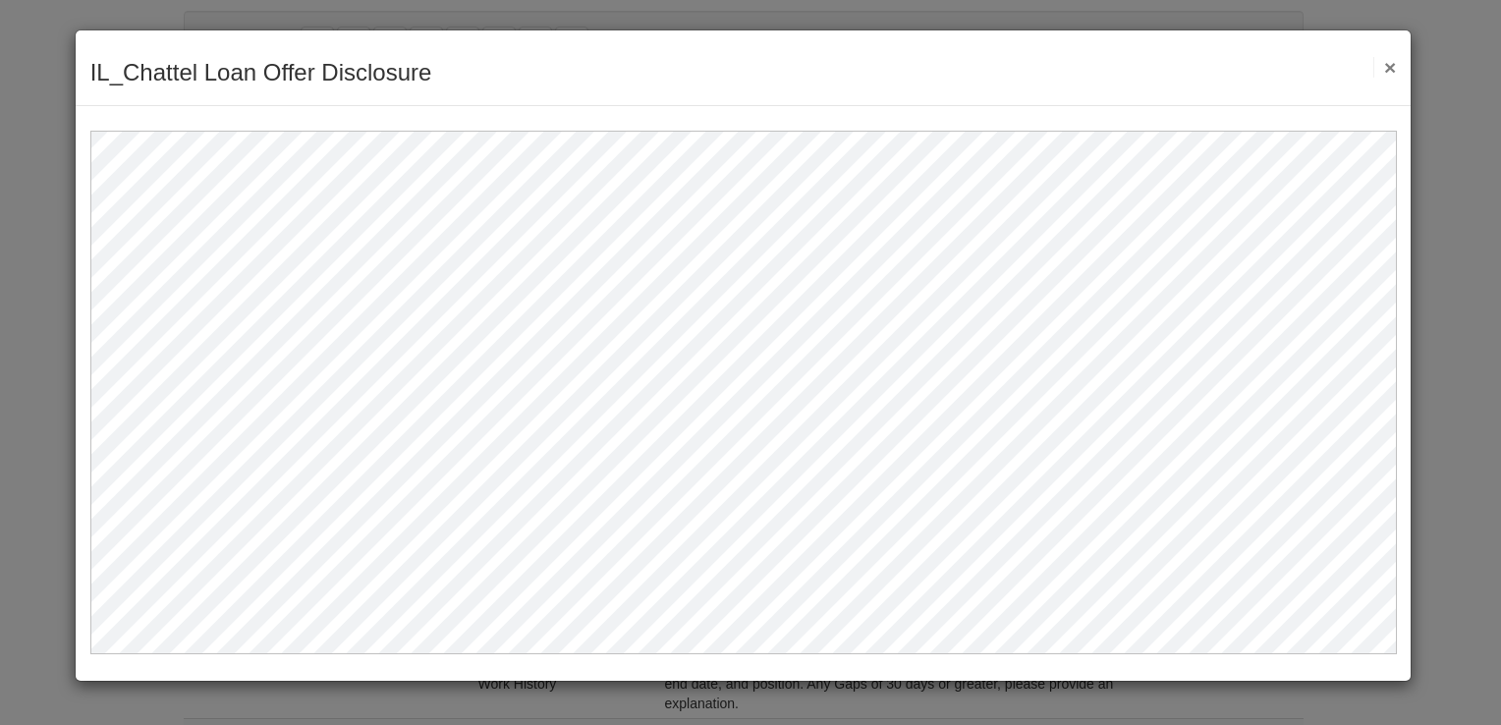
click at [1393, 73] on button "×" at bounding box center [1384, 67] width 23 height 21
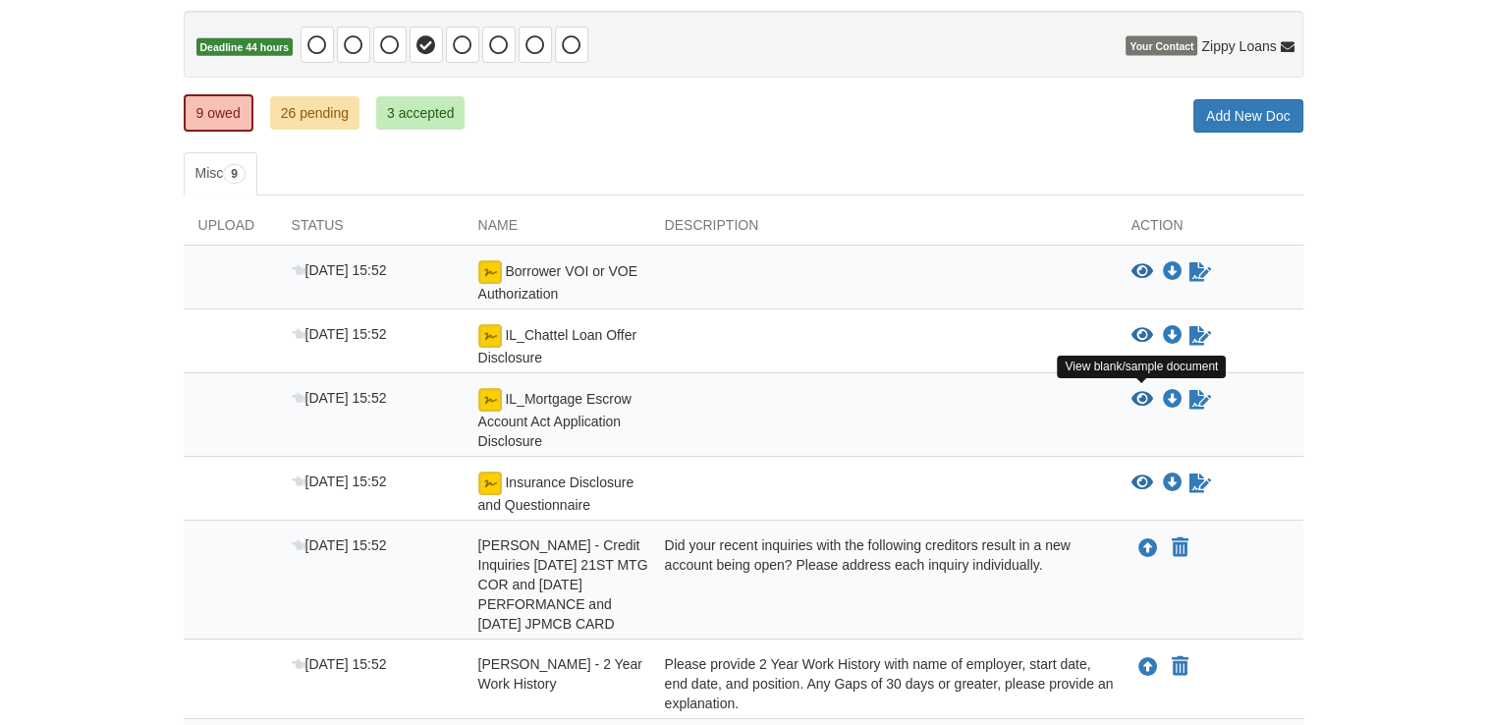
click at [1135, 398] on icon "View IL_Mortgage Escrow Account Act Application Disclosure" at bounding box center [1142, 400] width 22 height 20
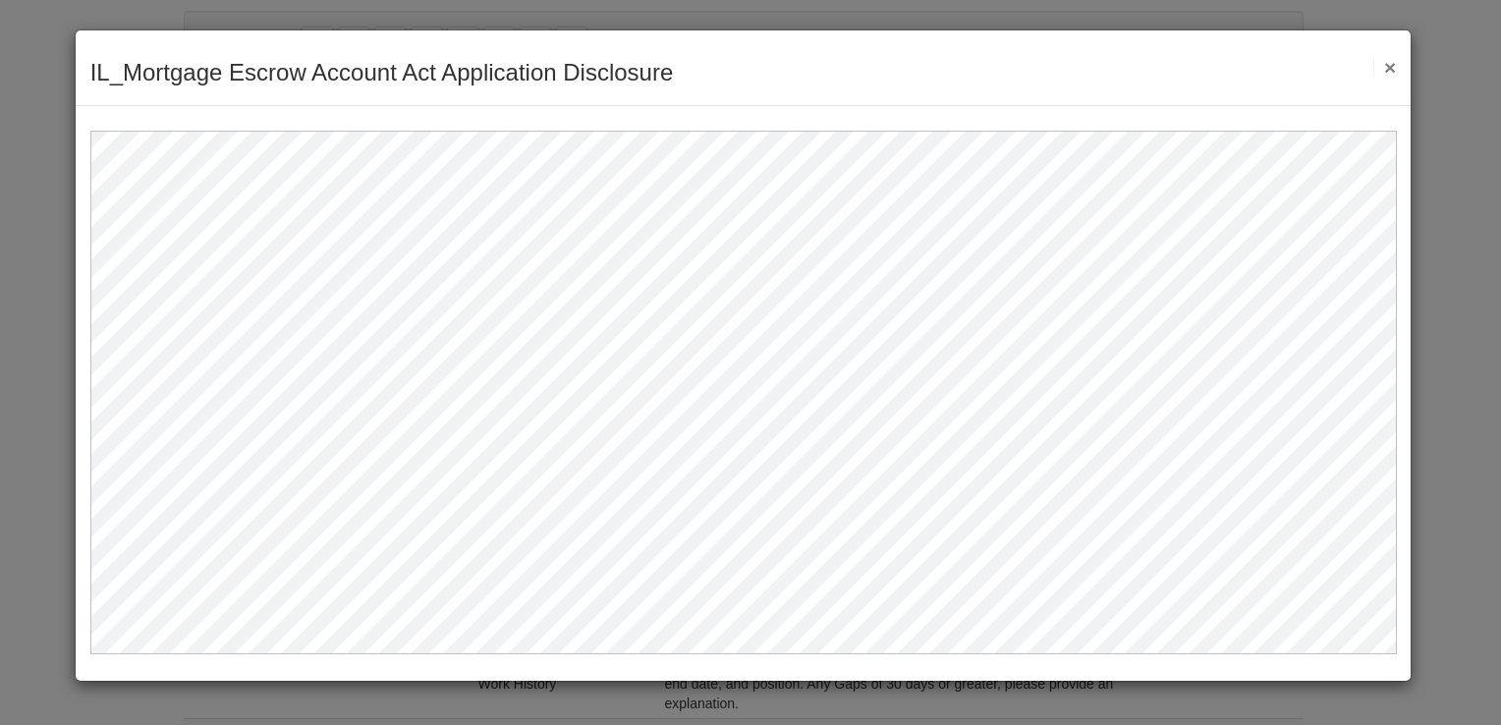
click at [1391, 71] on button "×" at bounding box center [1384, 67] width 23 height 21
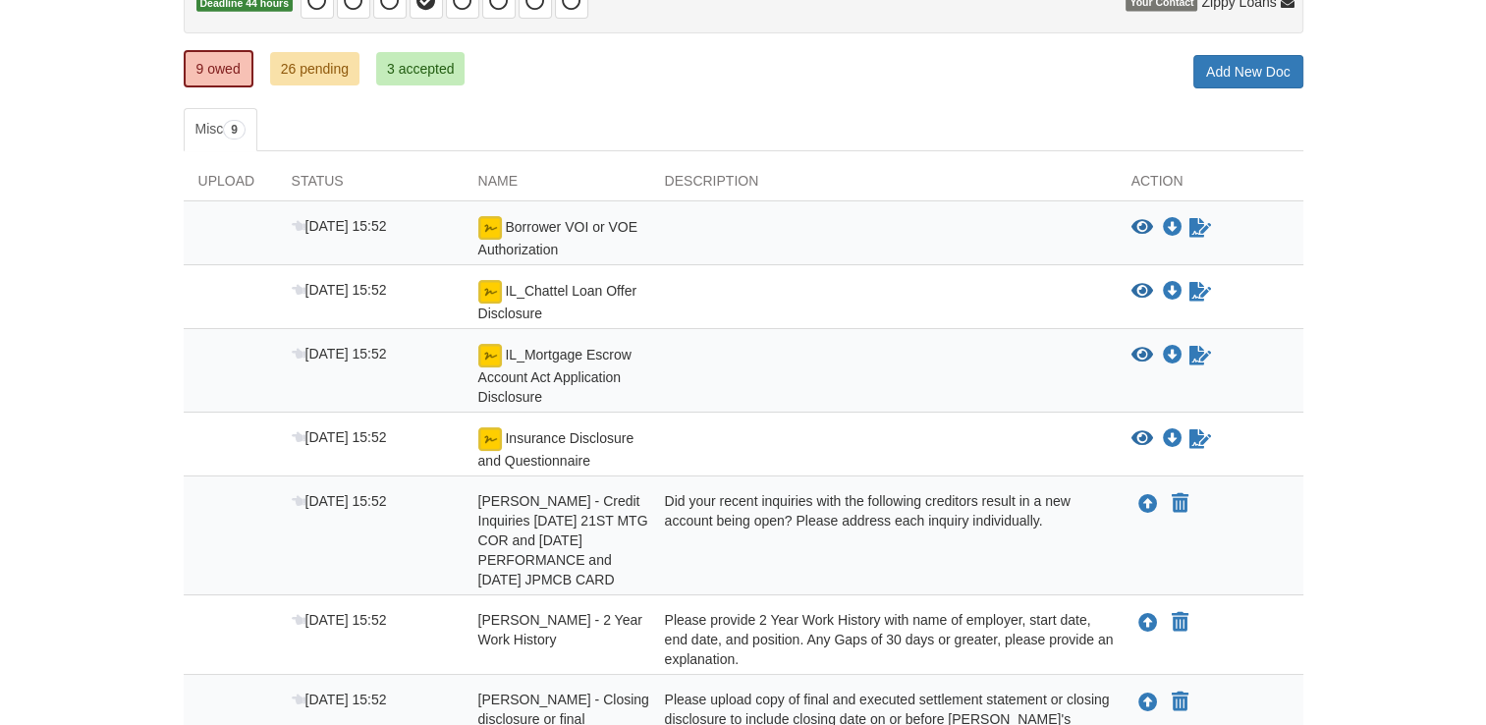
scroll to position [234, 0]
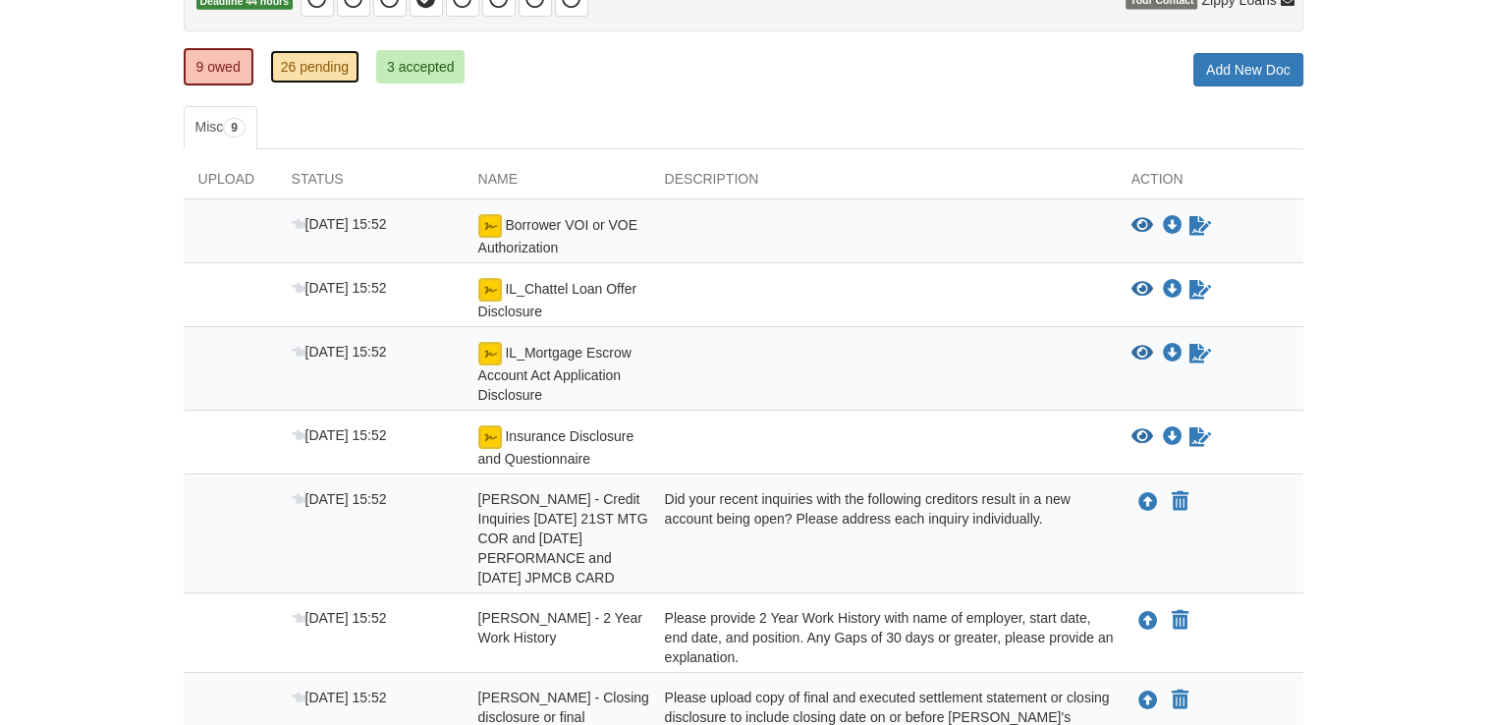
click at [314, 79] on link "26 pending" at bounding box center [314, 66] width 89 height 33
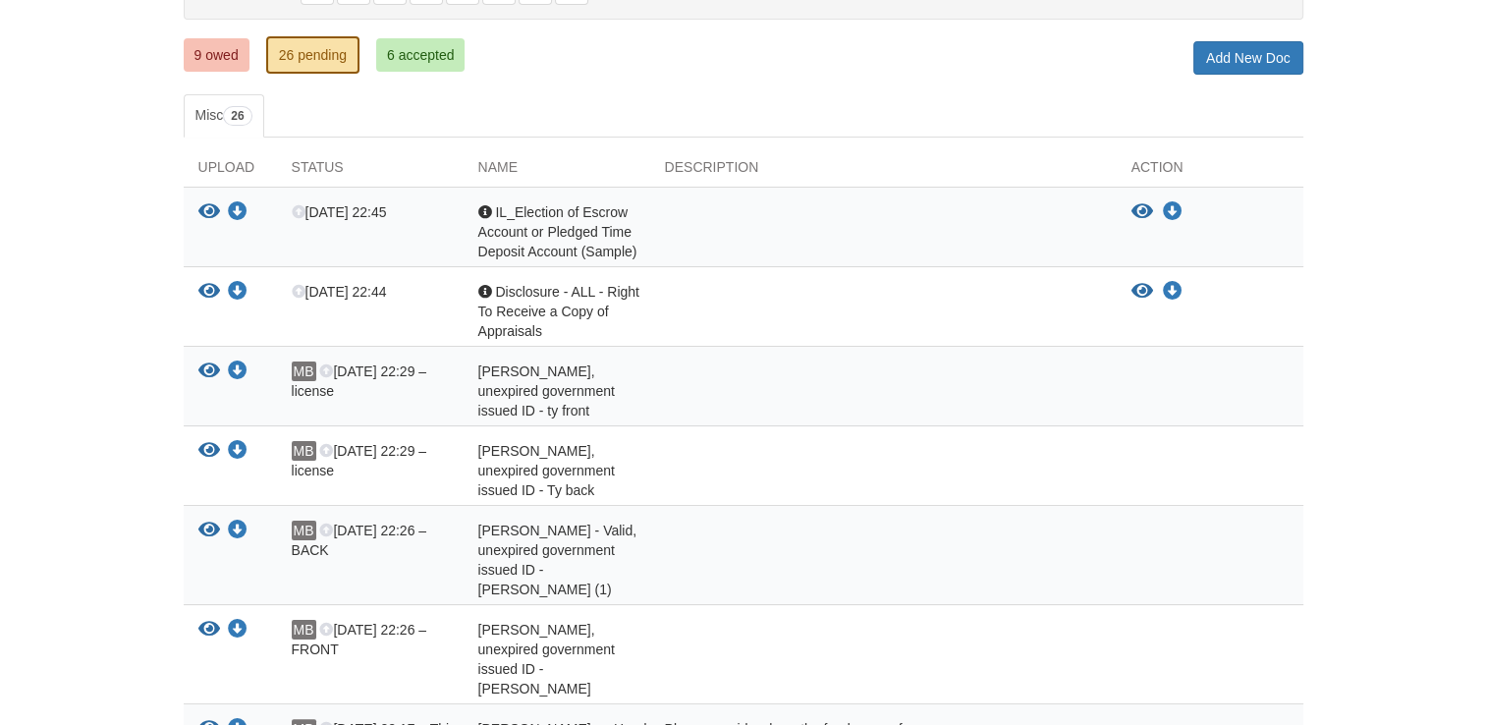
scroll to position [247, 0]
click at [199, 41] on link "9 owed" at bounding box center [217, 53] width 66 height 33
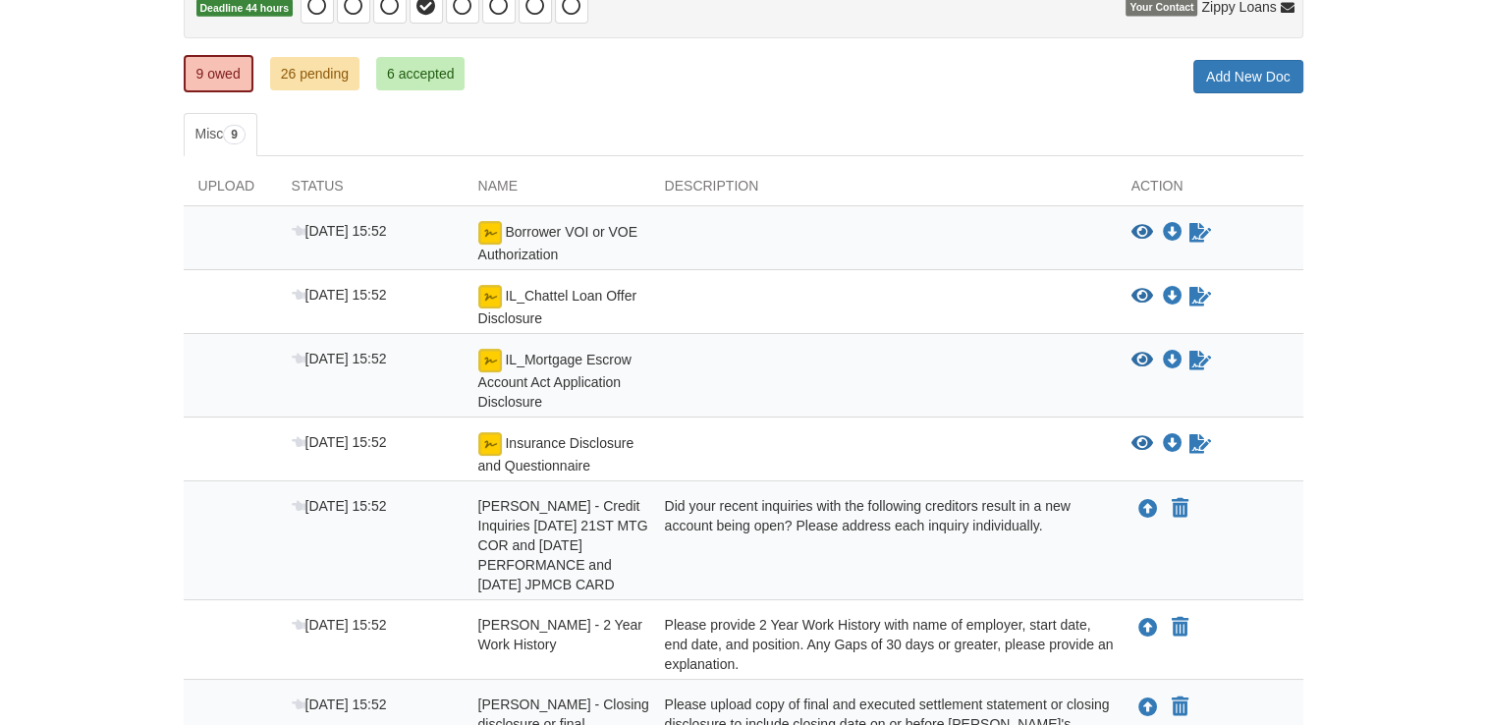
scroll to position [228, 0]
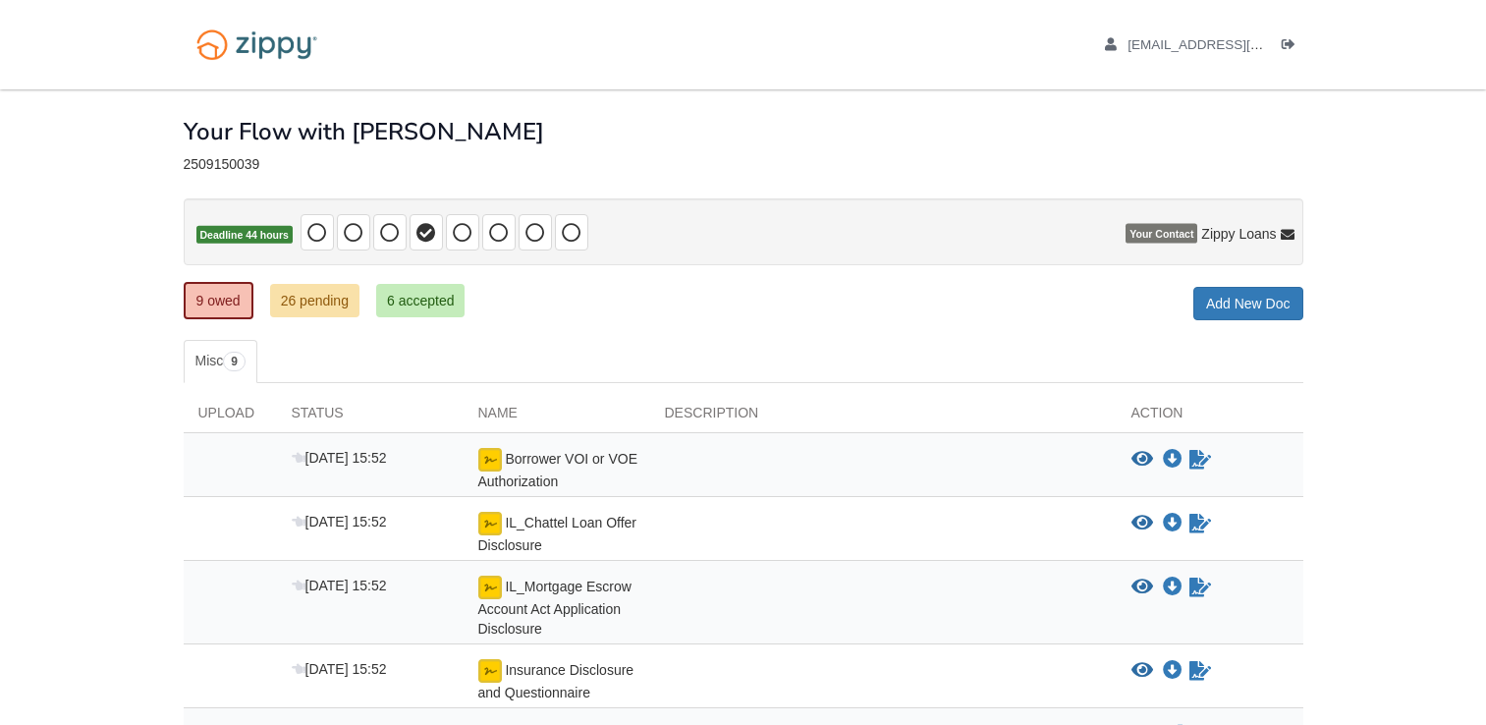
scroll to position [224, 0]
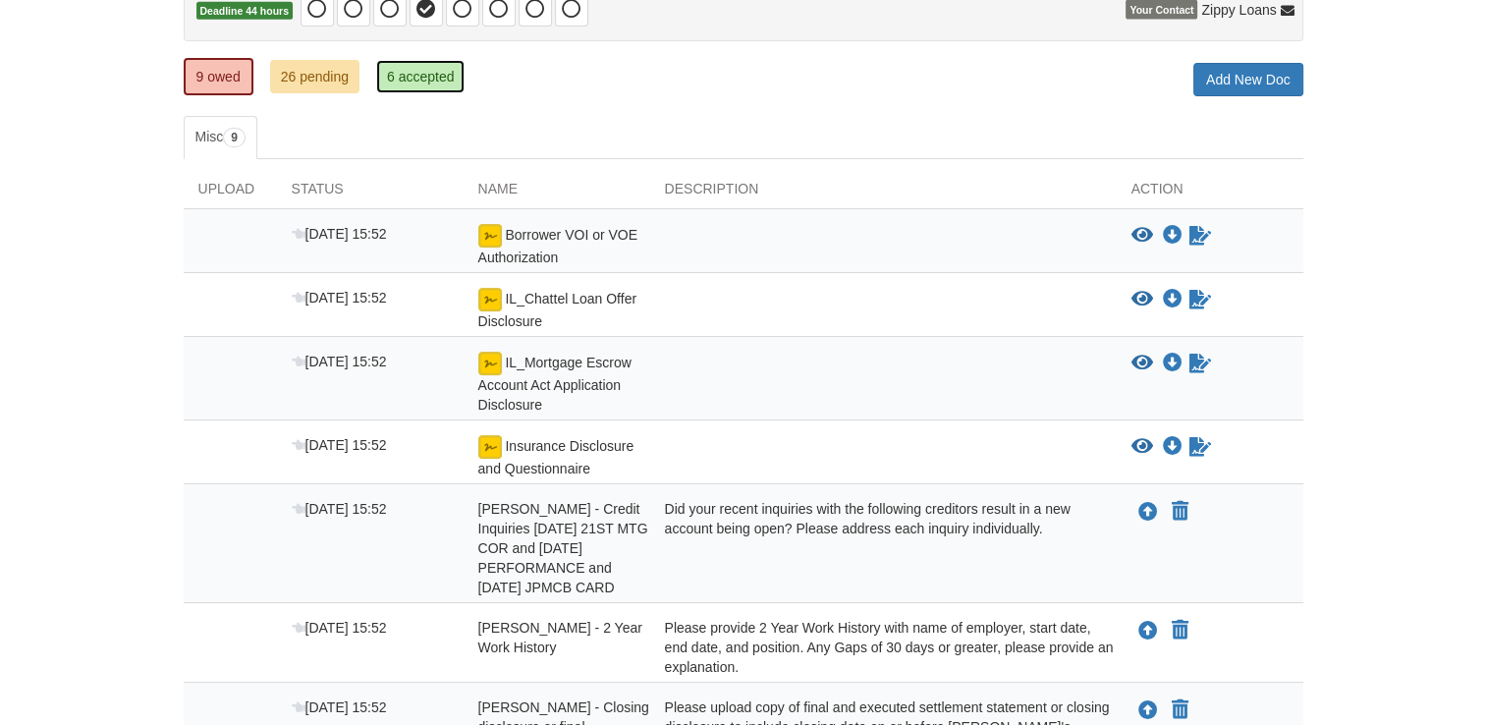
click at [442, 82] on link "6 accepted" at bounding box center [420, 76] width 89 height 33
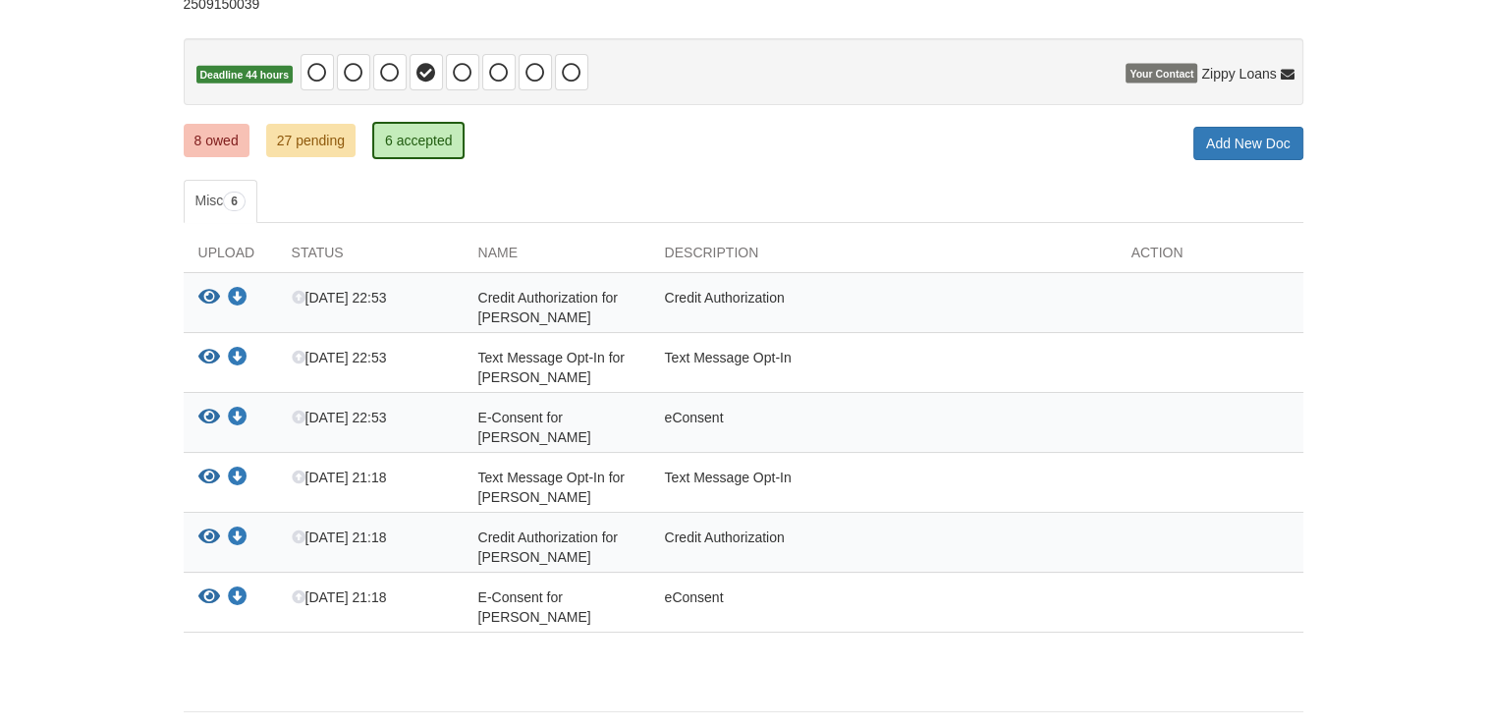
scroll to position [177, 0]
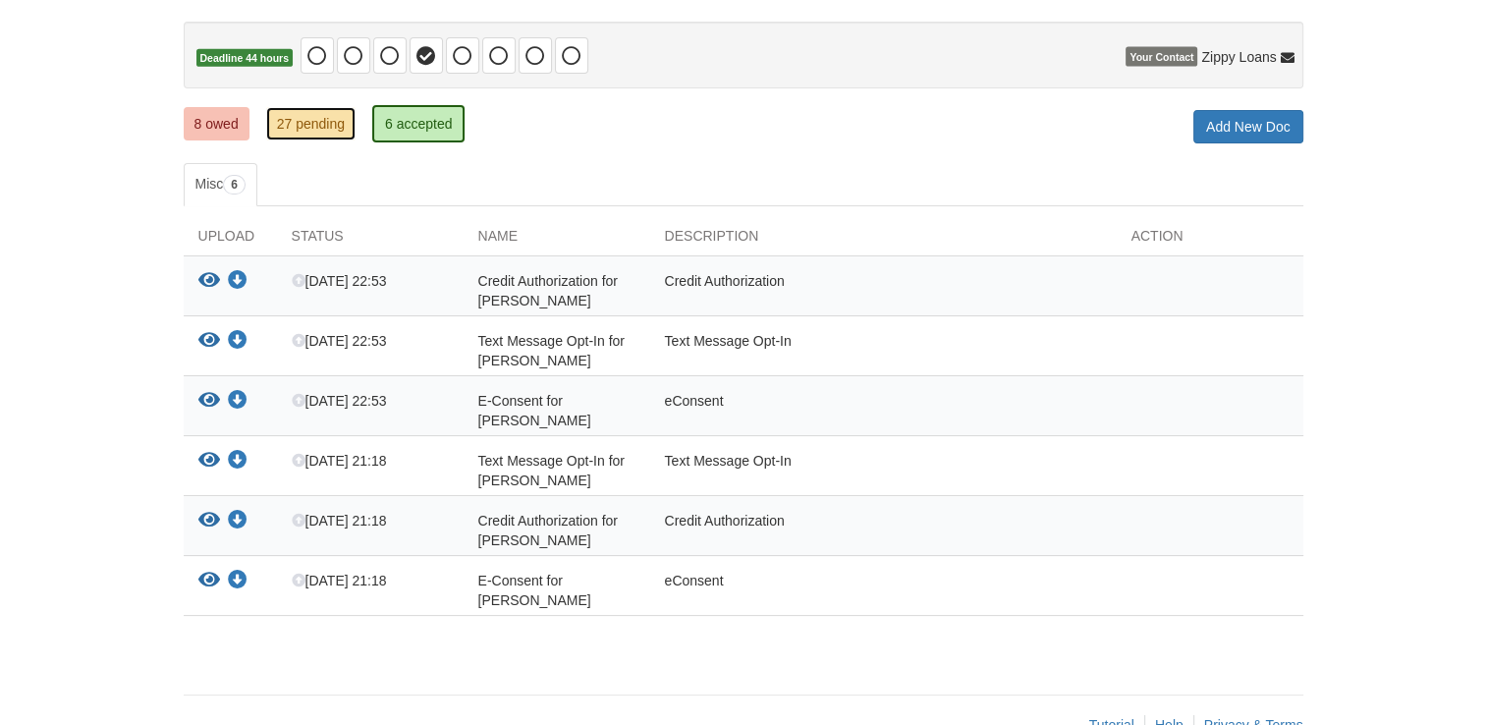
click at [309, 123] on link "27 pending" at bounding box center [310, 123] width 89 height 33
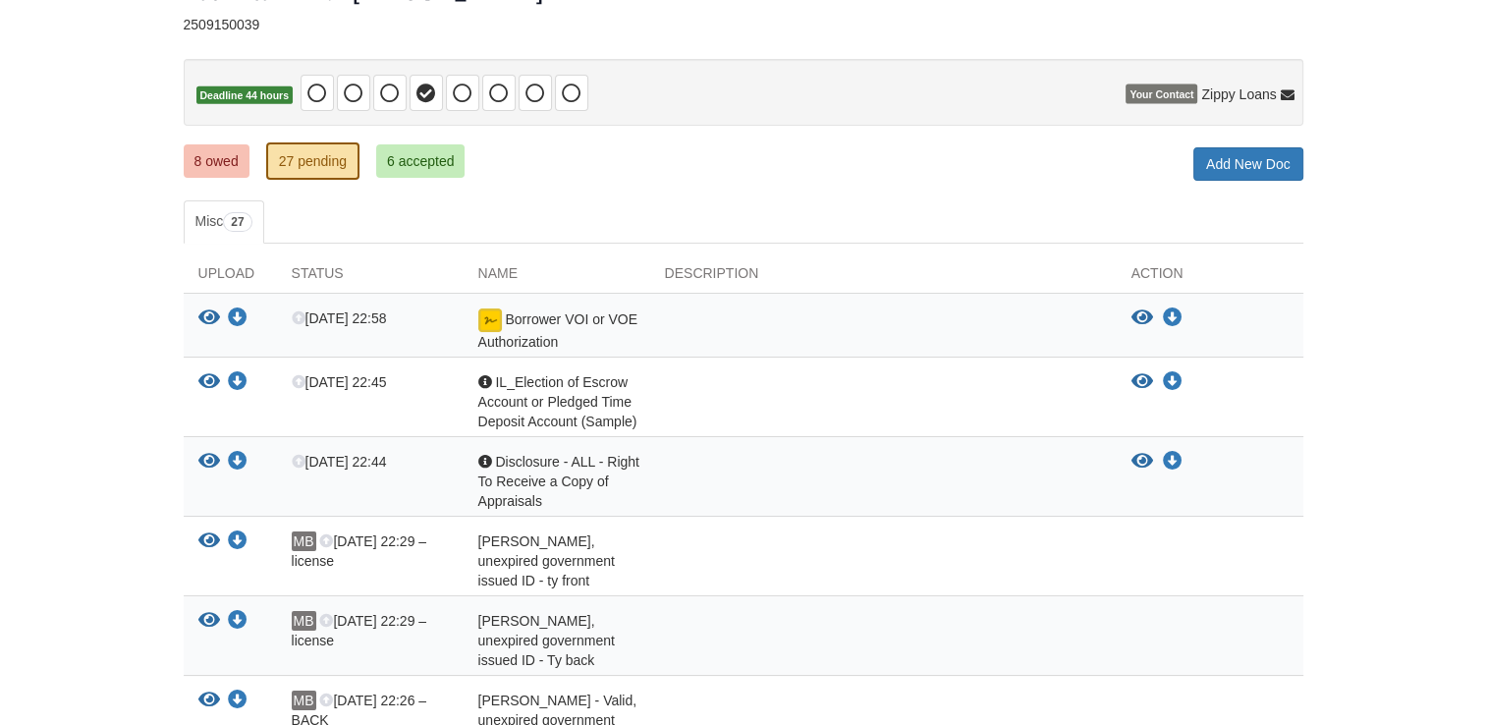
scroll to position [173, 0]
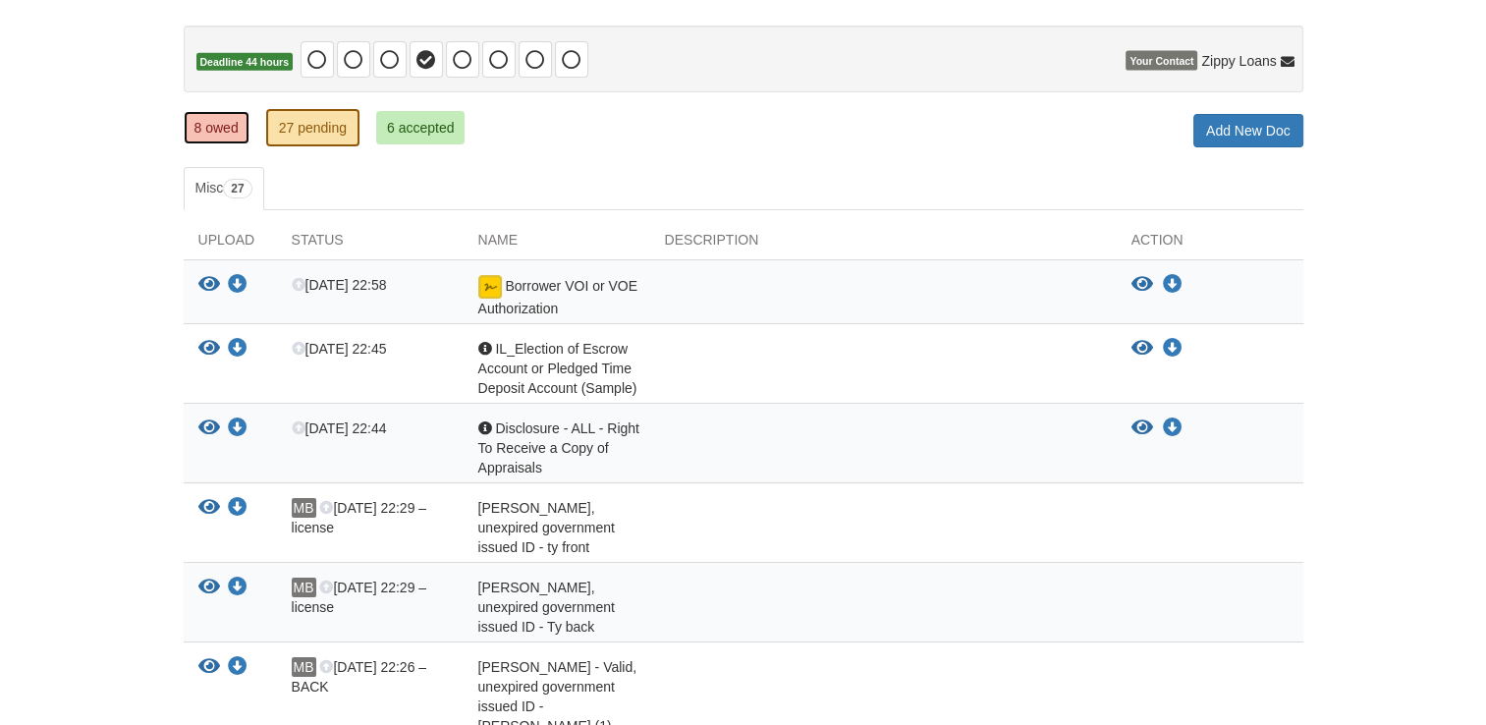
click at [223, 136] on link "8 owed" at bounding box center [217, 127] width 66 height 33
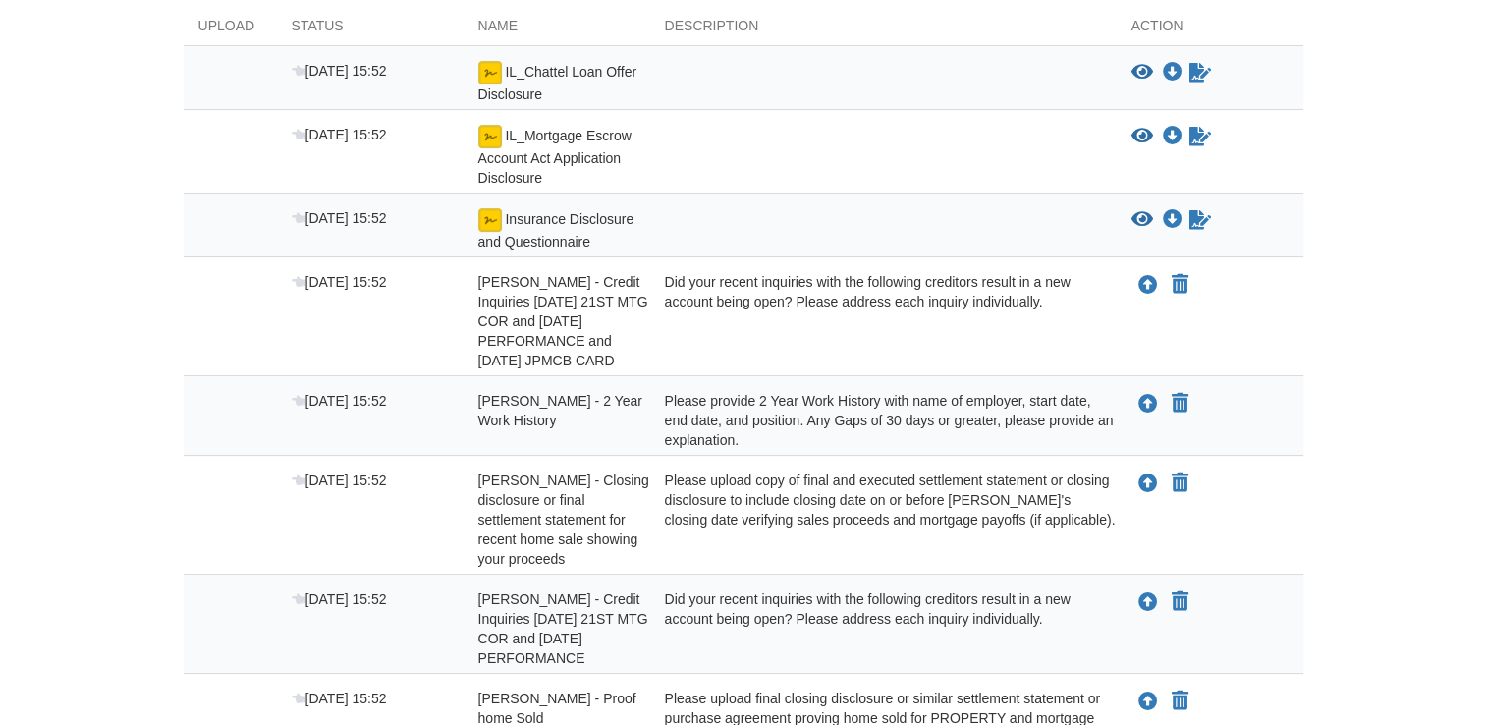
scroll to position [368, 0]
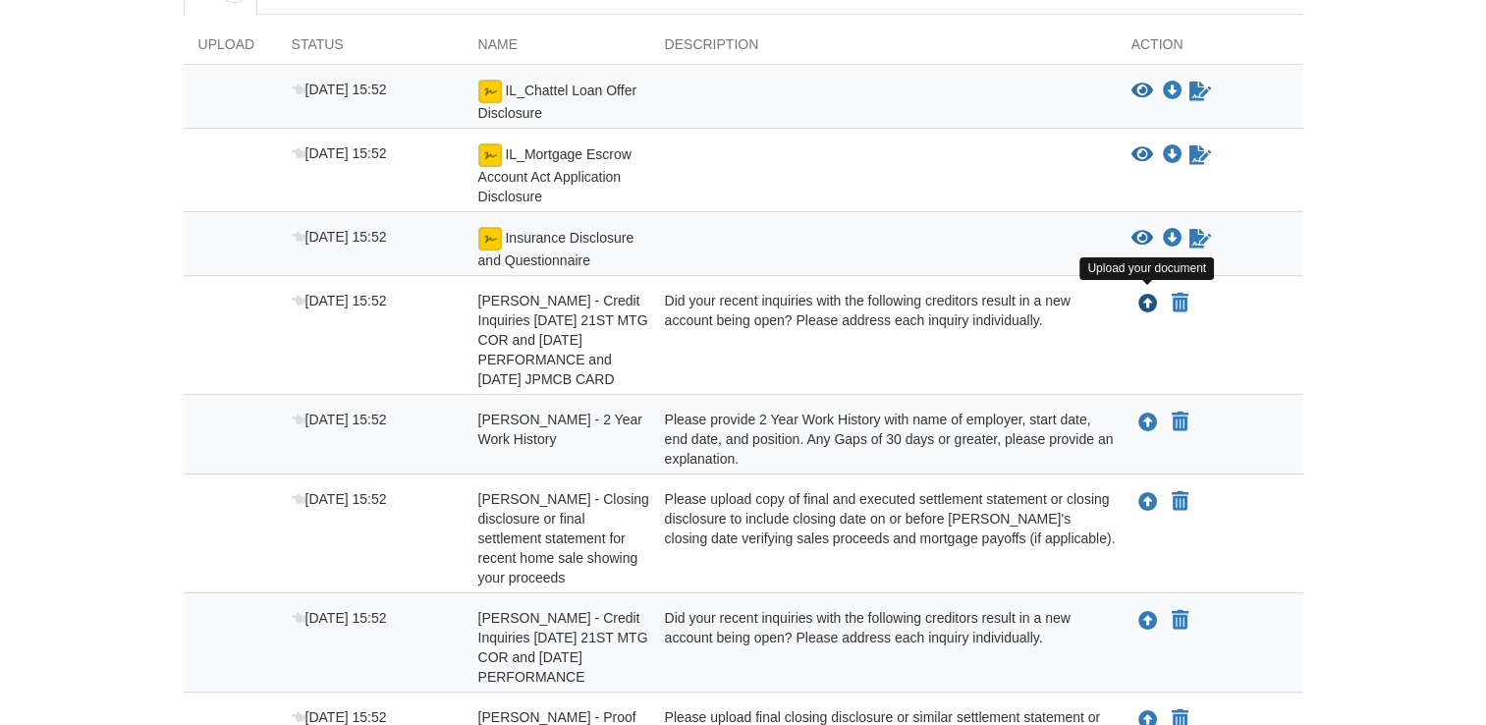
click at [1140, 291] on button "Upload your document" at bounding box center [1148, 304] width 24 height 26
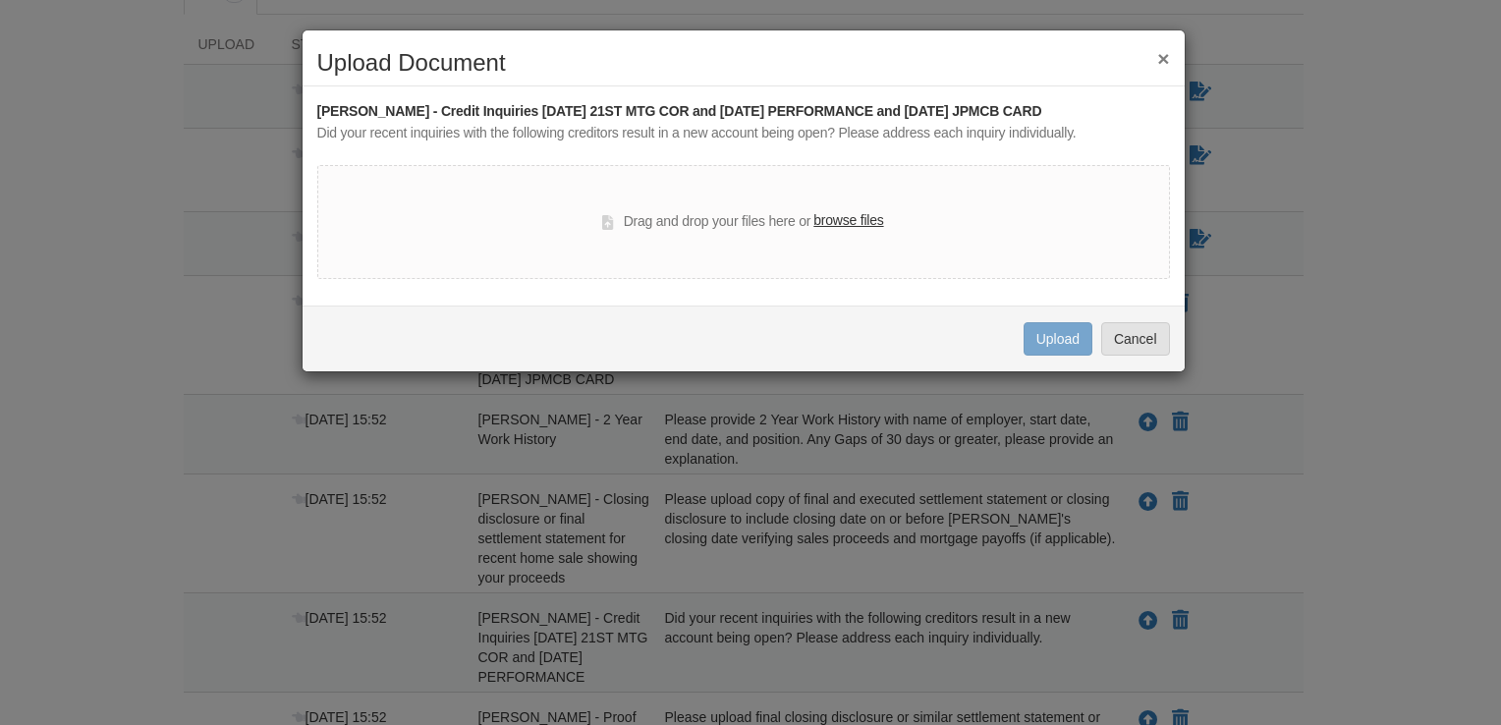
click at [1166, 53] on button "×" at bounding box center [1163, 58] width 12 height 21
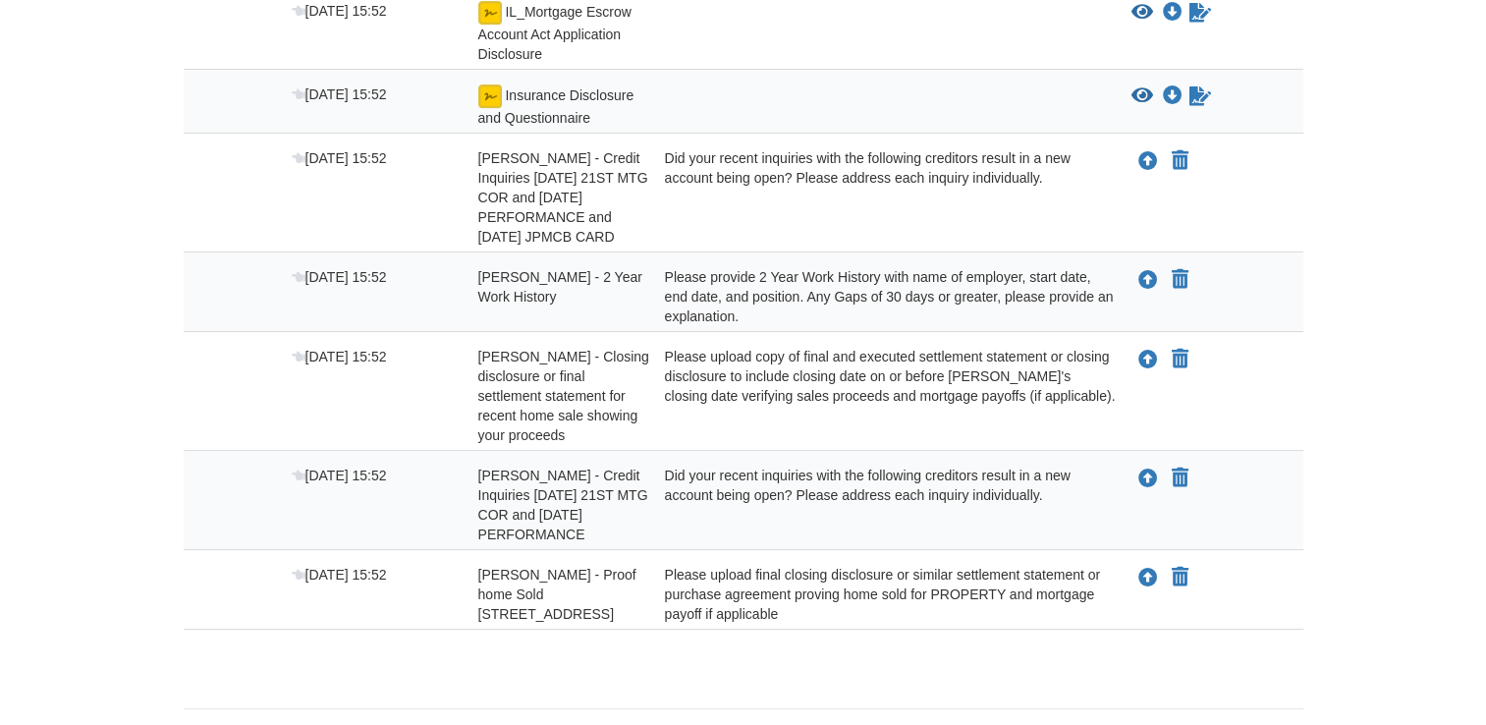
scroll to position [0, 0]
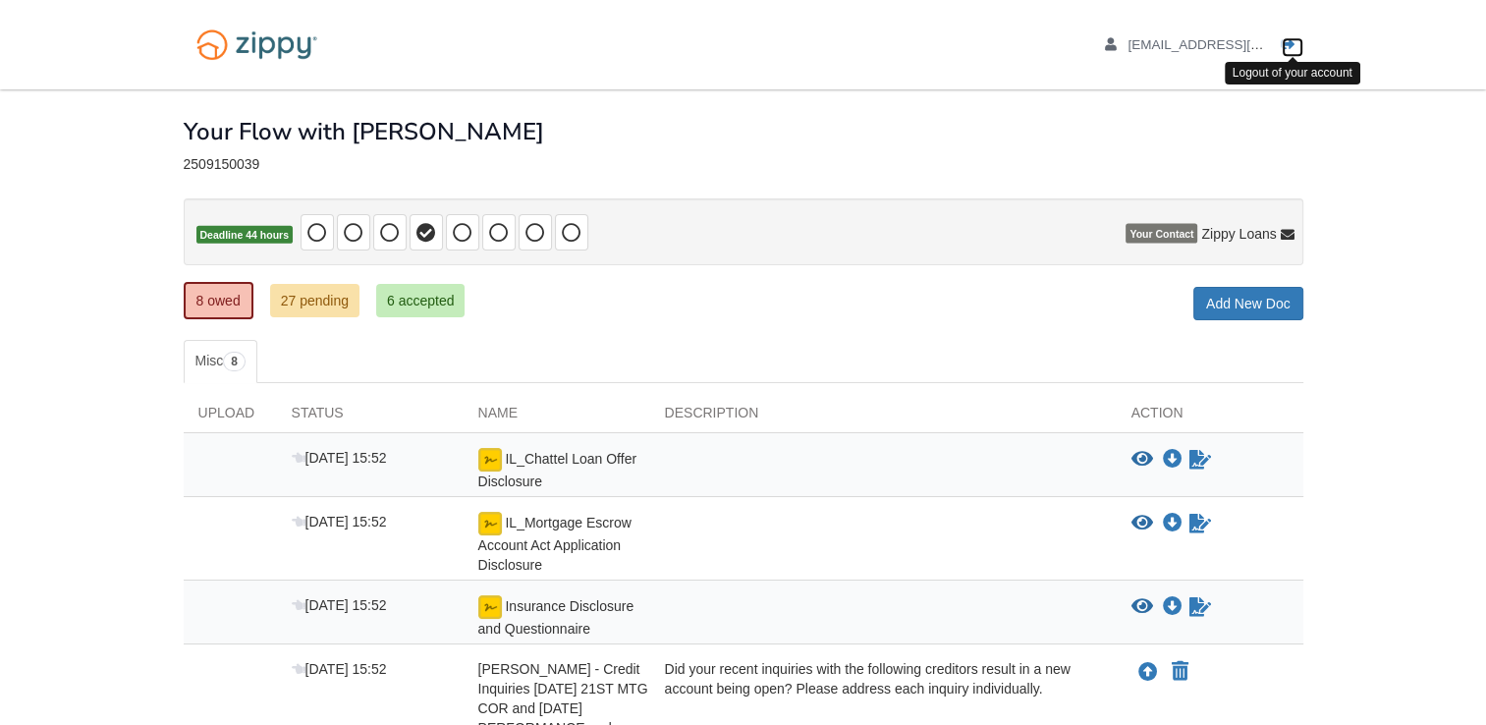
click at [1285, 38] on icon "Log out" at bounding box center [1289, 45] width 14 height 14
